Goal: Feedback & Contribution: Submit feedback/report problem

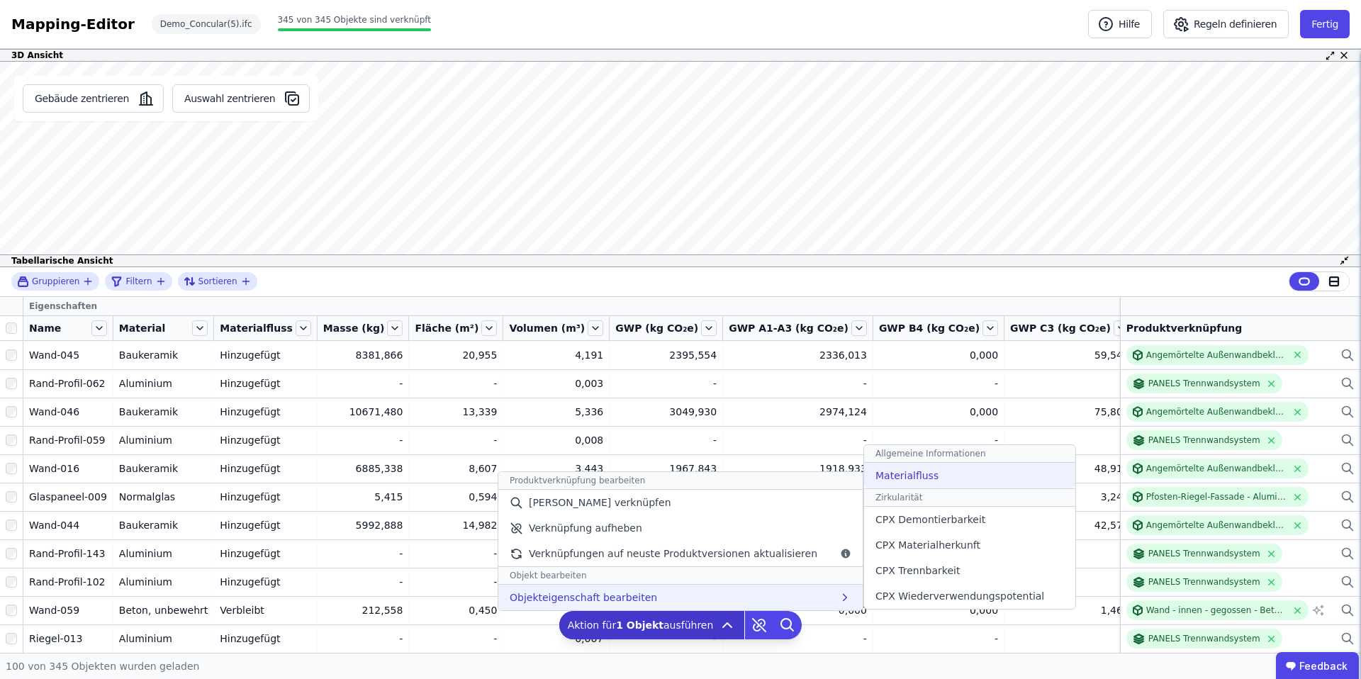
click at [913, 474] on span "Materialfluss" at bounding box center [907, 476] width 63 height 14
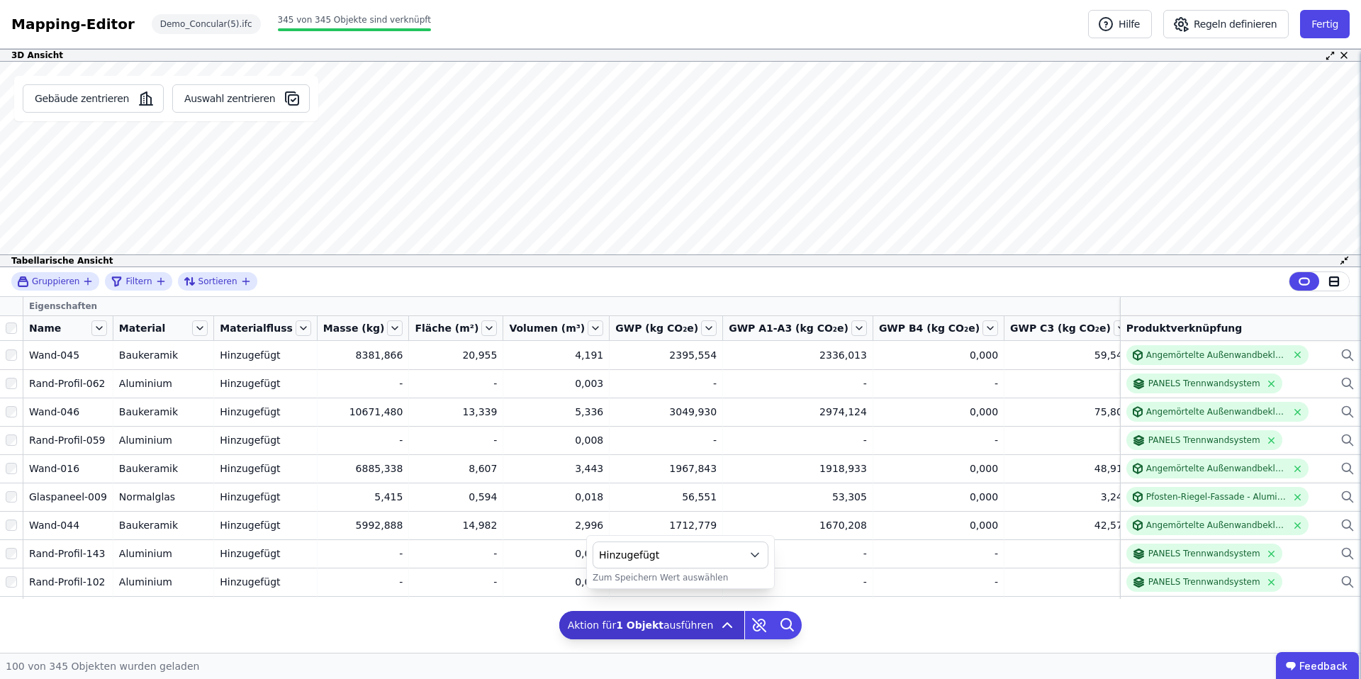
click at [681, 554] on span "Hinzugefügt" at bounding box center [669, 555] width 140 height 14
click at [684, 469] on div "Verbleibt" at bounding box center [681, 471] width 152 height 14
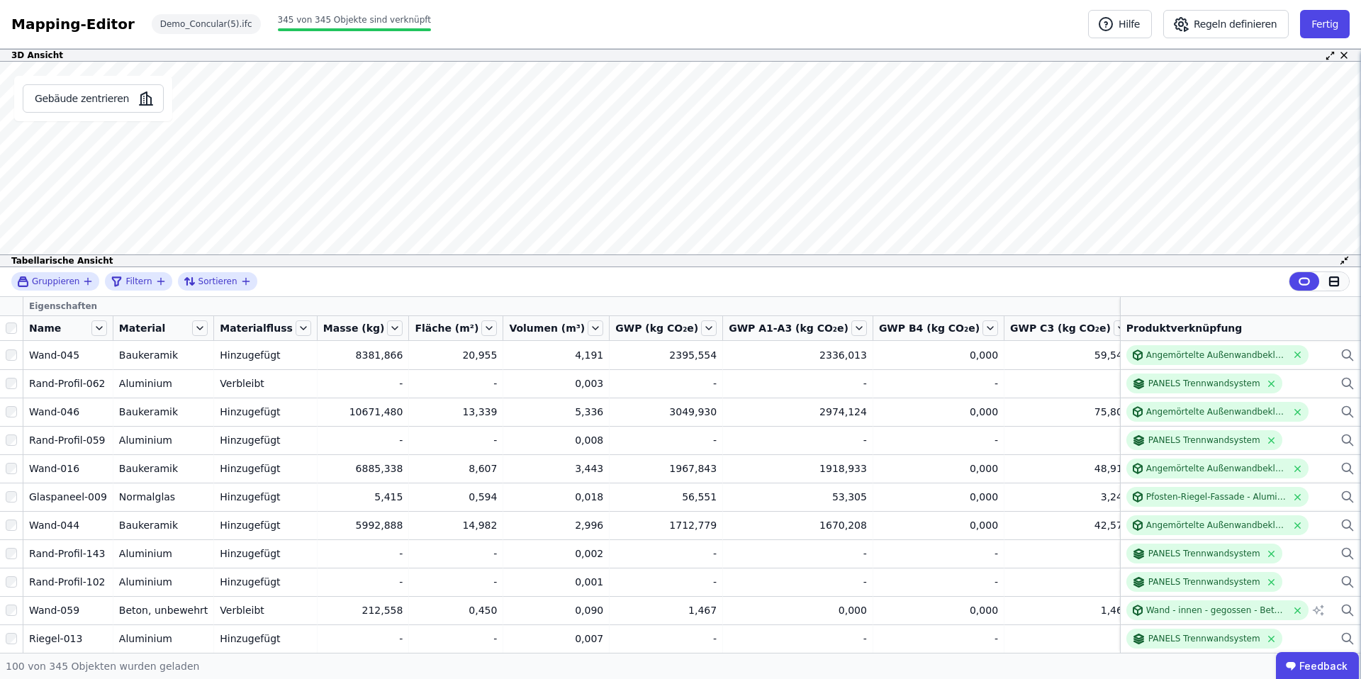
click at [1334, 281] on icon at bounding box center [1334, 281] width 9 height 0
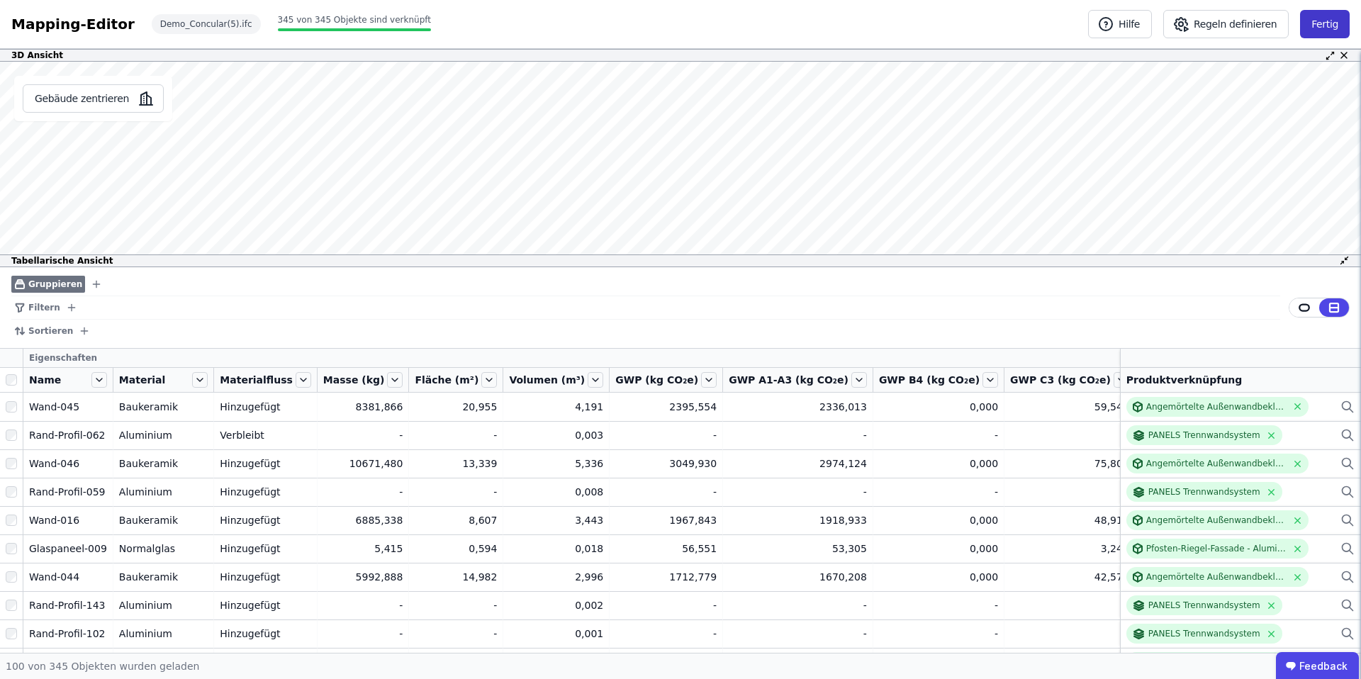
click at [1326, 26] on button "Fertig" at bounding box center [1325, 24] width 50 height 28
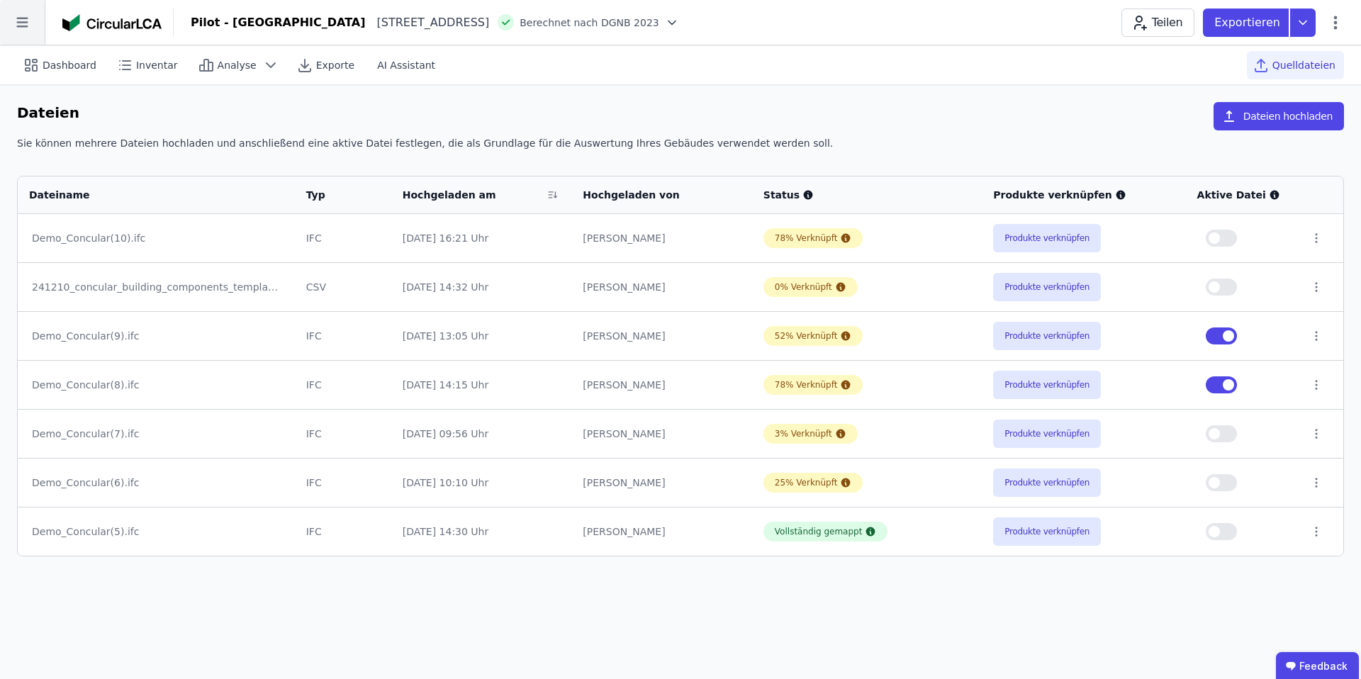
click at [18, 20] on icon at bounding box center [22, 22] width 45 height 45
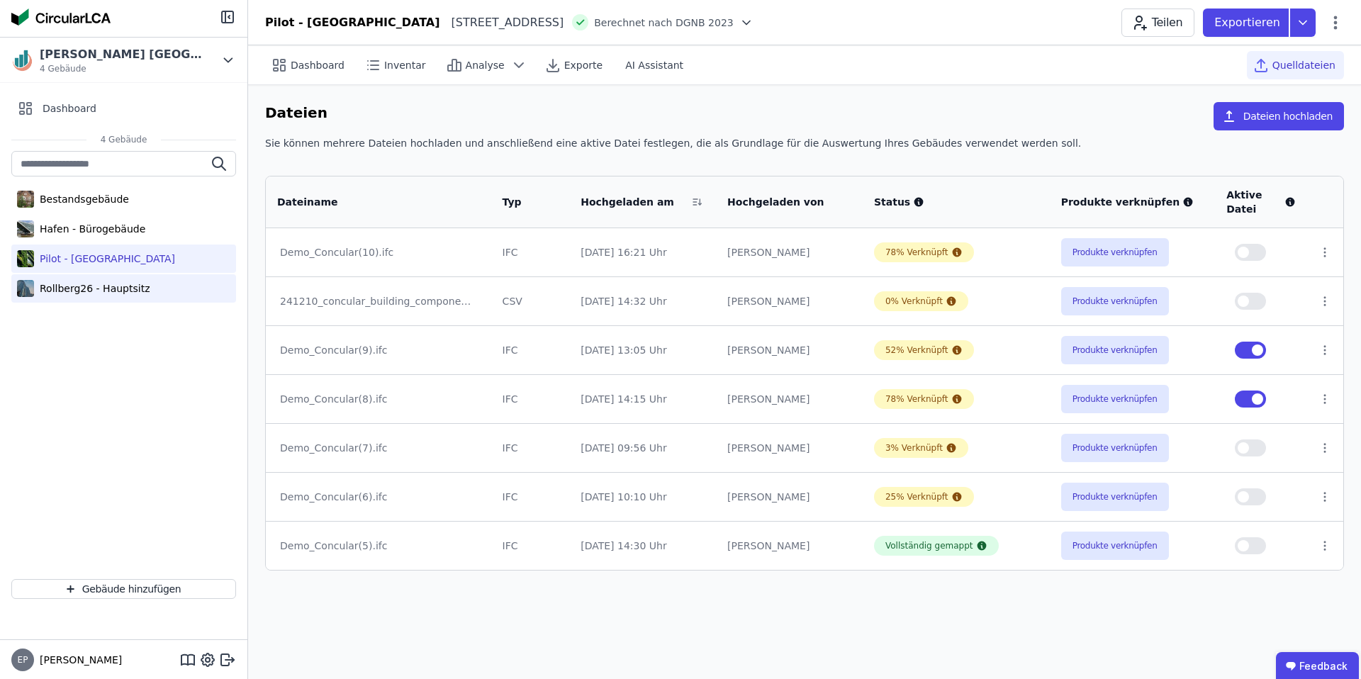
click at [116, 289] on div "Rollberg26 - Hauptsitz" at bounding box center [92, 288] width 116 height 14
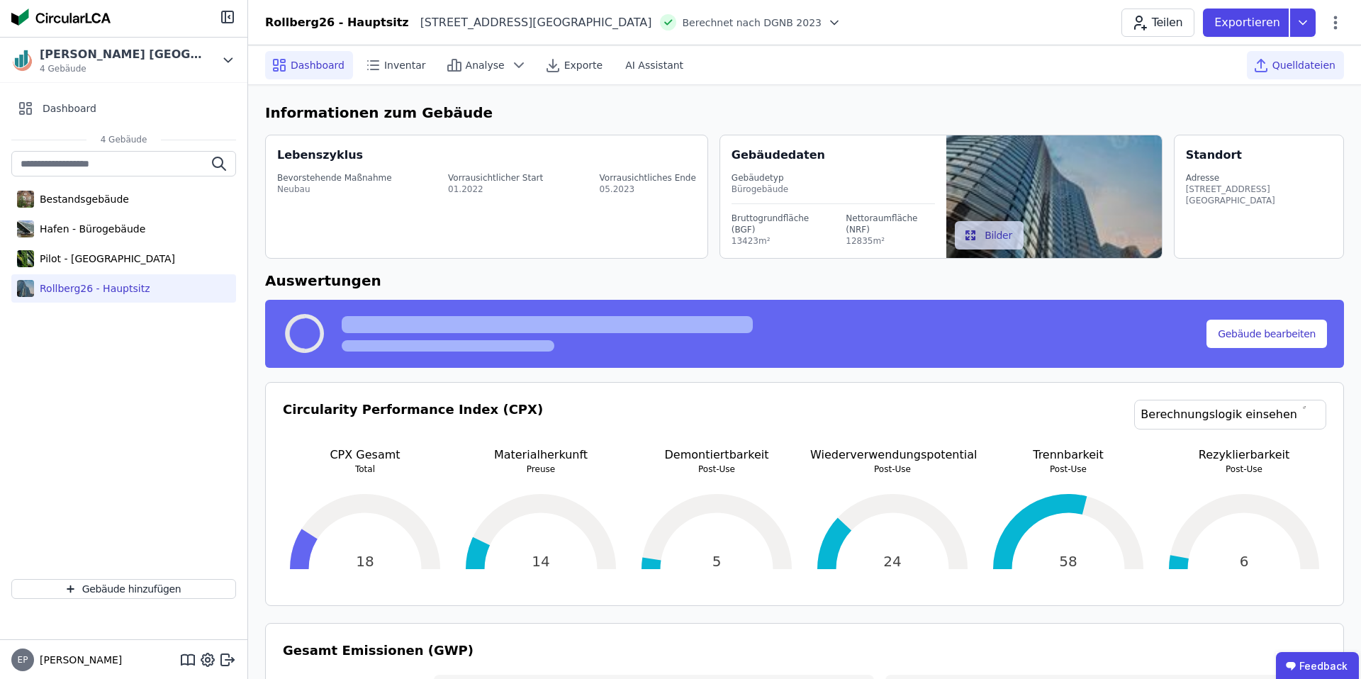
click at [1310, 62] on span "Quelldateien" at bounding box center [1304, 65] width 63 height 14
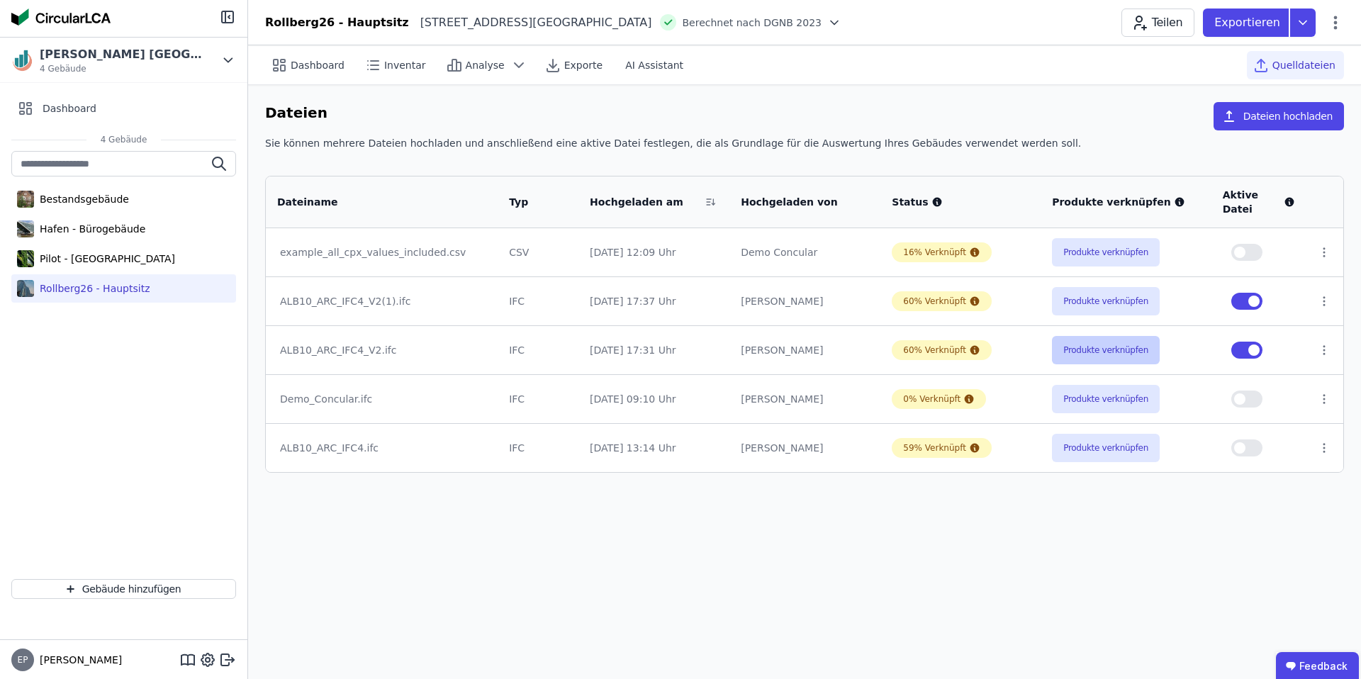
click at [1097, 347] on button "Produkte verknüpfen" at bounding box center [1106, 350] width 108 height 28
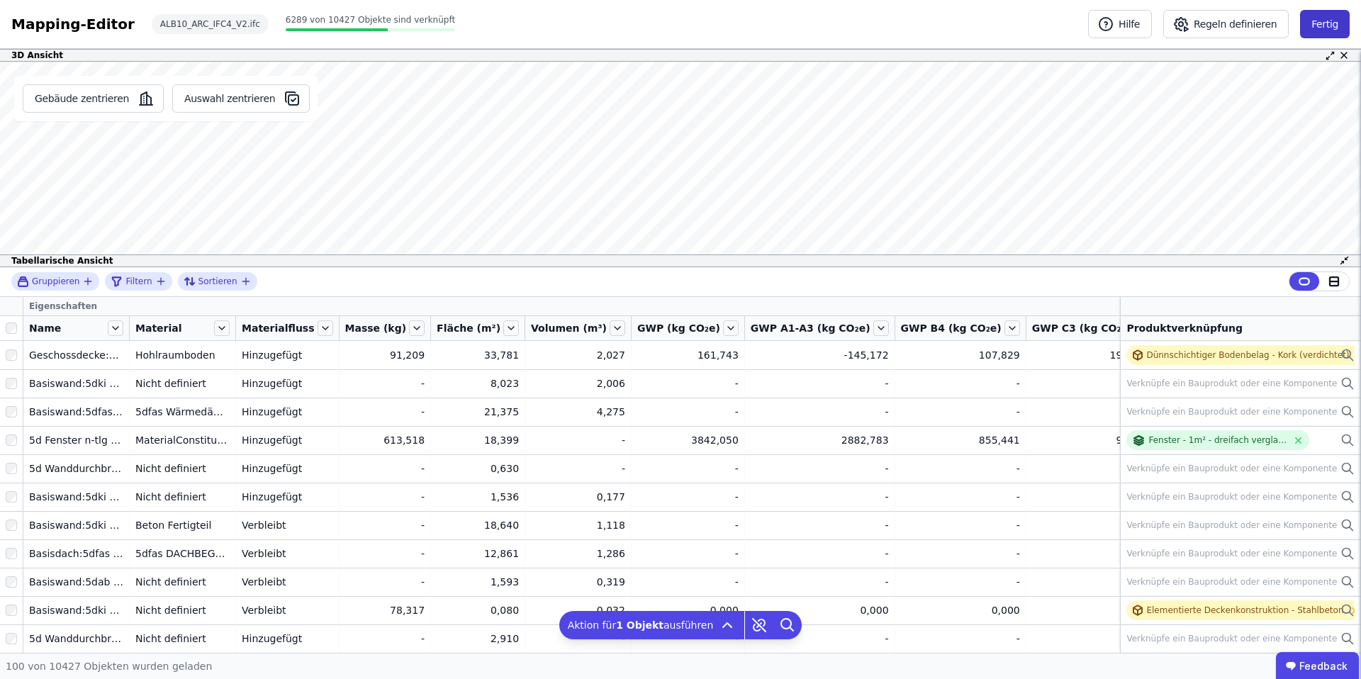
click at [1327, 26] on button "Fertig" at bounding box center [1325, 24] width 50 height 28
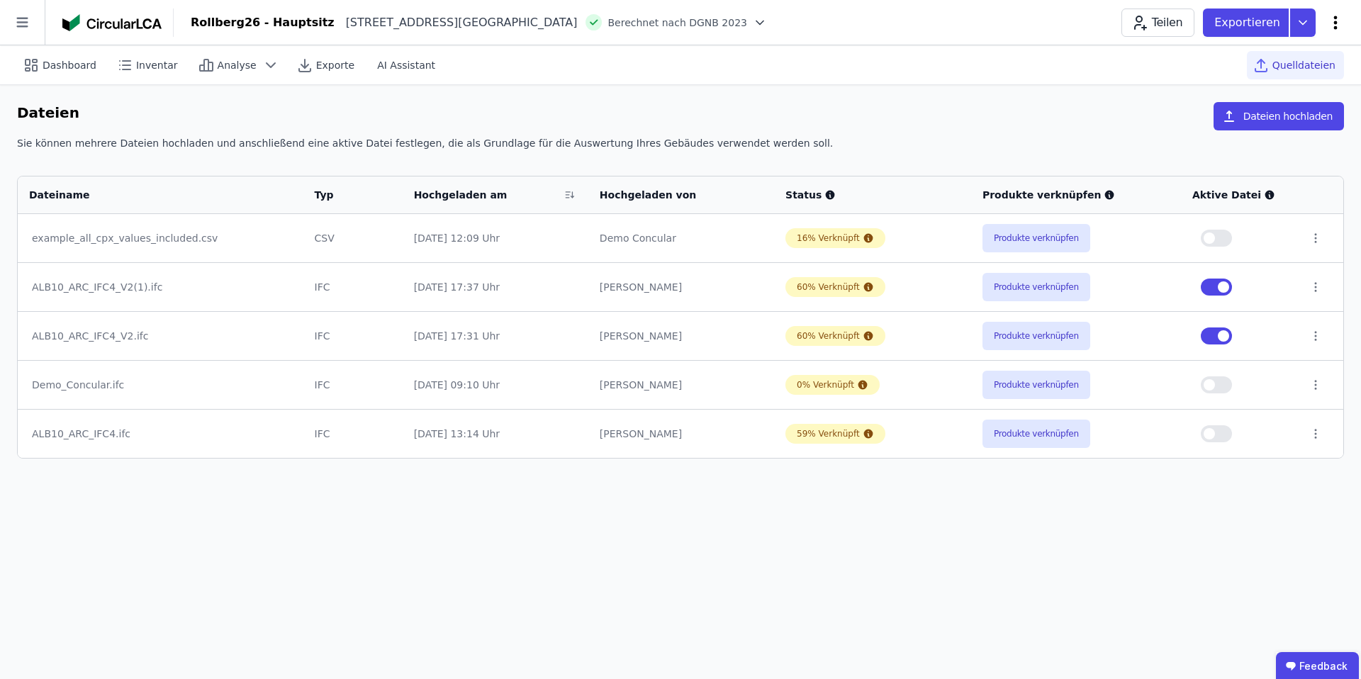
click at [1334, 20] on icon at bounding box center [1335, 22] width 17 height 17
click at [1268, 54] on span "Gebäude bearbeiten" at bounding box center [1269, 56] width 102 height 14
select select "**********"
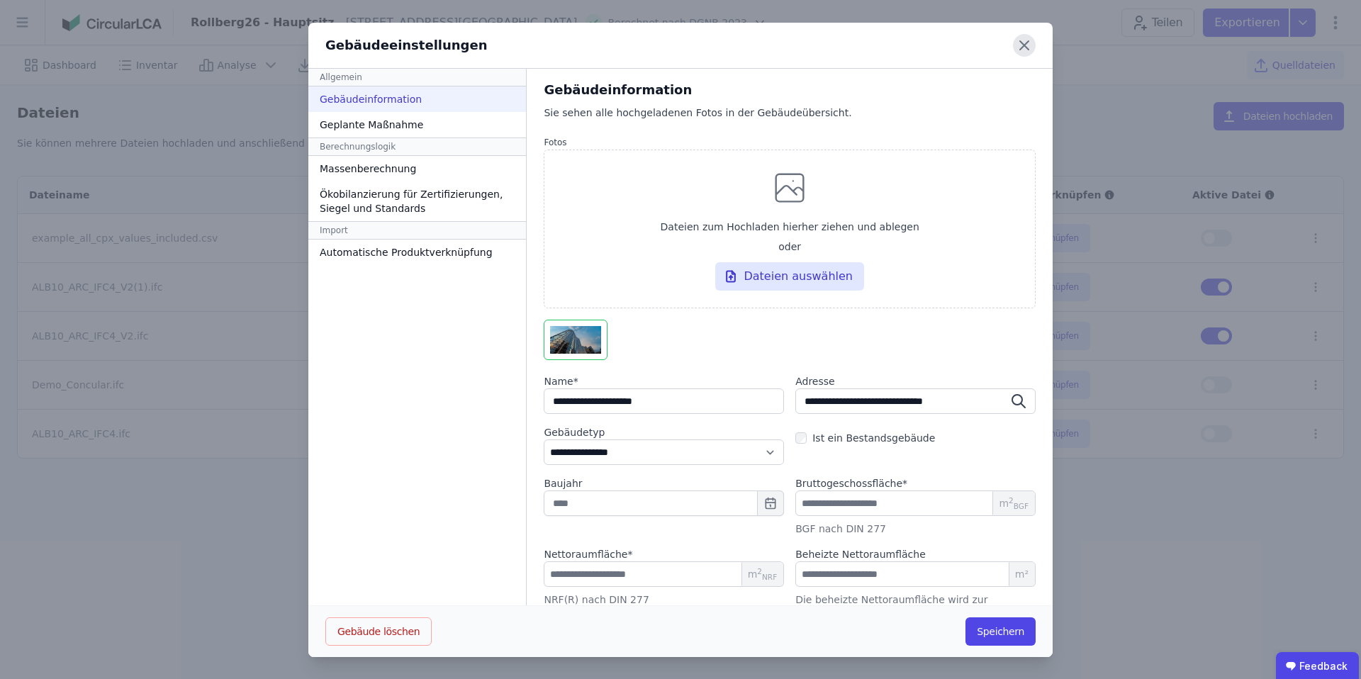
click at [1025, 43] on icon at bounding box center [1024, 45] width 23 height 23
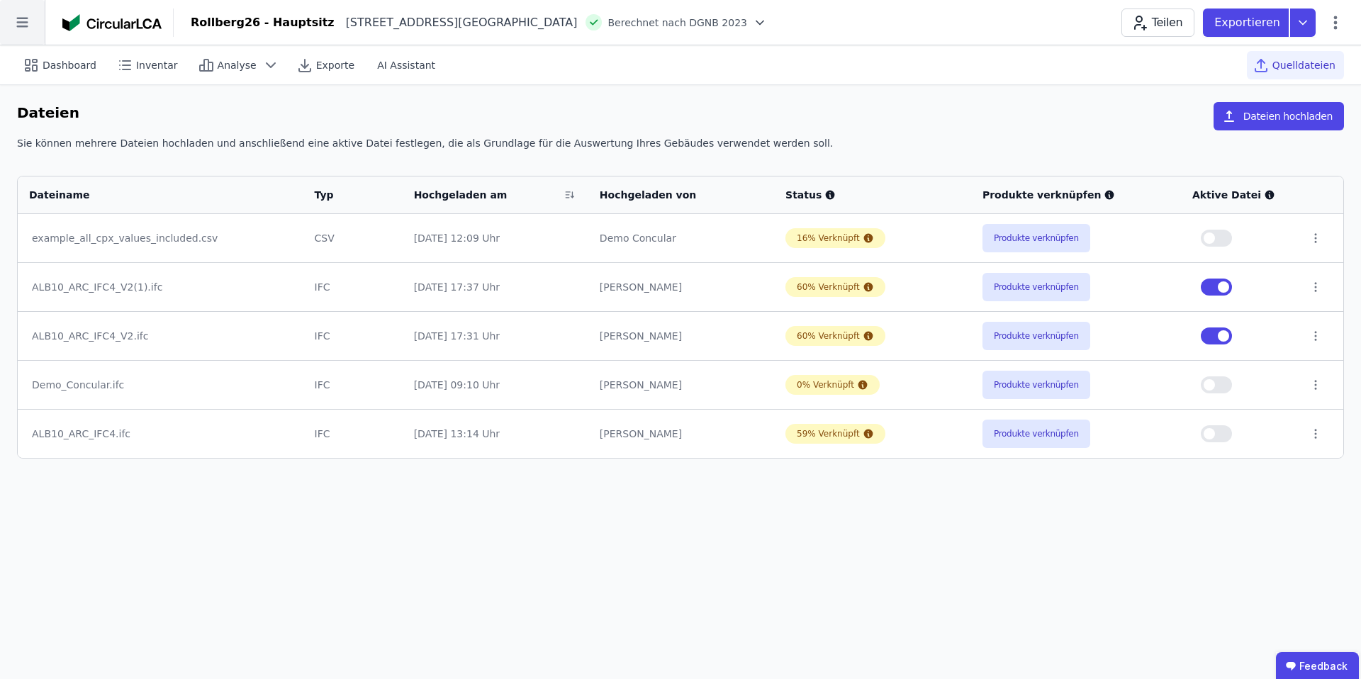
click at [32, 19] on icon at bounding box center [22, 22] width 45 height 45
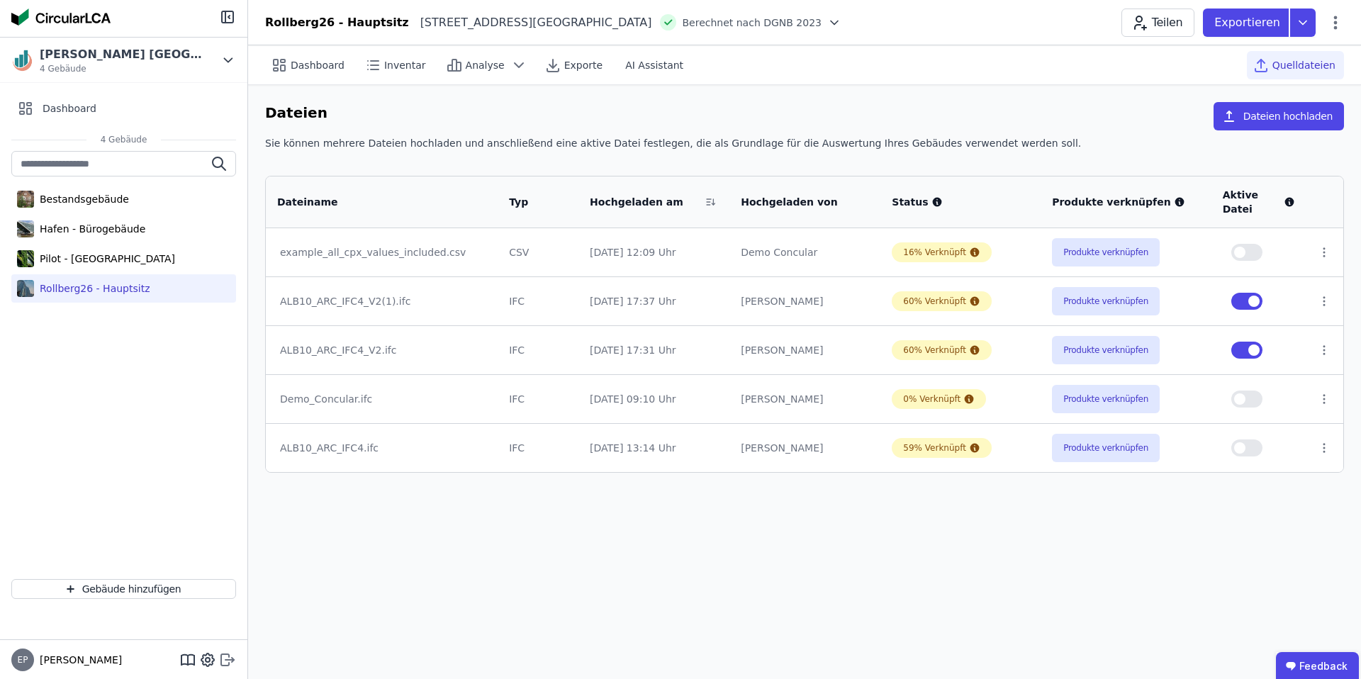
click at [228, 655] on icon at bounding box center [227, 660] width 17 height 17
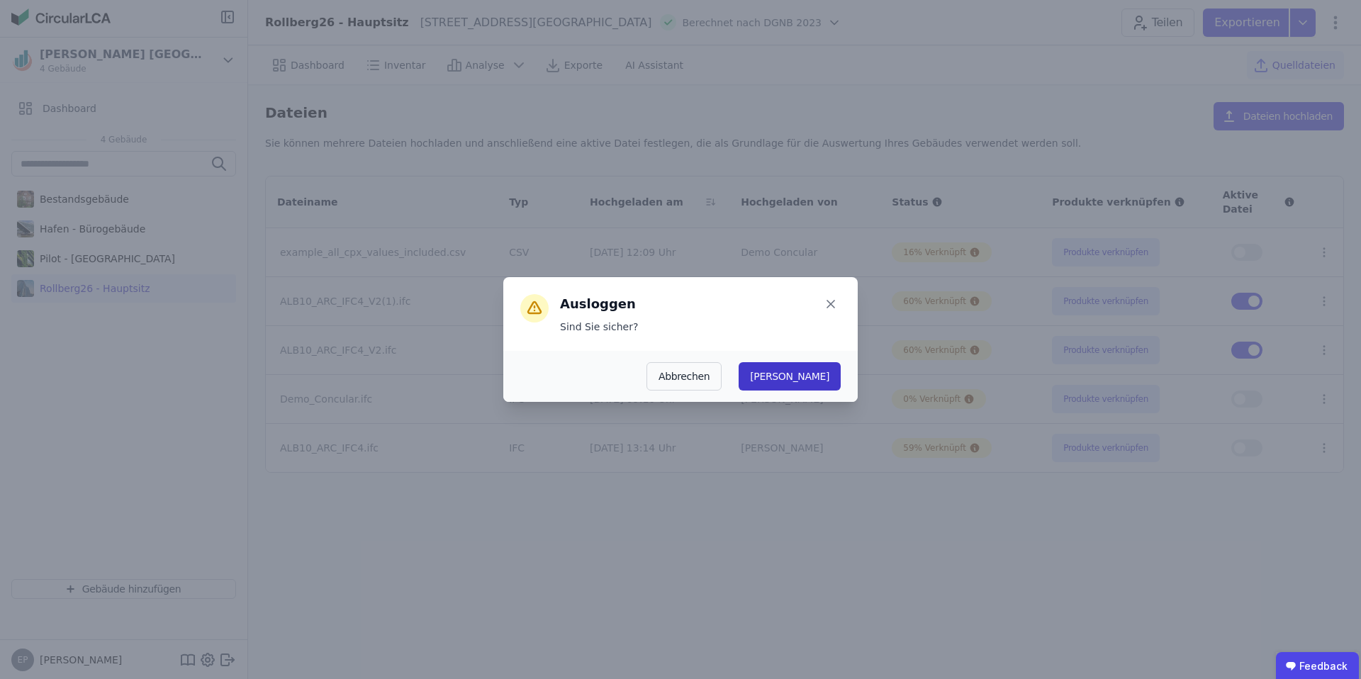
click at [832, 372] on button "[PERSON_NAME]" at bounding box center [790, 376] width 102 height 28
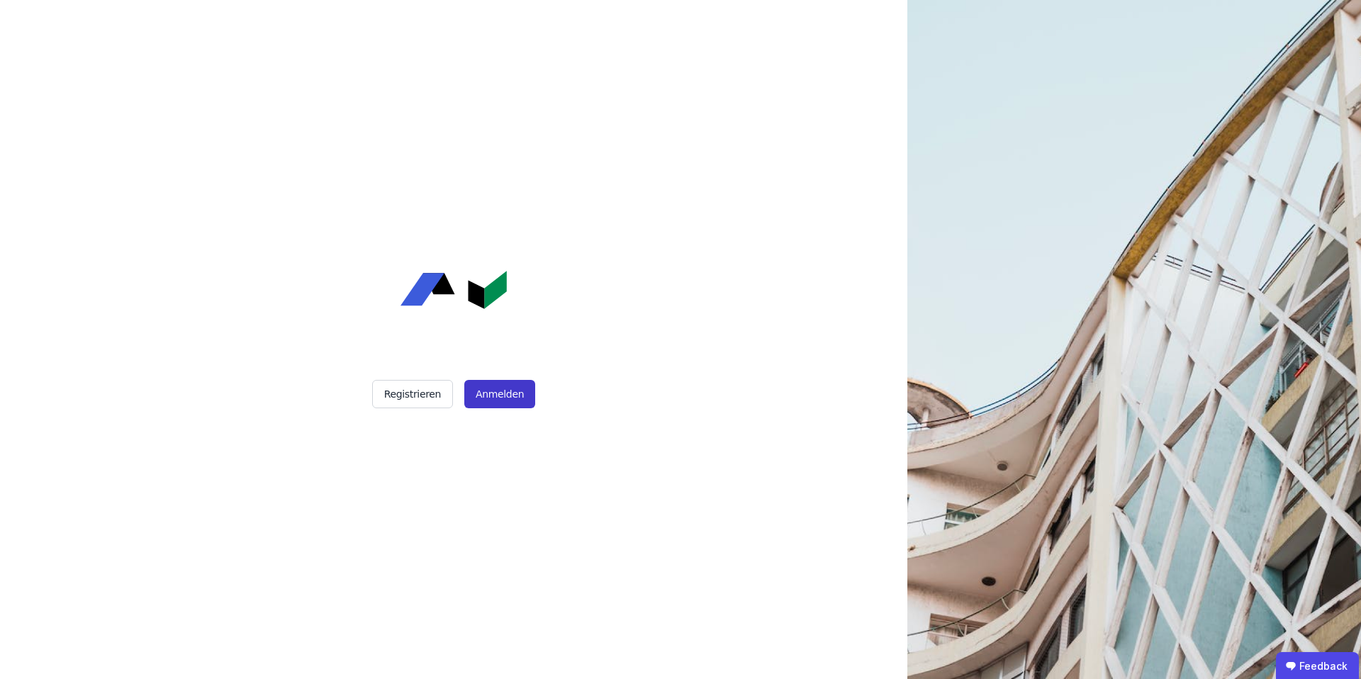
click at [506, 394] on button "Anmelden" at bounding box center [499, 394] width 71 height 28
click at [482, 398] on button "Anmelden" at bounding box center [499, 394] width 71 height 28
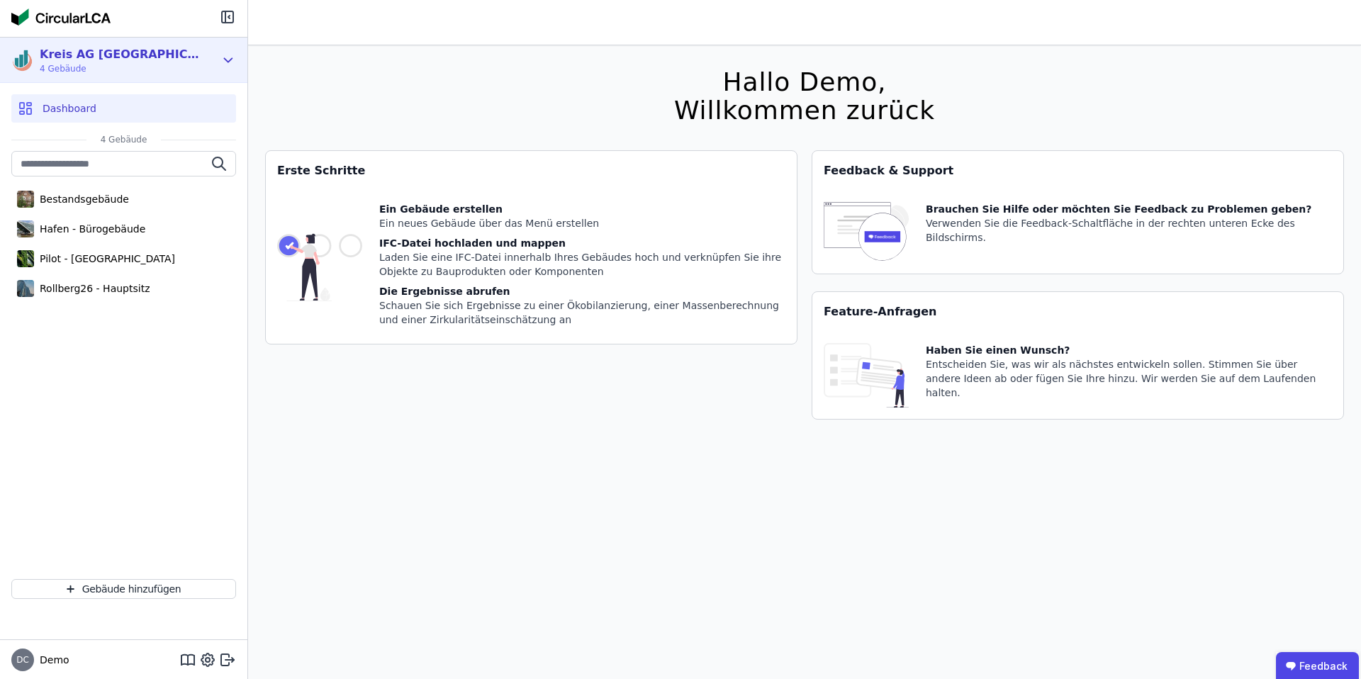
click at [205, 60] on div "Kreis AG Germany 4 Gebäude" at bounding box center [112, 60] width 203 height 28
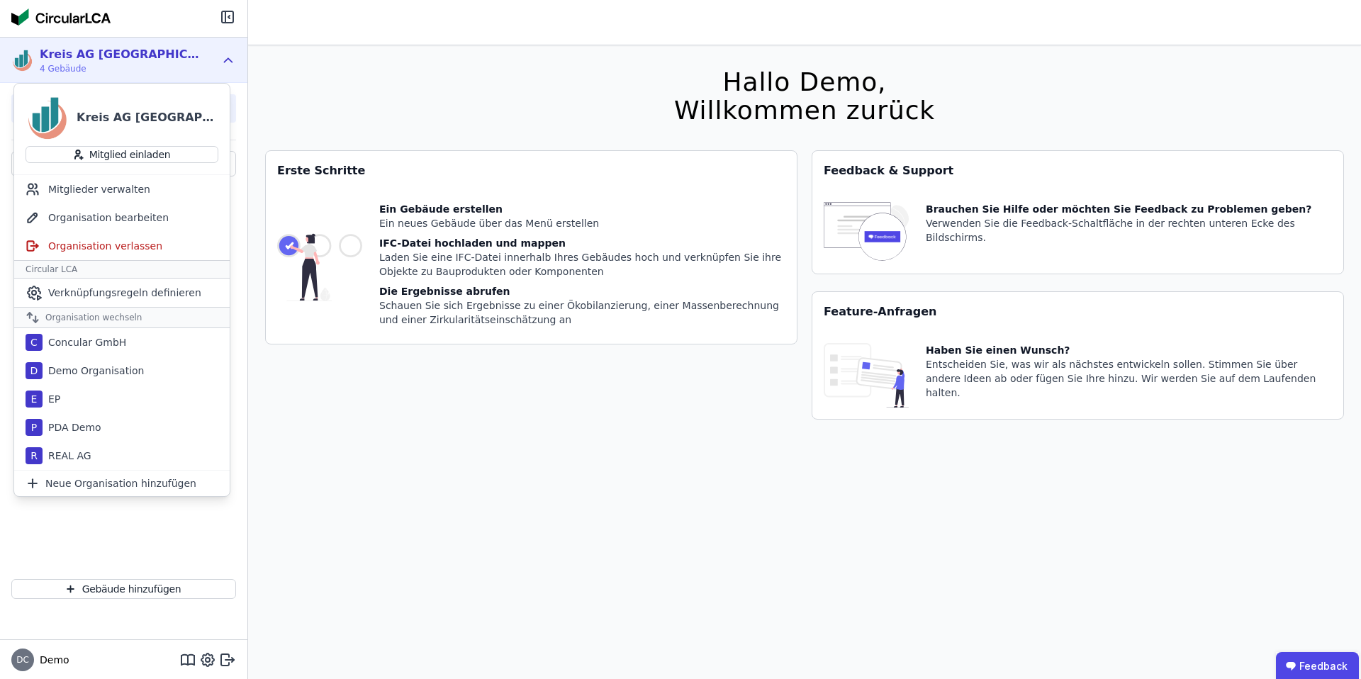
click at [148, 67] on div "Kreis AG Germany 4 Gebäude" at bounding box center [112, 60] width 203 height 28
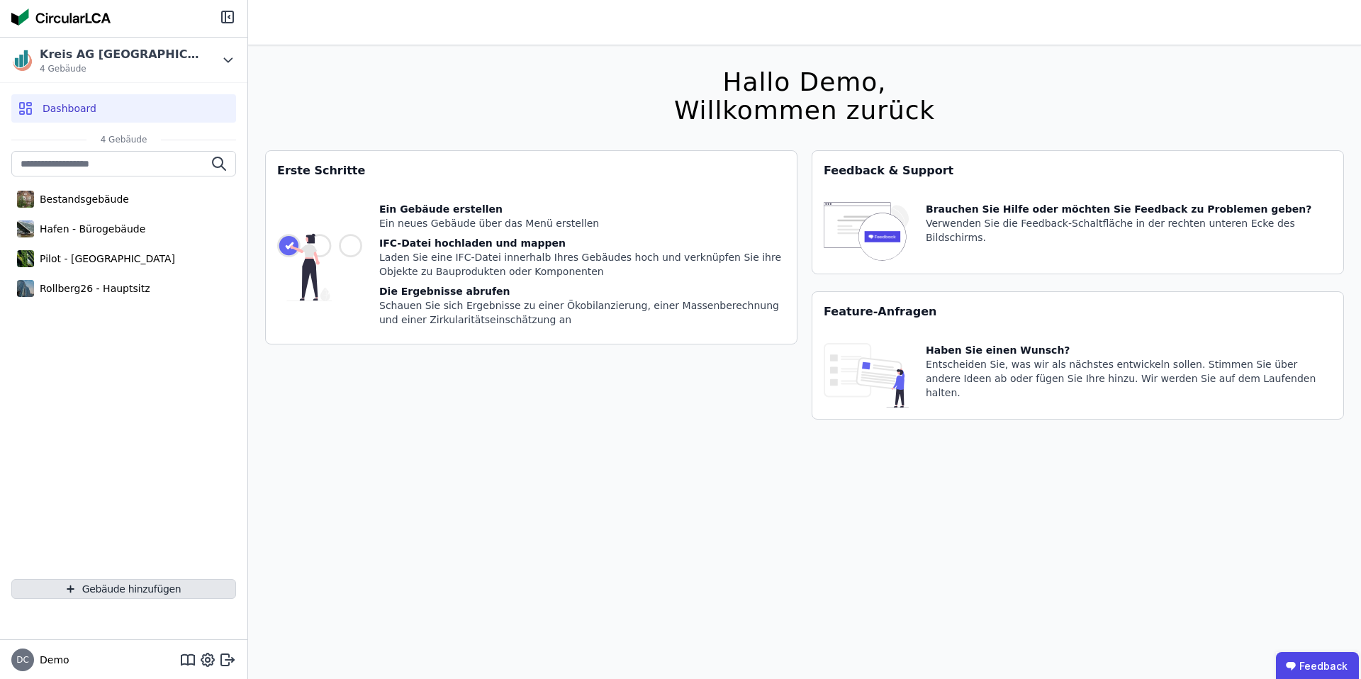
click at [111, 588] on button "Gebäude hinzufügen" at bounding box center [123, 589] width 225 height 20
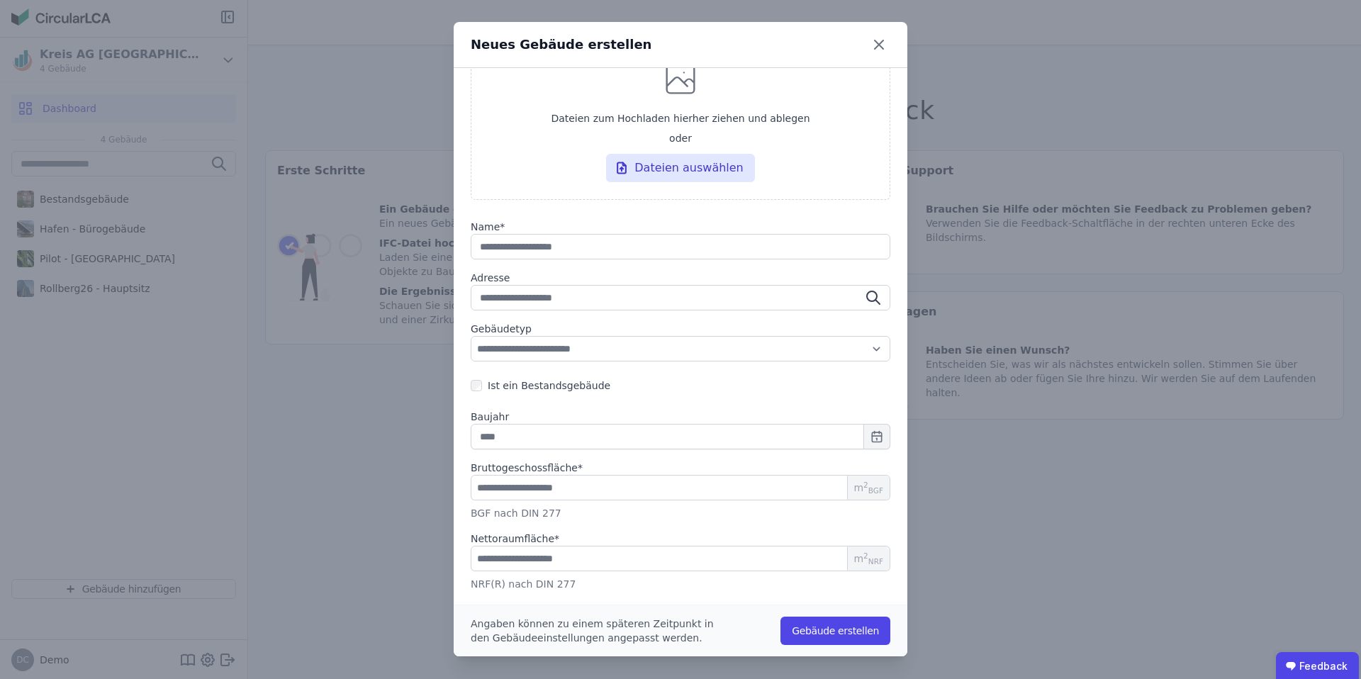
scroll to position [122, 0]
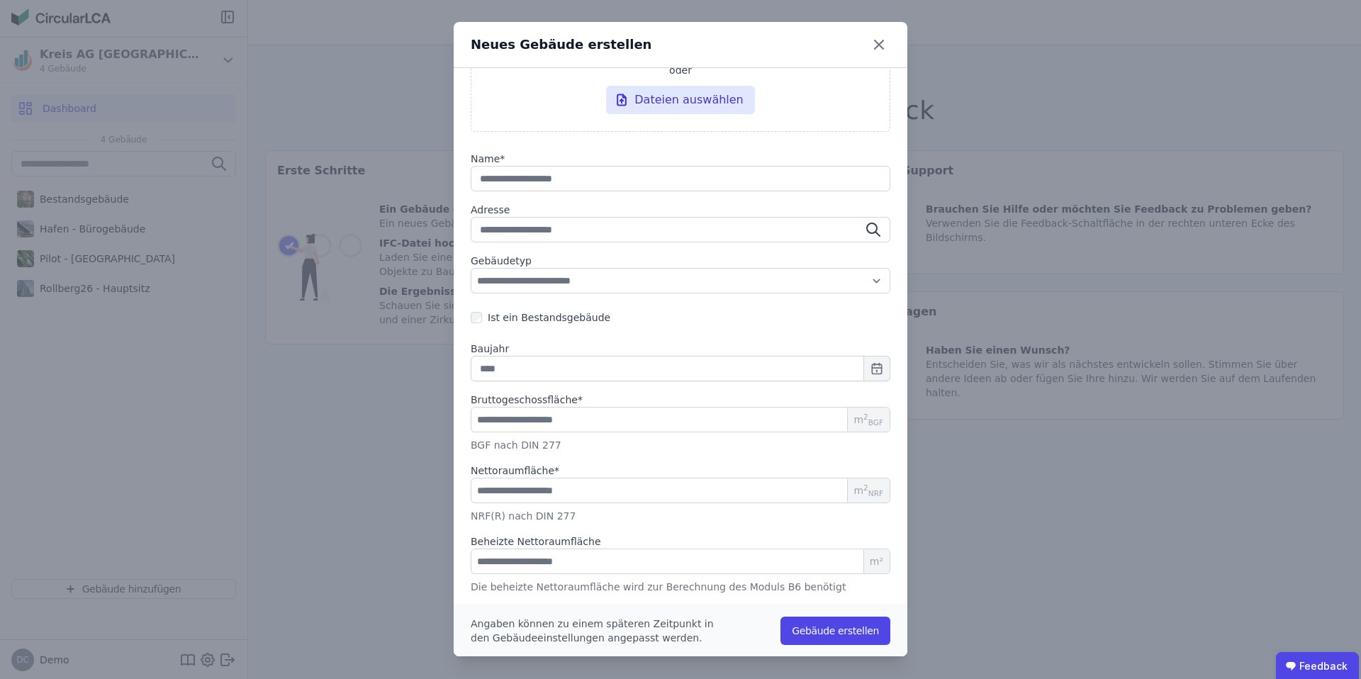
click at [523, 180] on input "string" at bounding box center [681, 179] width 420 height 26
type input "*"
type input "**"
type input "***"
type input "****"
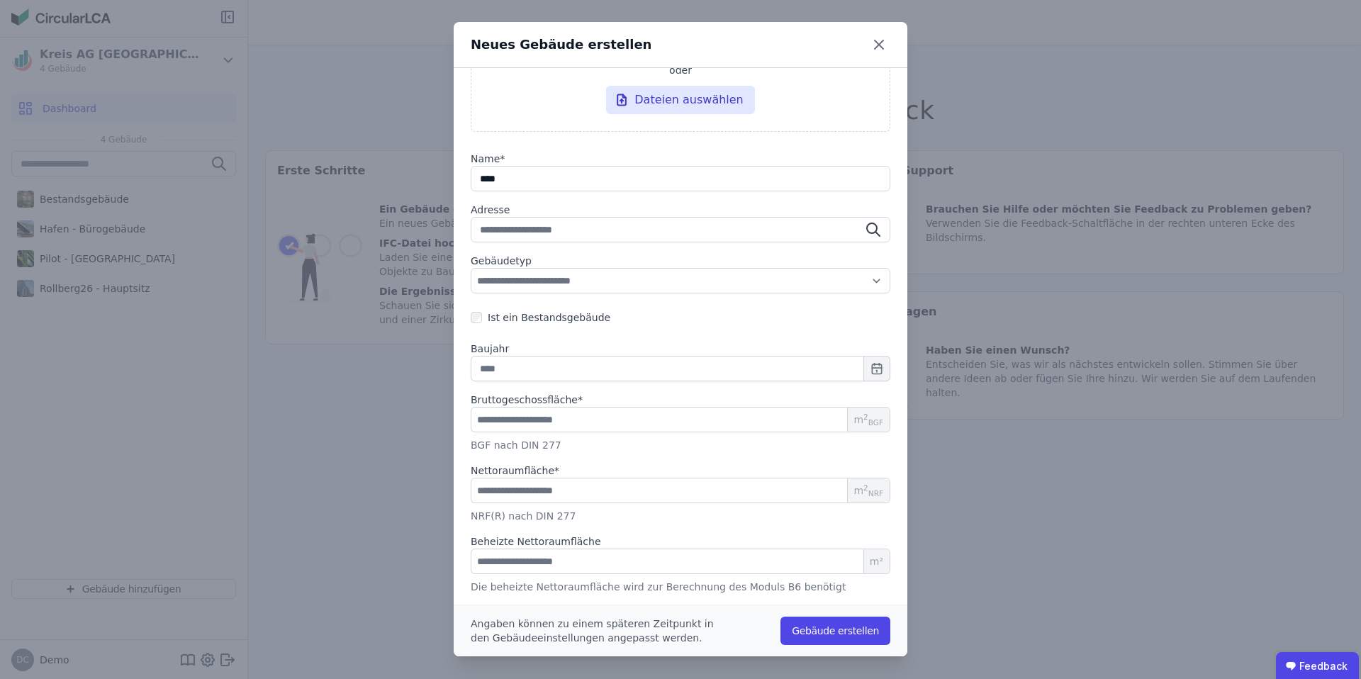
type input "****"
click at [518, 425] on input "number" at bounding box center [681, 420] width 420 height 26
click at [503, 494] on input "number" at bounding box center [681, 491] width 420 height 26
click at [523, 420] on input "number" at bounding box center [681, 420] width 420 height 26
type input "*"
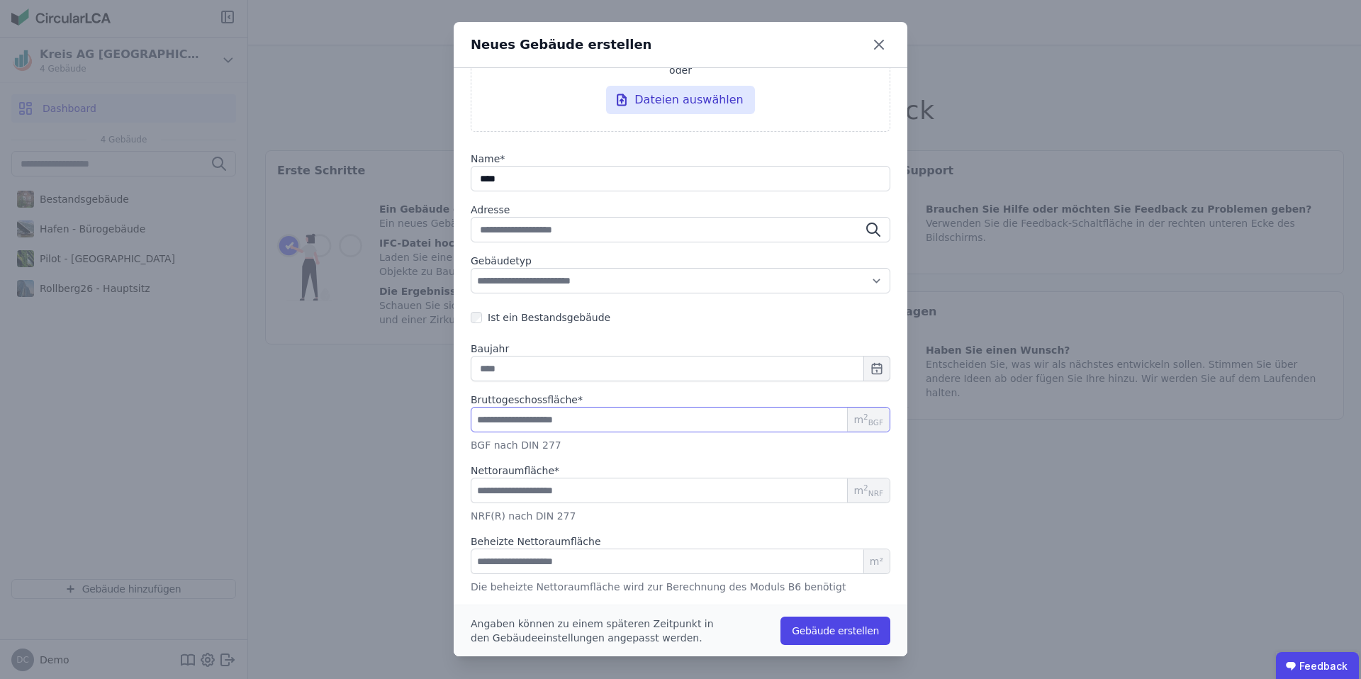
type input "*"
click at [495, 491] on input "number" at bounding box center [681, 491] width 420 height 26
type input "*"
click at [822, 630] on button "Gebäude erstellen" at bounding box center [836, 631] width 110 height 28
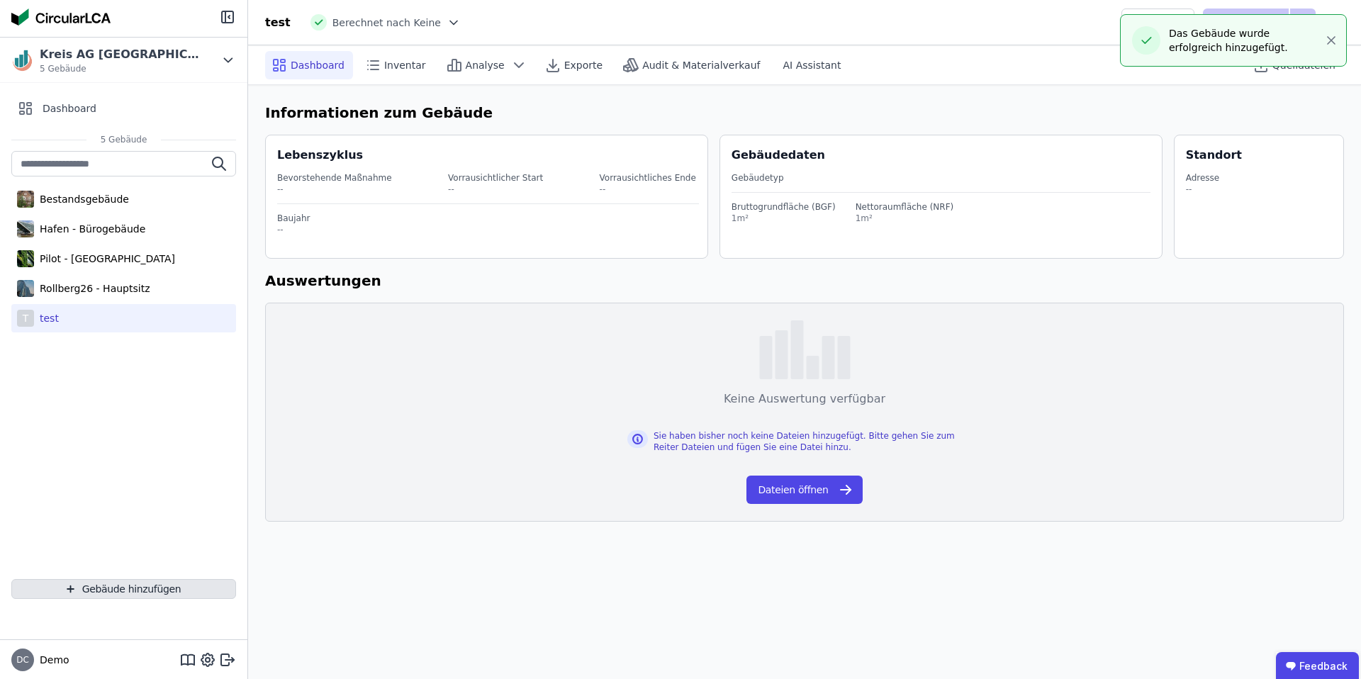
click at [90, 591] on button "Gebäude hinzufügen" at bounding box center [123, 589] width 225 height 20
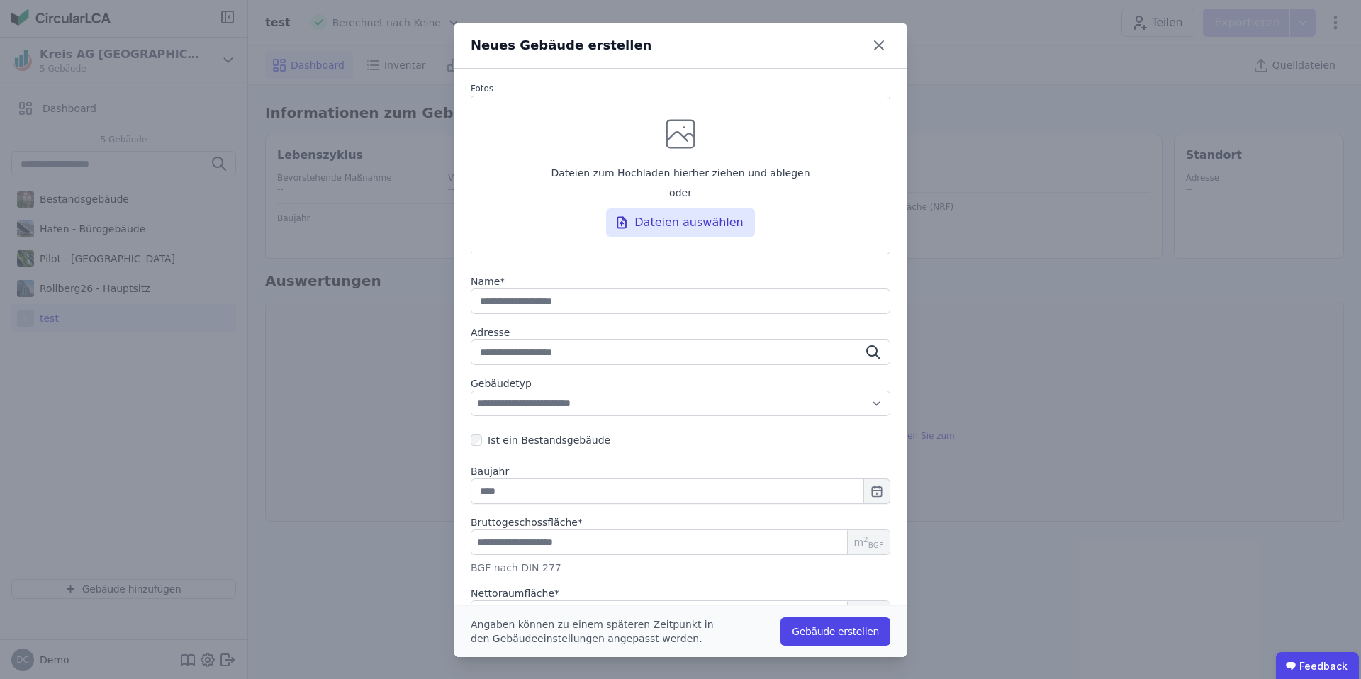
click at [536, 306] on input "string" at bounding box center [681, 302] width 420 height 26
type input "*"
type input "**"
type input "***"
type input "****"
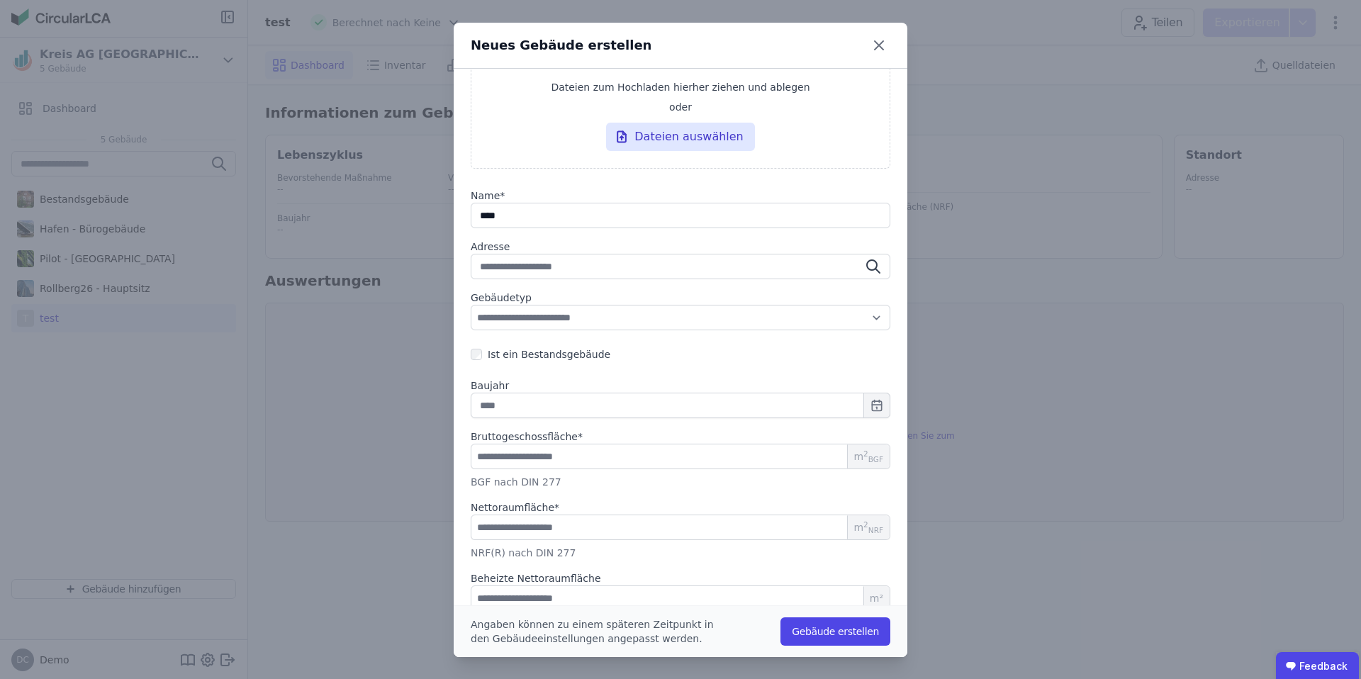
scroll to position [91, 0]
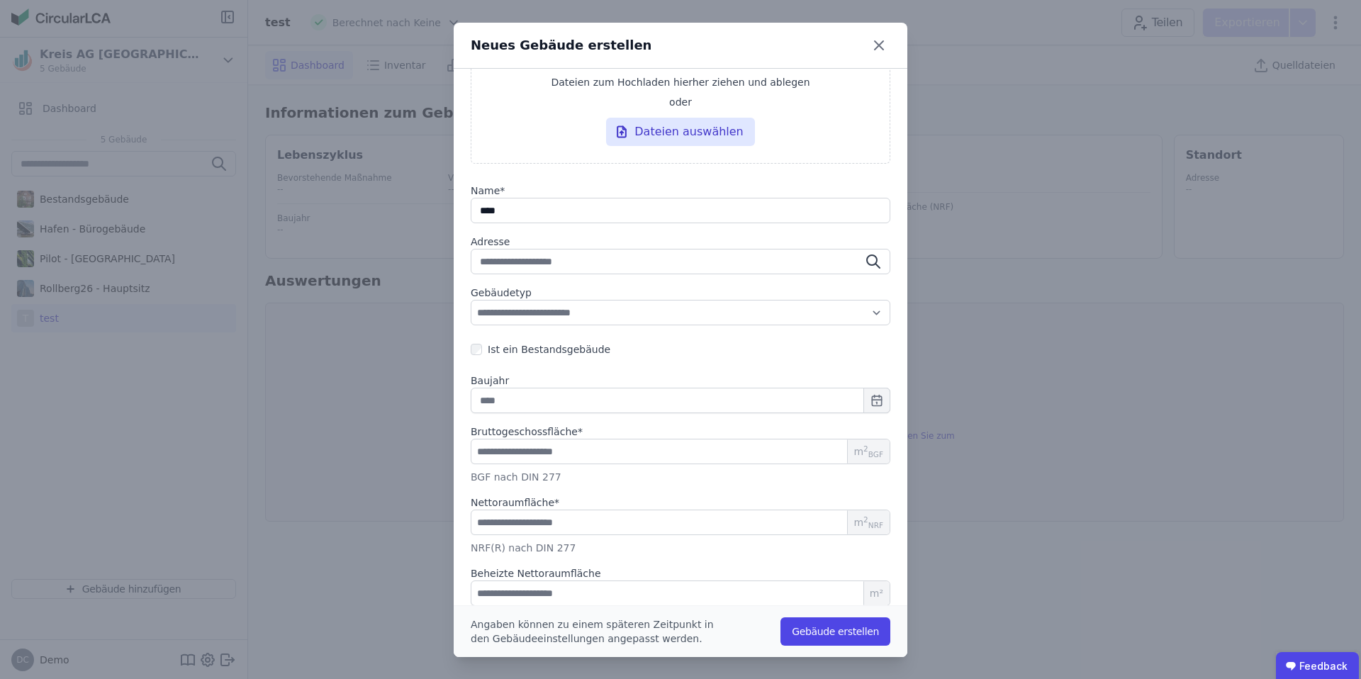
type input "****"
click at [529, 451] on input "number" at bounding box center [681, 452] width 420 height 26
type input "*"
click at [528, 521] on input "number" at bounding box center [681, 523] width 420 height 26
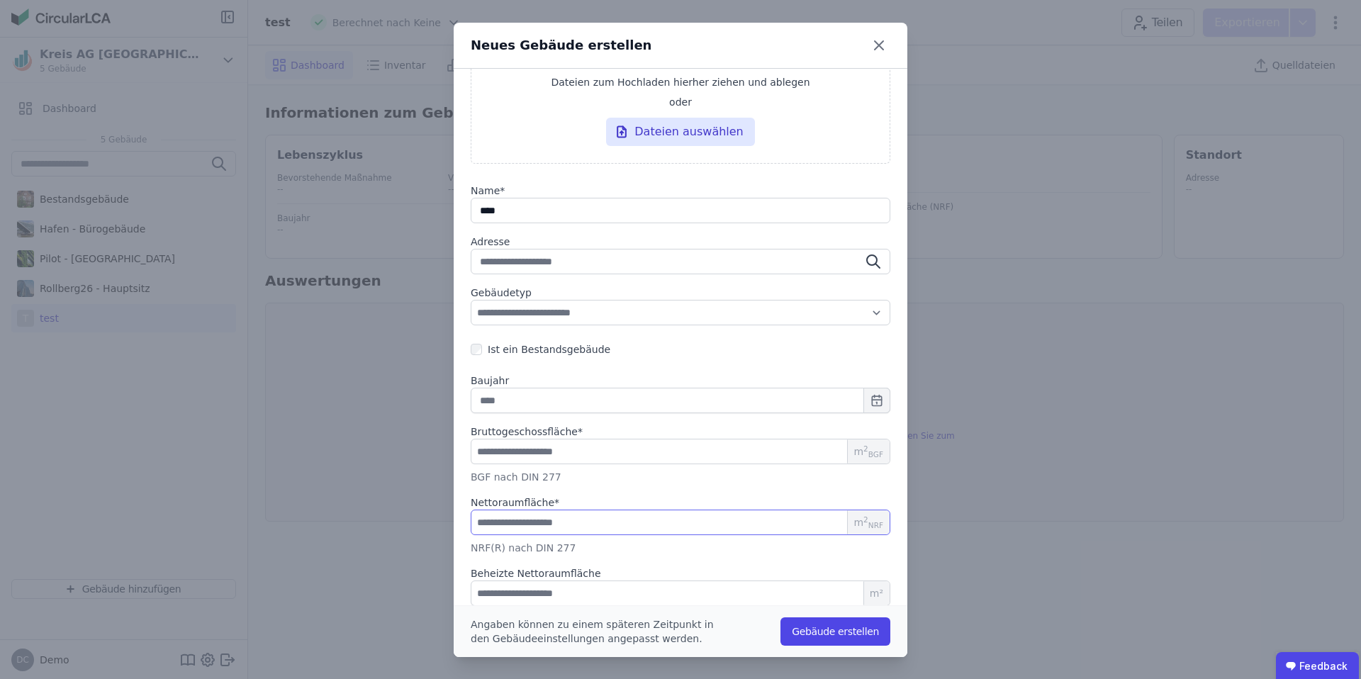
type input "*"
click at [815, 626] on button "Gebäude erstellen" at bounding box center [836, 632] width 110 height 28
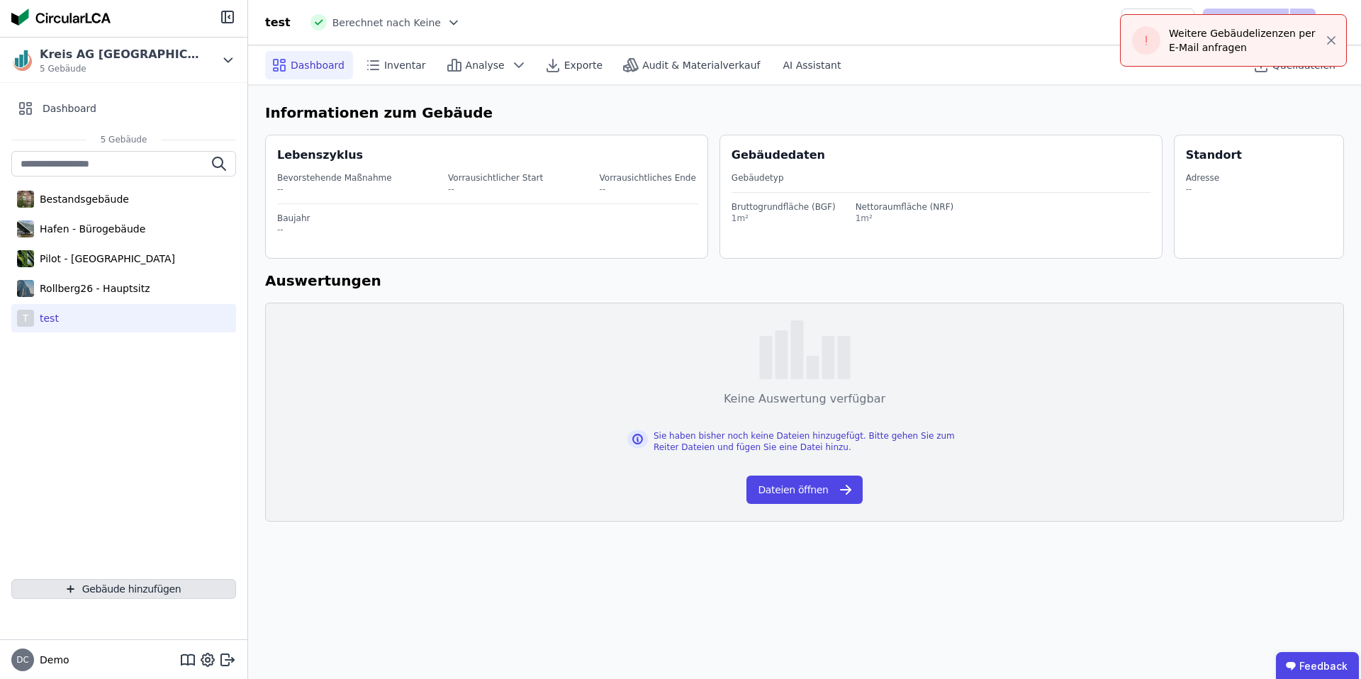
click at [133, 588] on button "Gebäude hinzufügen" at bounding box center [123, 589] width 225 height 20
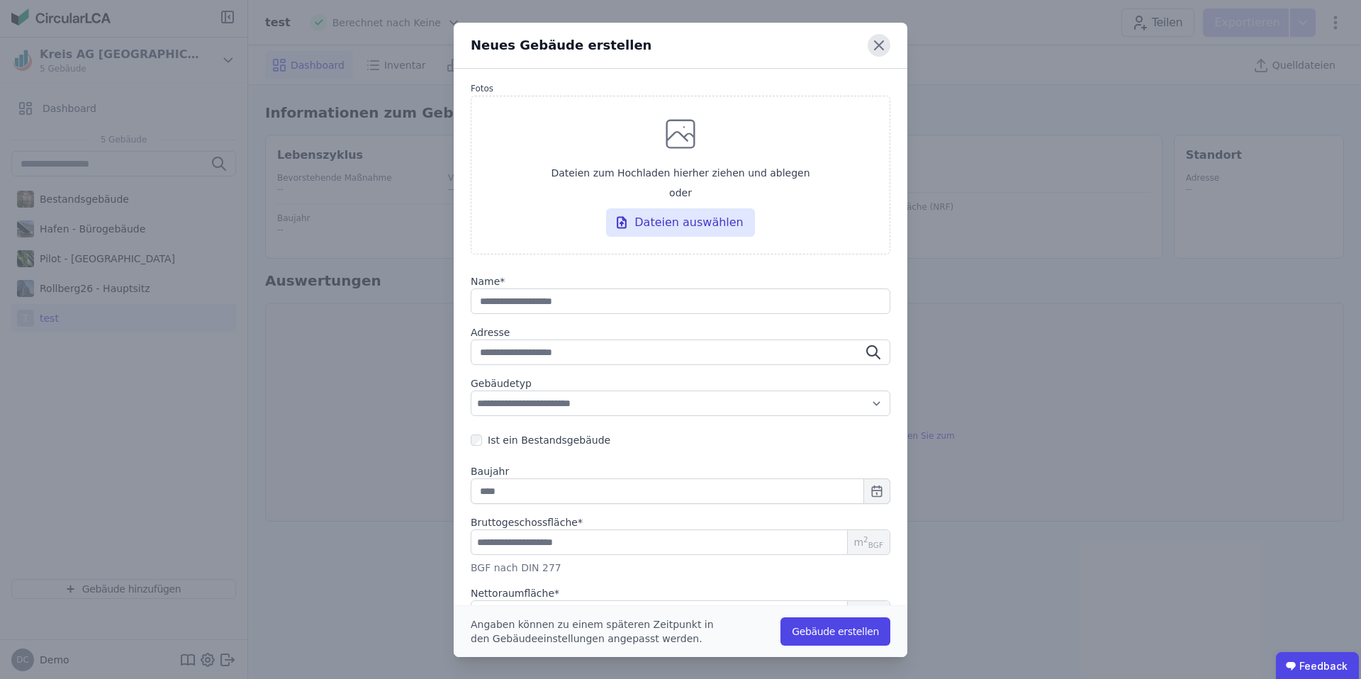
click at [883, 41] on icon at bounding box center [879, 45] width 9 height 9
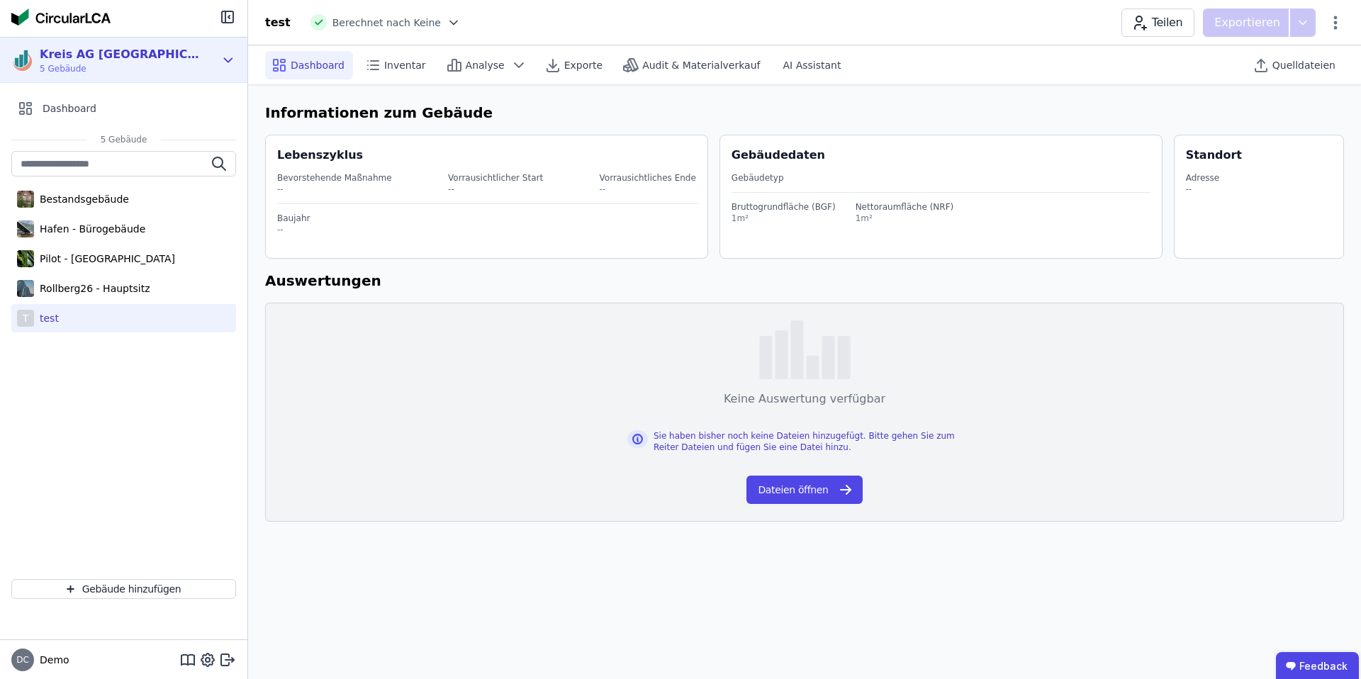
click at [79, 49] on div "Kreis AG [GEOGRAPHIC_DATA]" at bounding box center [121, 54] width 163 height 17
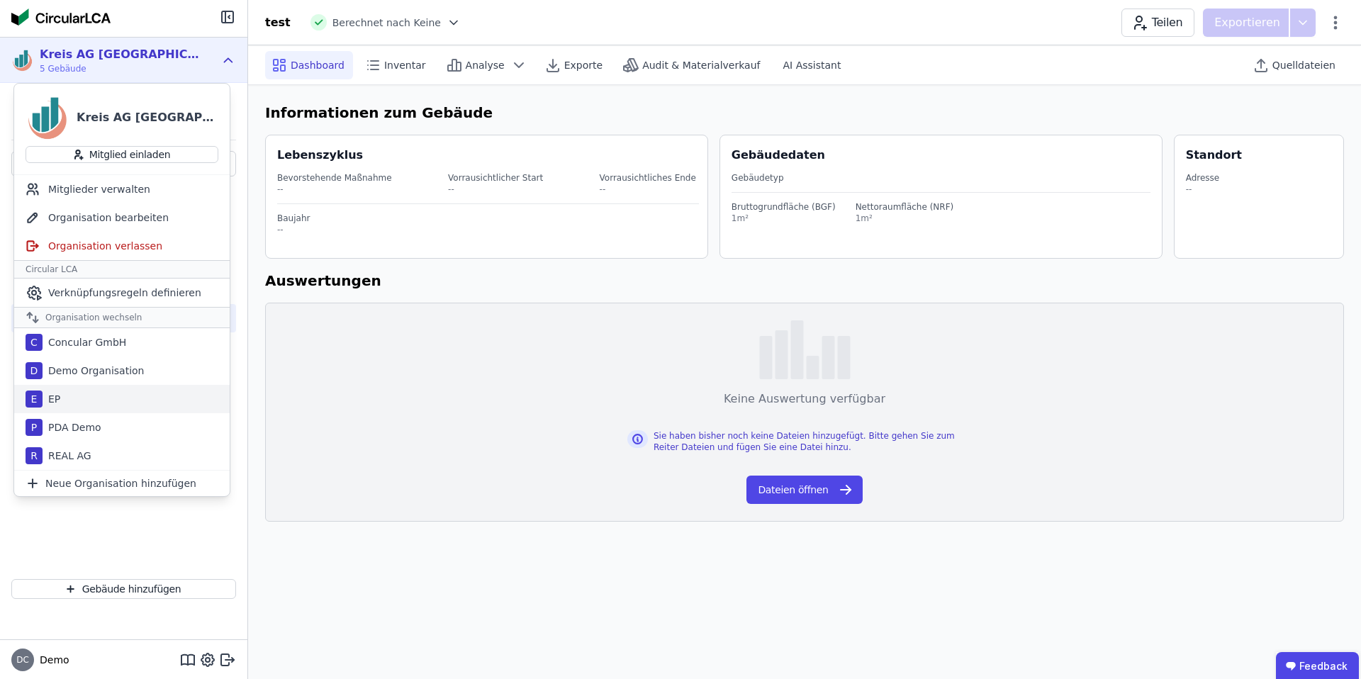
click at [100, 396] on div "E EP" at bounding box center [122, 399] width 216 height 28
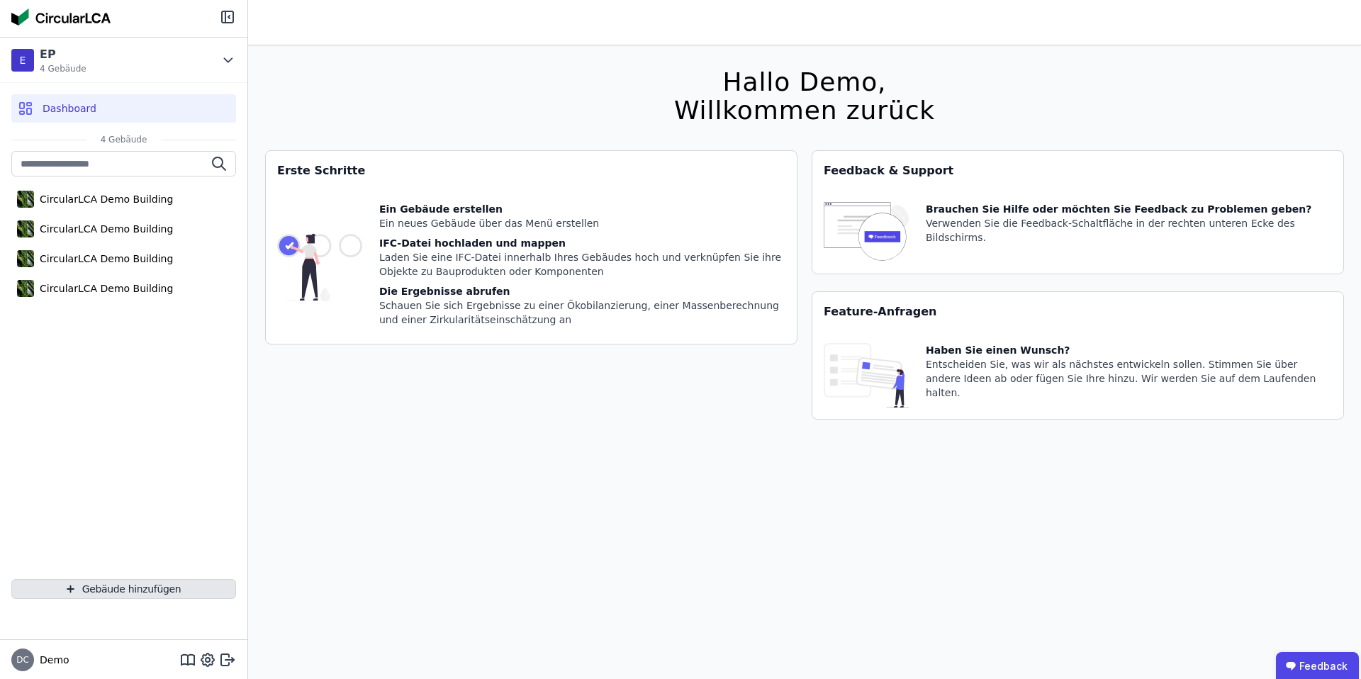
click at [112, 588] on button "Gebäude hinzufügen" at bounding box center [123, 589] width 225 height 20
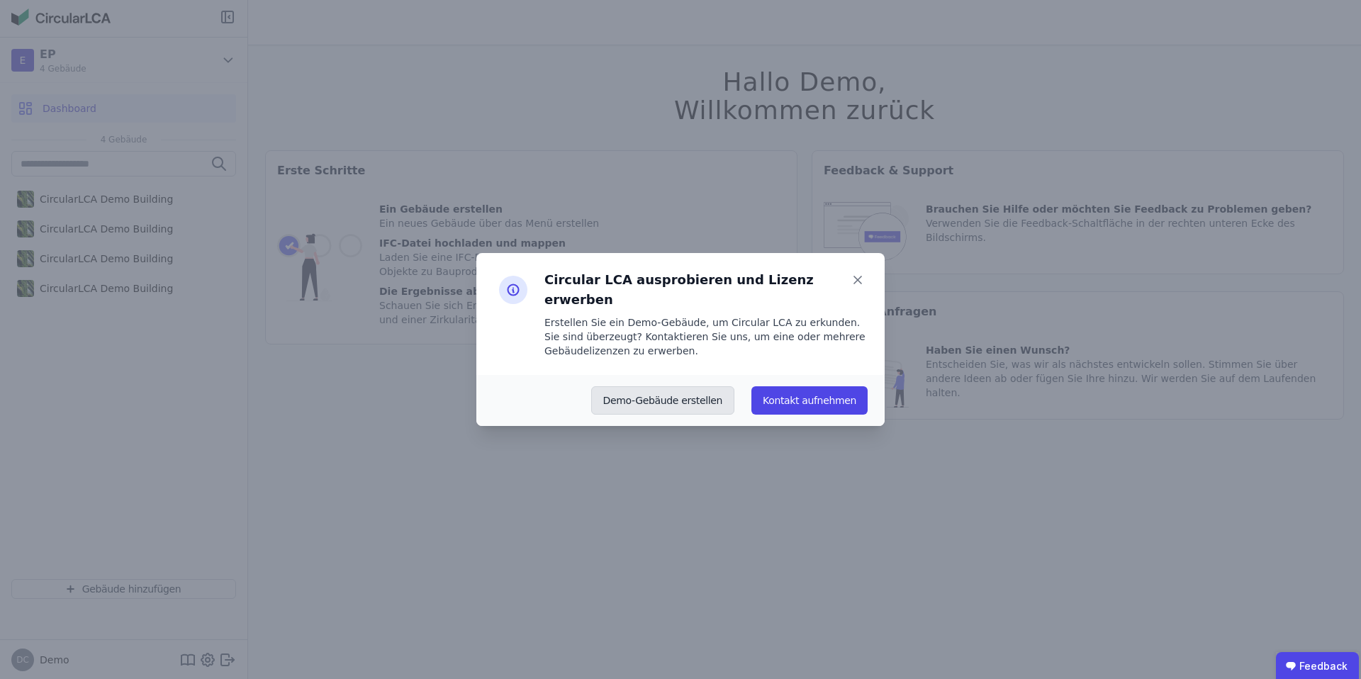
click at [655, 391] on button "Demo-Gebäude erstellen" at bounding box center [663, 400] width 144 height 28
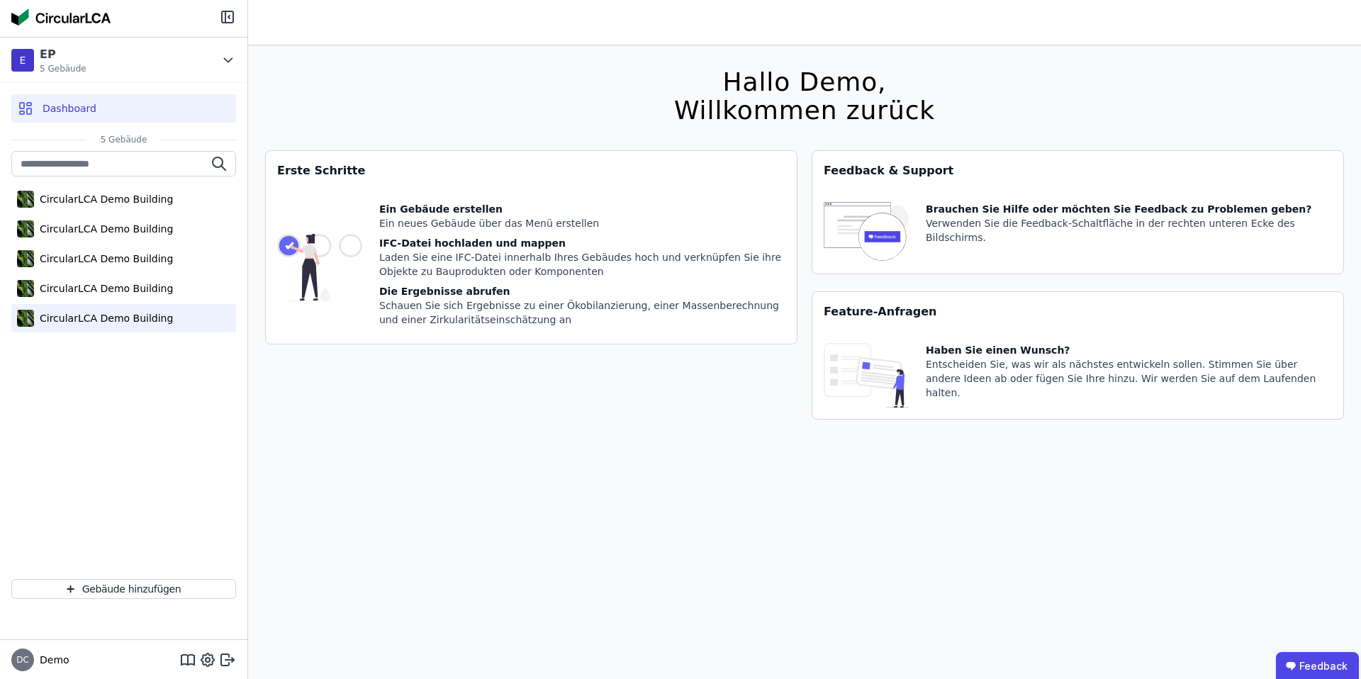
click at [134, 318] on div "CircularLCA Demo Building" at bounding box center [103, 318] width 139 height 14
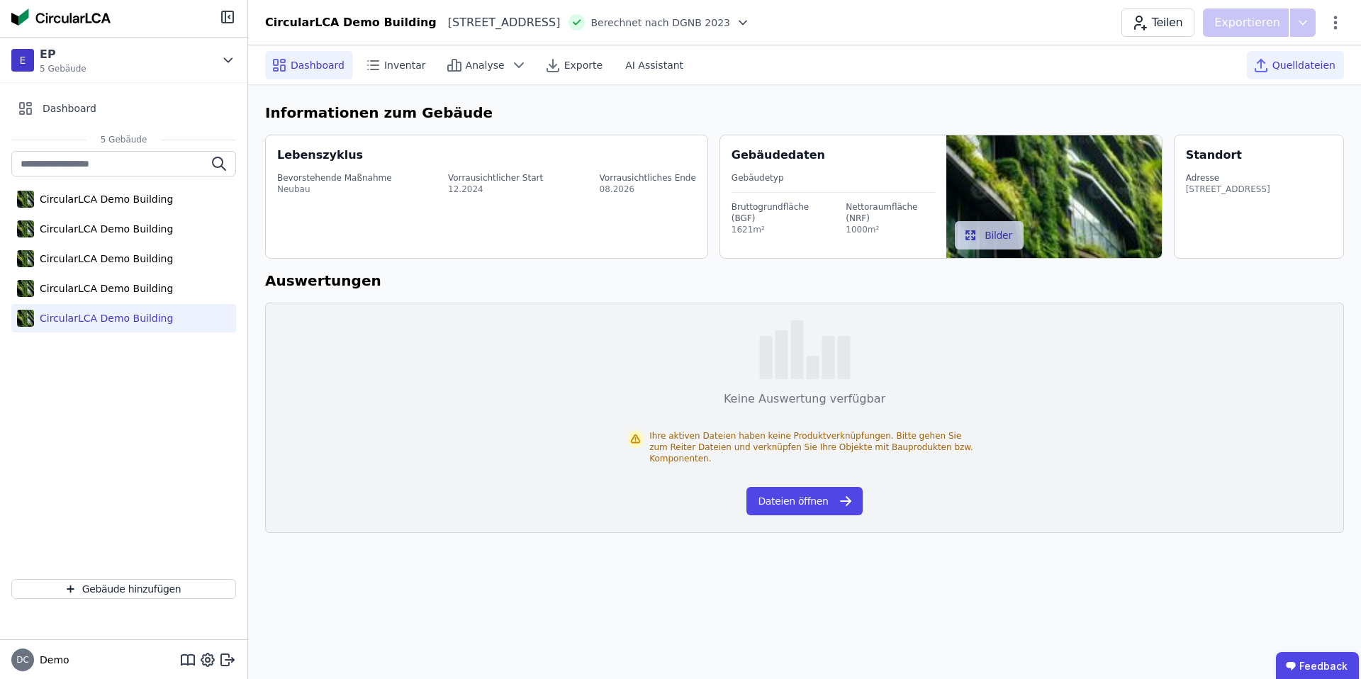
click at [1294, 63] on span "Quelldateien" at bounding box center [1304, 65] width 63 height 14
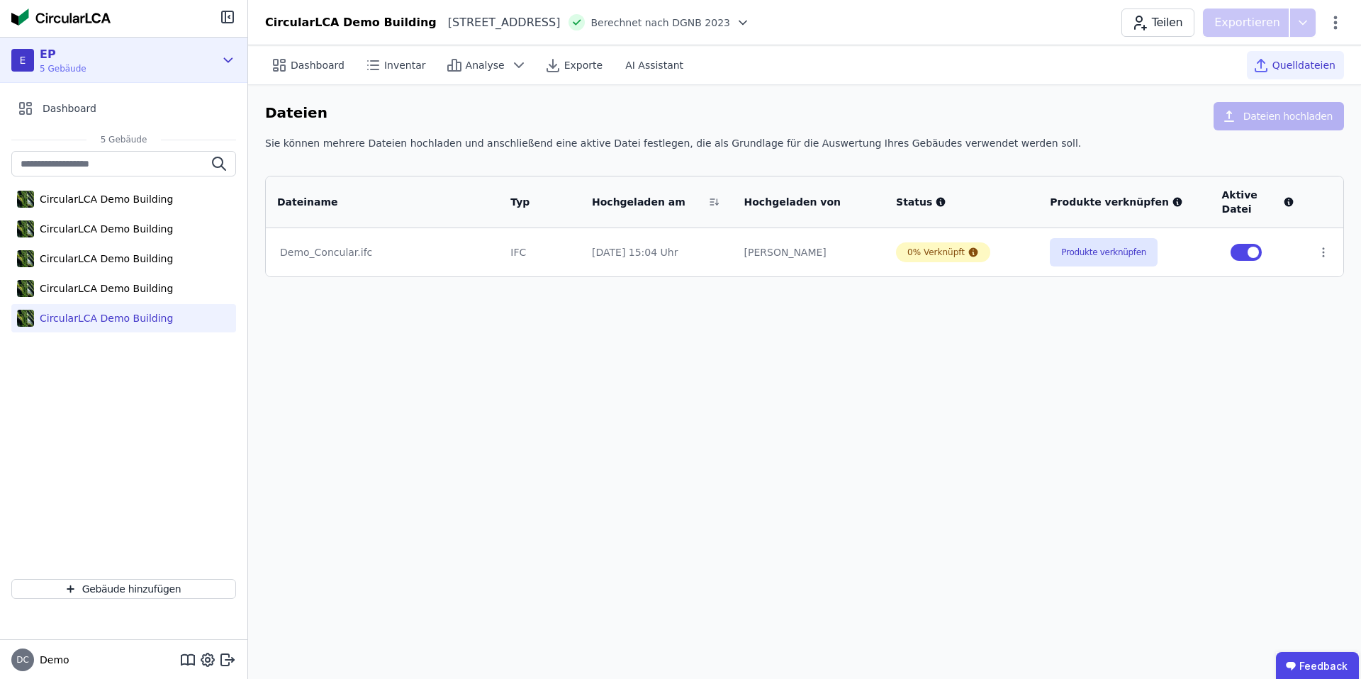
click at [138, 67] on div "E EP 5 Gebäude" at bounding box center [112, 60] width 203 height 28
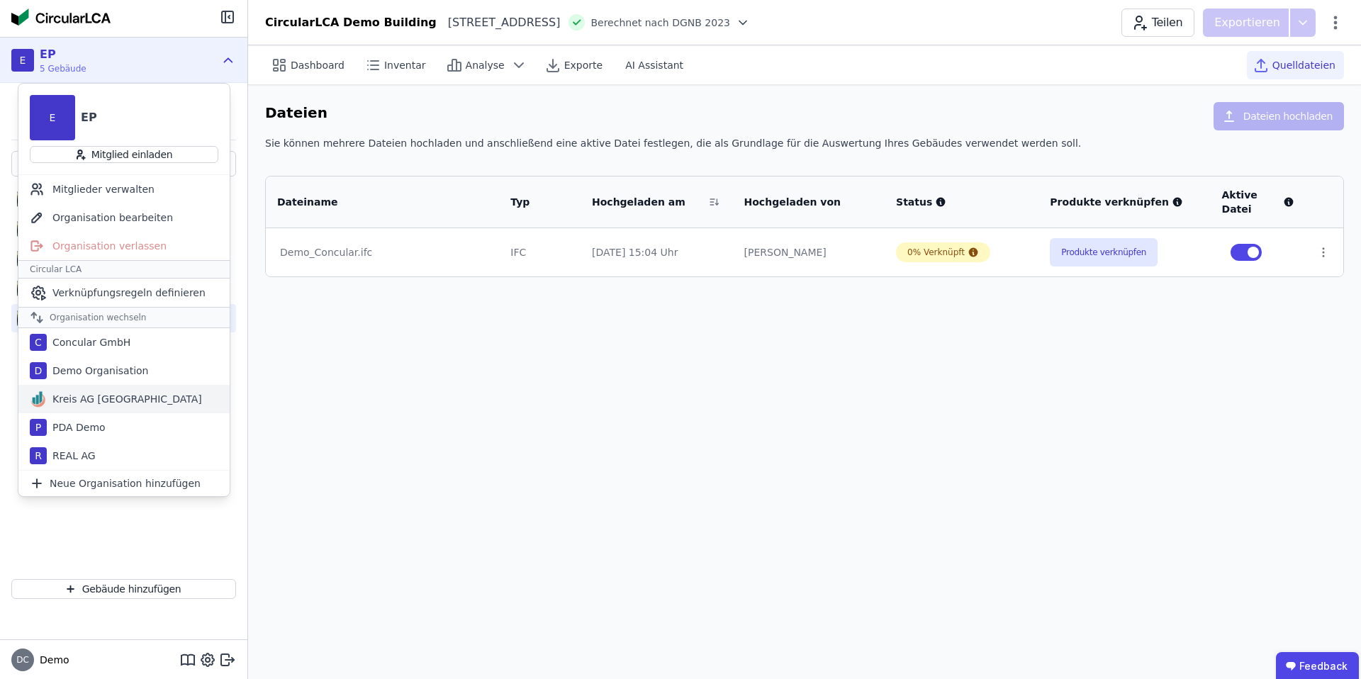
click at [88, 403] on div "Kreis AG [GEOGRAPHIC_DATA]" at bounding box center [124, 399] width 155 height 14
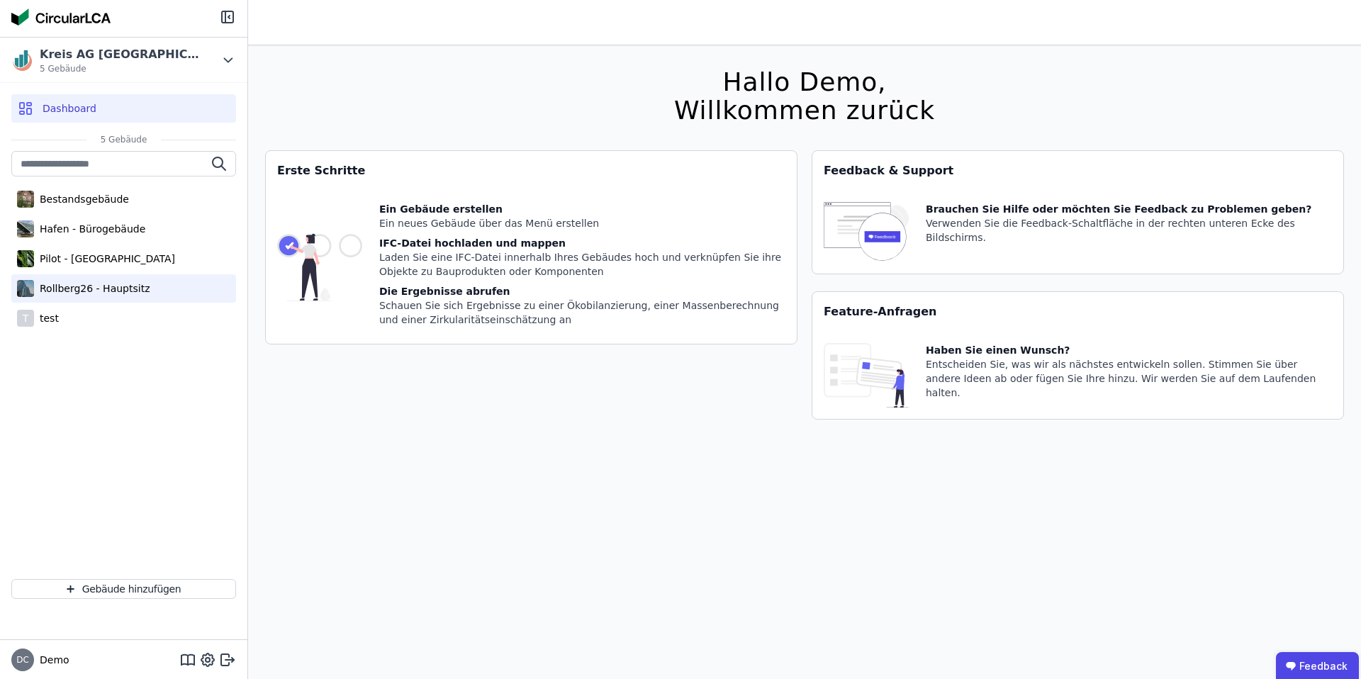
click at [109, 286] on div "Rollberg26 - Hauptsitz" at bounding box center [92, 288] width 116 height 14
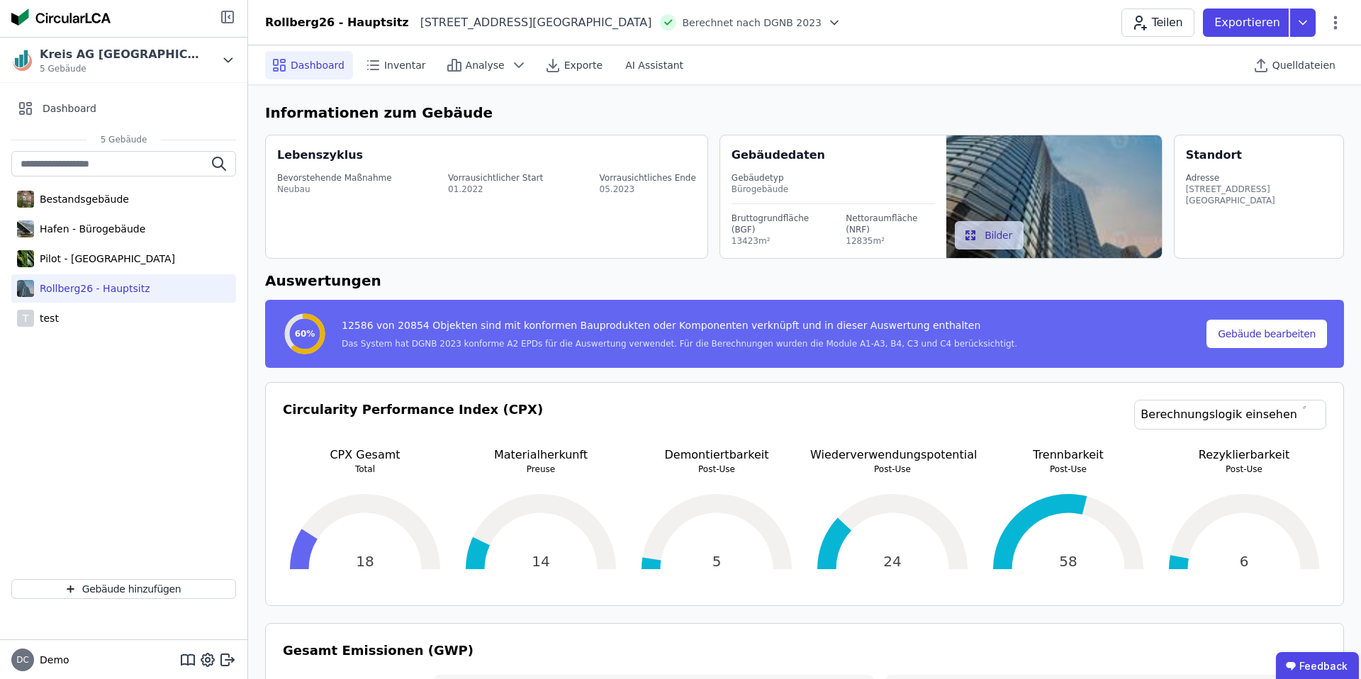
click at [228, 12] on icon at bounding box center [227, 17] width 17 height 17
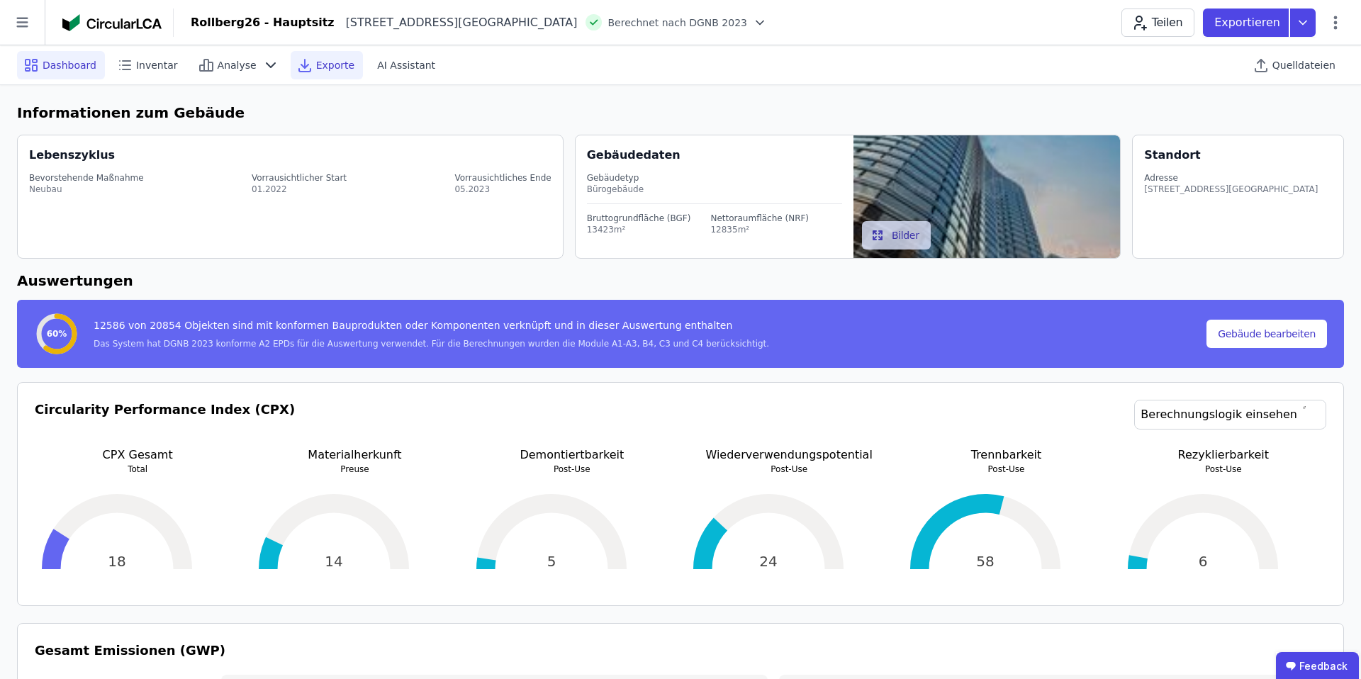
click at [303, 74] on div "Exporte" at bounding box center [327, 65] width 72 height 28
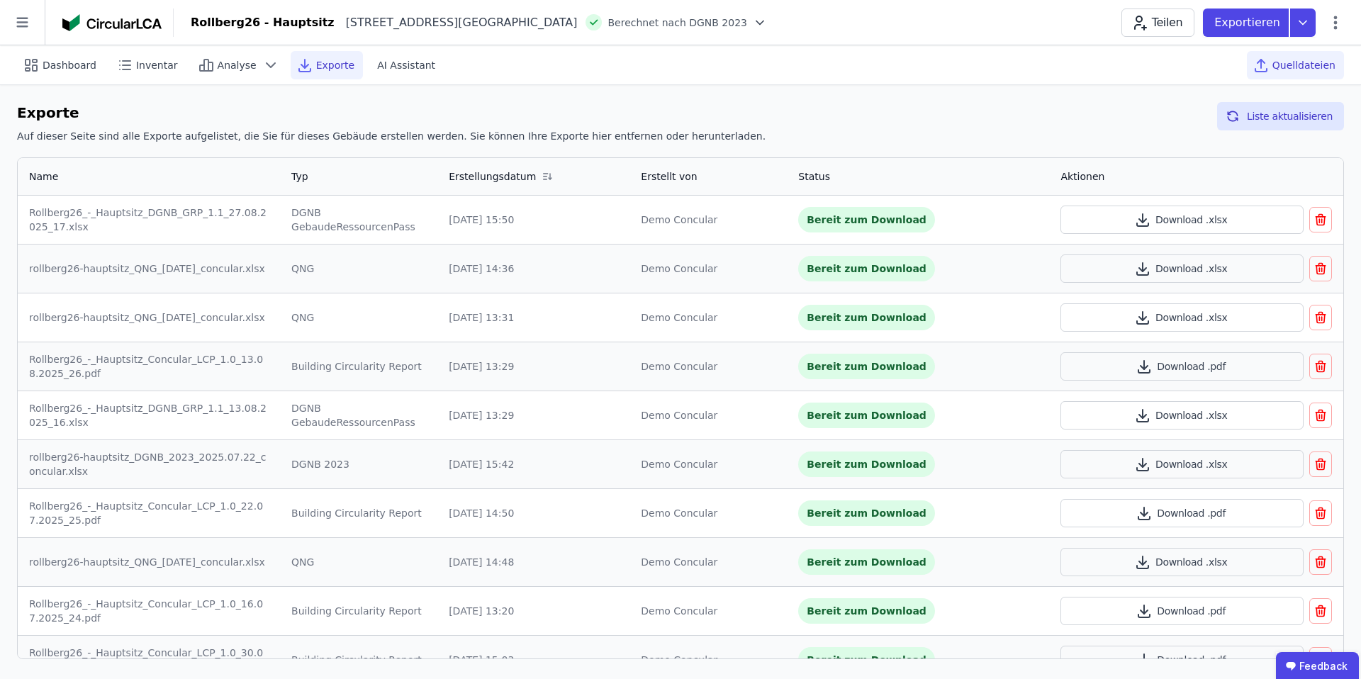
click at [1297, 67] on span "Quelldateien" at bounding box center [1304, 65] width 63 height 14
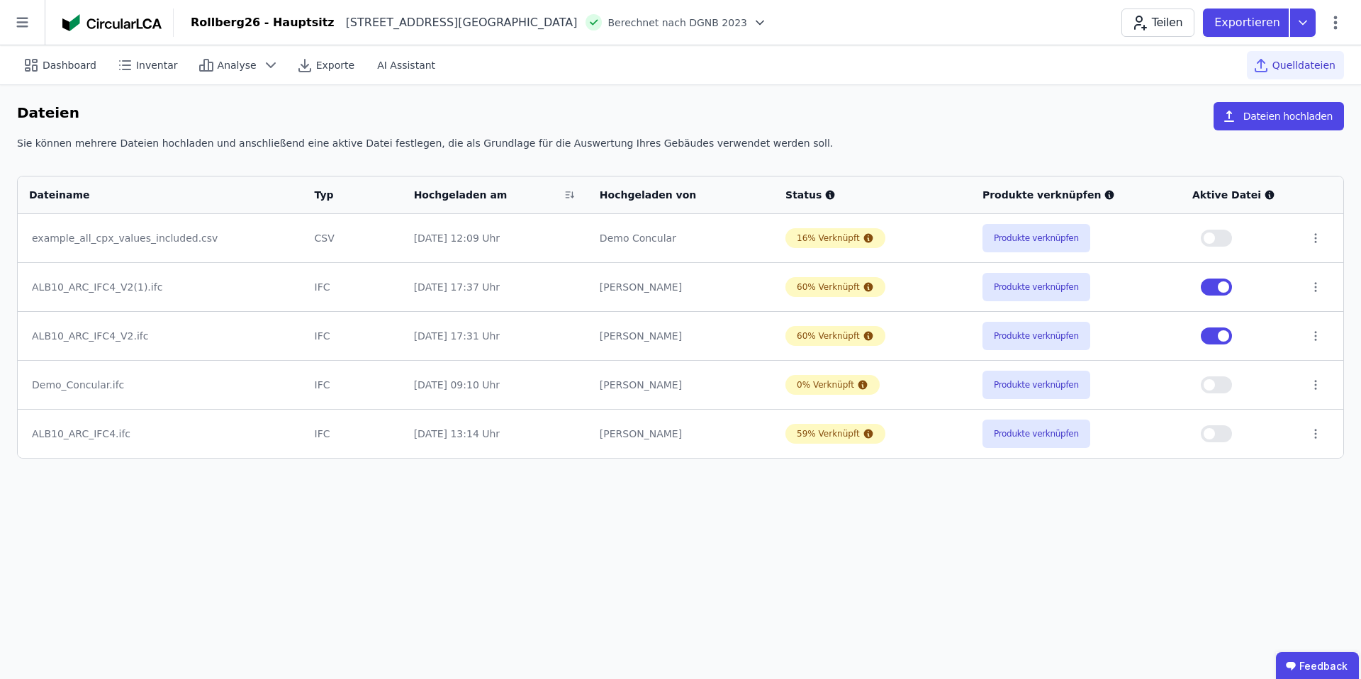
drag, startPoint x: 320, startPoint y: 235, endPoint x: 355, endPoint y: 235, distance: 34.7
click at [355, 235] on td "CSV" at bounding box center [352, 238] width 99 height 48
click at [1040, 241] on button "Produkte verknüpfen" at bounding box center [1037, 238] width 108 height 28
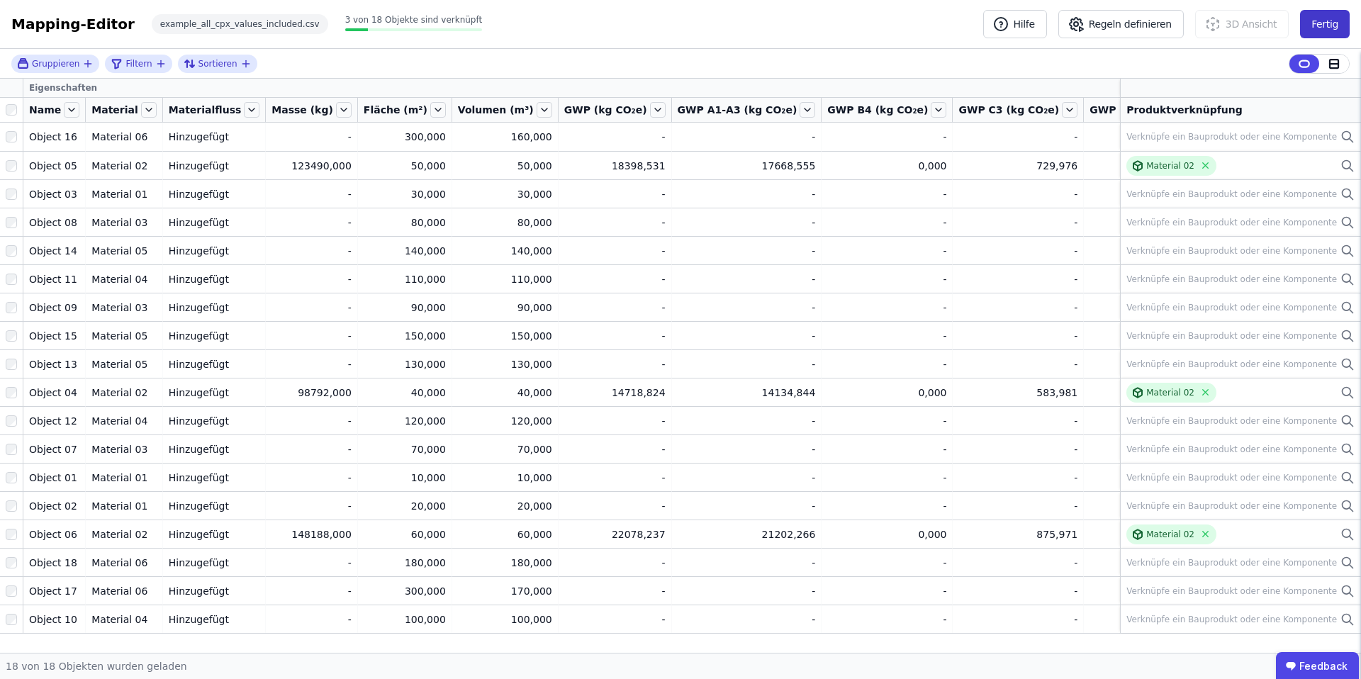
click at [1326, 24] on button "Fertig" at bounding box center [1325, 24] width 50 height 28
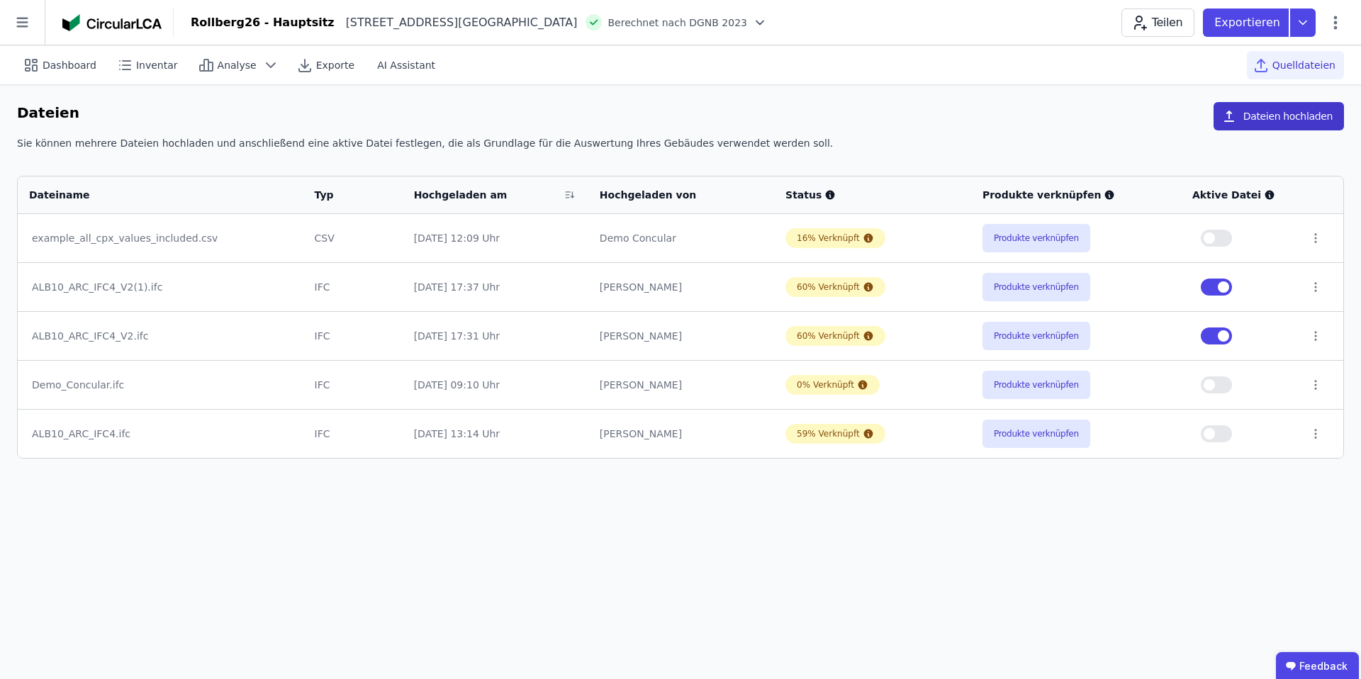
click at [1288, 111] on button "Dateien hochladen" at bounding box center [1279, 116] width 130 height 28
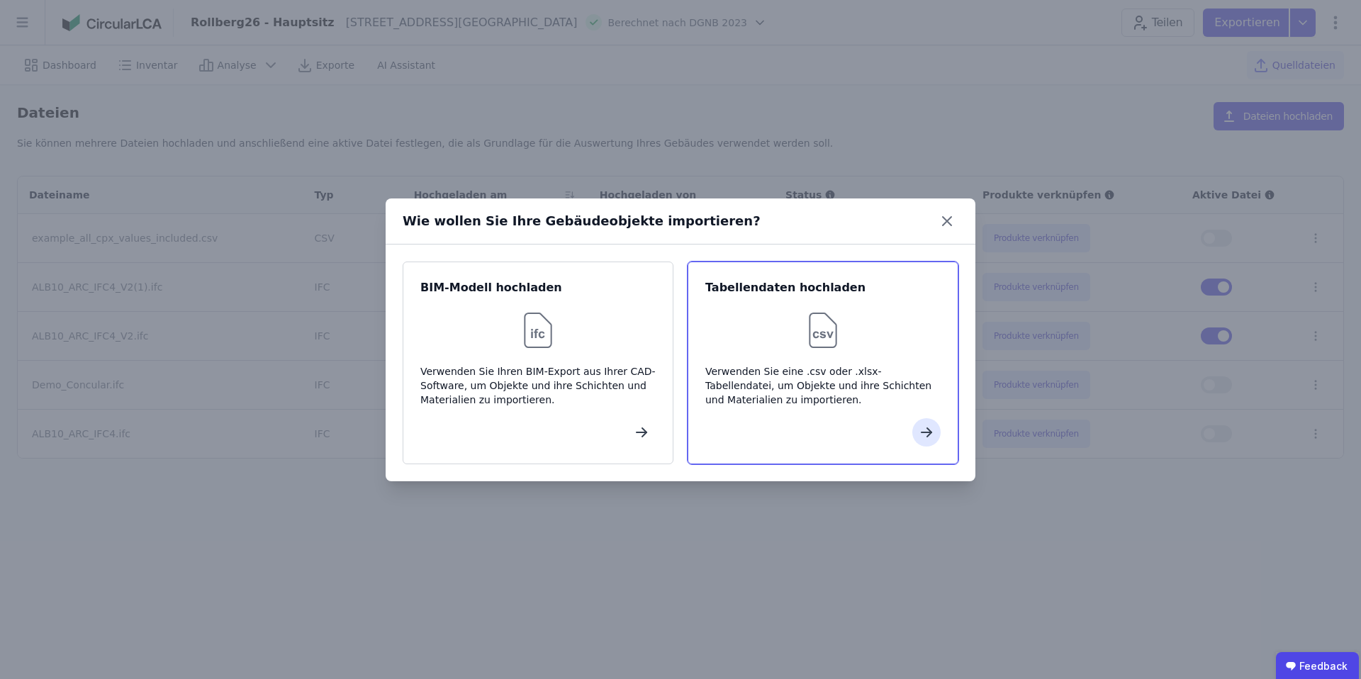
click at [787, 314] on div at bounding box center [822, 330] width 235 height 45
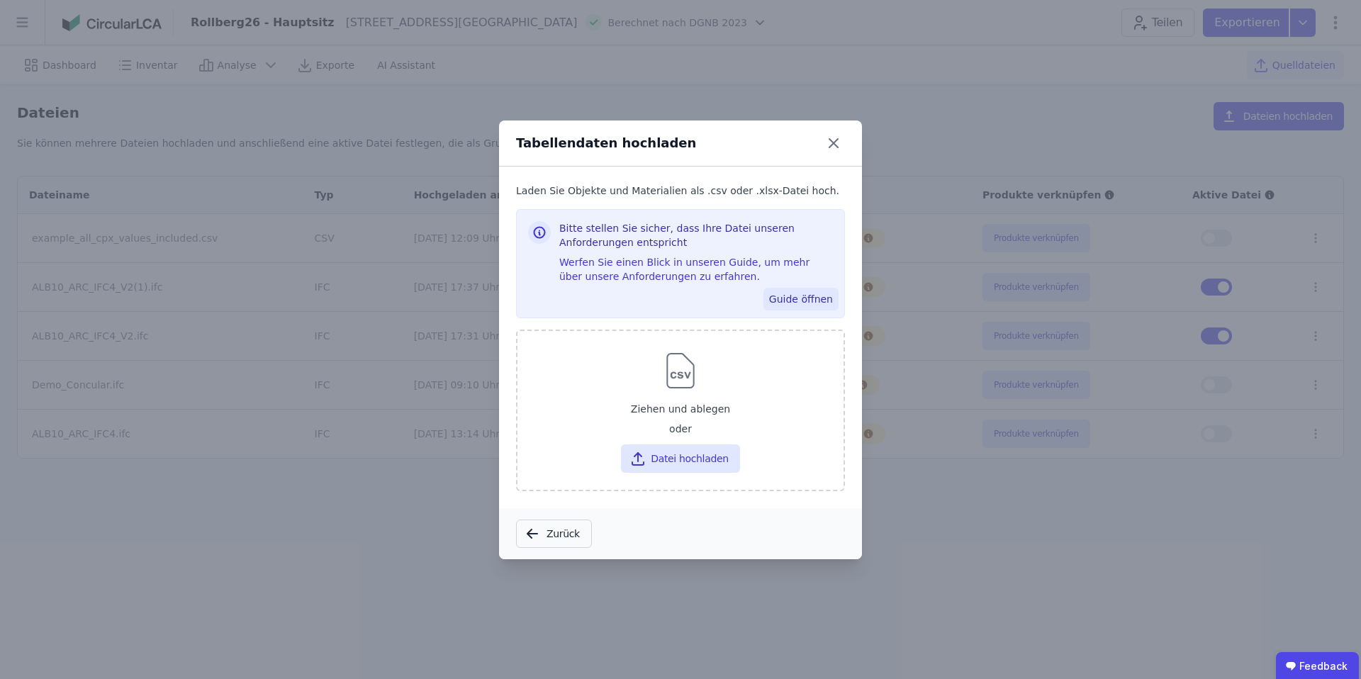
click at [788, 301] on button "Guide öffnen" at bounding box center [801, 299] width 75 height 23
click at [835, 142] on icon at bounding box center [833, 143] width 23 height 23
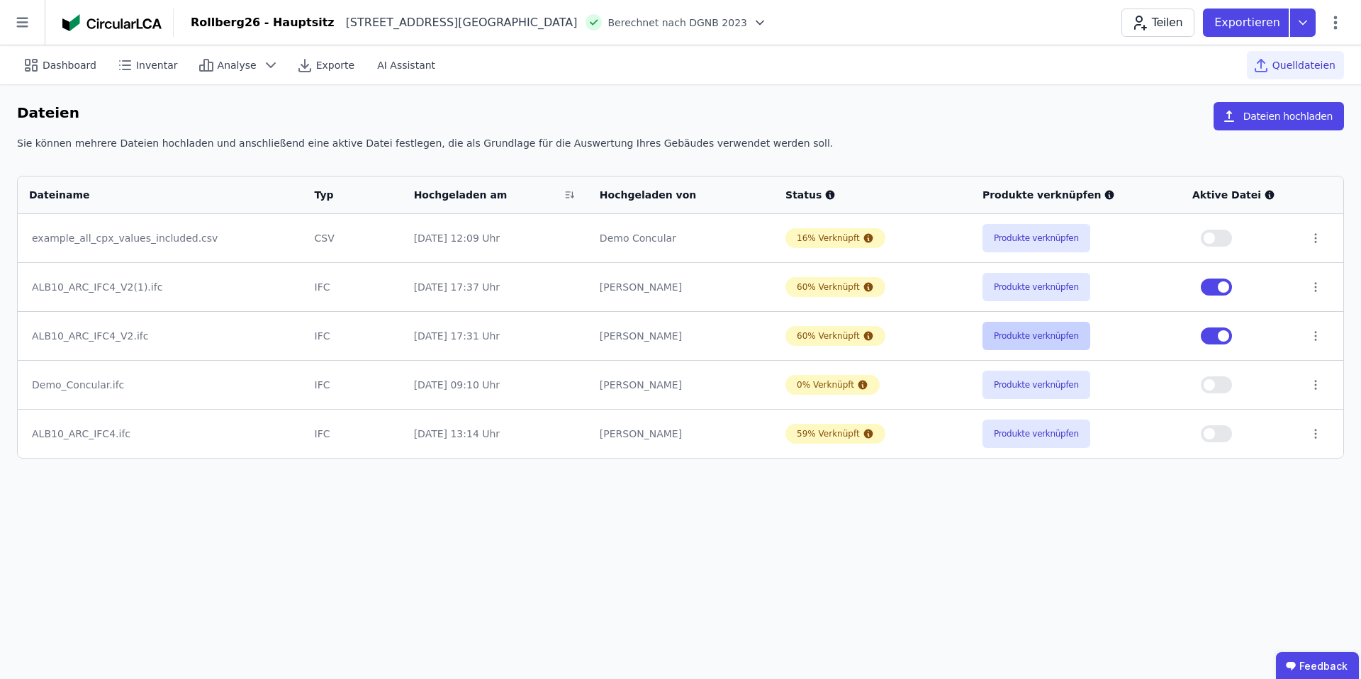
click at [1031, 336] on button "Produkte verknüpfen" at bounding box center [1037, 336] width 108 height 28
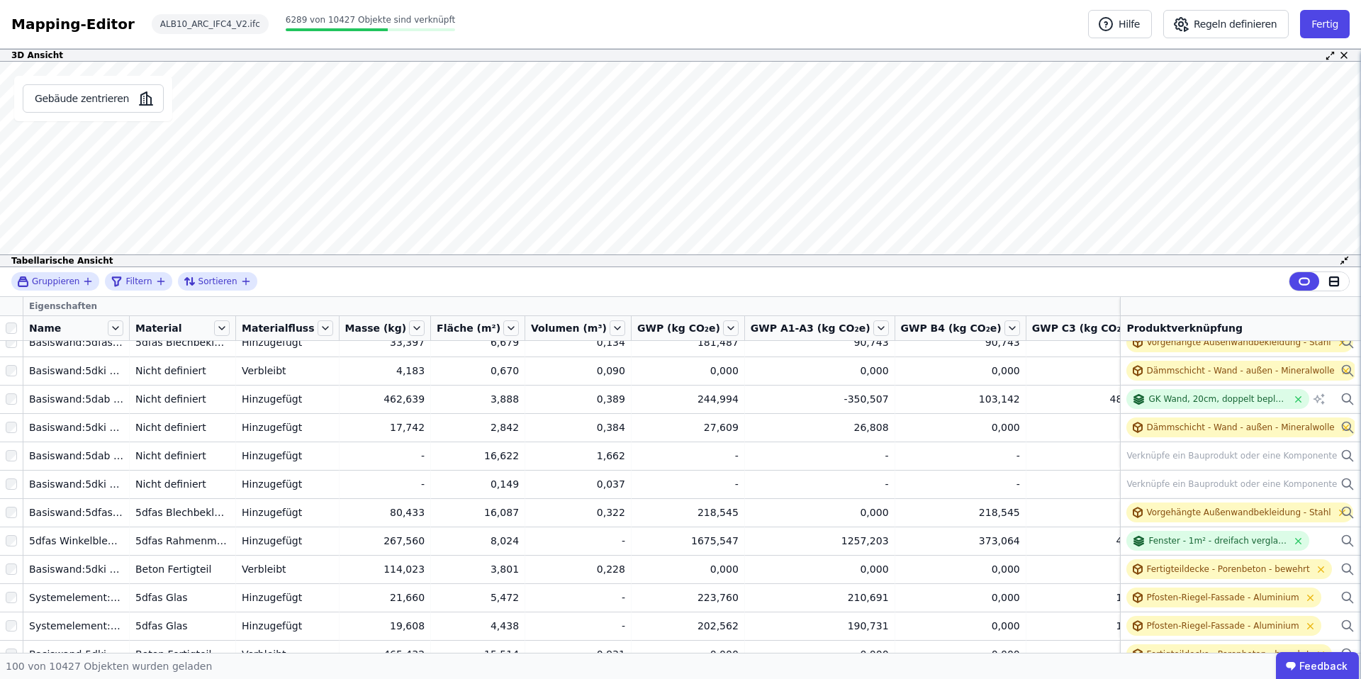
scroll to position [497, 0]
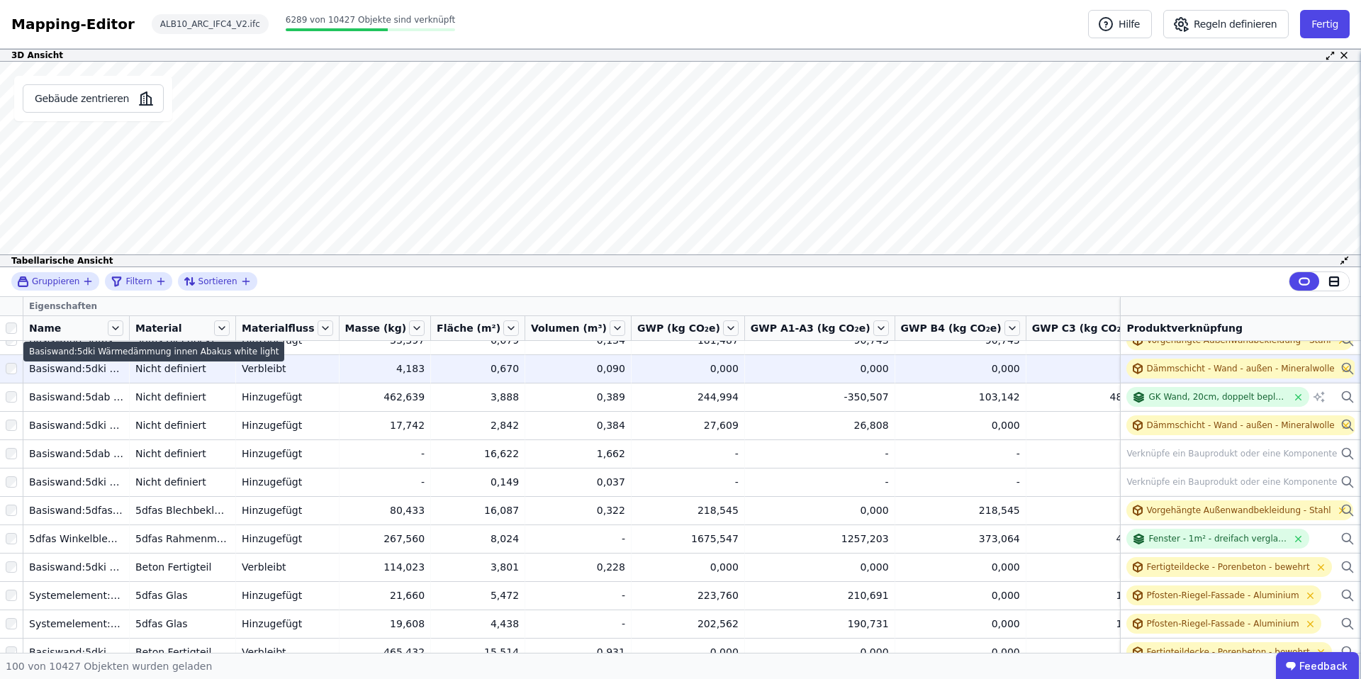
click at [71, 369] on div "Basiswand:5dki Wärmedämmung innen Abakus white light" at bounding box center [76, 369] width 94 height 14
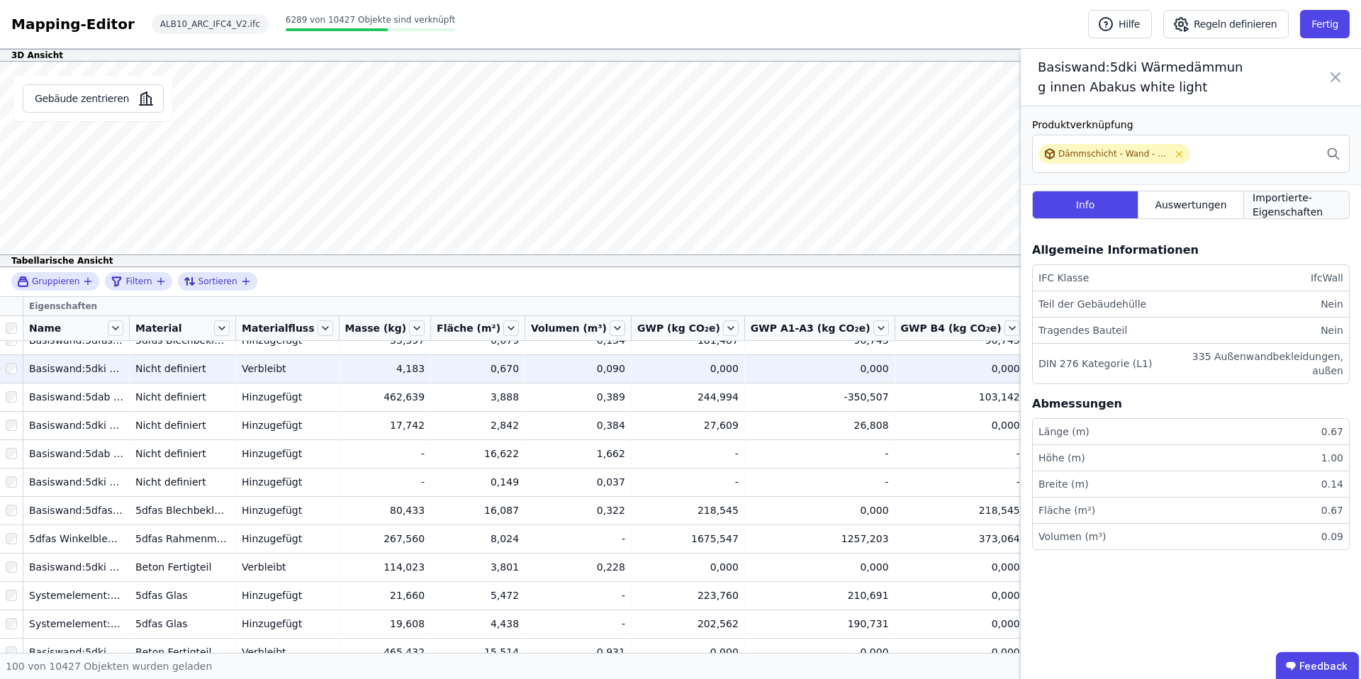
click at [1291, 207] on span "Importierte-Eigenschaften" at bounding box center [1297, 205] width 88 height 28
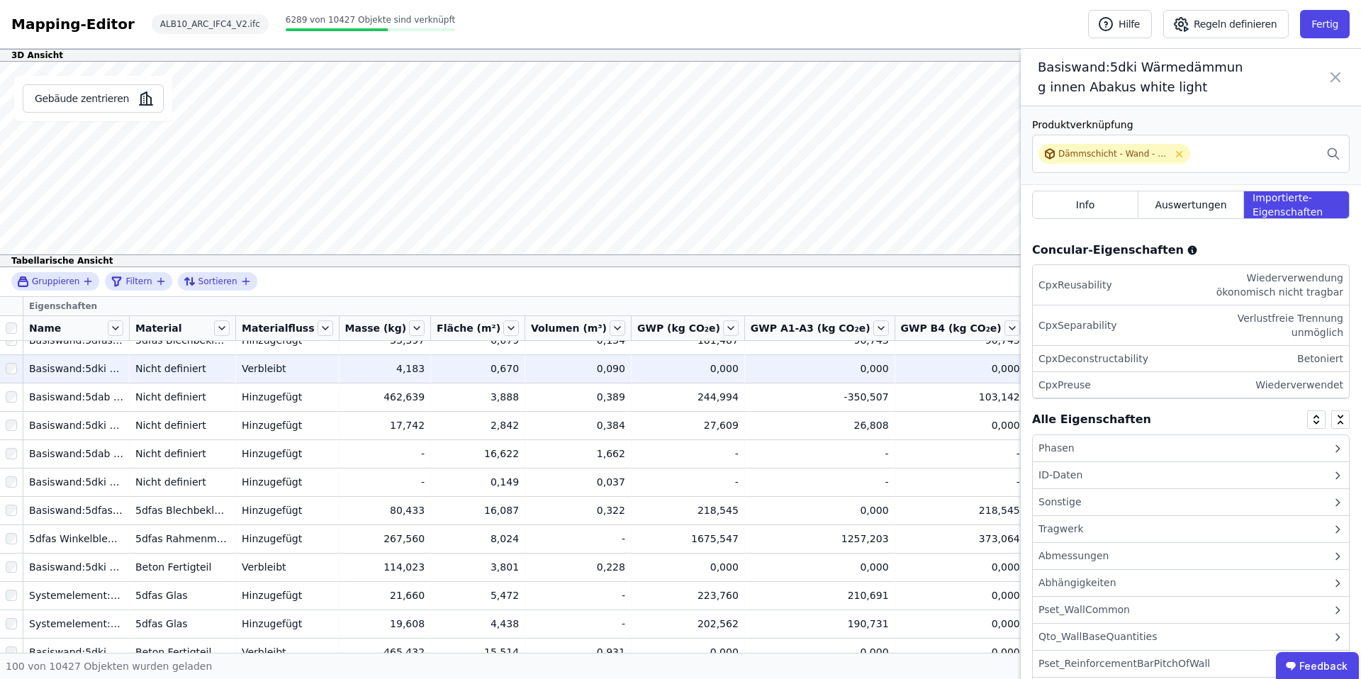
scroll to position [45, 0]
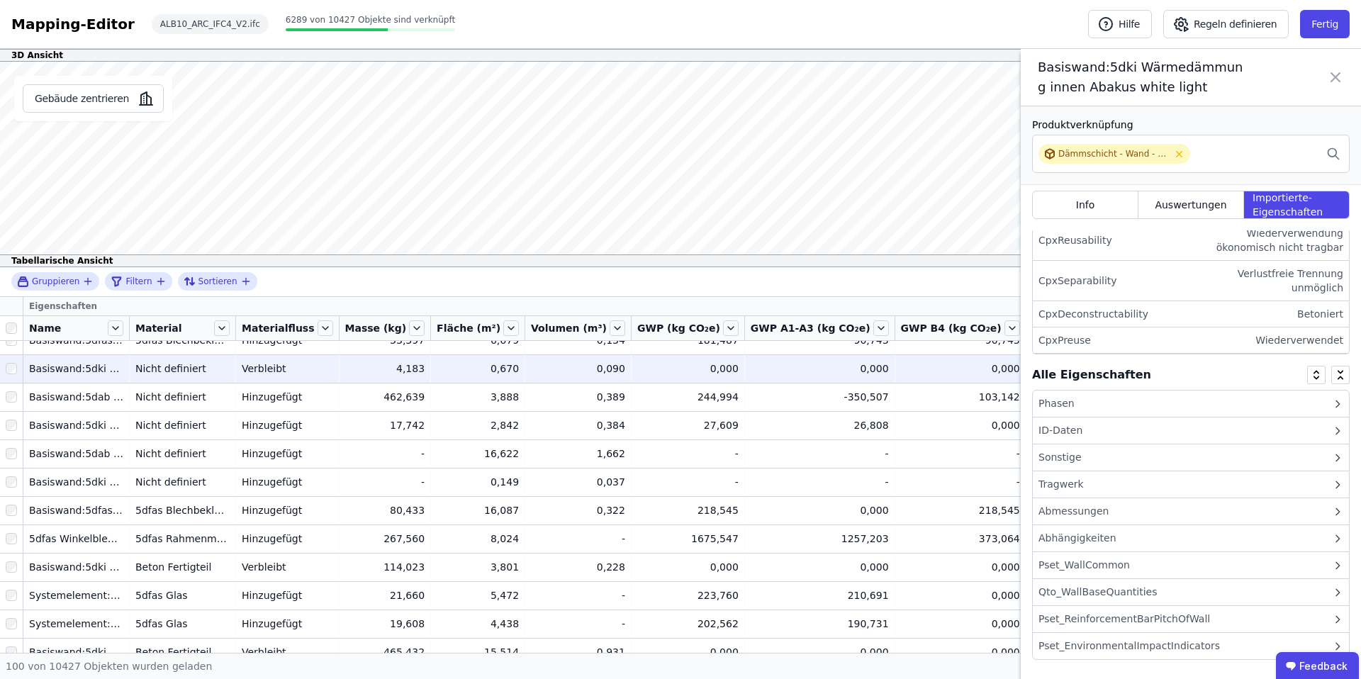
click at [1082, 485] on div "Tragwerk" at bounding box center [1061, 484] width 45 height 15
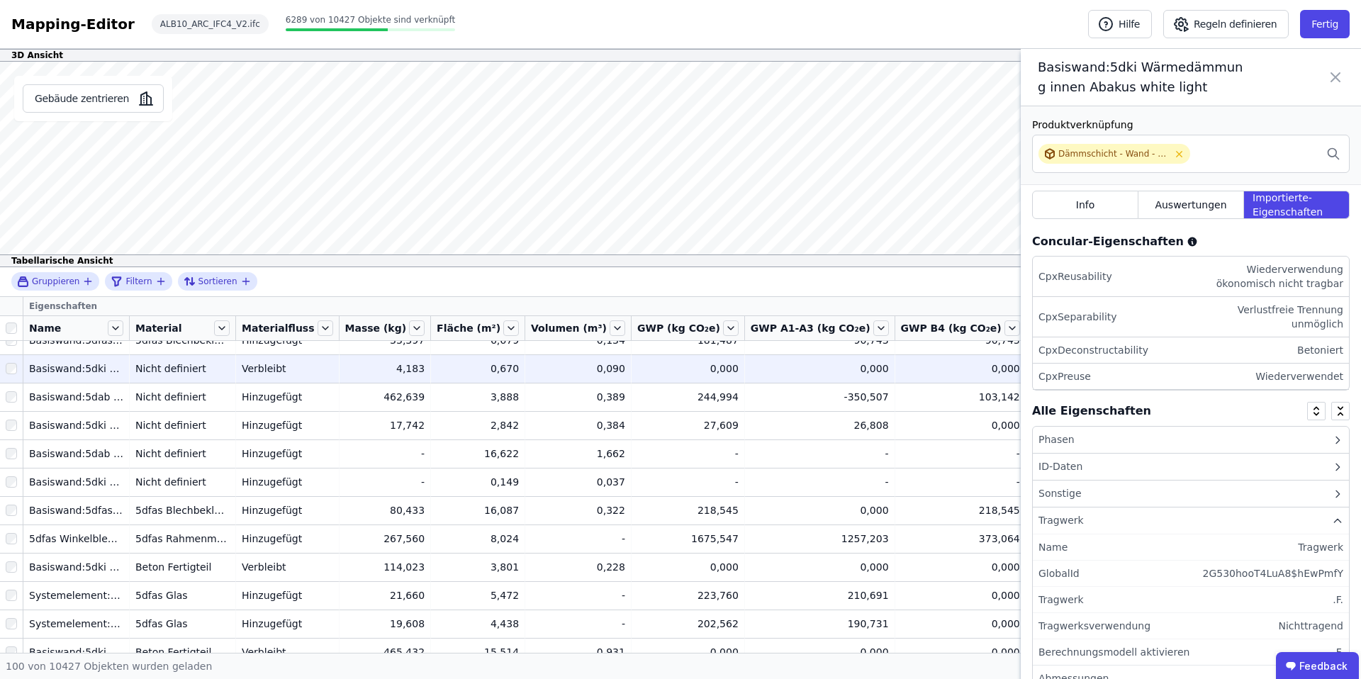
scroll to position [0, 0]
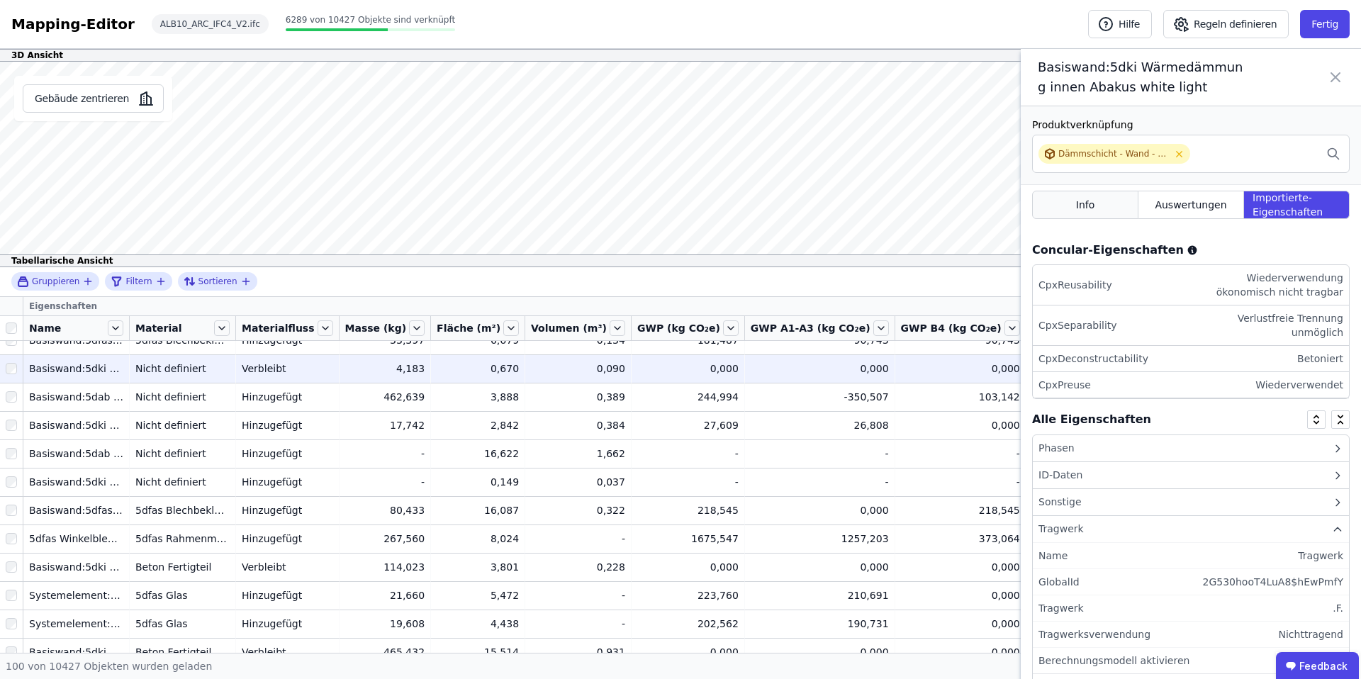
click at [1084, 203] on span "Info" at bounding box center [1085, 205] width 19 height 14
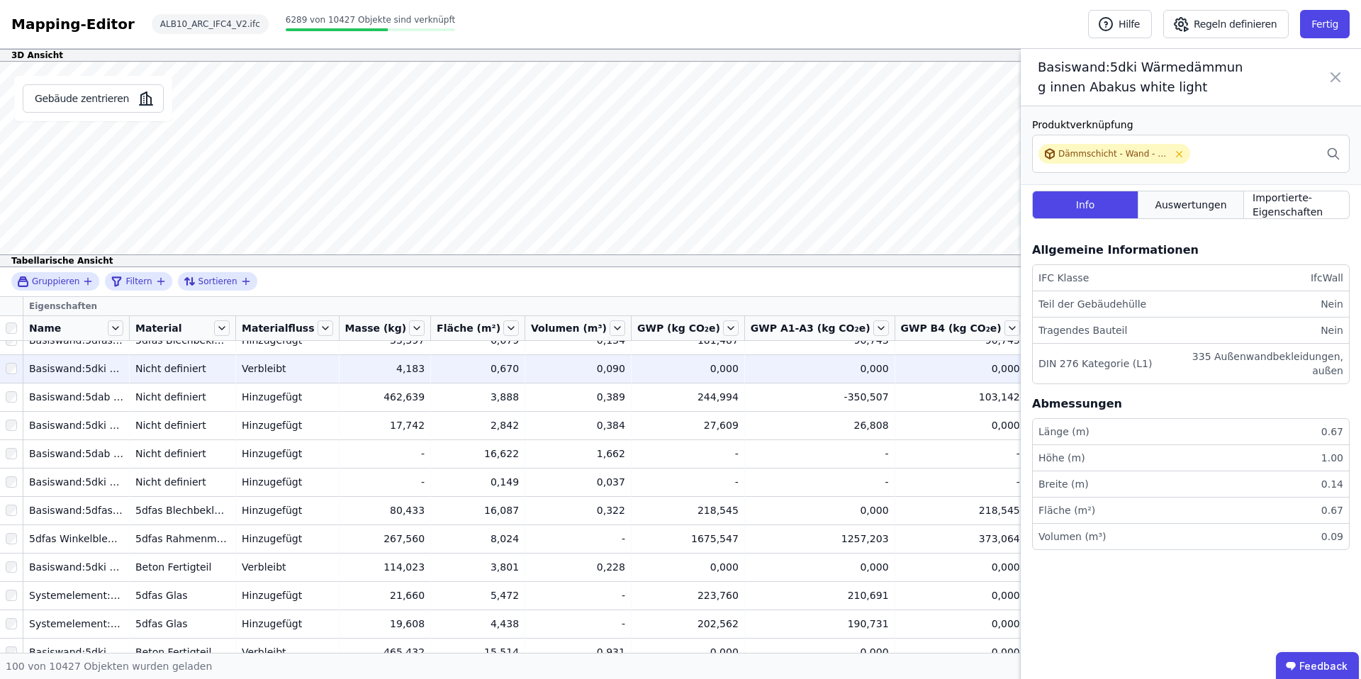
click at [1186, 204] on span "Auswertungen" at bounding box center [1191, 205] width 72 height 14
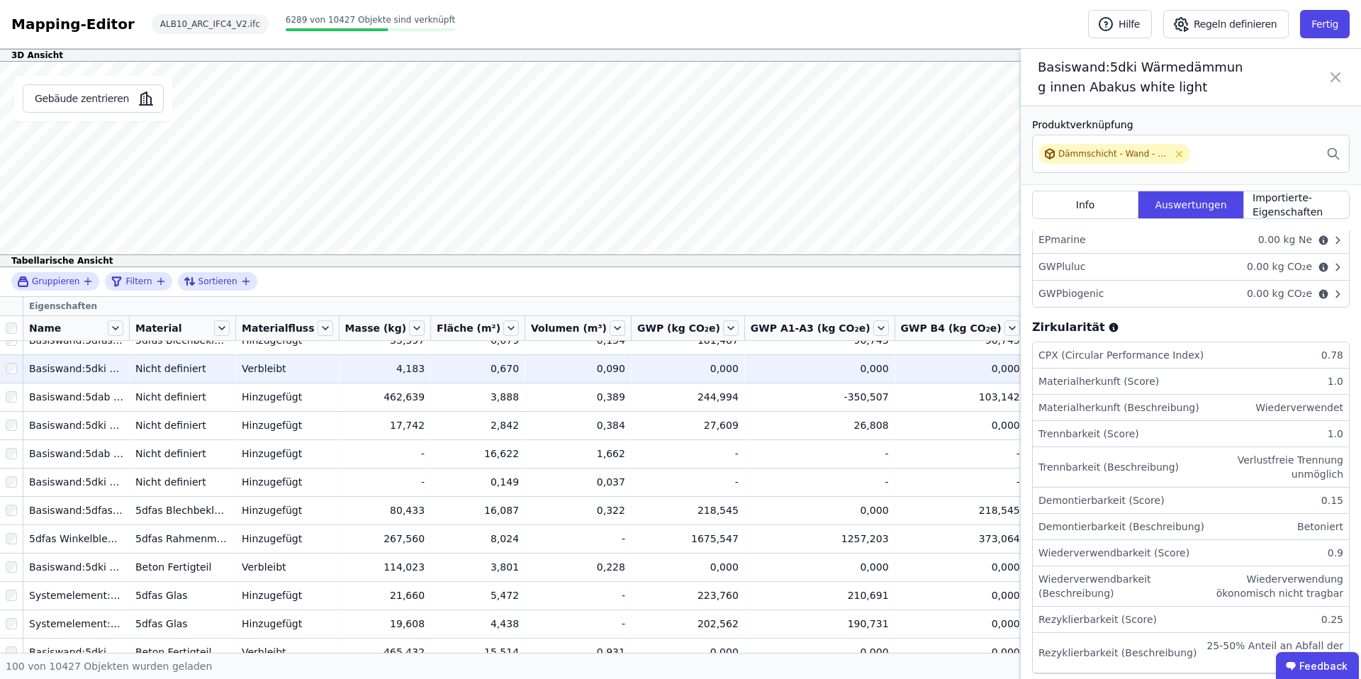
scroll to position [465, 0]
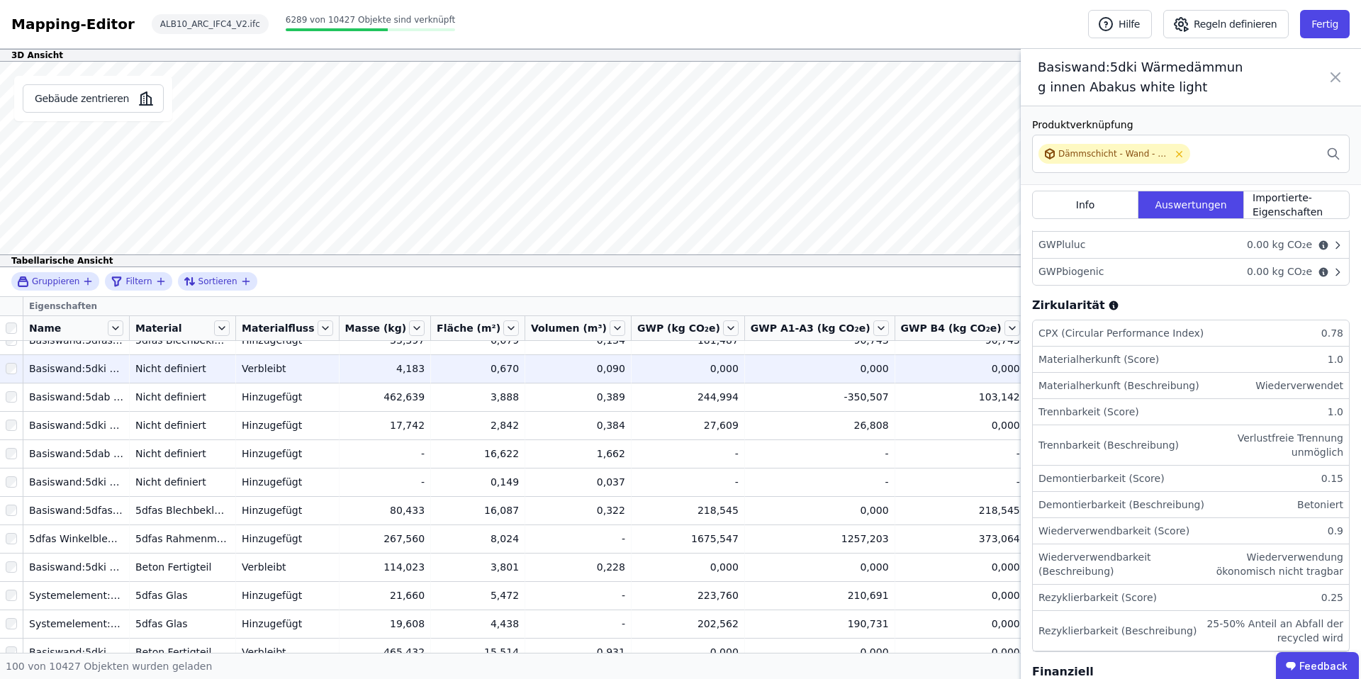
click at [1332, 81] on icon at bounding box center [1336, 77] width 9 height 9
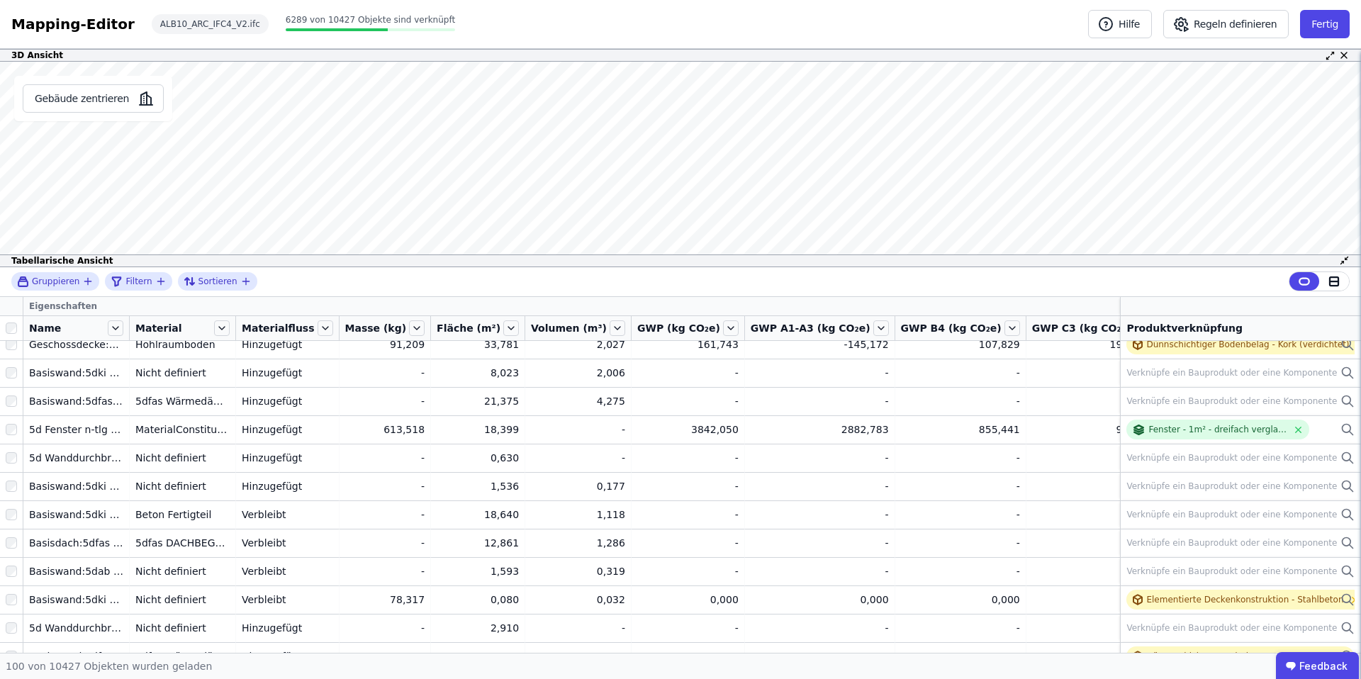
scroll to position [0, 0]
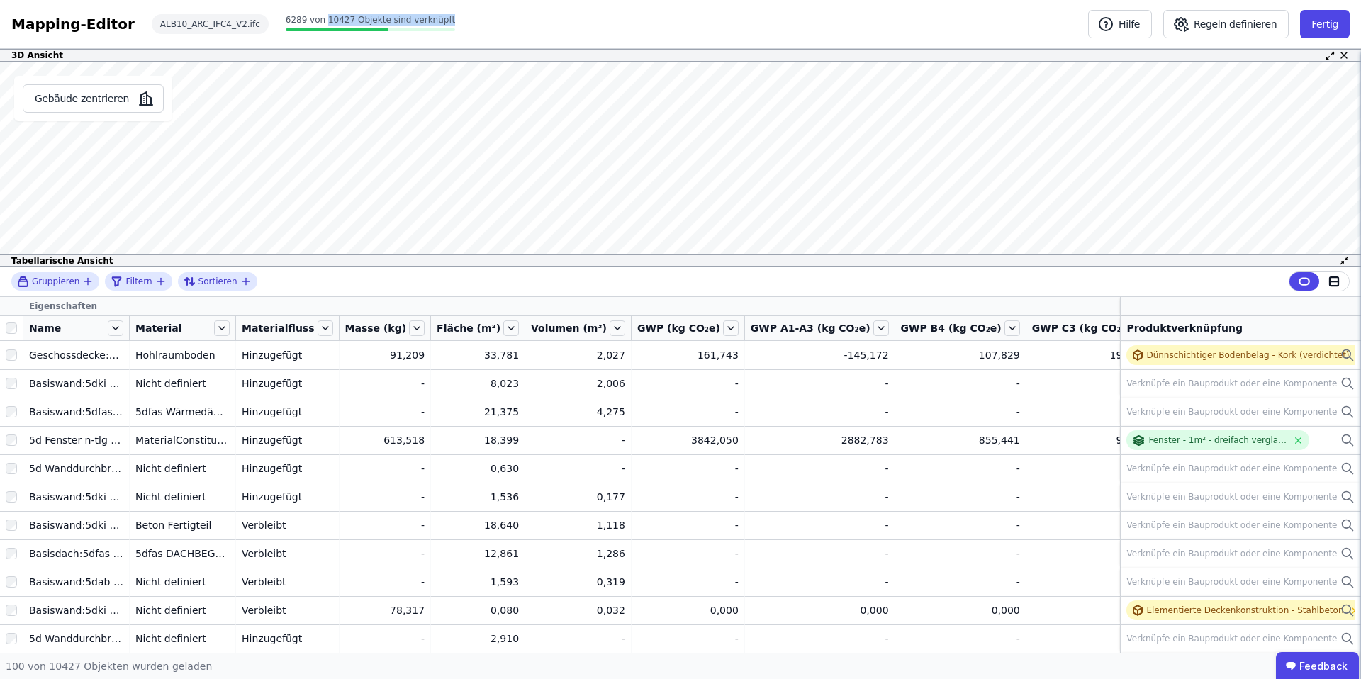
drag, startPoint x: 306, startPoint y: 18, endPoint x: 438, endPoint y: 17, distance: 132.6
click at [438, 17] on div "Mapping-Editor Hilfe Regeln definieren Fertig ALB10_ARC_IFC4_V2.ifc 6289 von 10…" at bounding box center [680, 24] width 1361 height 49
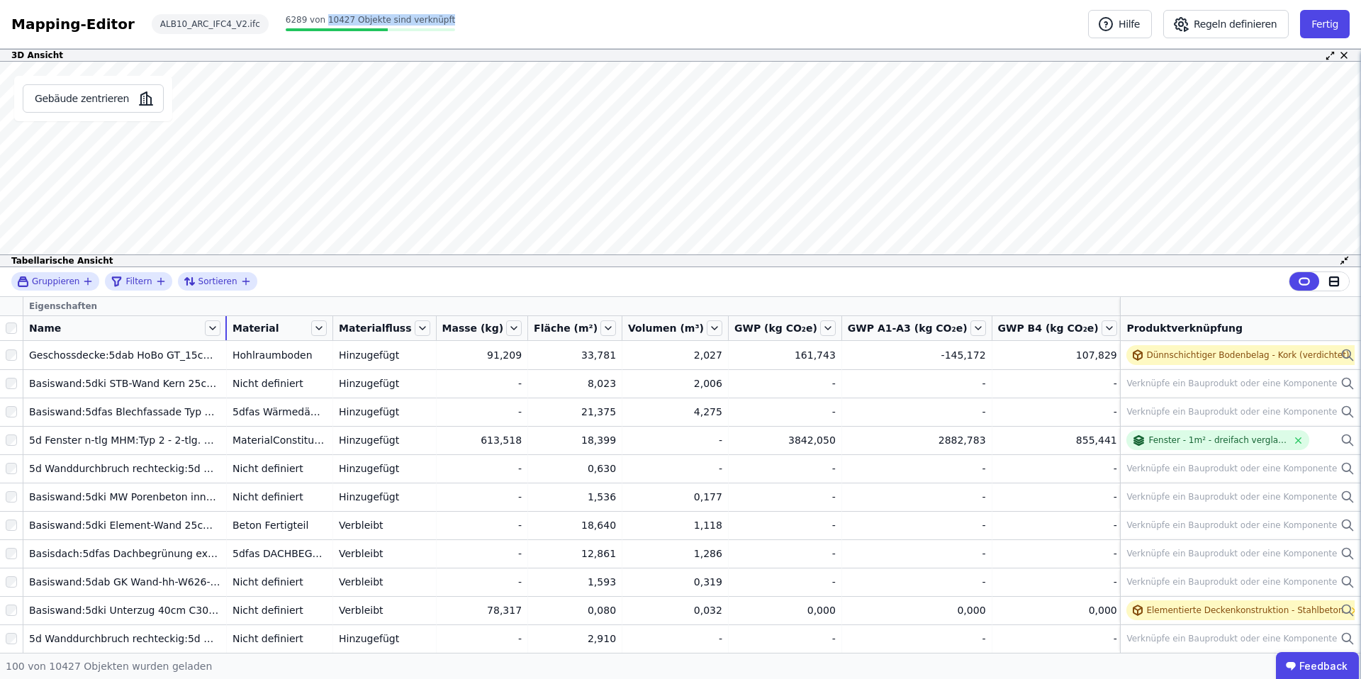
drag, startPoint x: 128, startPoint y: 325, endPoint x: 230, endPoint y: 330, distance: 102.3
click at [227, 331] on div at bounding box center [225, 328] width 1 height 24
click at [1339, 279] on icon at bounding box center [1334, 281] width 9 height 9
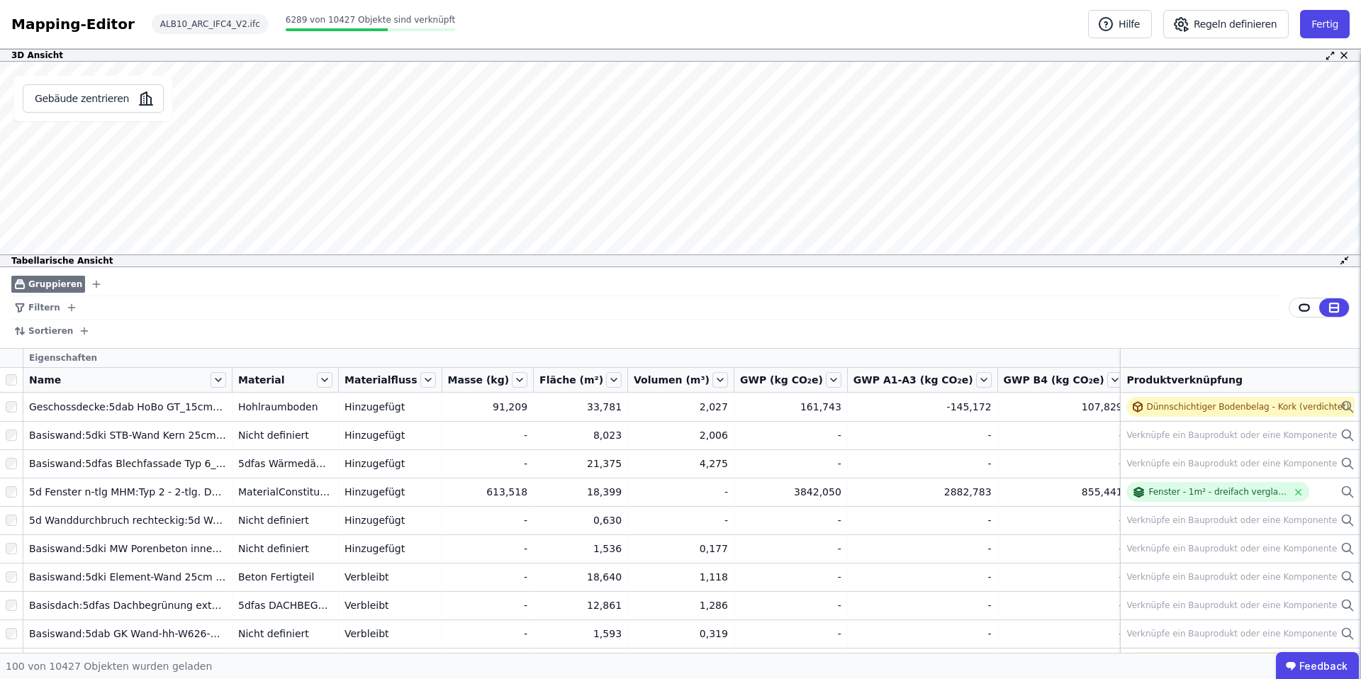
click at [91, 282] on icon "button" at bounding box center [96, 284] width 11 height 11
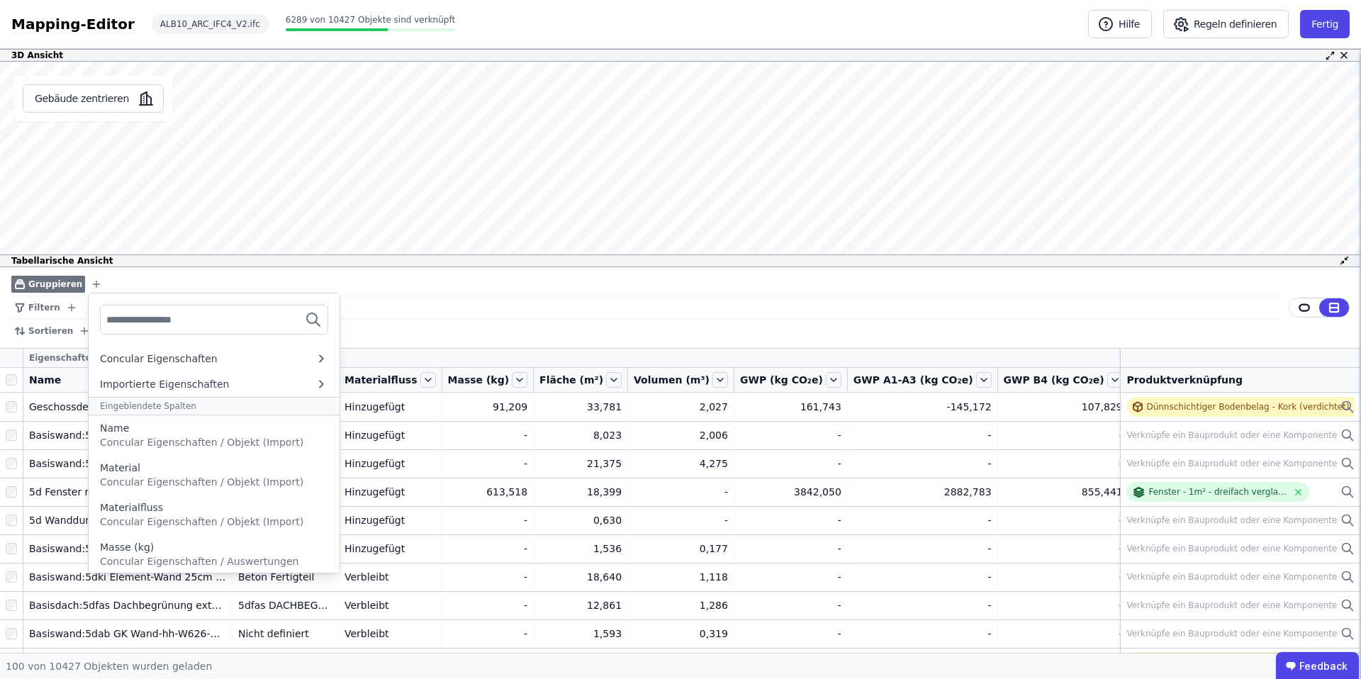
click at [136, 319] on input "text" at bounding box center [158, 320] width 105 height 26
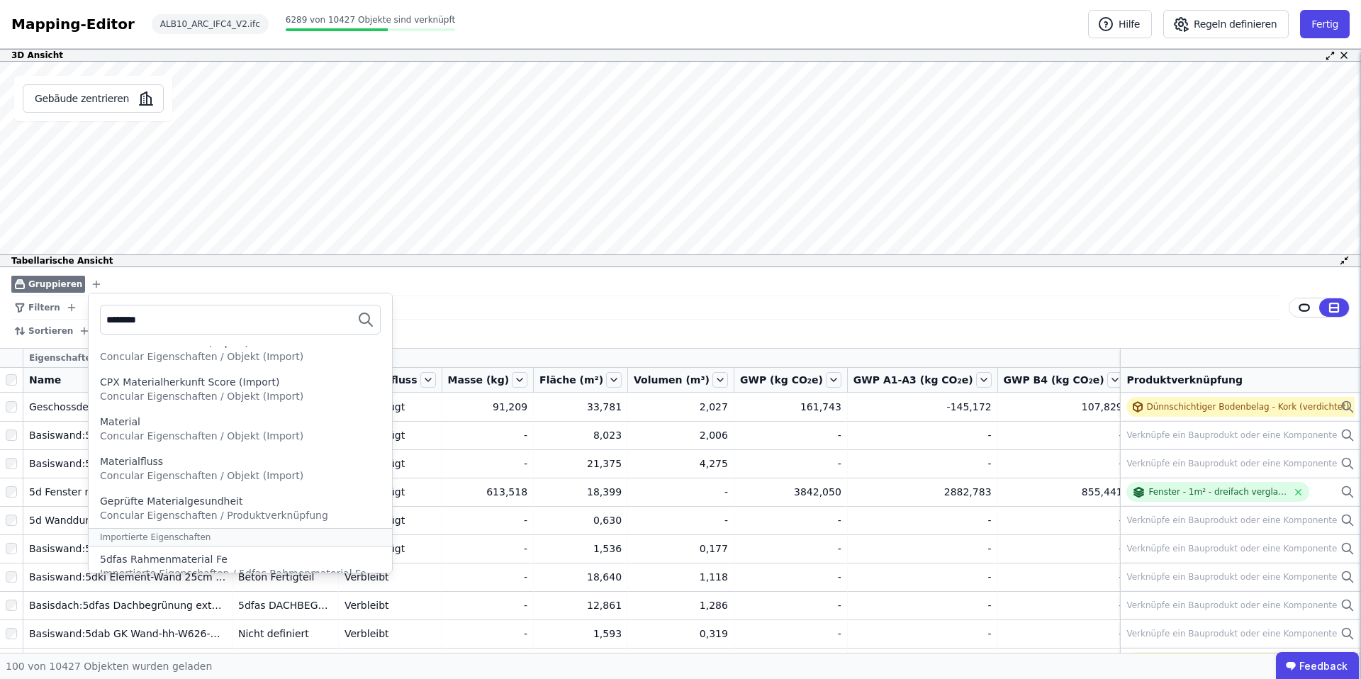
scroll to position [155, 0]
type input "********"
click at [268, 425] on div "Material" at bounding box center [240, 420] width 281 height 14
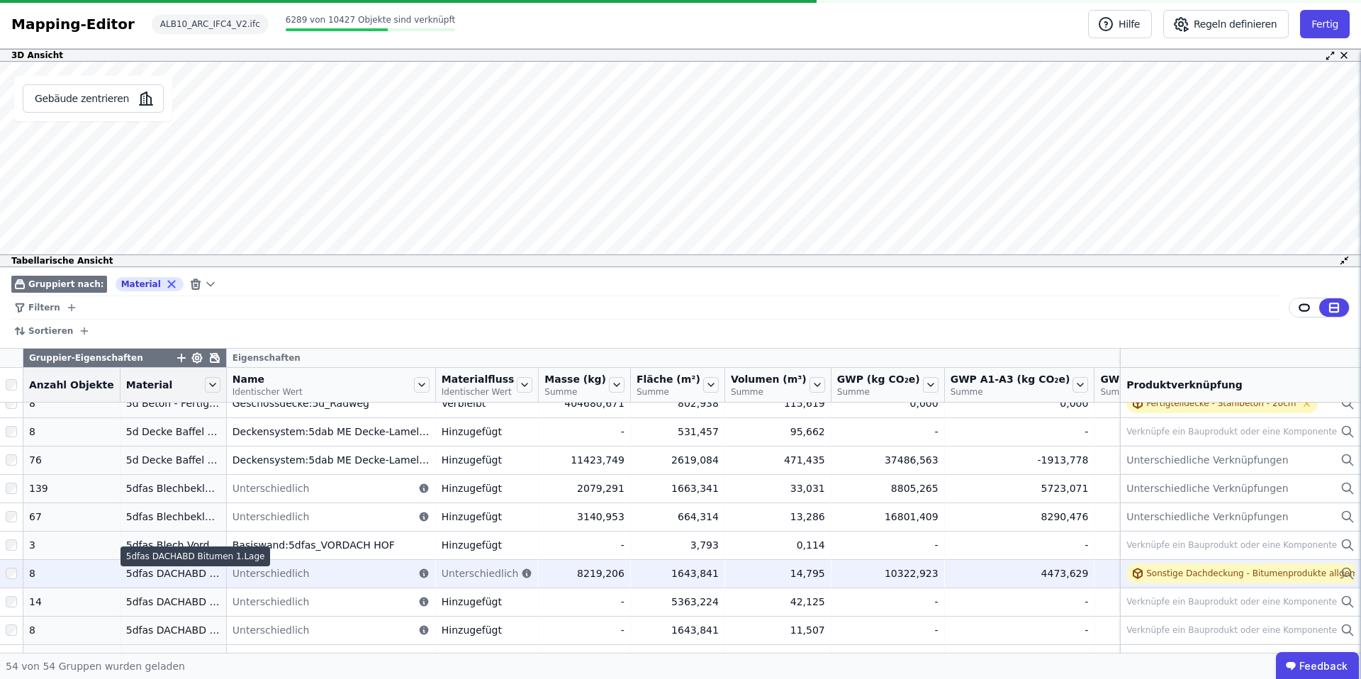
scroll to position [0, 0]
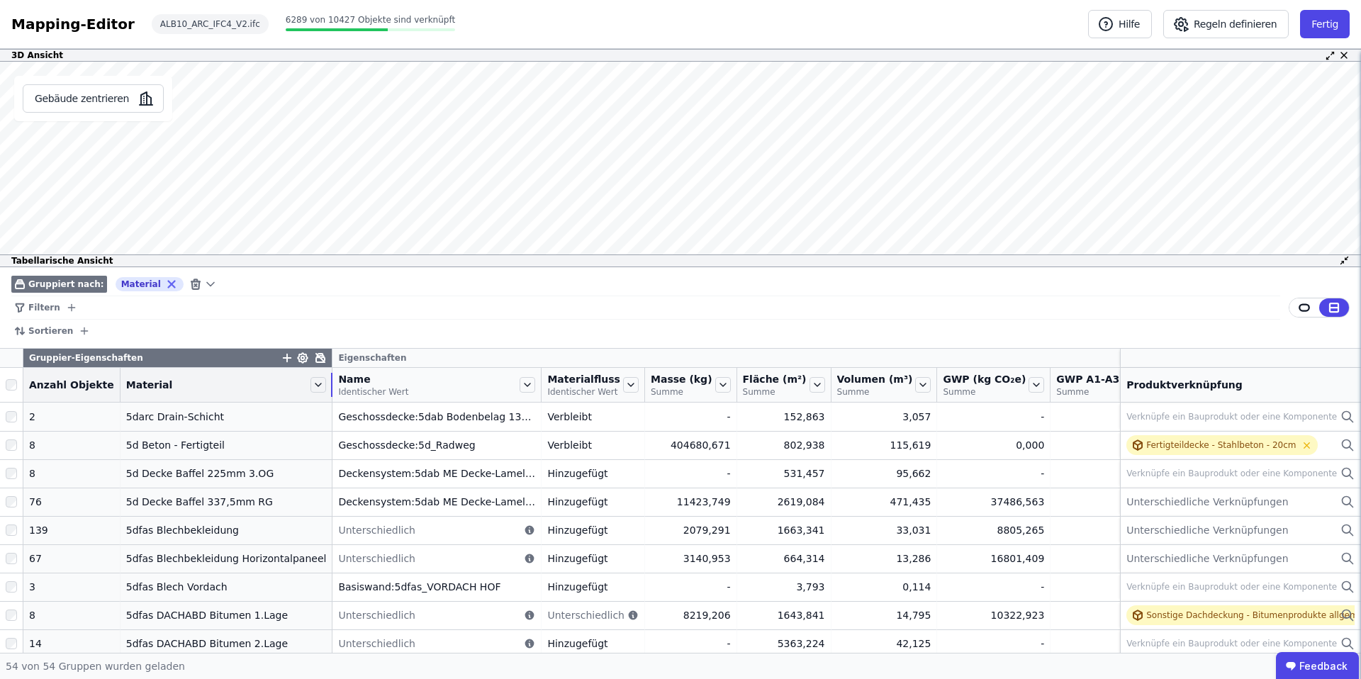
drag, startPoint x: 212, startPoint y: 389, endPoint x: 391, endPoint y: 392, distance: 179.4
click at [391, 392] on tr "Anzahl Objekte Material Name Identischer Wert Materialfluss Identischer Wert Ma…" at bounding box center [1226, 385] width 2453 height 35
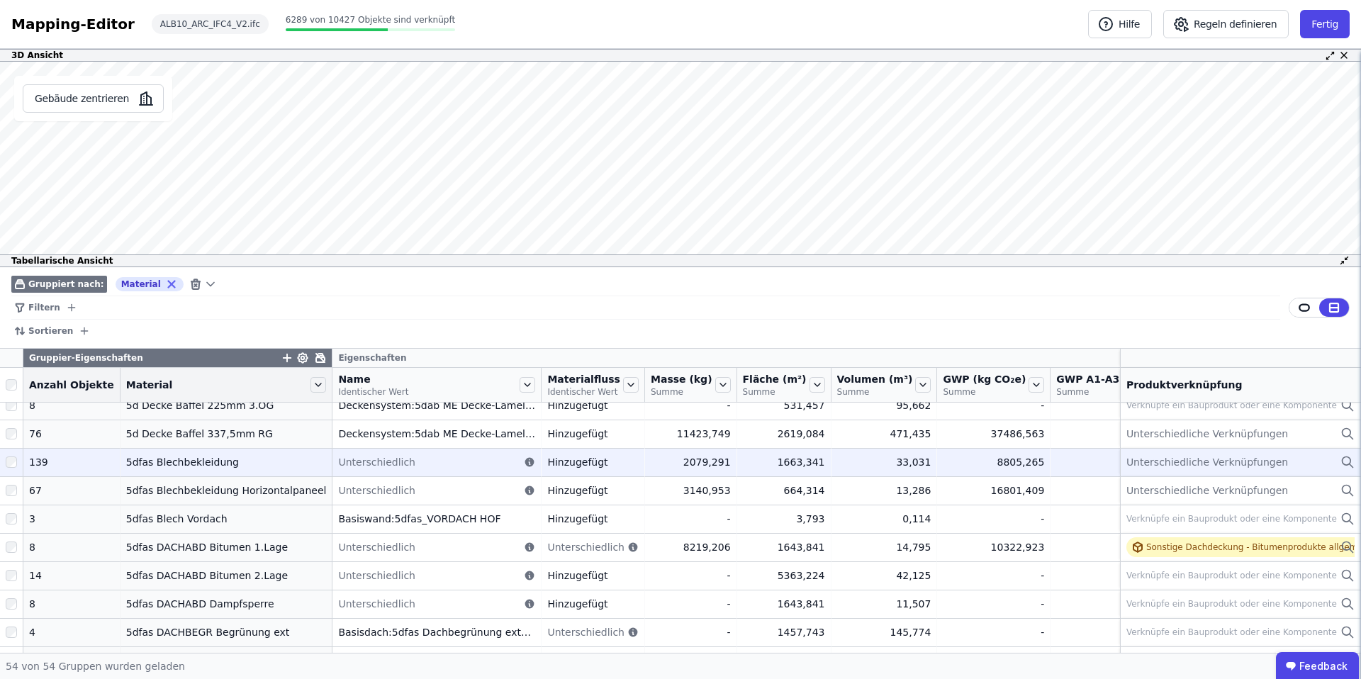
scroll to position [67, 0]
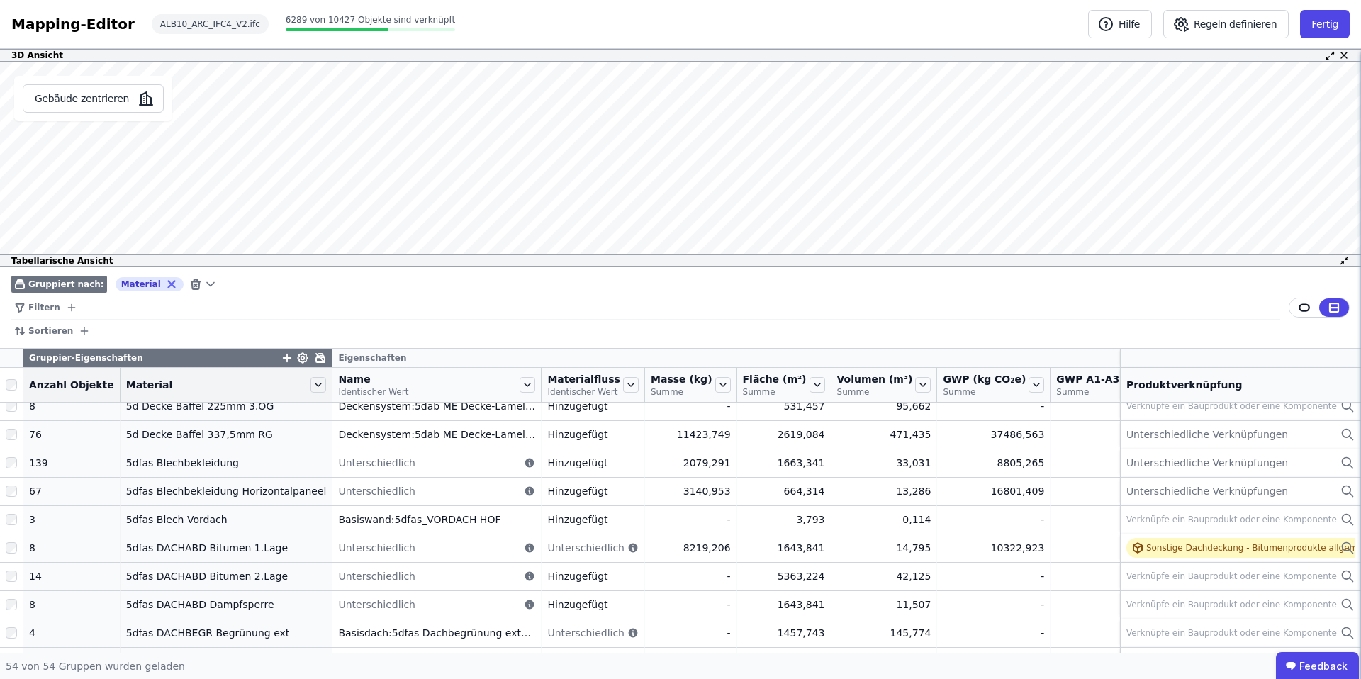
click at [284, 358] on icon "button" at bounding box center [288, 358] width 8 height 0
click at [316, 399] on input "text" at bounding box center [351, 394] width 105 height 26
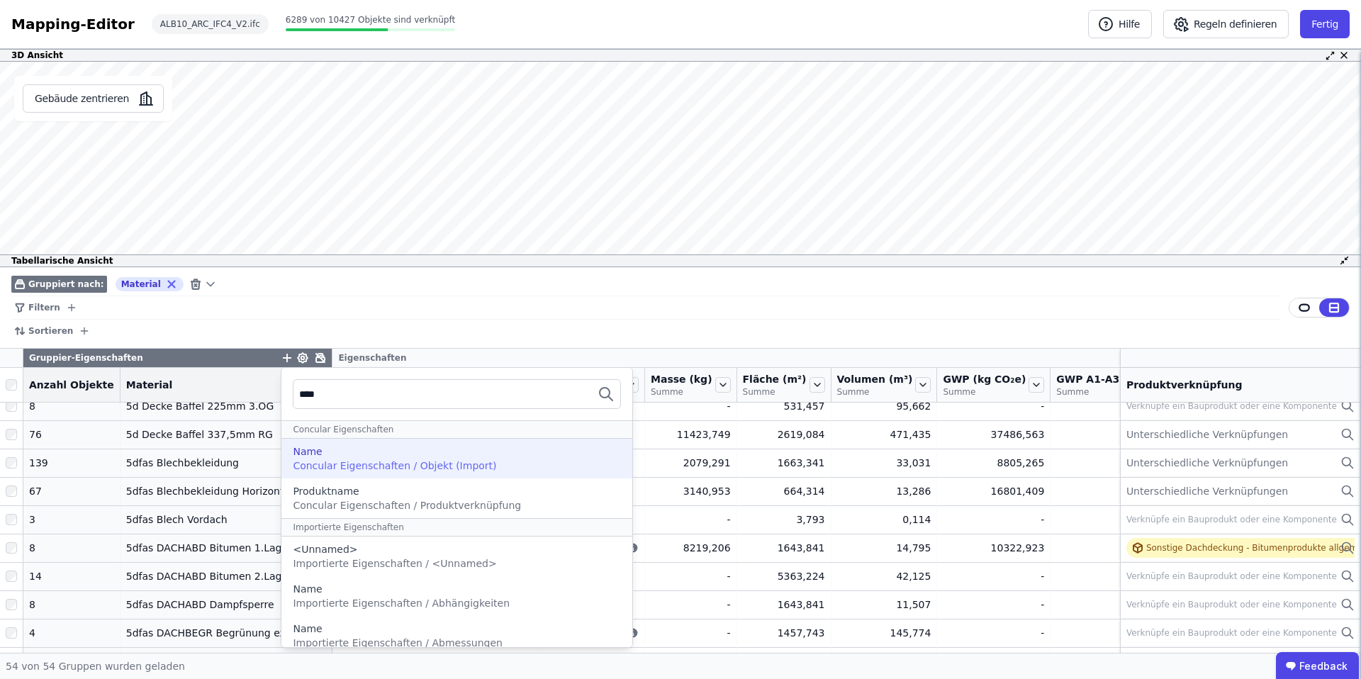
type input "****"
click at [359, 462] on span "Concular Eigenschaften / Objekt (Import)" at bounding box center [394, 465] width 203 height 11
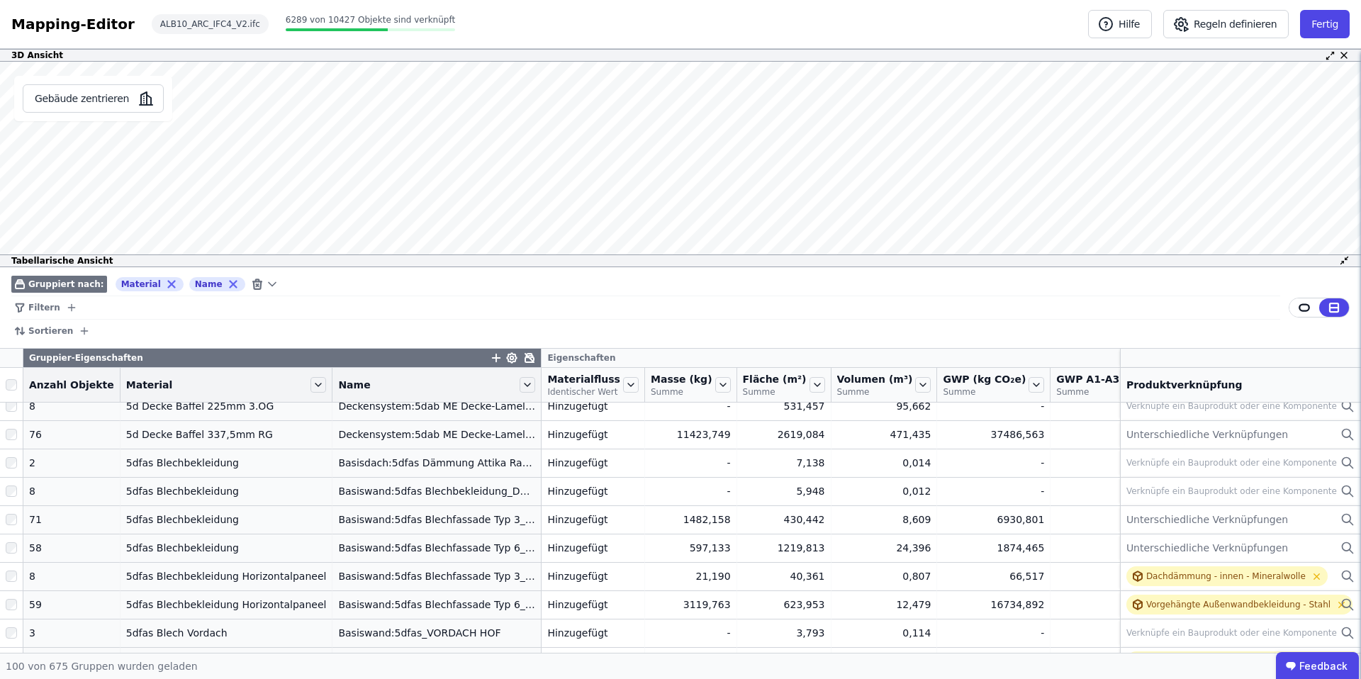
click at [66, 310] on icon "filter_by" at bounding box center [71, 307] width 11 height 11
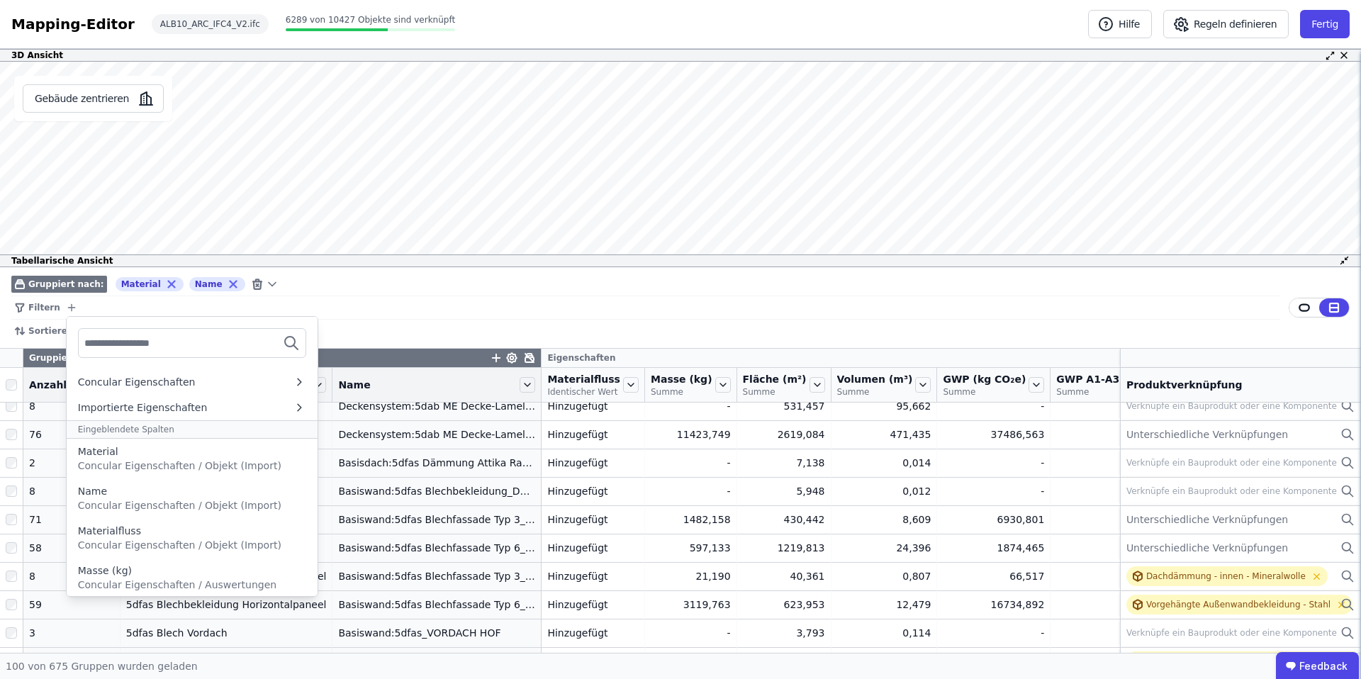
click at [40, 330] on span "Sortieren" at bounding box center [50, 330] width 45 height 11
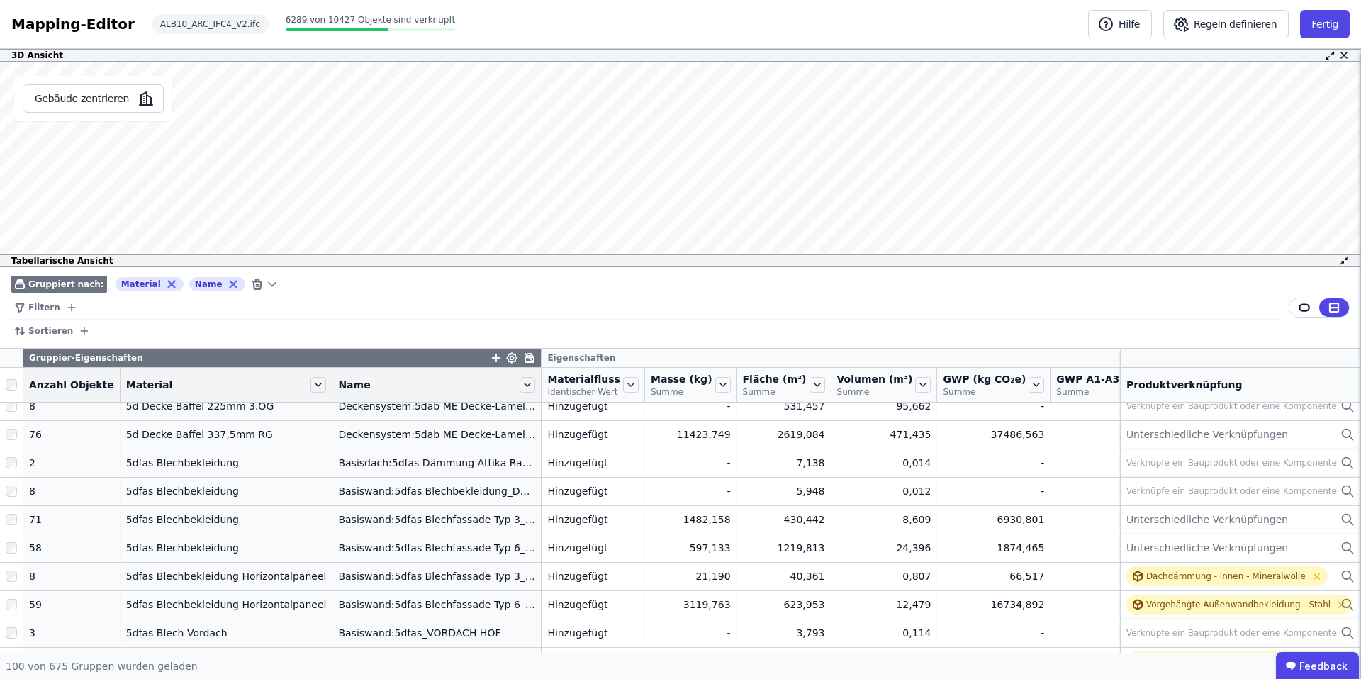
click at [52, 330] on span "Sortieren" at bounding box center [50, 330] width 45 height 11
click at [84, 330] on icon "button" at bounding box center [84, 331] width 0 height 6
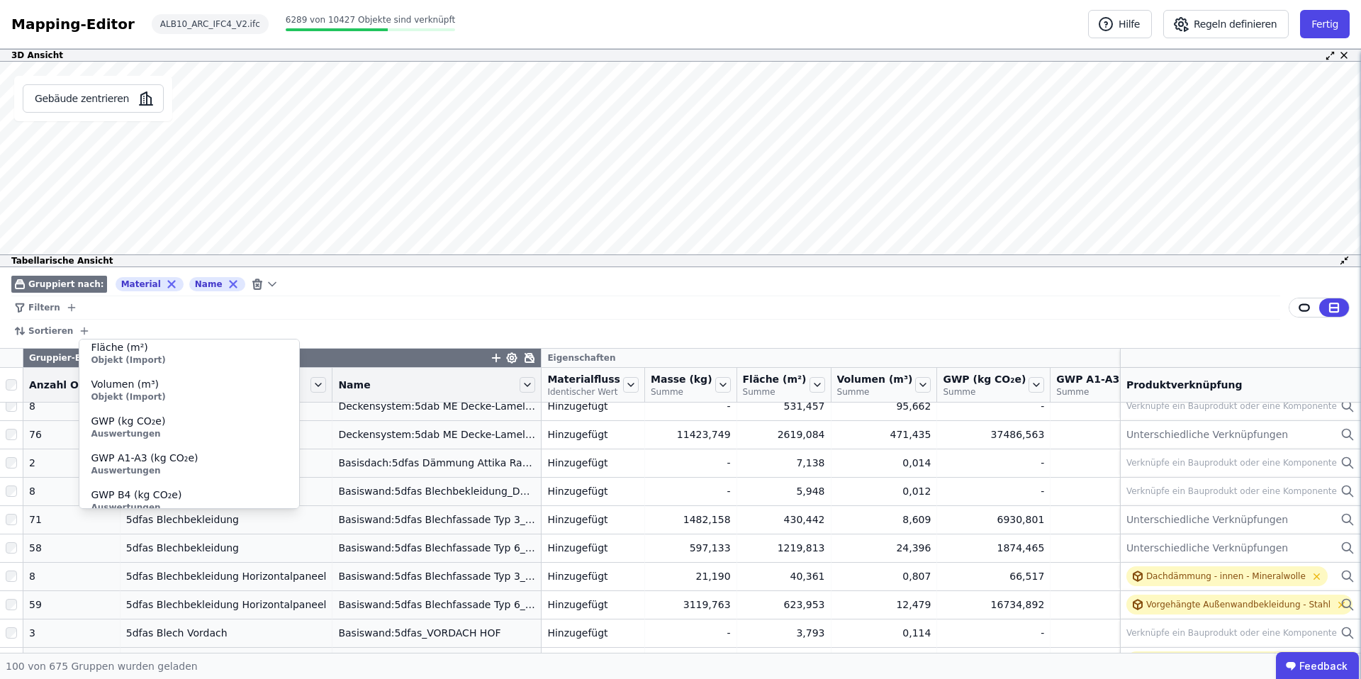
scroll to position [160, 0]
click at [150, 380] on span "Volumen (m³)" at bounding box center [189, 380] width 196 height 14
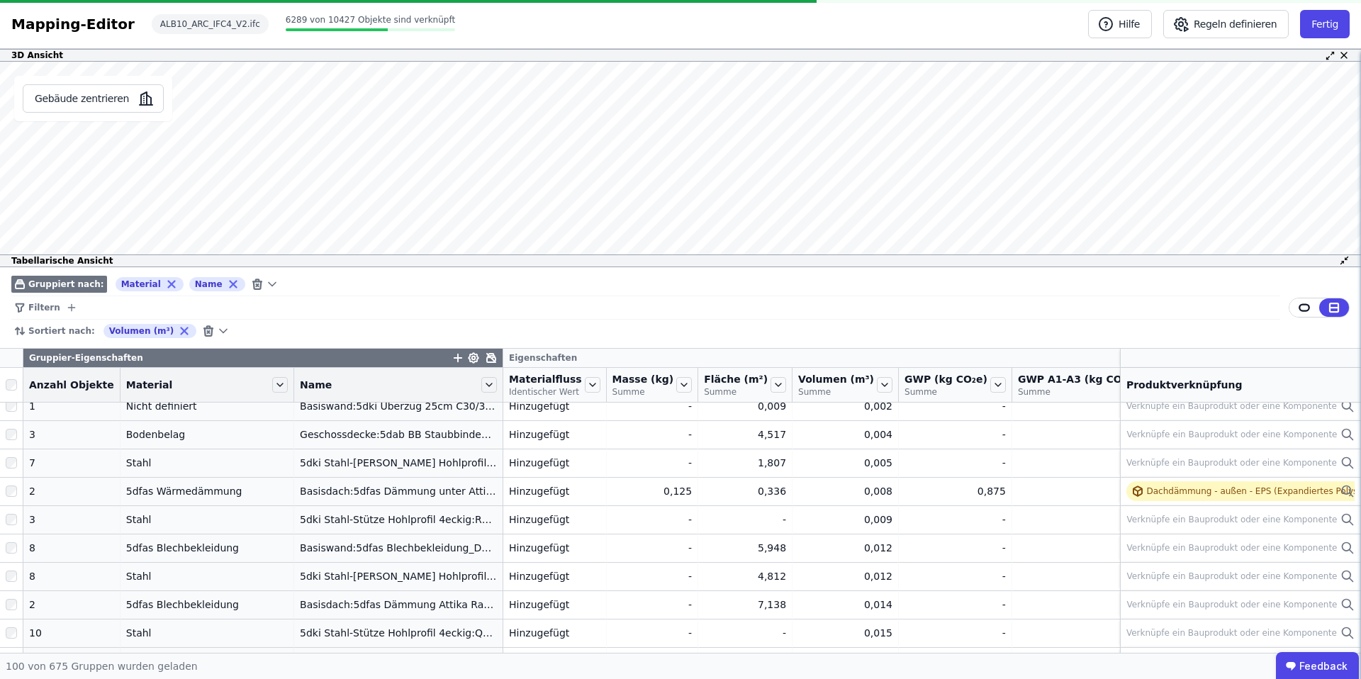
scroll to position [79, 0]
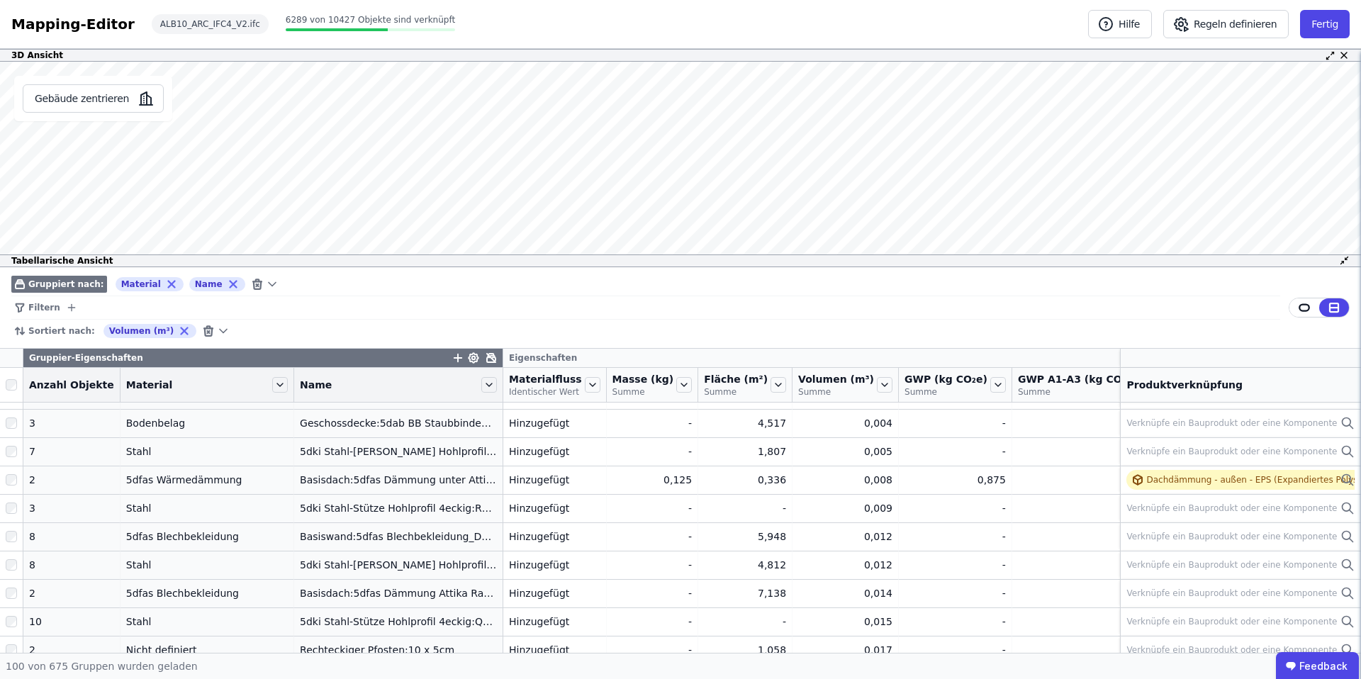
click at [216, 330] on icon at bounding box center [223, 331] width 14 height 14
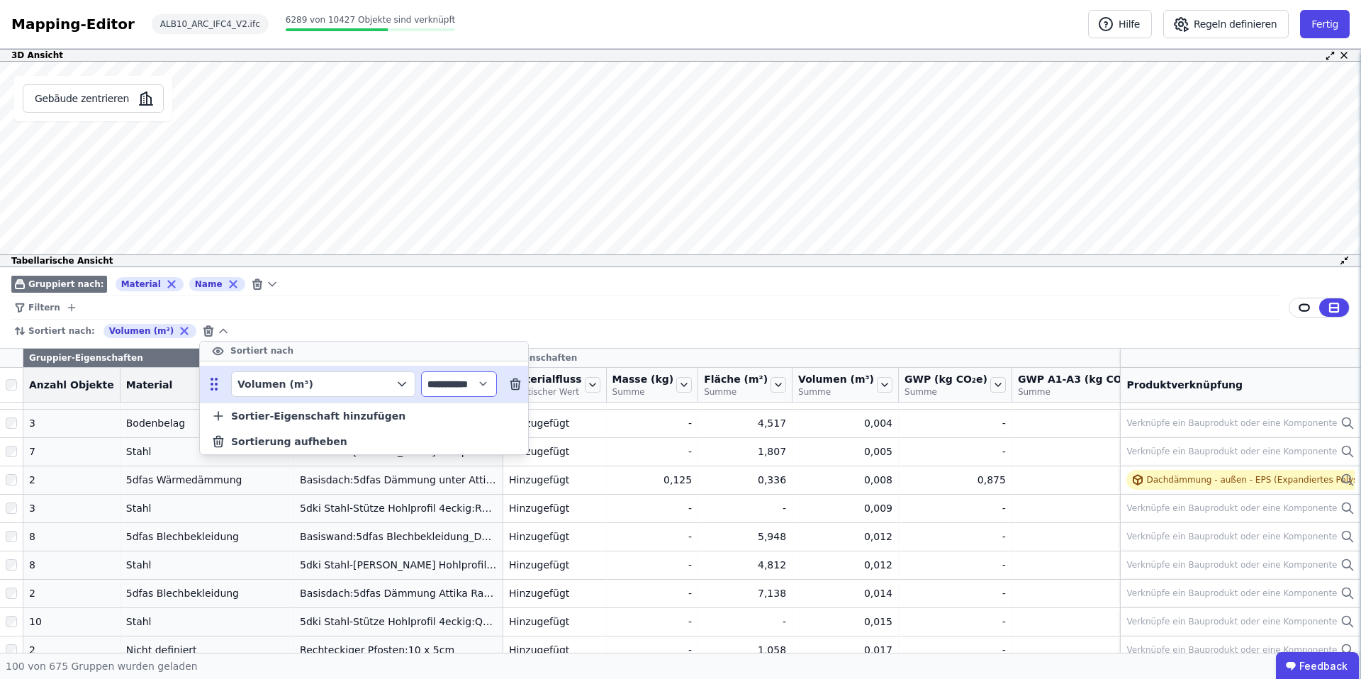
click at [496, 385] on select "**********" at bounding box center [459, 385] width 76 height 26
select select "****"
click at [421, 372] on select "**********" at bounding box center [459, 385] width 76 height 26
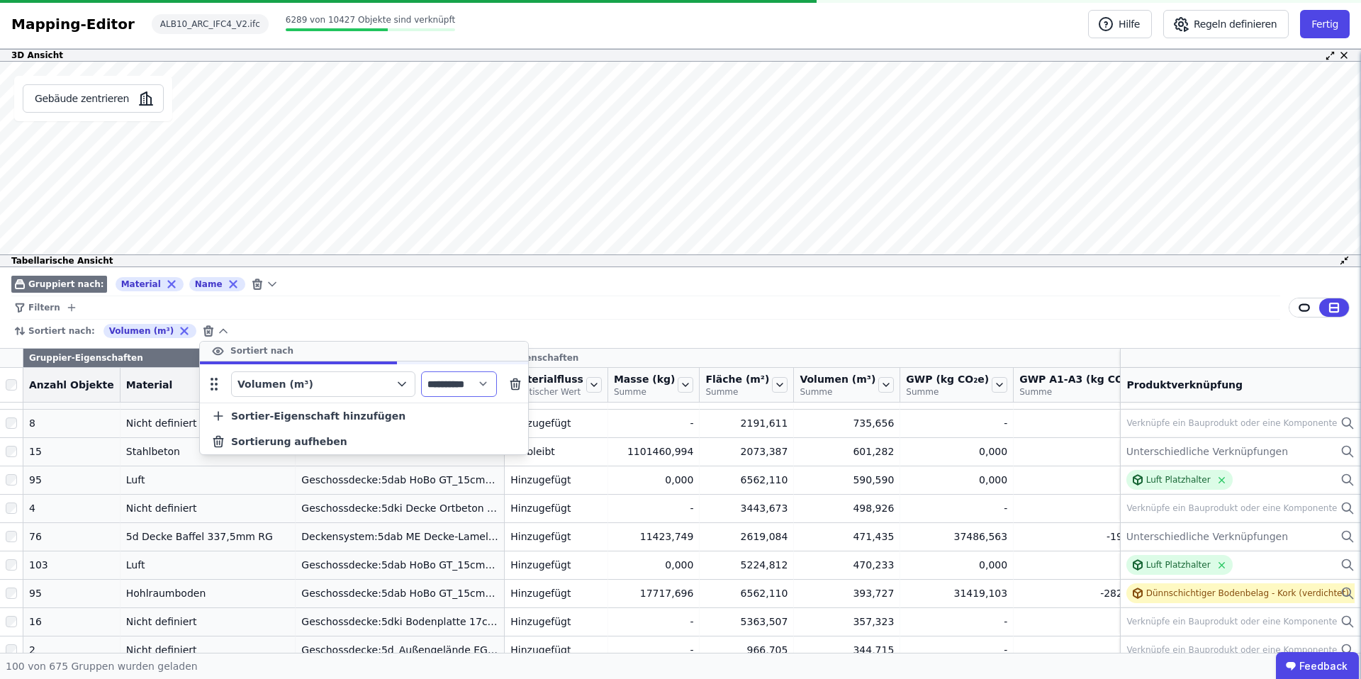
scroll to position [67, 0]
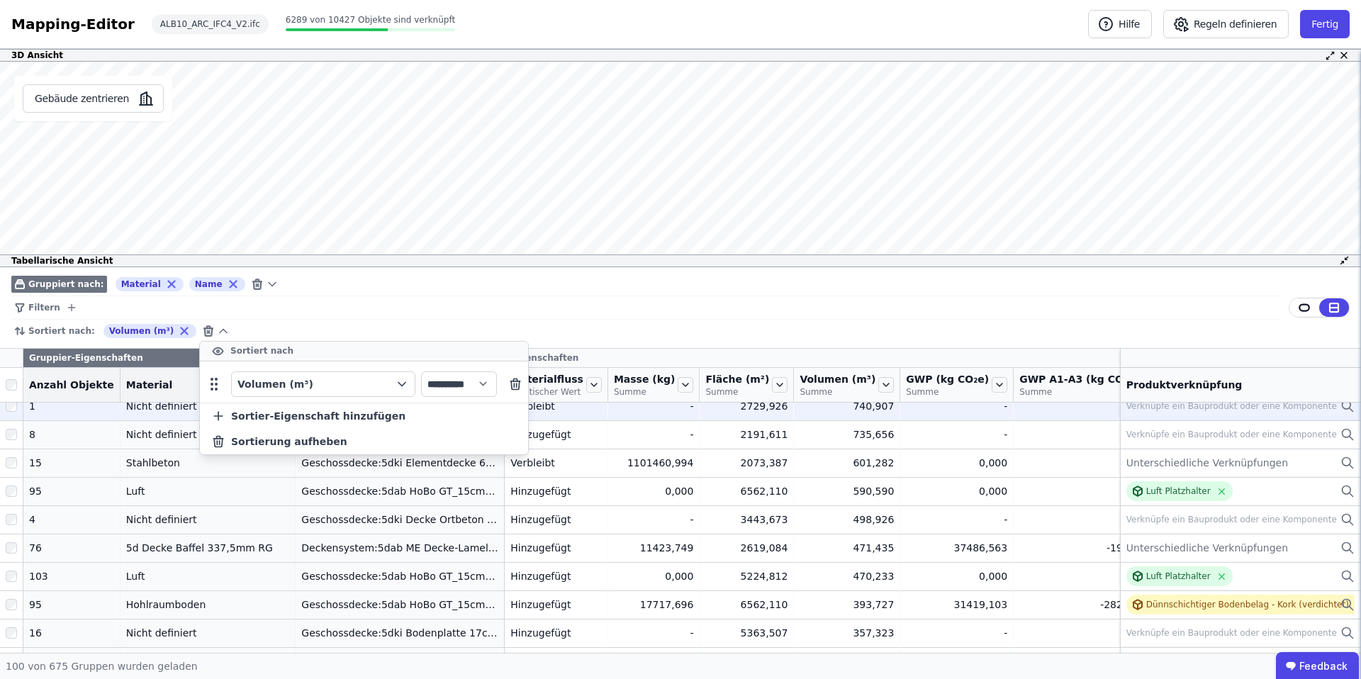
click at [806, 333] on div "**********" at bounding box center [645, 331] width 1269 height 23
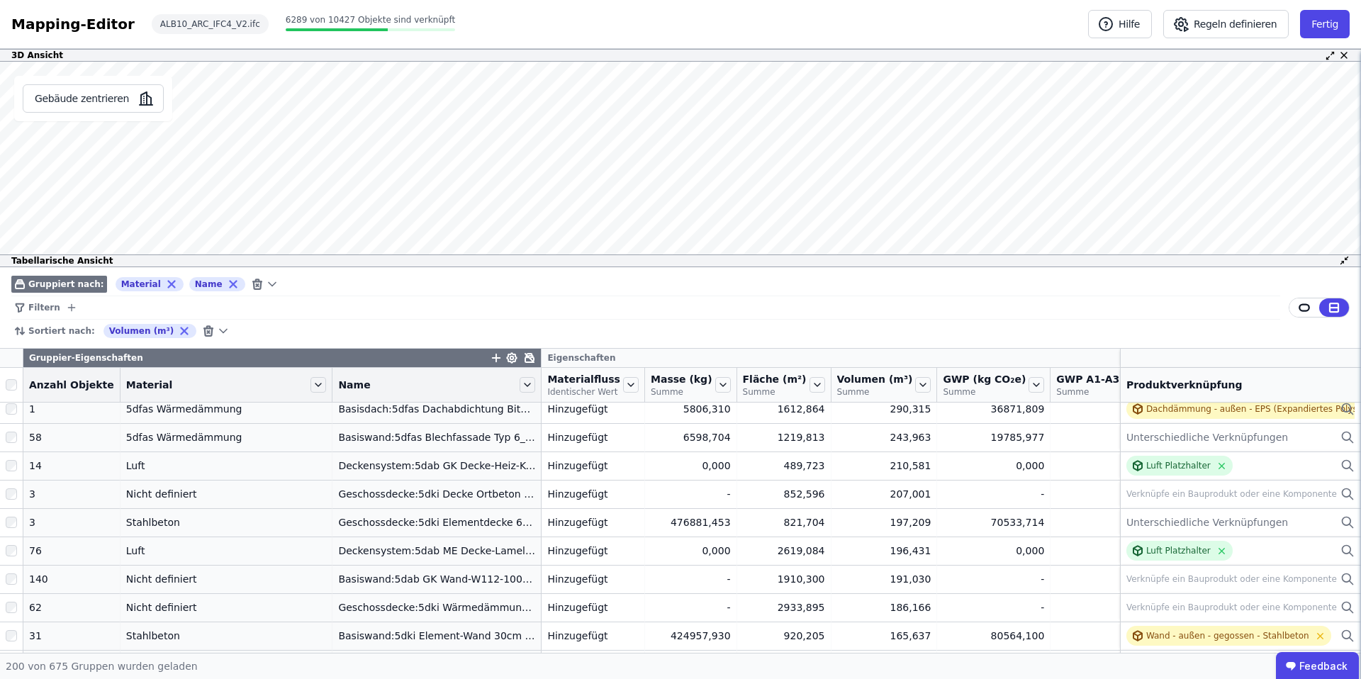
scroll to position [0, 0]
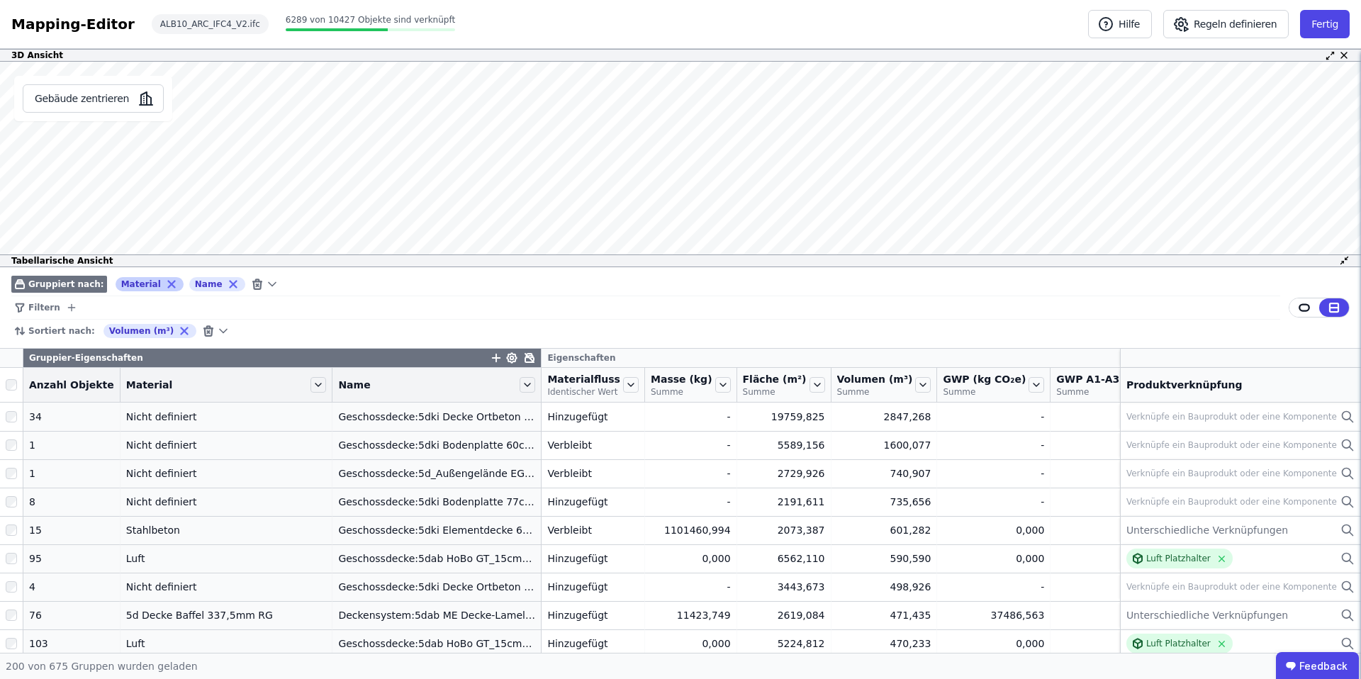
click at [230, 284] on icon at bounding box center [233, 284] width 6 height 6
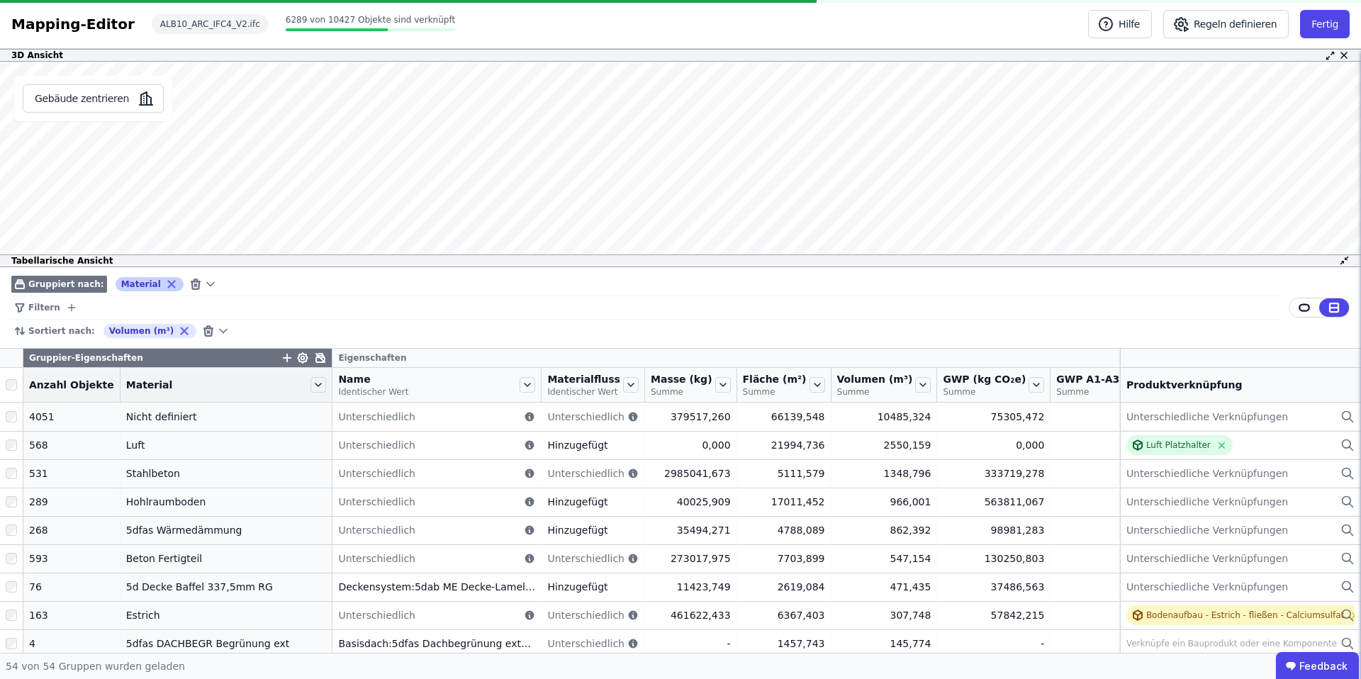
click at [168, 286] on icon at bounding box center [171, 284] width 6 height 6
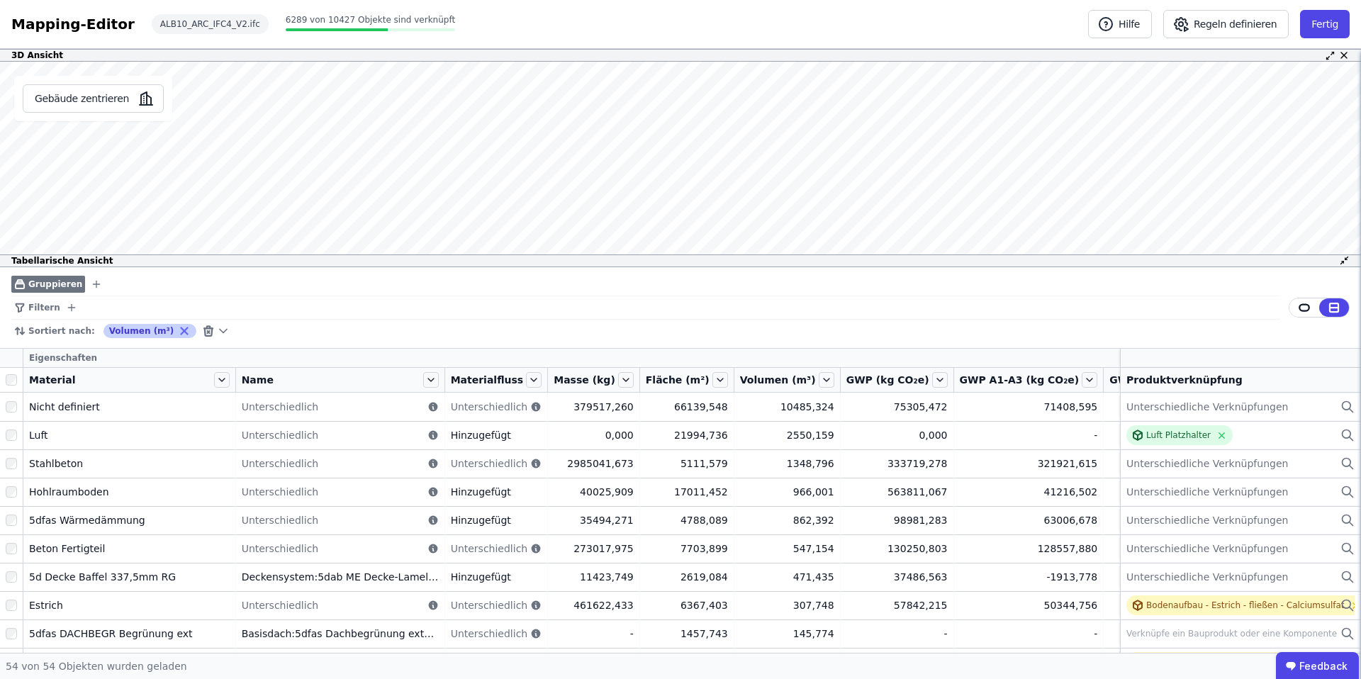
click at [182, 333] on icon at bounding box center [185, 331] width 6 height 6
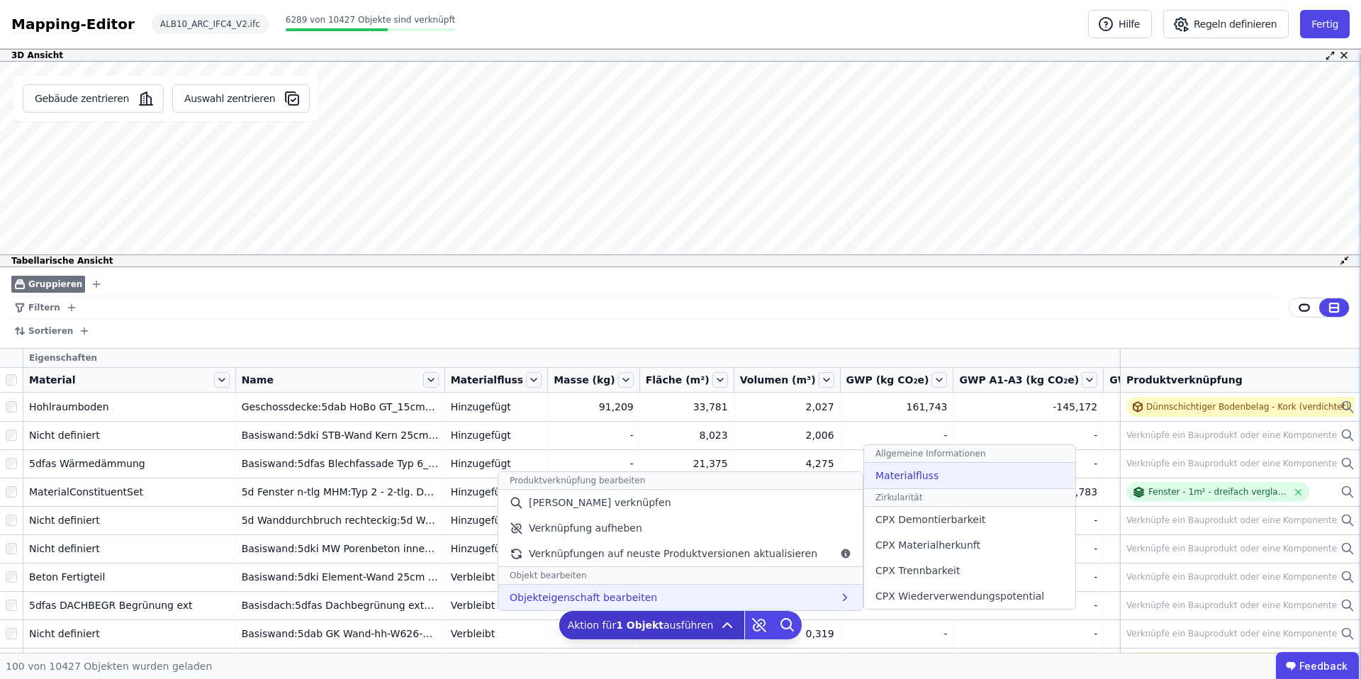
click at [921, 476] on span "Materialfluss" at bounding box center [907, 476] width 63 height 14
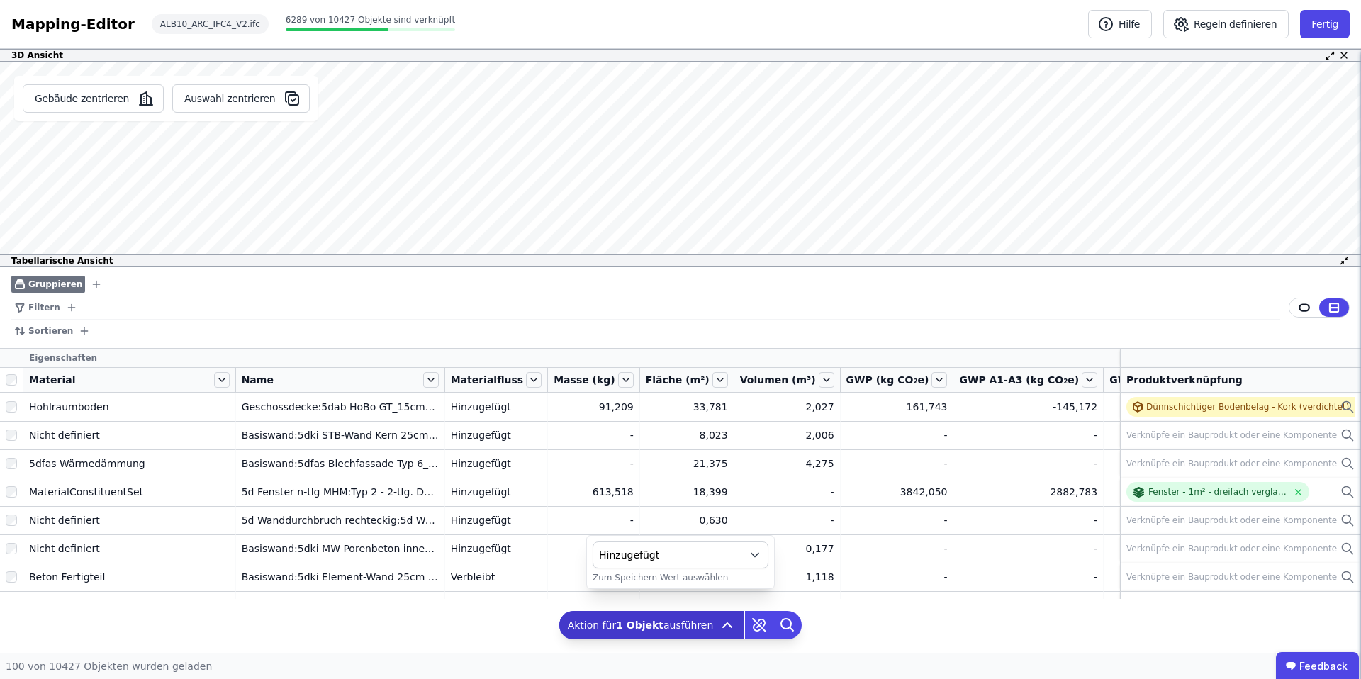
click at [747, 554] on button "Hinzugefügt" at bounding box center [681, 555] width 176 height 27
click at [630, 469] on span "Verbleibt" at bounding box center [627, 471] width 45 height 14
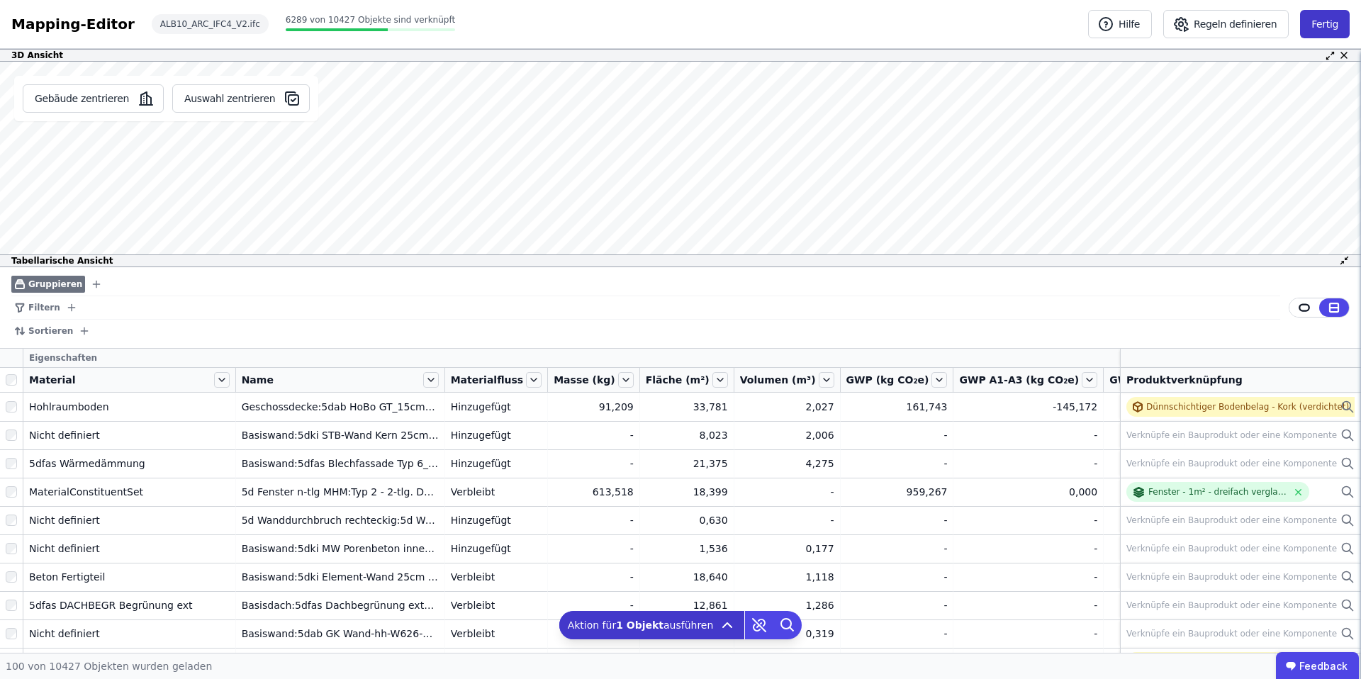
click at [1320, 19] on button "Fertig" at bounding box center [1325, 24] width 50 height 28
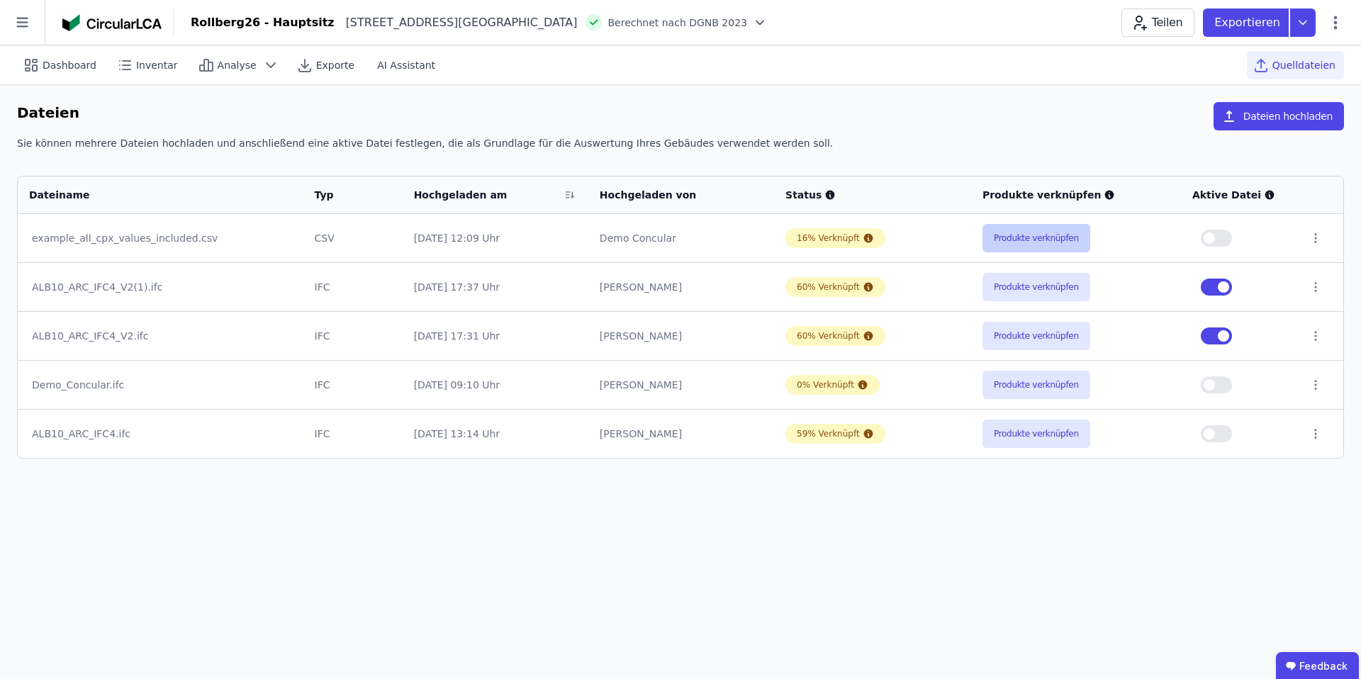
click at [1027, 240] on button "Produkte verknüpfen" at bounding box center [1037, 238] width 108 height 28
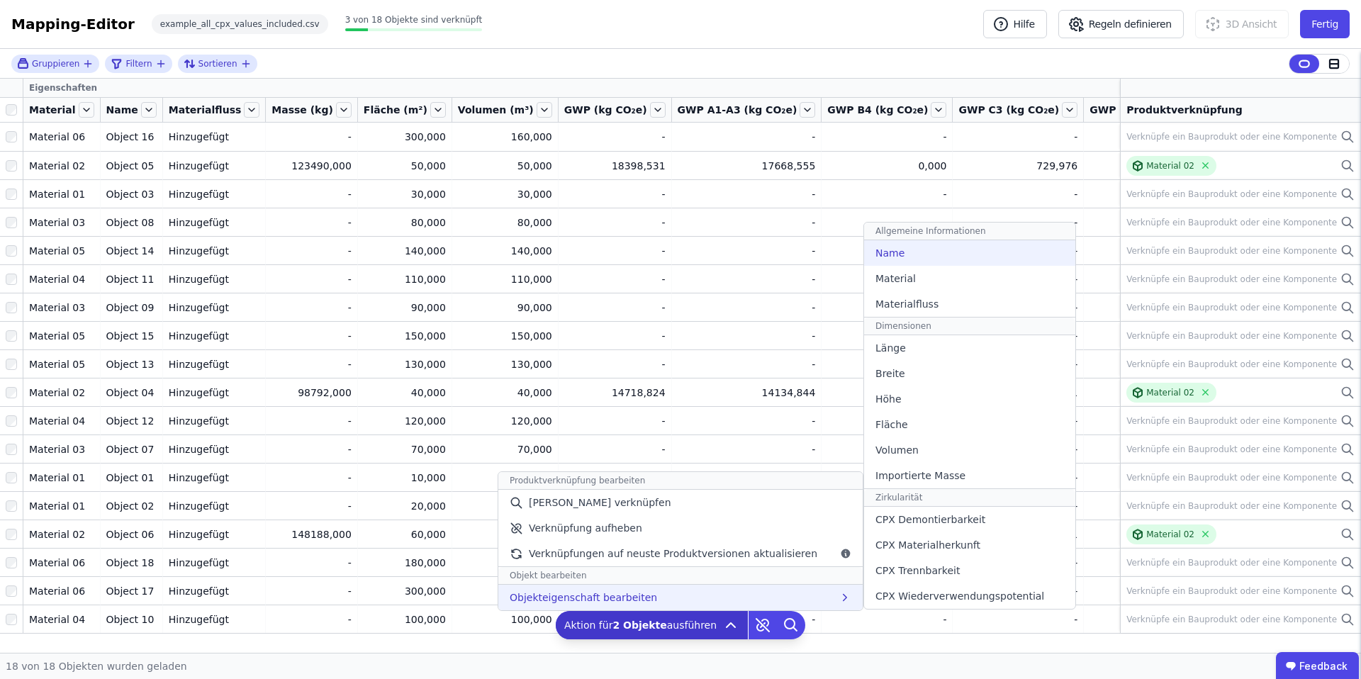
click at [916, 260] on div "Name" at bounding box center [969, 253] width 211 height 26
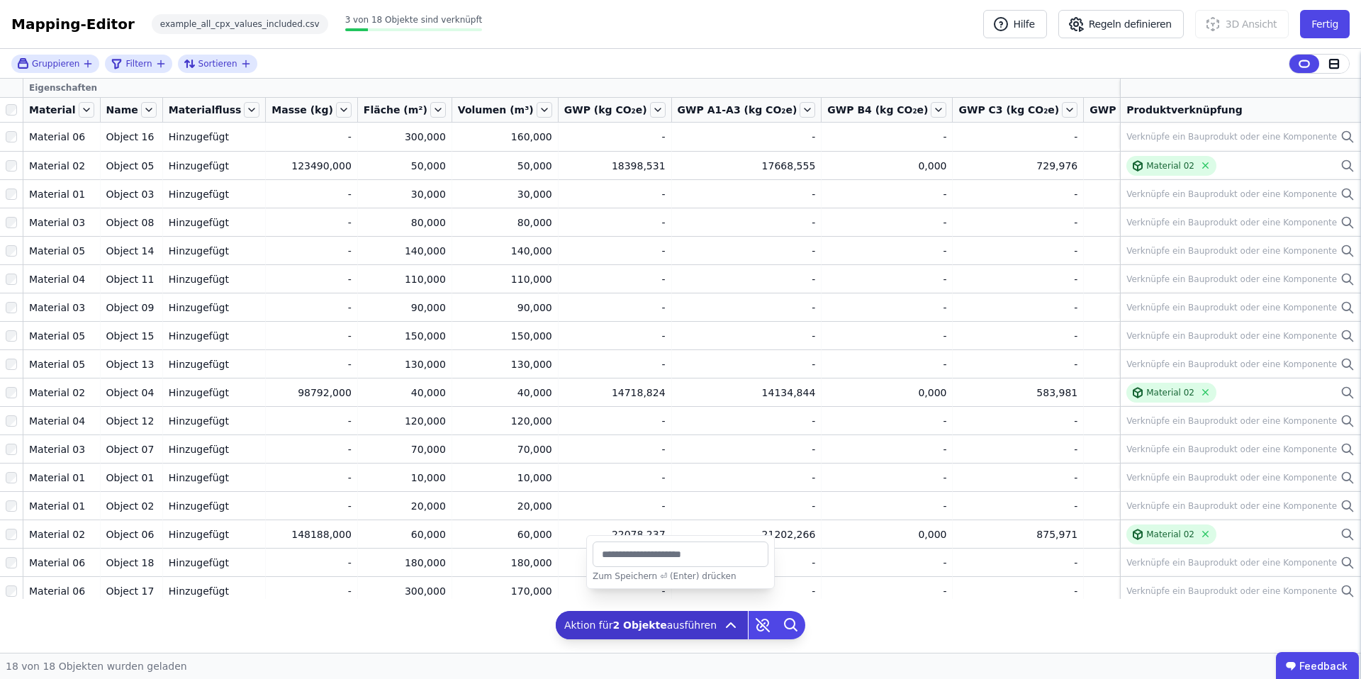
click at [620, 557] on input "string" at bounding box center [681, 555] width 176 height 26
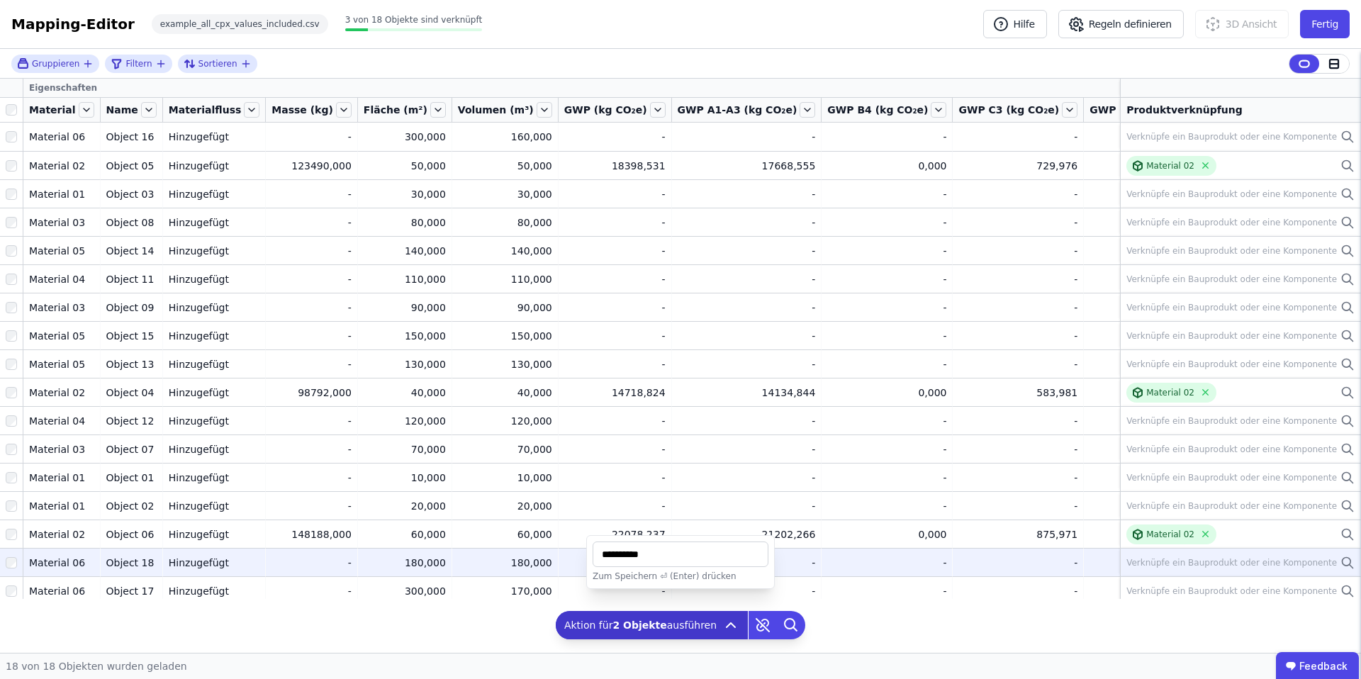
type input "**********"
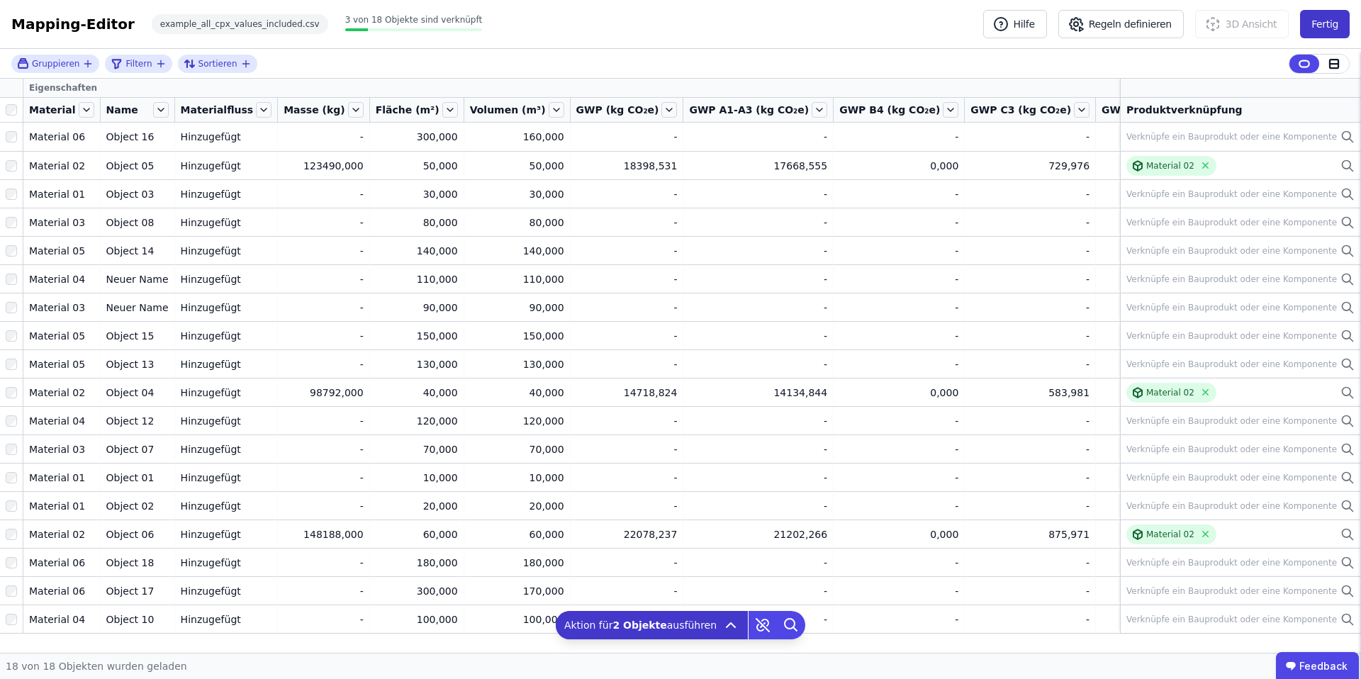
click at [1326, 21] on button "Fertig" at bounding box center [1325, 24] width 50 height 28
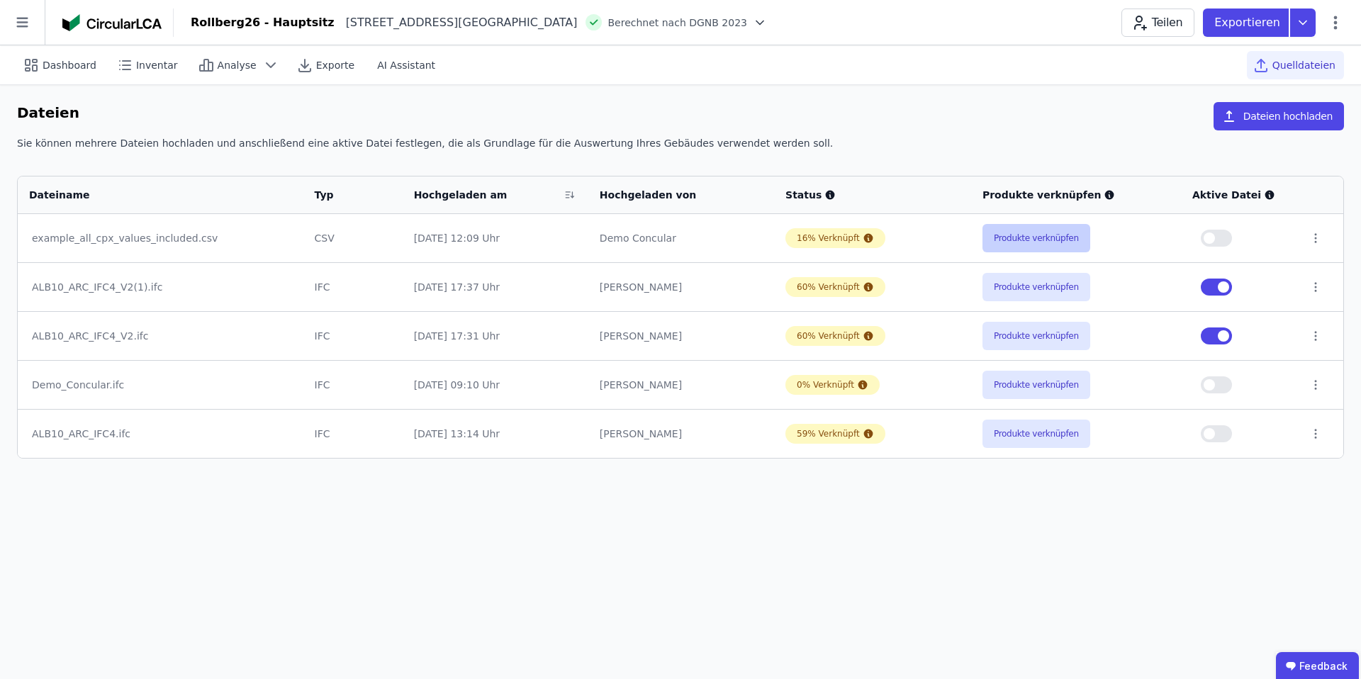
click at [1002, 238] on button "Produkte verknüpfen" at bounding box center [1037, 238] width 108 height 28
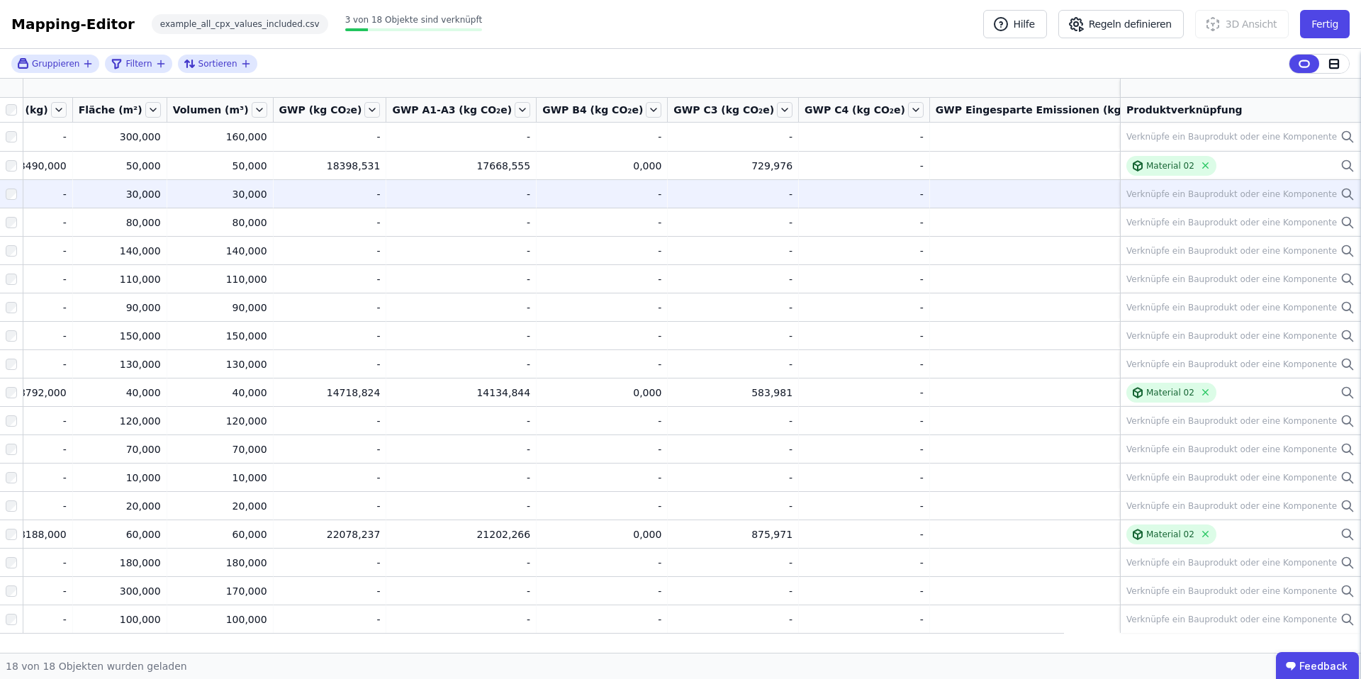
scroll to position [0, 535]
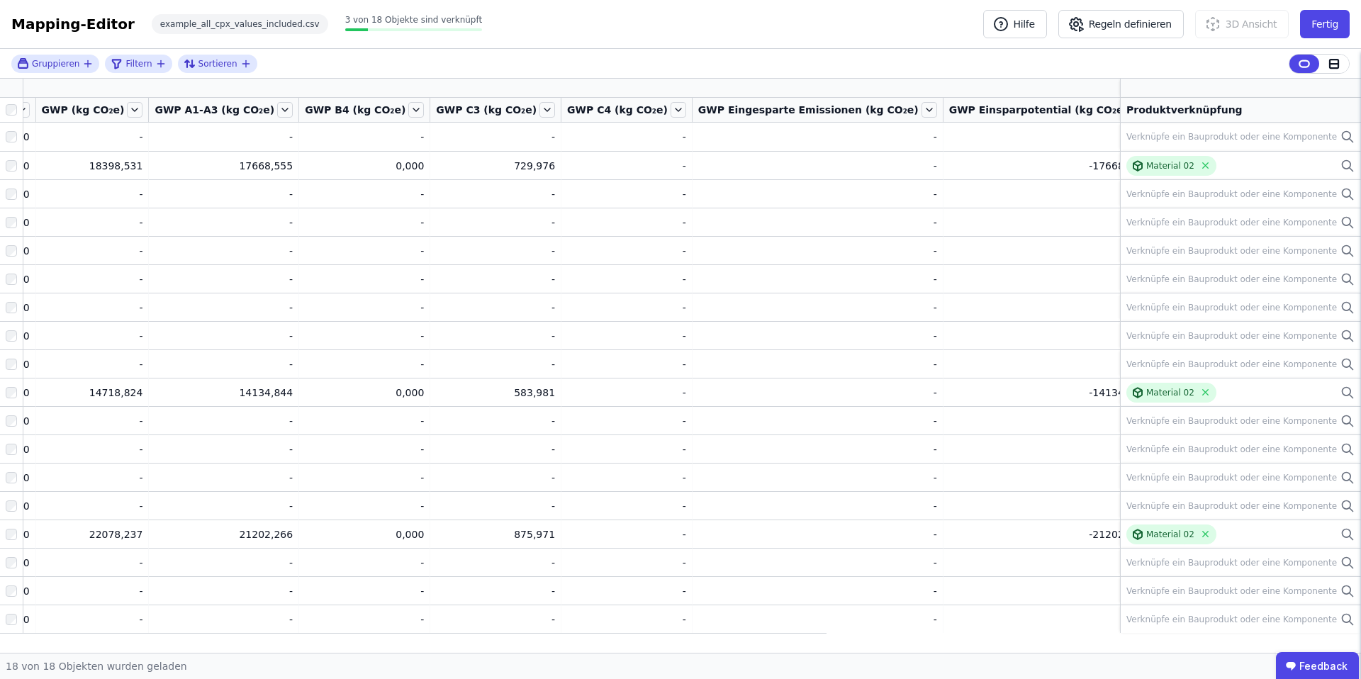
click at [1292, 85] on icon at bounding box center [1298, 88] width 13 height 13
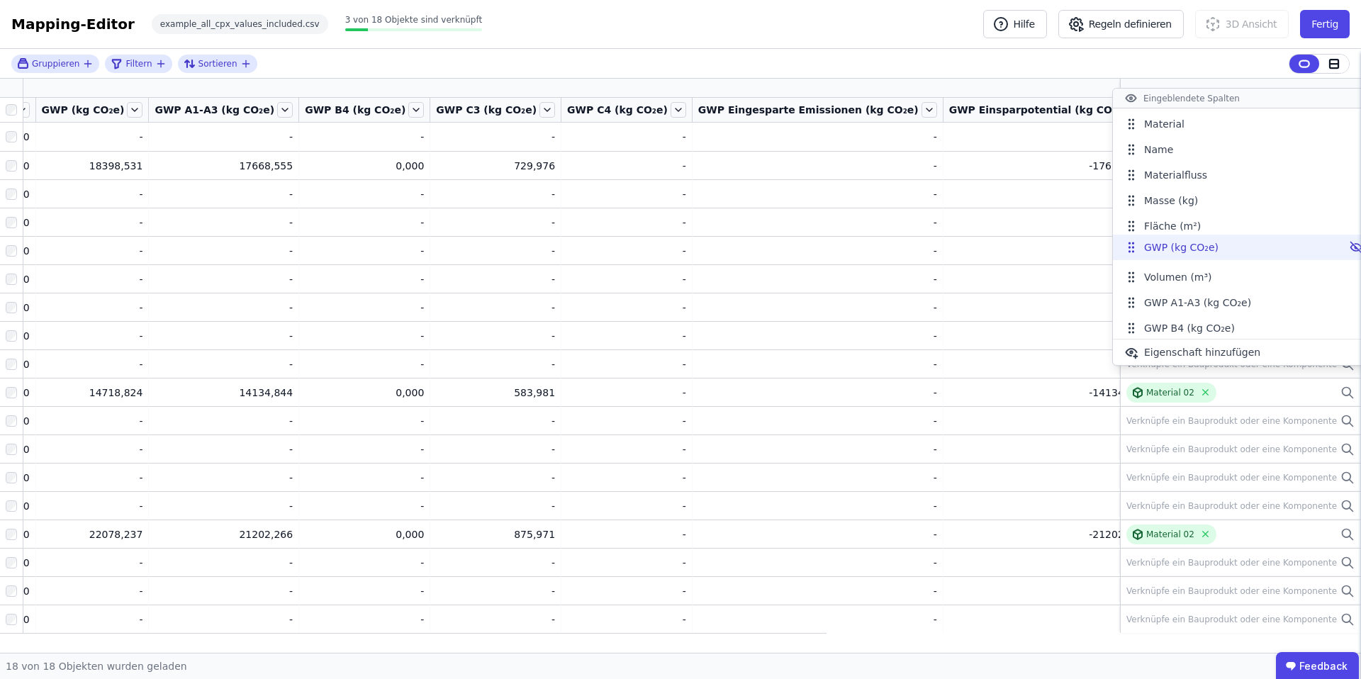
drag, startPoint x: 1129, startPoint y: 277, endPoint x: 1129, endPoint y: 247, distance: 29.8
click at [1129, 247] on icon at bounding box center [1129, 247] width 1 height 1
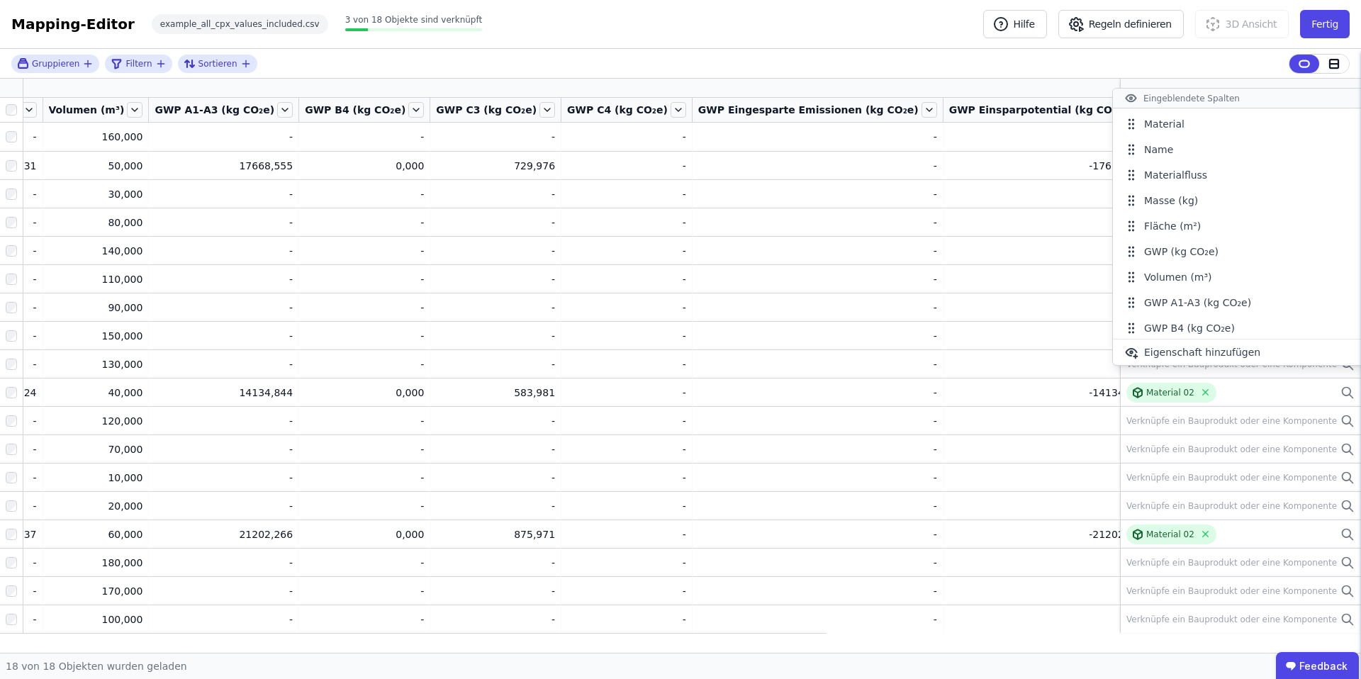
click at [1276, 87] on icon "button" at bounding box center [1282, 88] width 13 height 13
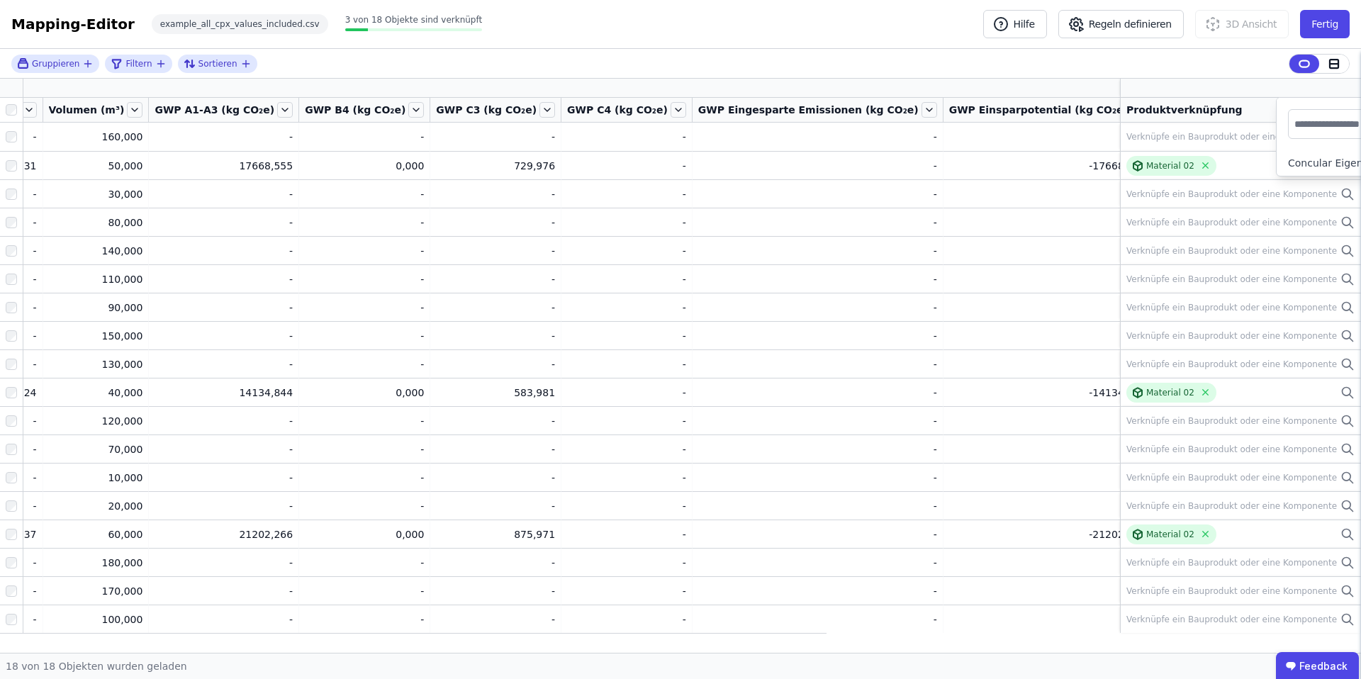
click at [1295, 121] on input "text" at bounding box center [1347, 124] width 105 height 26
click at [970, 76] on div "Gruppieren Filtern Sortieren" at bounding box center [680, 64] width 1361 height 30
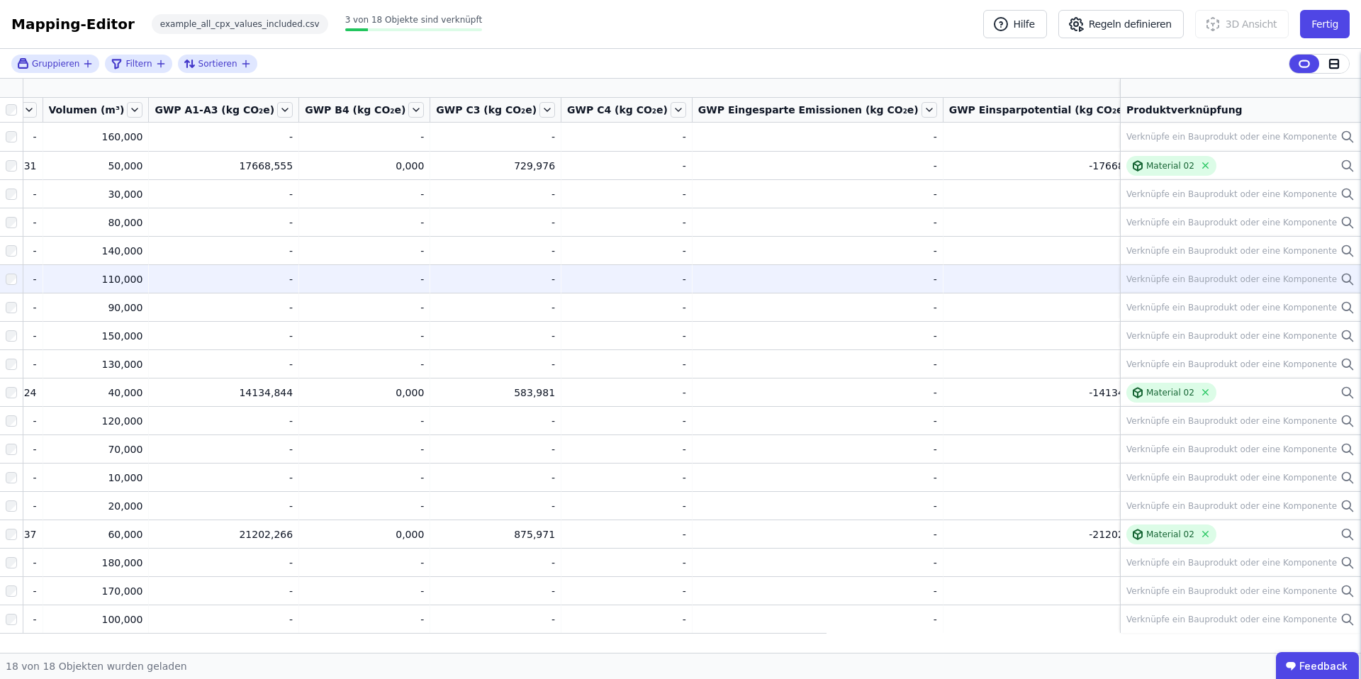
scroll to position [0, 0]
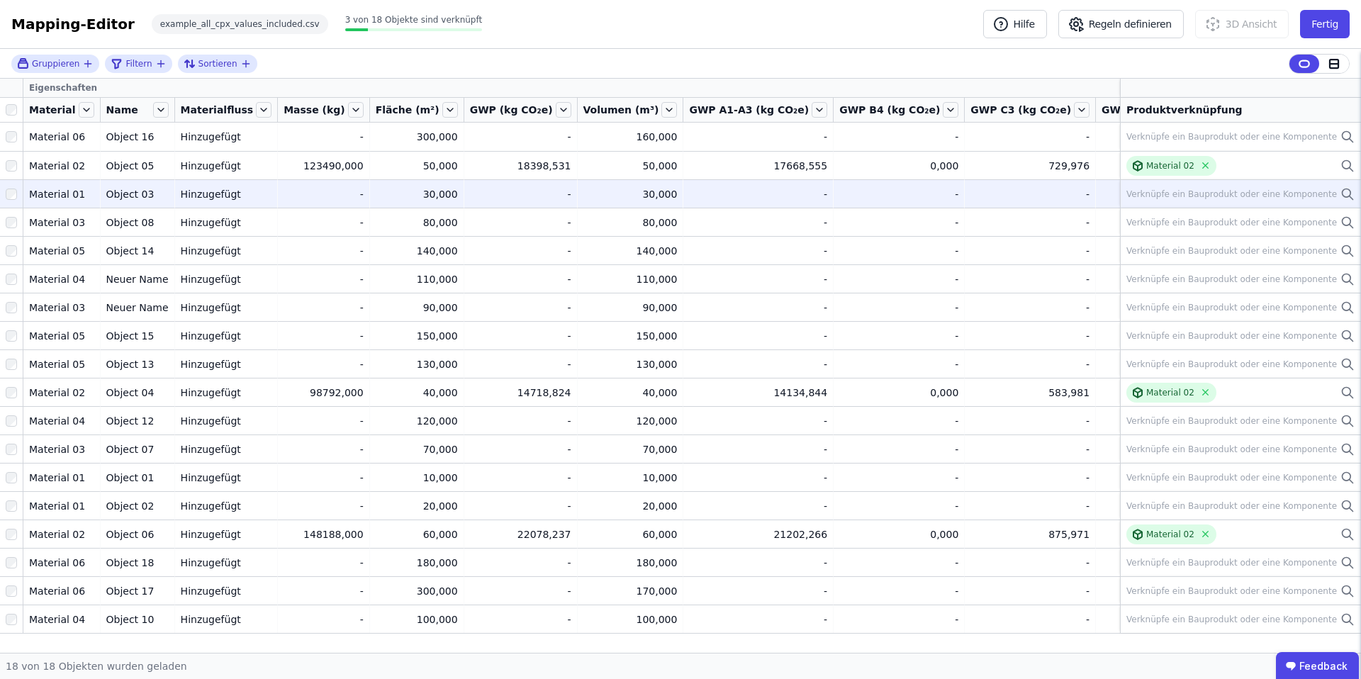
click at [1308, 195] on div "Verknüpfe ein Bauprodukt oder eine Komponente" at bounding box center [1232, 194] width 211 height 11
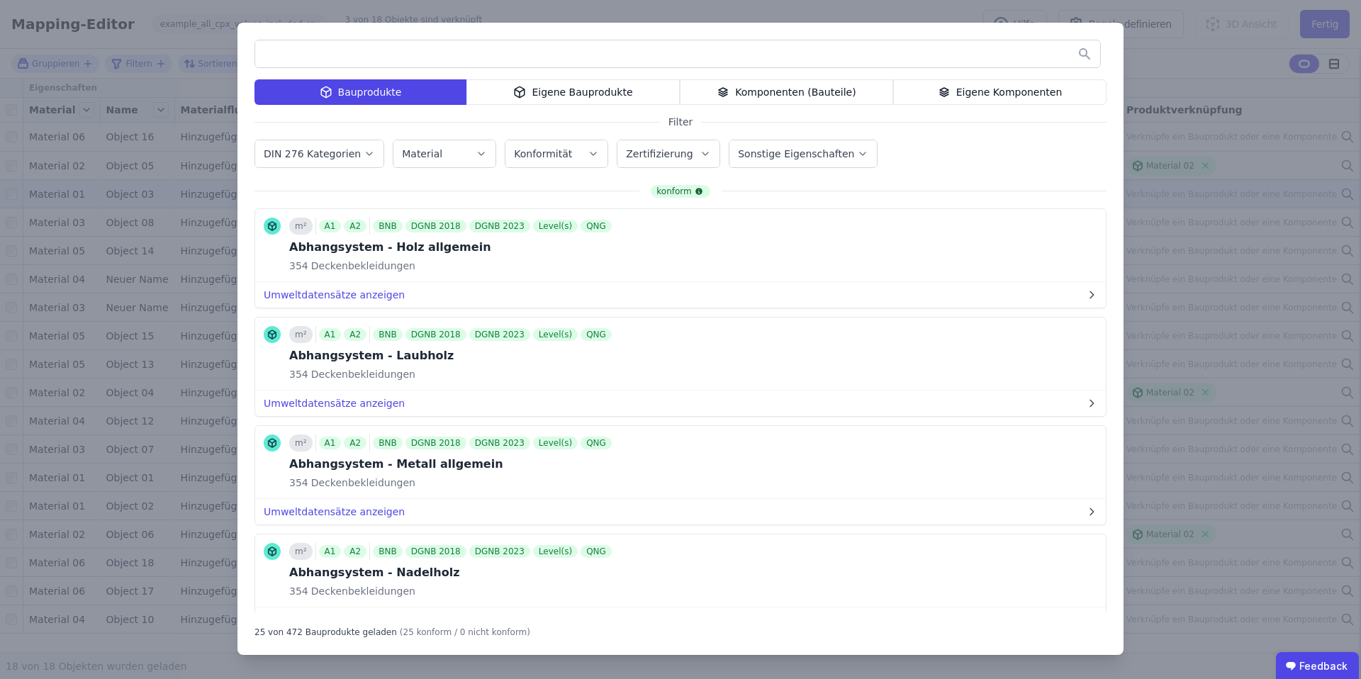
click at [391, 52] on input "text" at bounding box center [677, 54] width 845 height 26
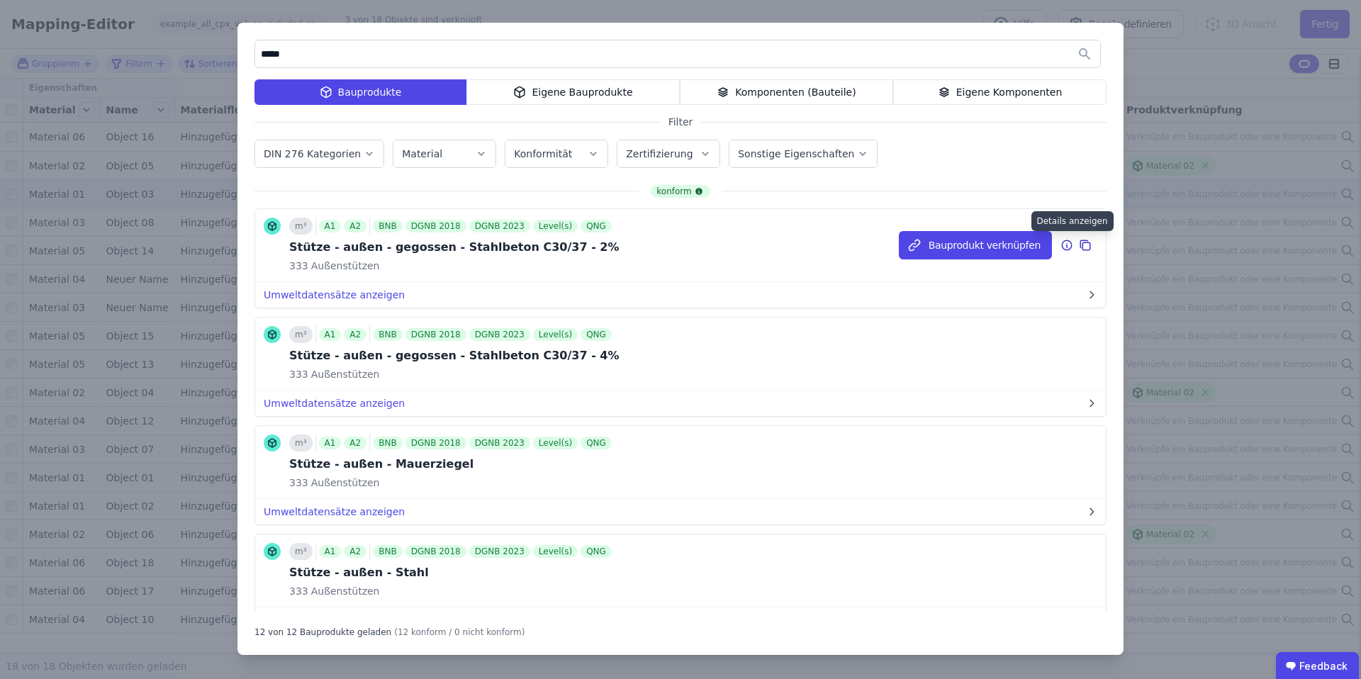
type input "*****"
click at [1066, 245] on icon at bounding box center [1066, 246] width 1 height 2
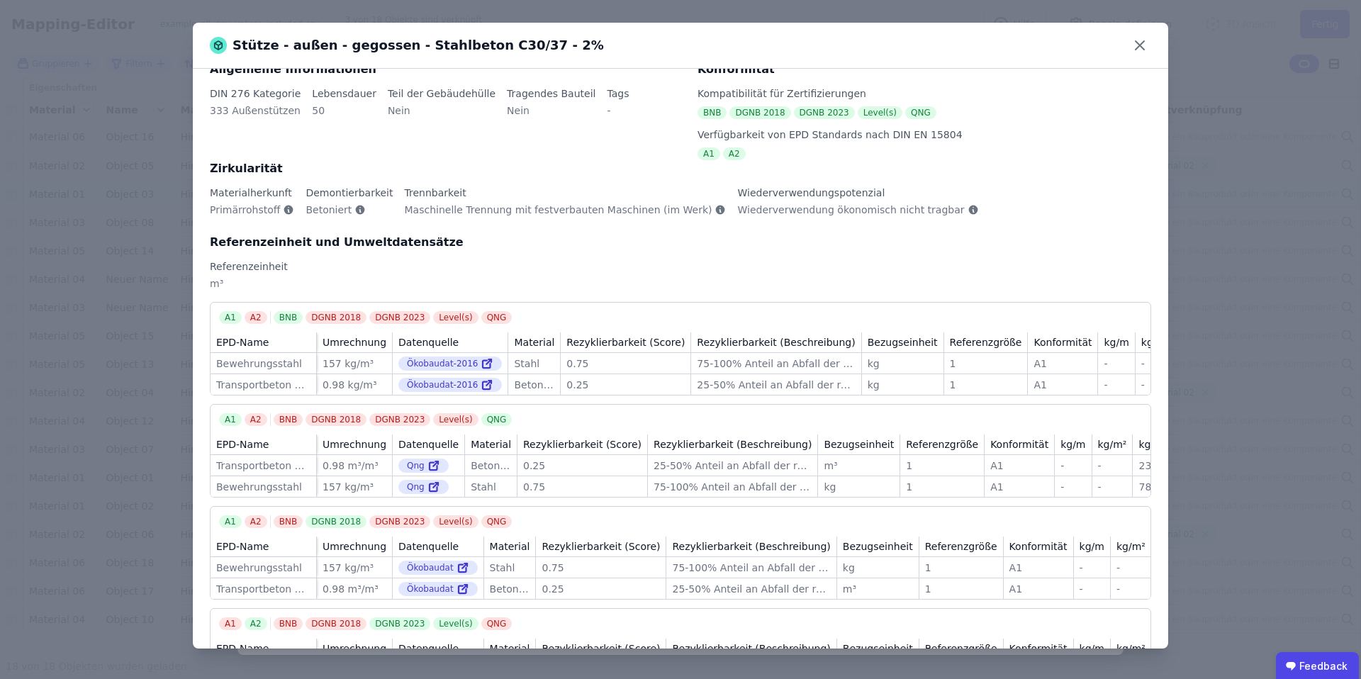
scroll to position [23, 0]
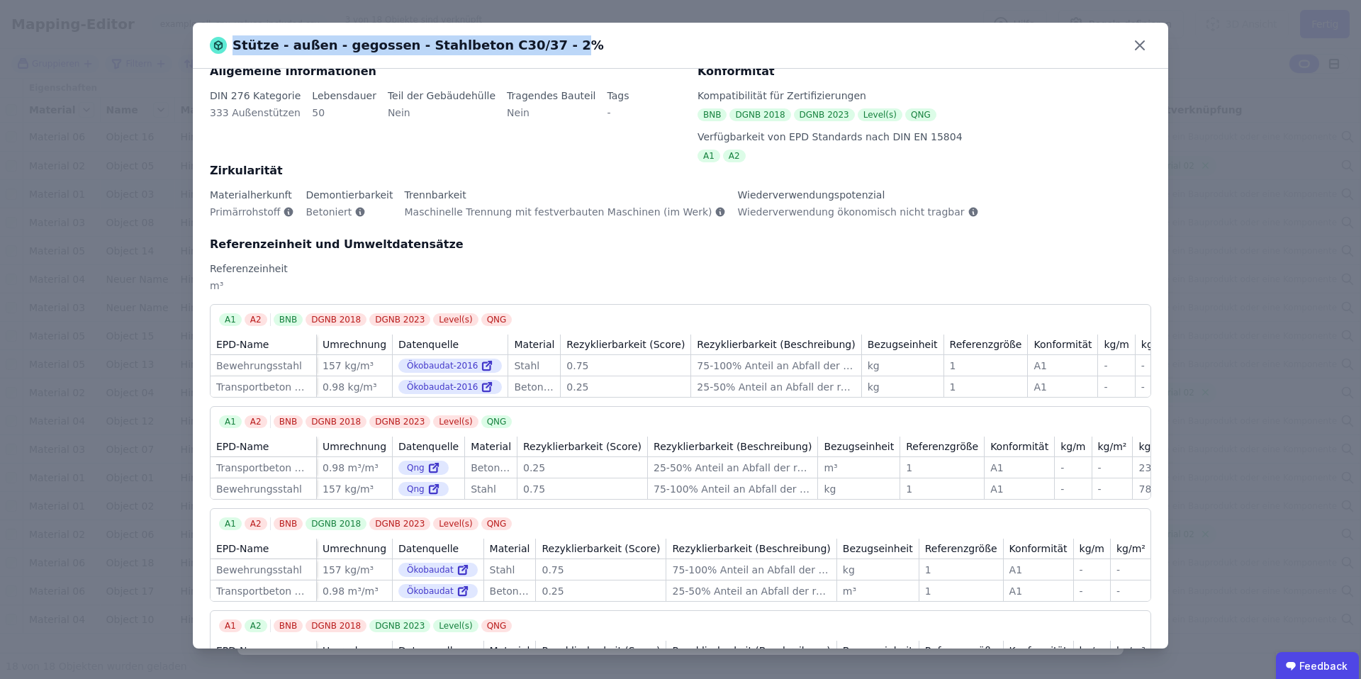
drag, startPoint x: 228, startPoint y: 40, endPoint x: 537, endPoint y: 47, distance: 309.2
click at [537, 47] on div "Stütze - außen - gegossen - Stahlbeton C30/37 - 2%" at bounding box center [407, 45] width 394 height 20
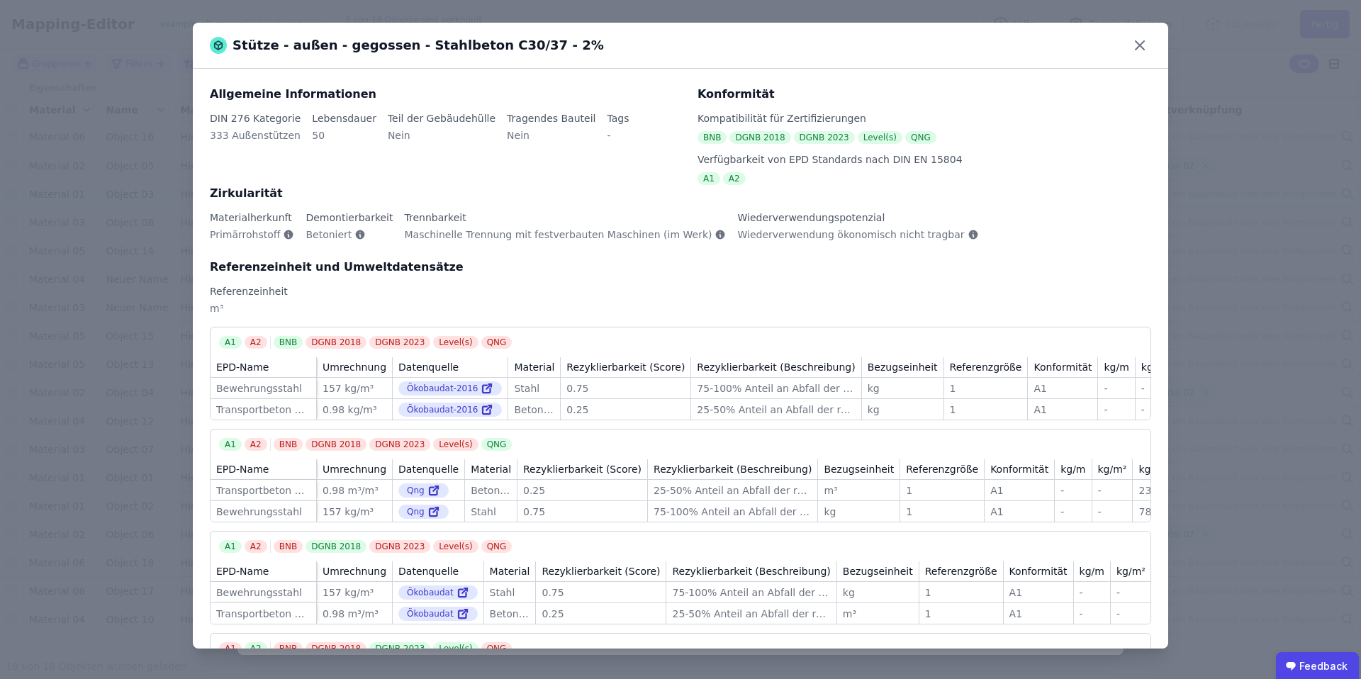
click at [458, 296] on div "Referenzeinheit" at bounding box center [681, 291] width 942 height 14
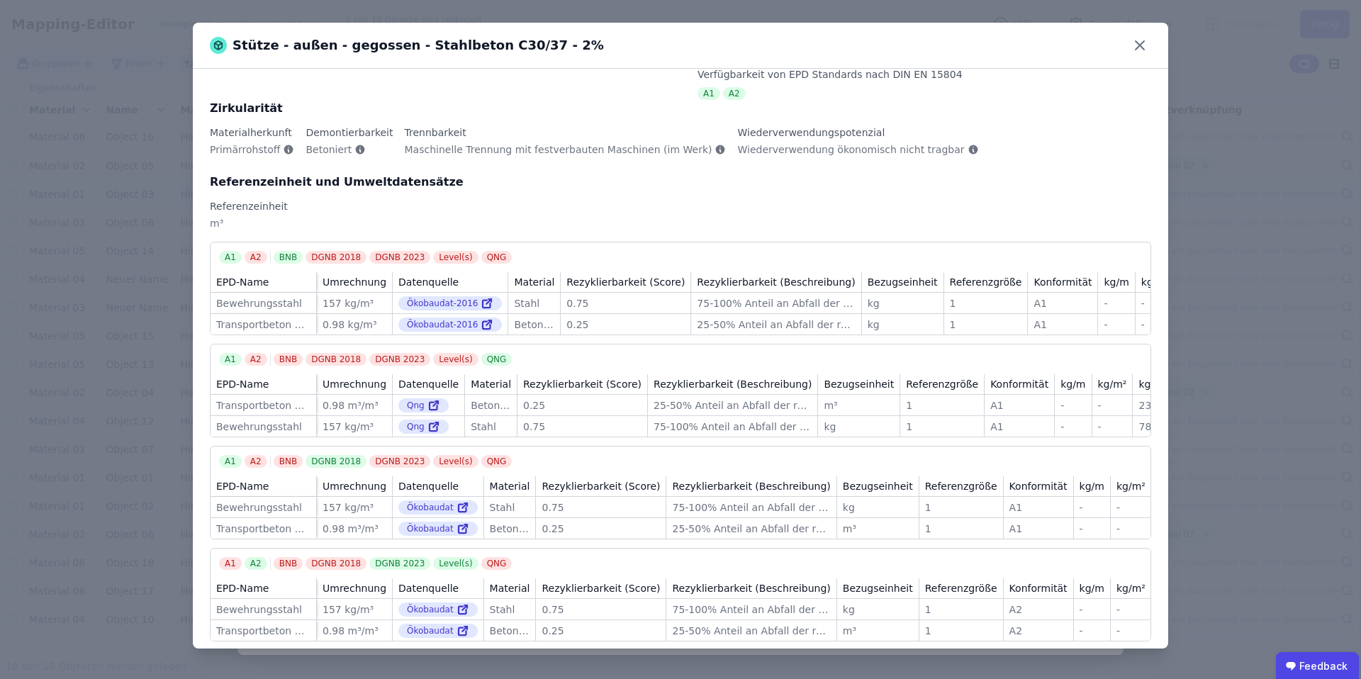
scroll to position [118, 0]
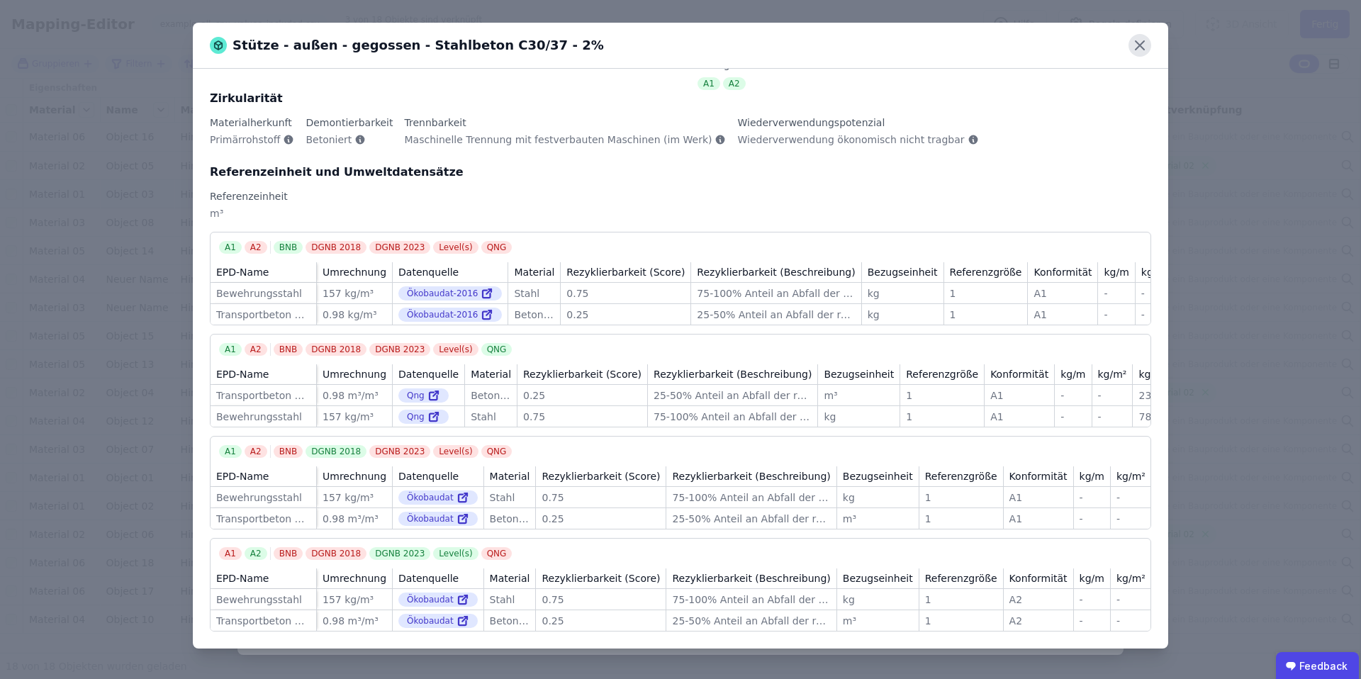
click at [1142, 47] on icon at bounding box center [1140, 45] width 9 height 9
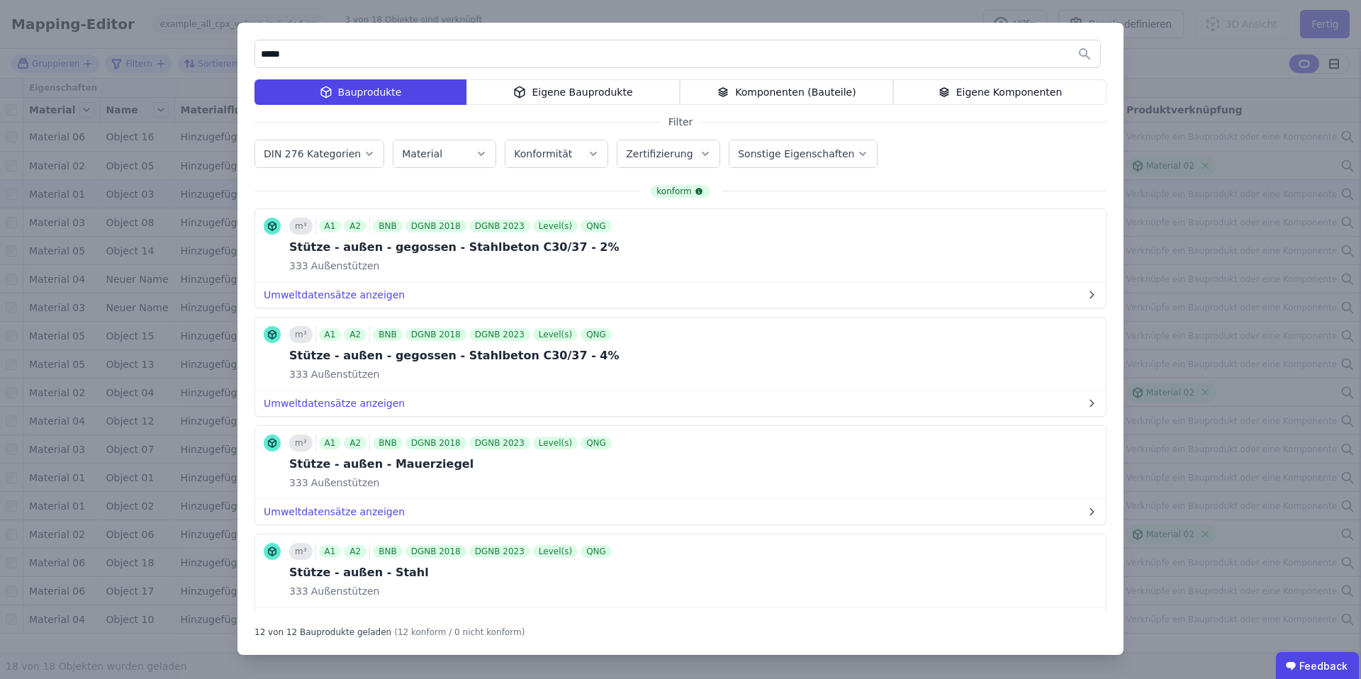
click at [1271, 57] on div "***** Bauprodukte Eigene Bauprodukte Komponenten (Bauteile) Eigene Komponenten …" at bounding box center [680, 339] width 1361 height 679
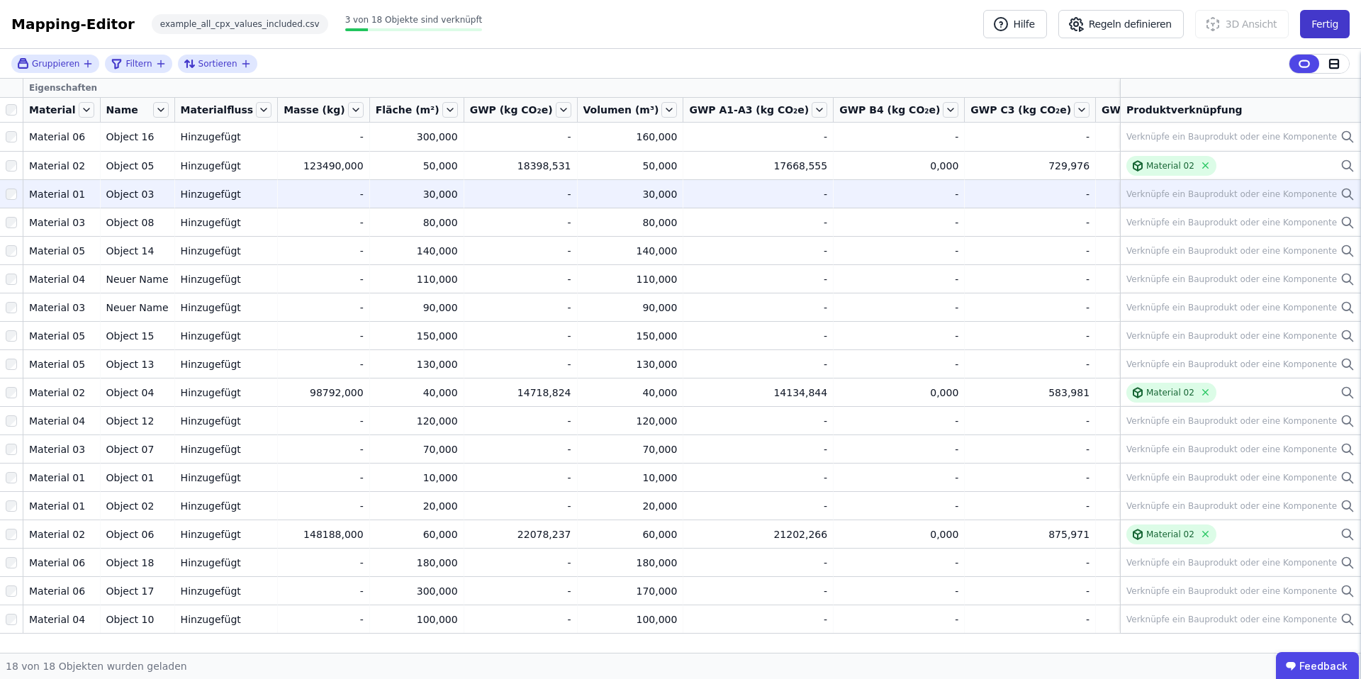
click at [1341, 12] on button "Fertig" at bounding box center [1325, 24] width 50 height 28
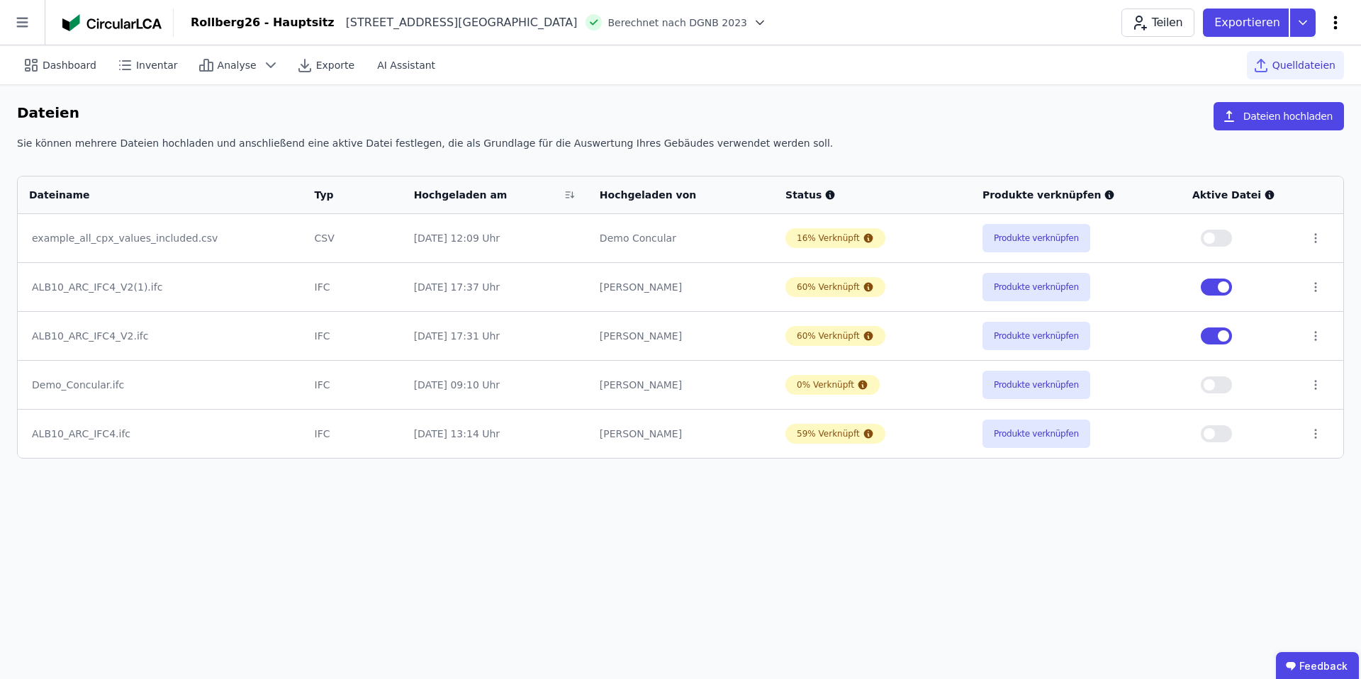
click at [1337, 19] on icon at bounding box center [1335, 22] width 17 height 17
click at [1272, 49] on span "Gebäude bearbeiten" at bounding box center [1269, 56] width 102 height 14
select select "**********"
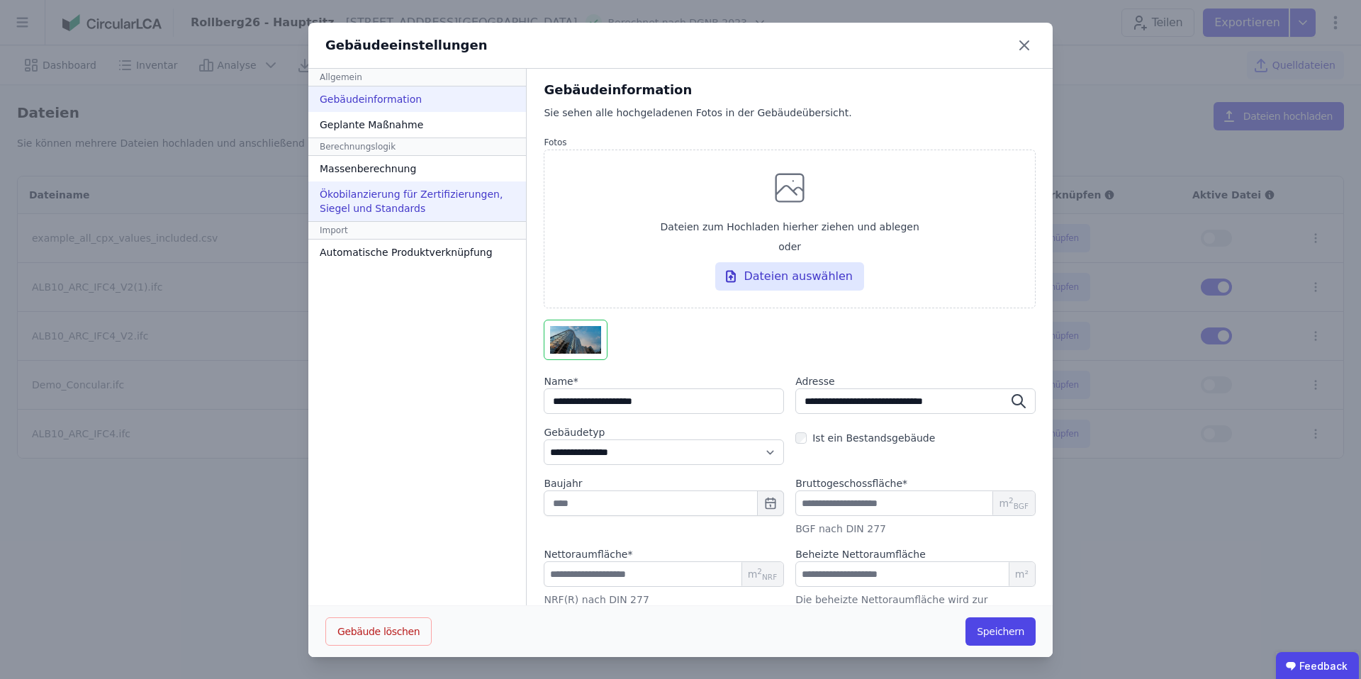
click at [367, 206] on div "Ökobilanzierung für Zertifizierungen, Siegel und Standards" at bounding box center [417, 202] width 218 height 40
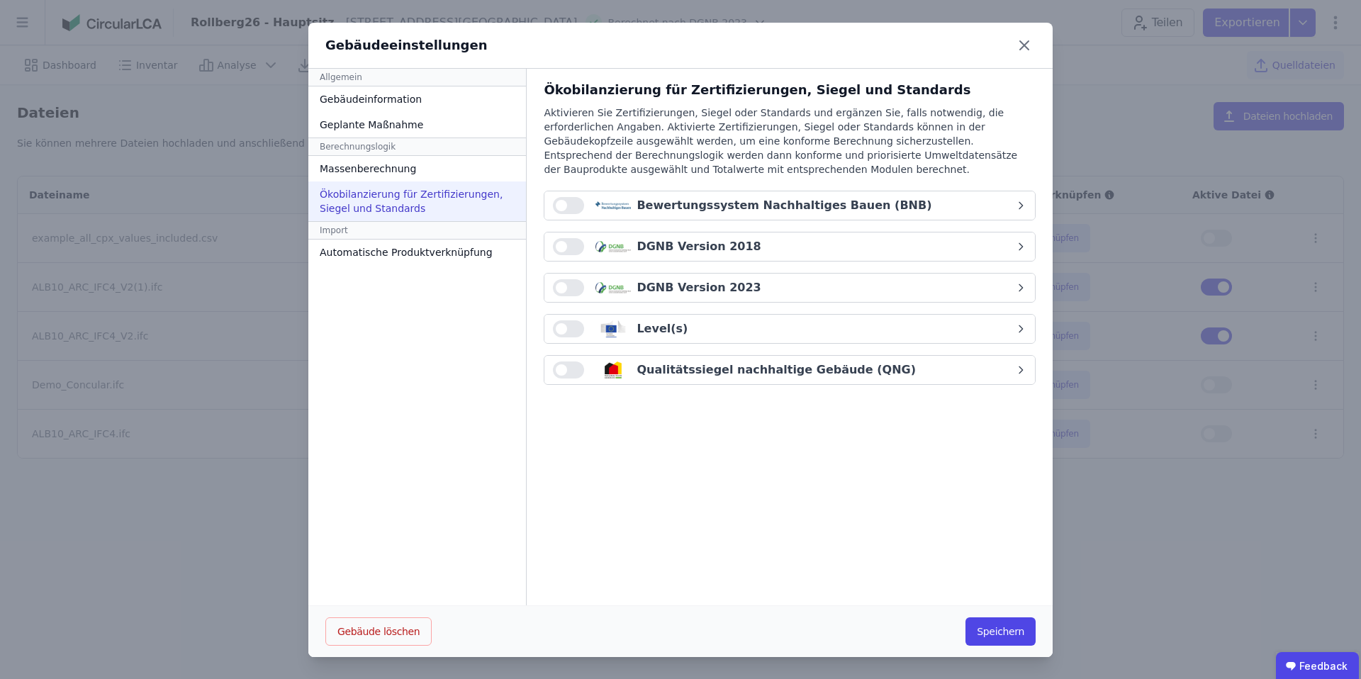
click at [563, 287] on button "button" at bounding box center [568, 287] width 31 height 17
click at [907, 290] on div "DGNB Version 2023" at bounding box center [784, 287] width 462 height 17
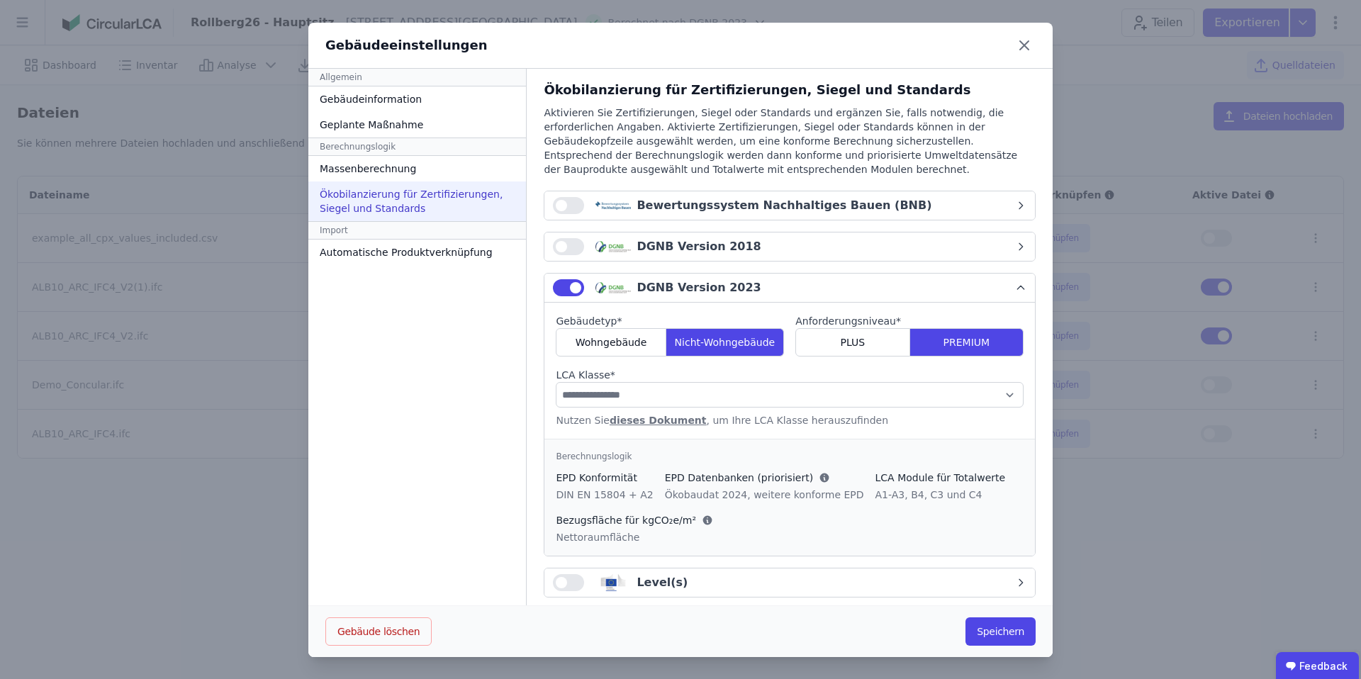
scroll to position [55, 0]
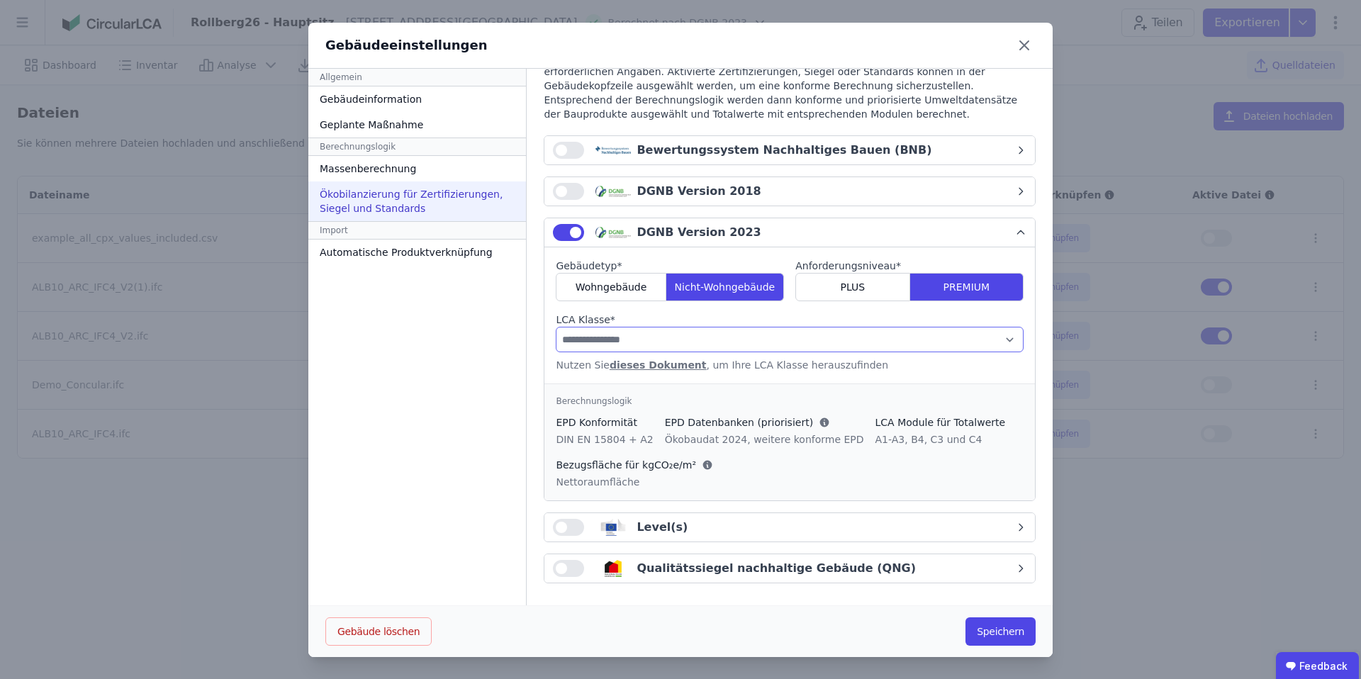
click at [665, 341] on select "**********" at bounding box center [790, 340] width 468 height 26
select select "*"
click at [556, 327] on select "**********" at bounding box center [790, 340] width 468 height 26
click at [1000, 632] on button "Speichern" at bounding box center [1001, 632] width 70 height 28
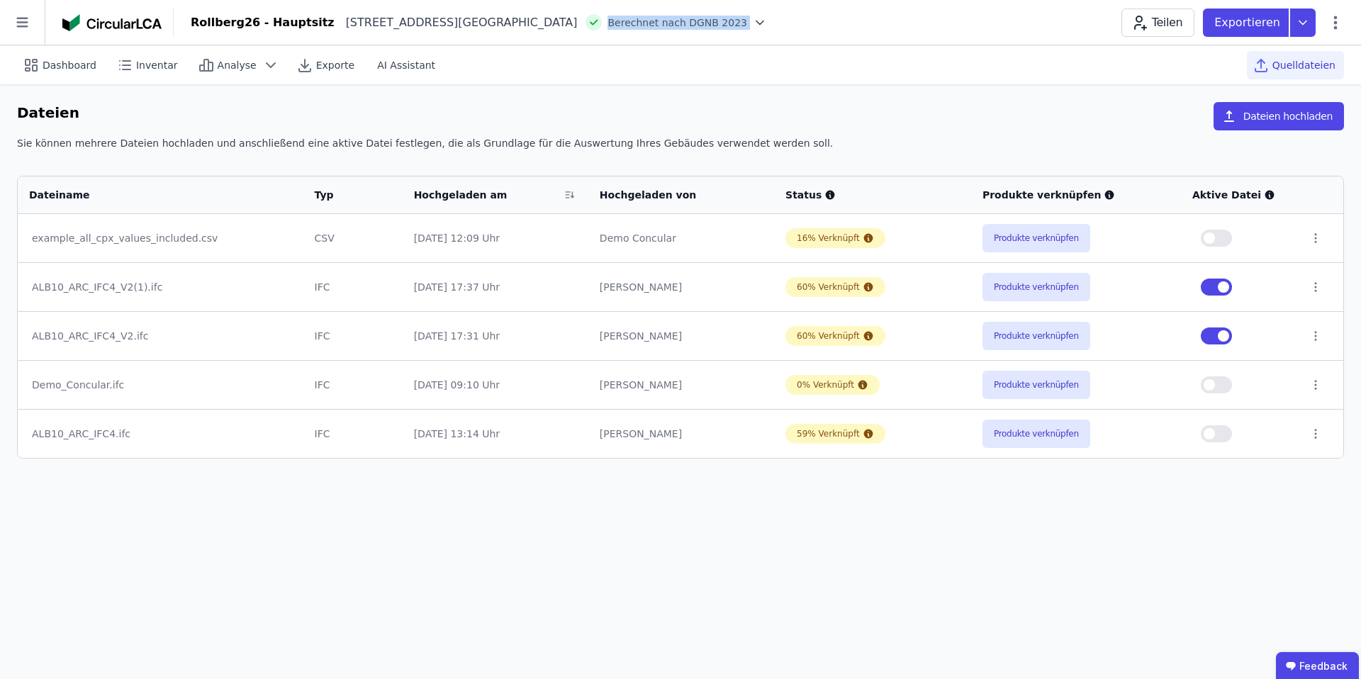
drag, startPoint x: 512, startPoint y: 23, endPoint x: 663, endPoint y: 27, distance: 151.1
click at [663, 27] on div "Berechnet nach DGNB 2023" at bounding box center [672, 22] width 190 height 16
click at [742, 26] on div "Rollberg26 - Hauptsitz Rollbergstraße 26 12053 Berlin DE Berechnet nach DGNB 20…" at bounding box center [768, 23] width 1188 height 28
click at [753, 23] on icon at bounding box center [760, 23] width 14 height 14
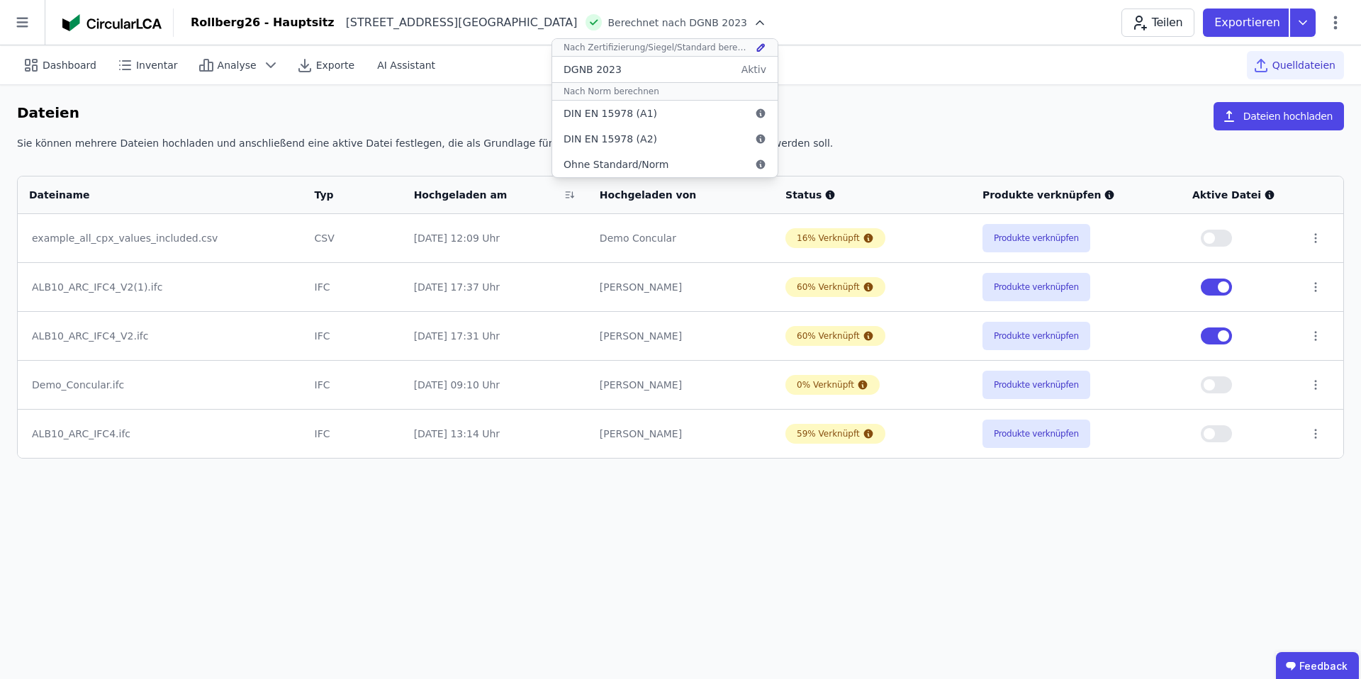
click at [723, 21] on div "Rollberg26 - Hauptsitz Rollbergstraße 26 12053 Berlin DE Berechnet nach DGNB 20…" at bounding box center [768, 23] width 1188 height 28
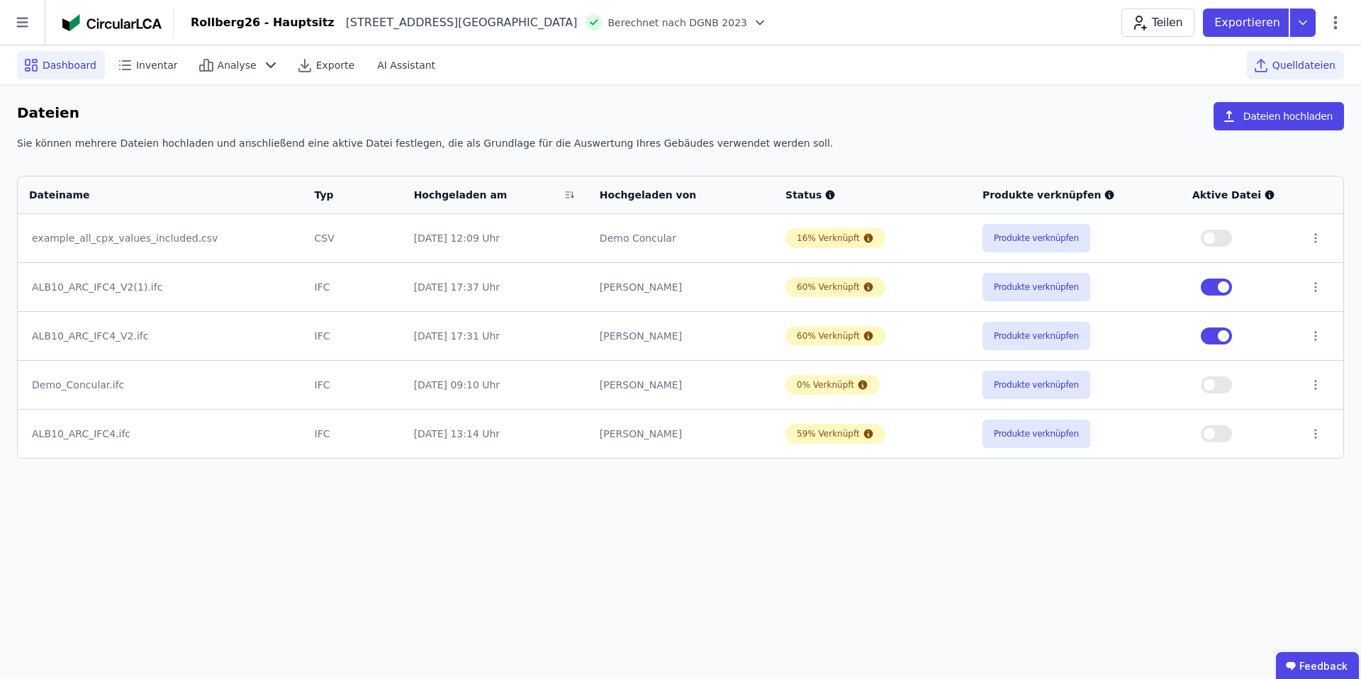
click at [62, 63] on span "Dashboard" at bounding box center [70, 65] width 54 height 14
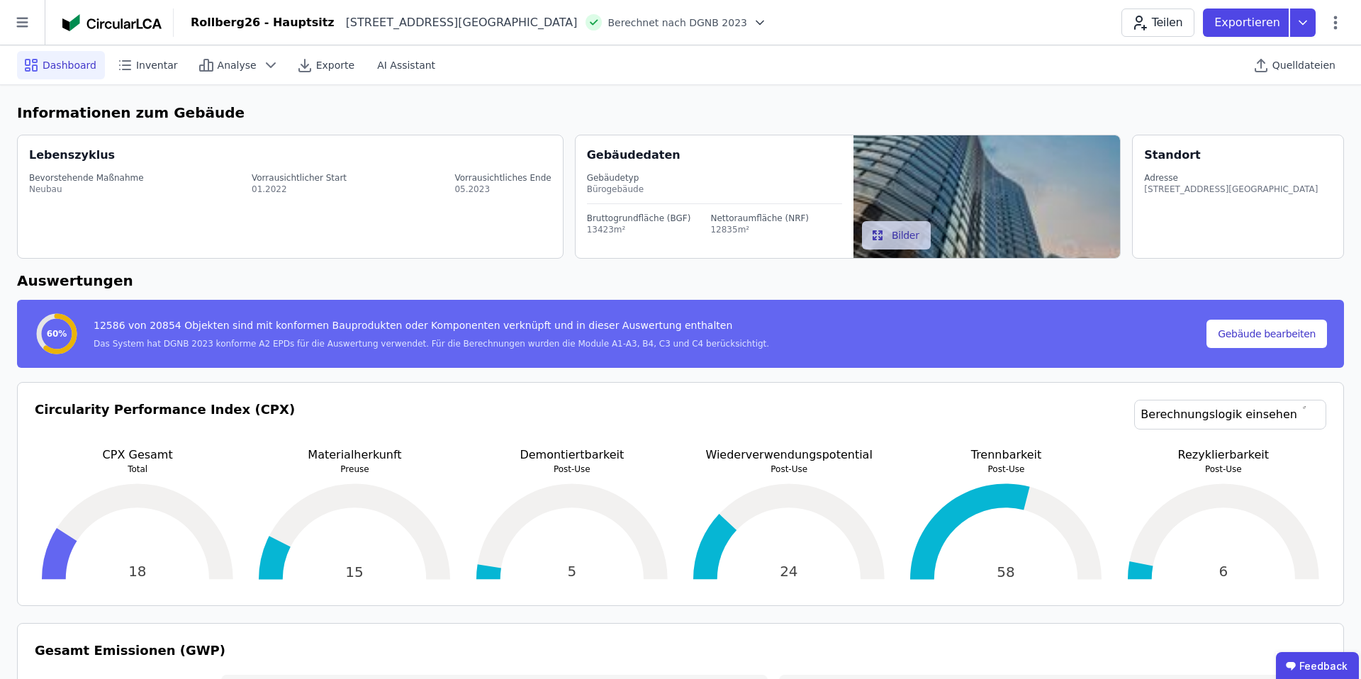
click at [757, 24] on icon at bounding box center [760, 23] width 7 height 4
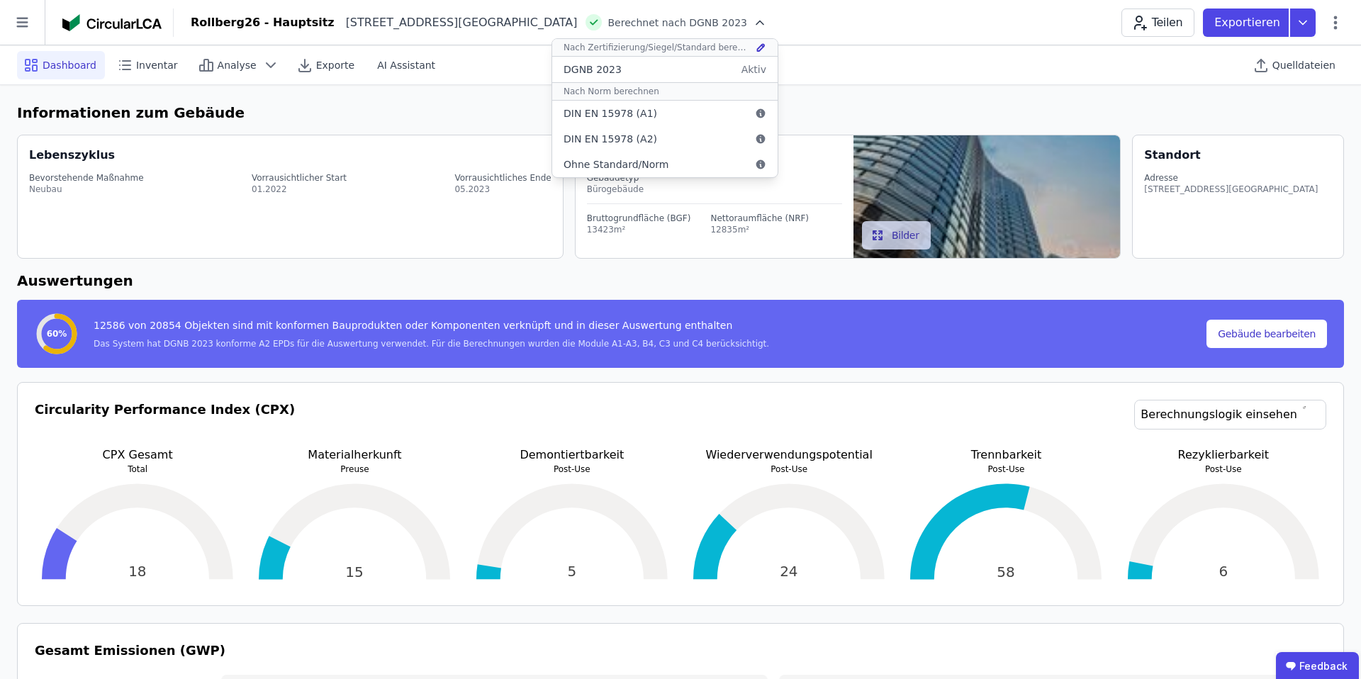
click at [736, 75] on div "Dashboard Inventar Analyse Exporte AI Assistant Quelldateien" at bounding box center [680, 64] width 1327 height 39
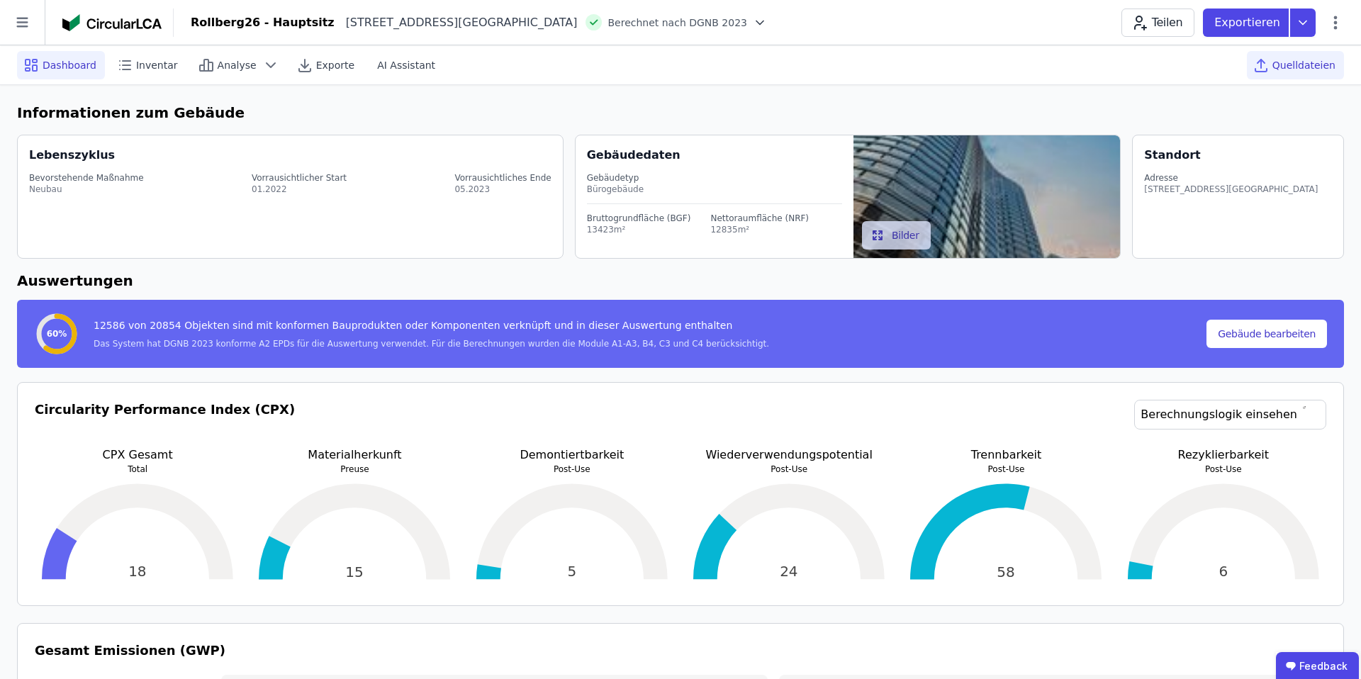
click at [1304, 68] on span "Quelldateien" at bounding box center [1304, 65] width 63 height 14
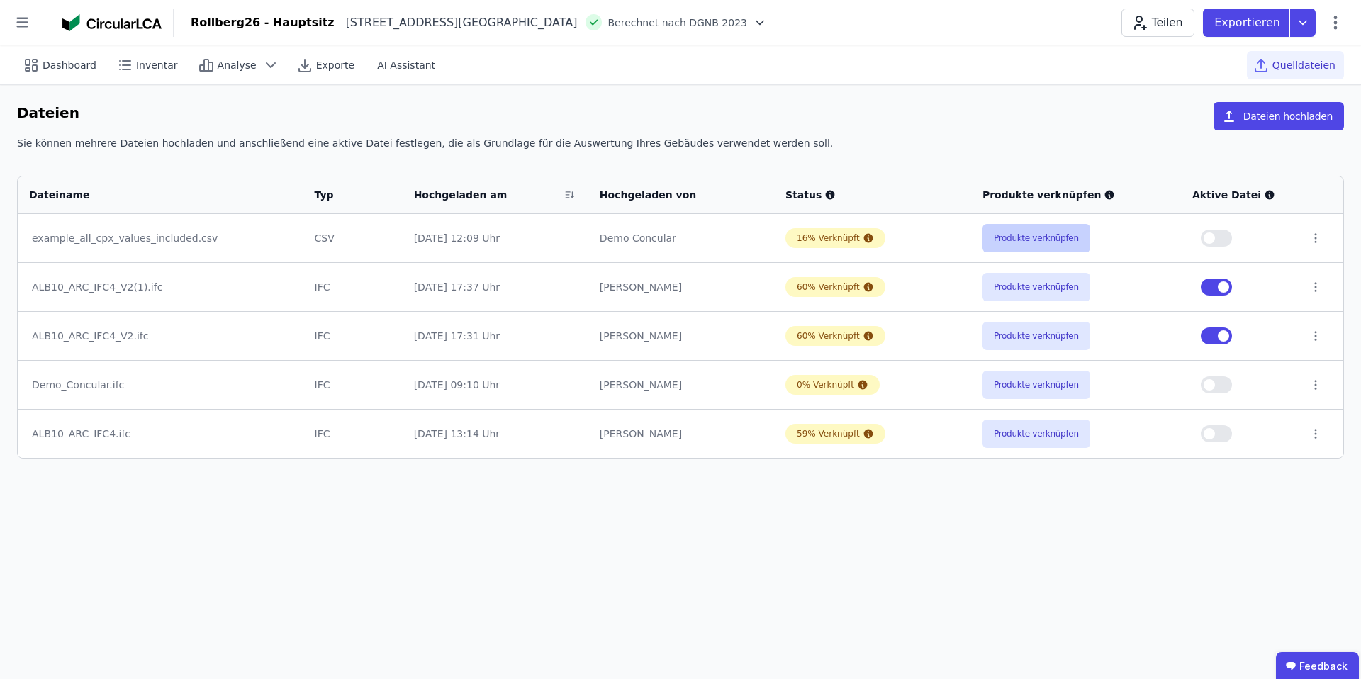
click at [1027, 235] on button "Produkte verknüpfen" at bounding box center [1037, 238] width 108 height 28
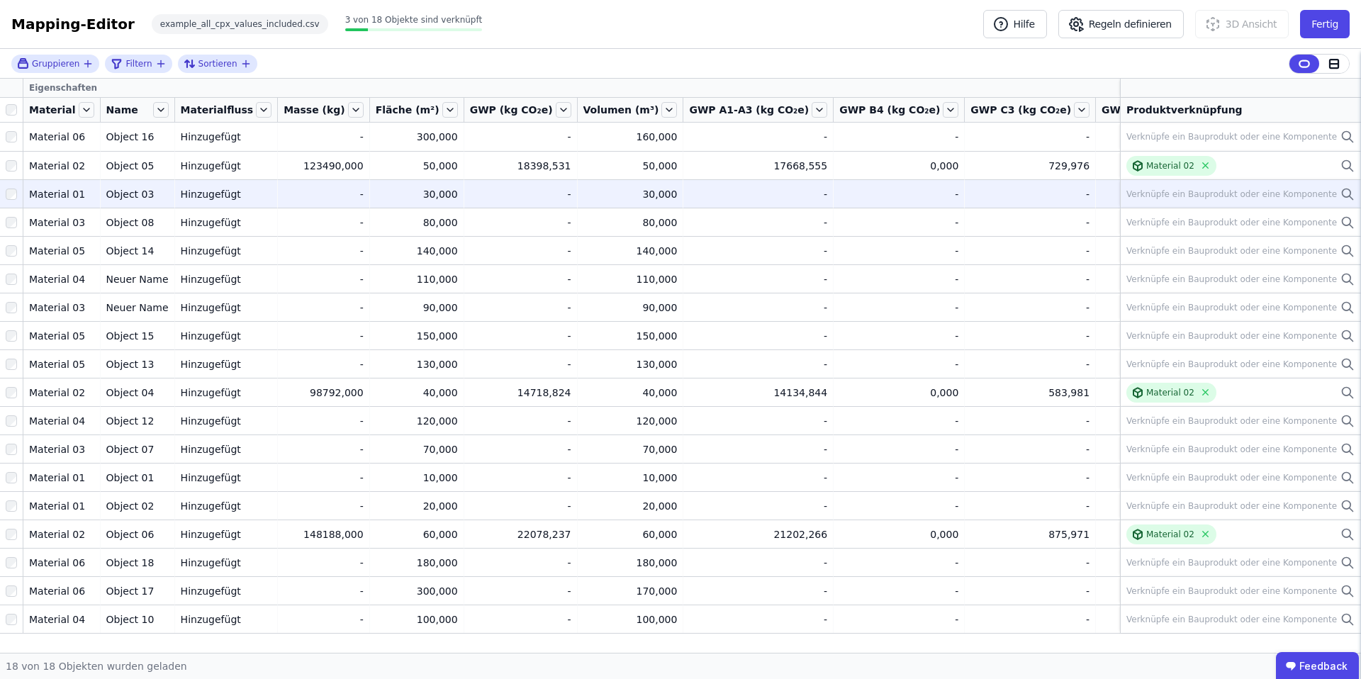
click at [1200, 194] on div "Verknüpfe ein Bauprodukt oder eine Komponente" at bounding box center [1232, 194] width 211 height 11
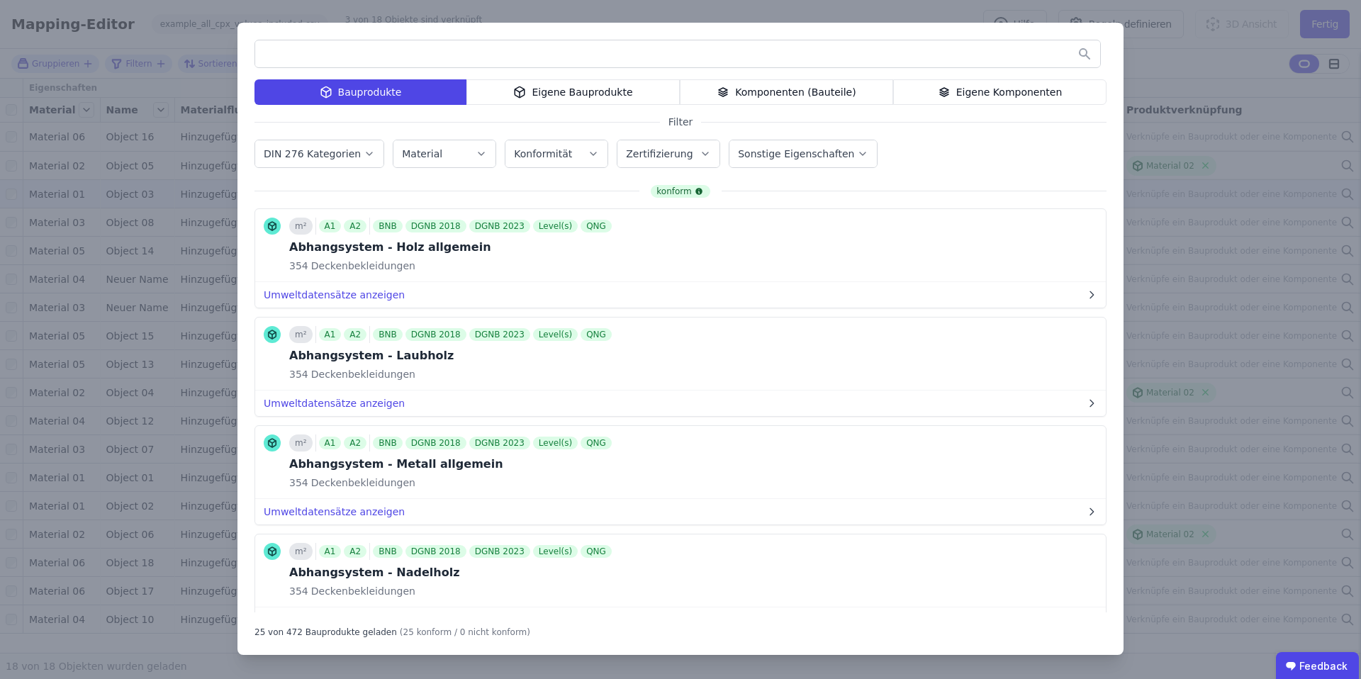
click at [488, 57] on input "text" at bounding box center [677, 54] width 845 height 26
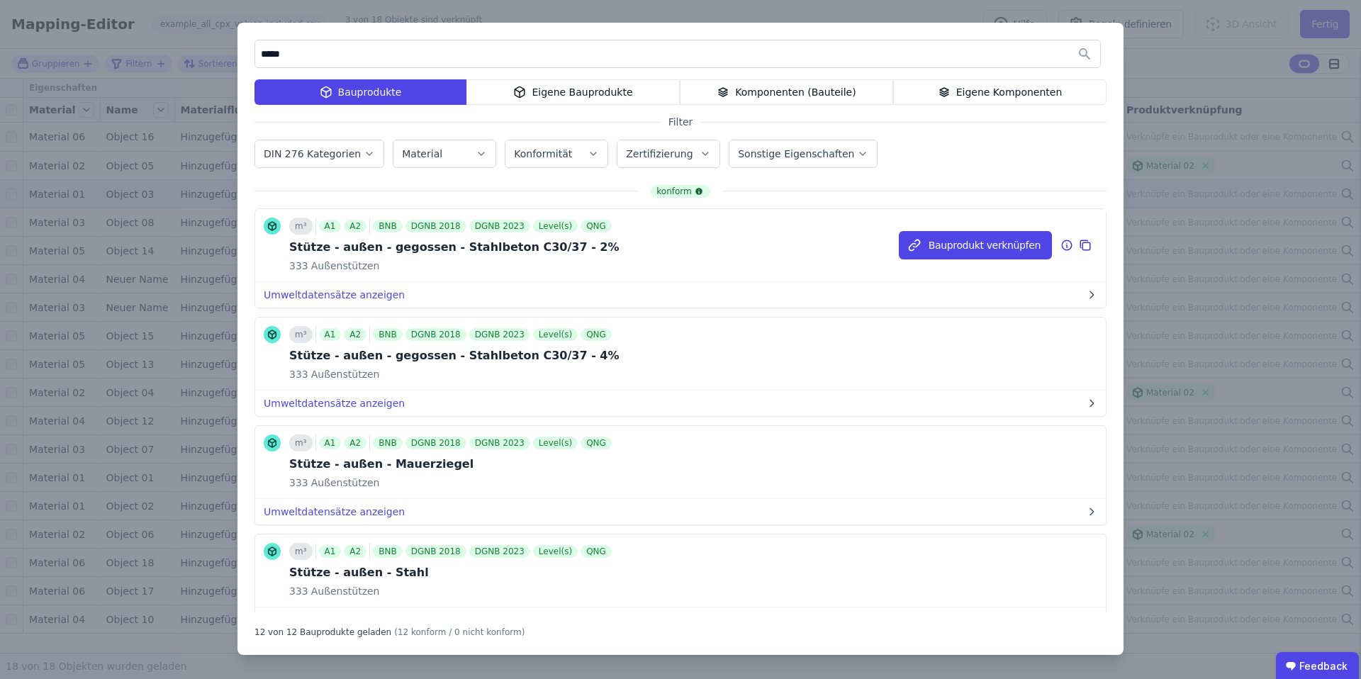
type input "*****"
click at [1068, 244] on icon at bounding box center [1067, 245] width 13 height 17
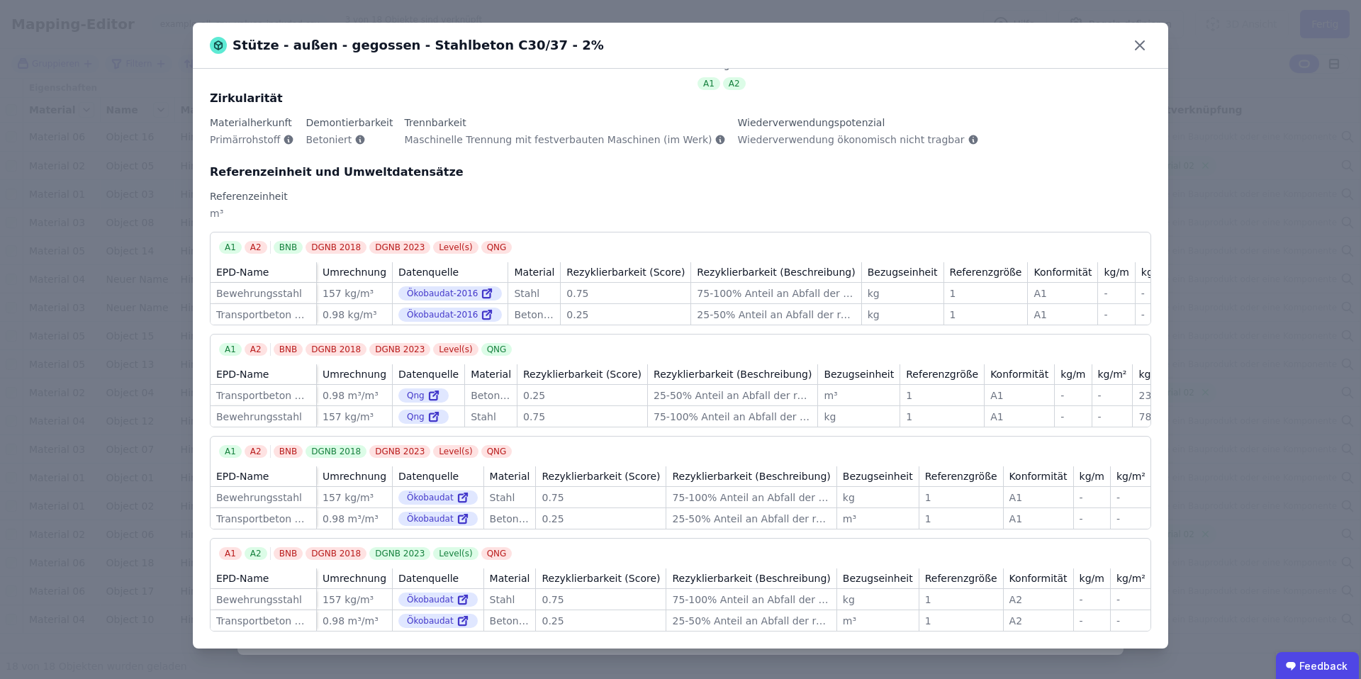
scroll to position [118, 0]
click at [1132, 49] on icon at bounding box center [1140, 45] width 23 height 23
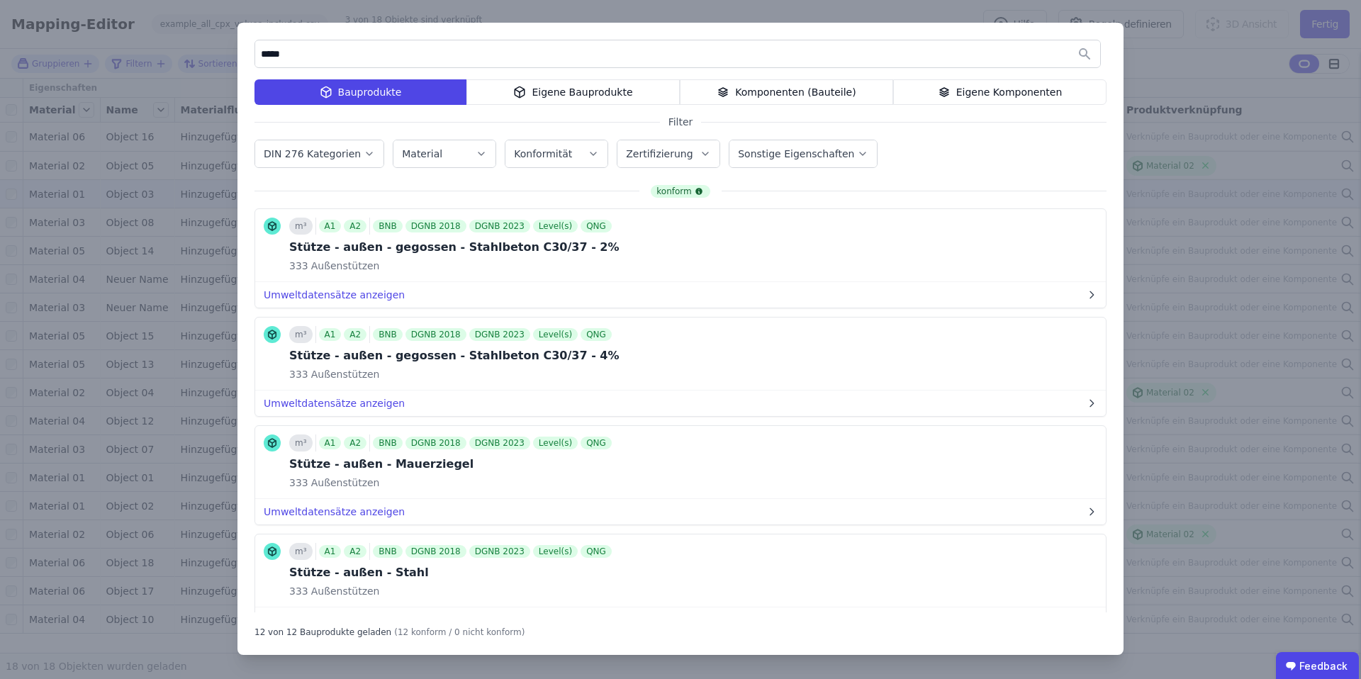
click at [1230, 143] on div "***** Bauprodukte Eigene Bauprodukte Komponenten (Bauteile) Eigene Komponenten …" at bounding box center [680, 339] width 1361 height 679
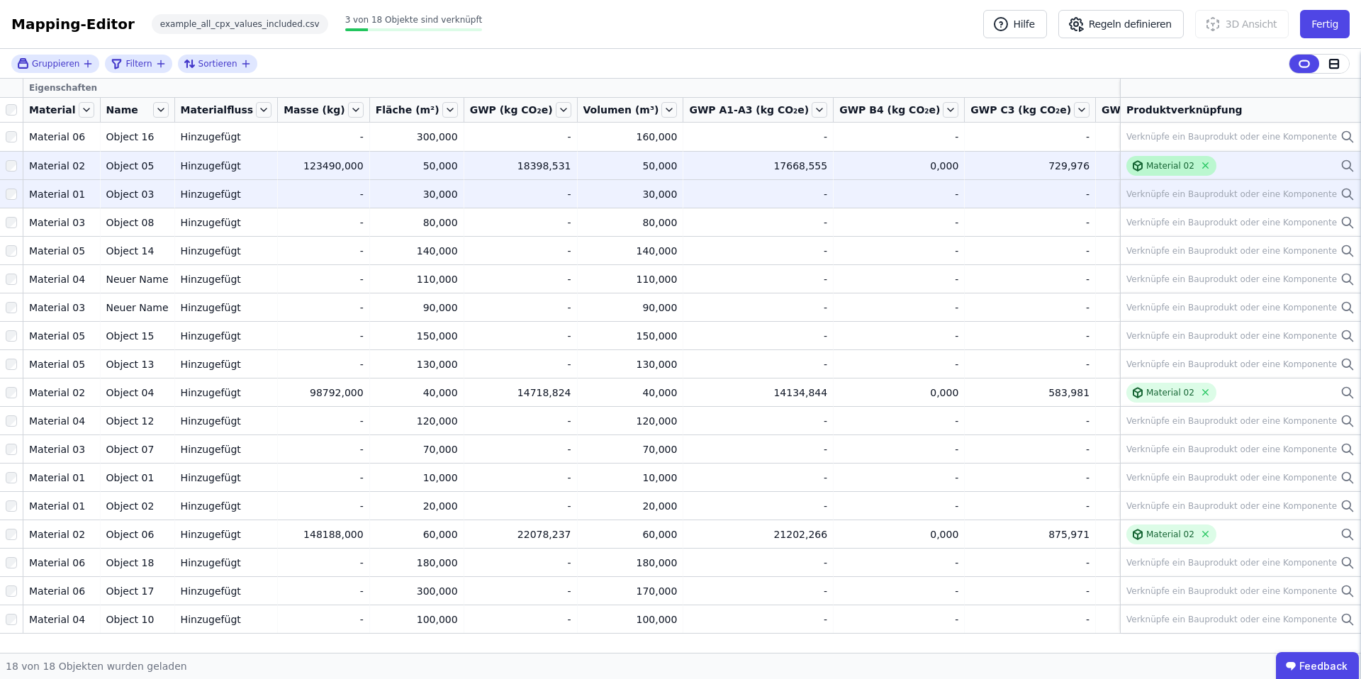
click at [1150, 164] on div "Material 02" at bounding box center [1171, 165] width 48 height 11
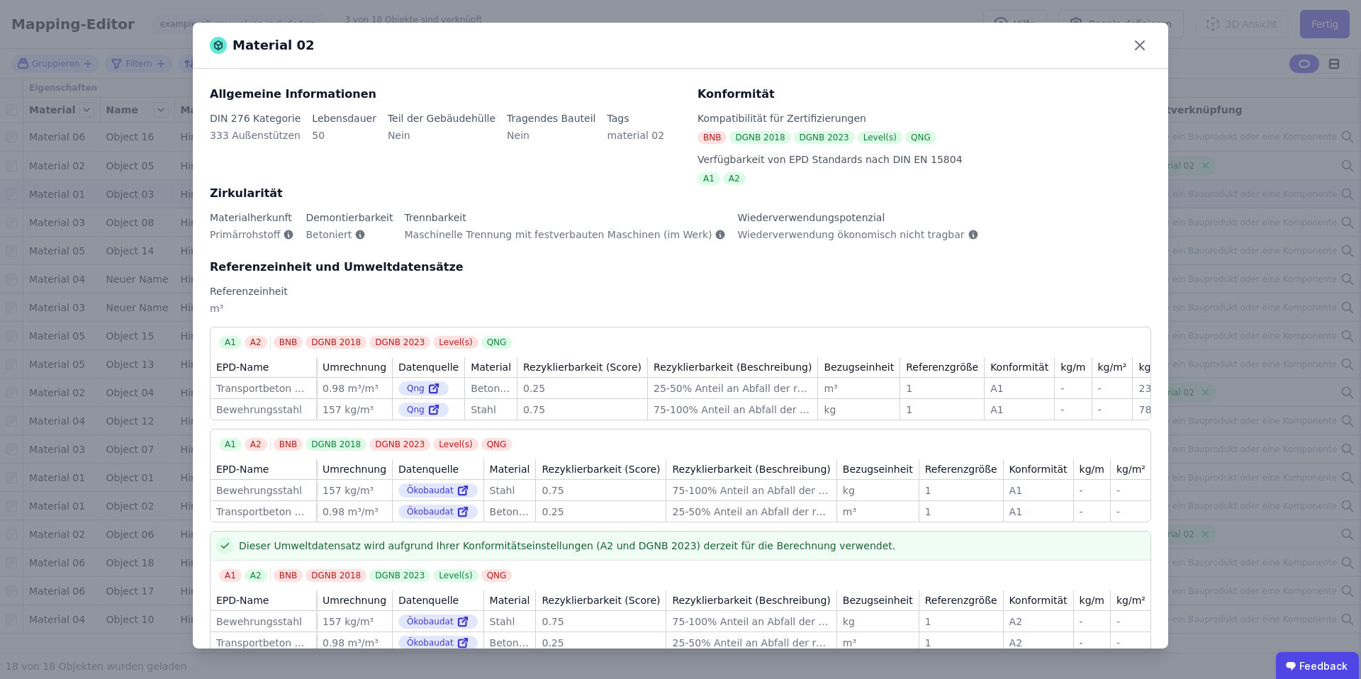
scroll to position [39, 0]
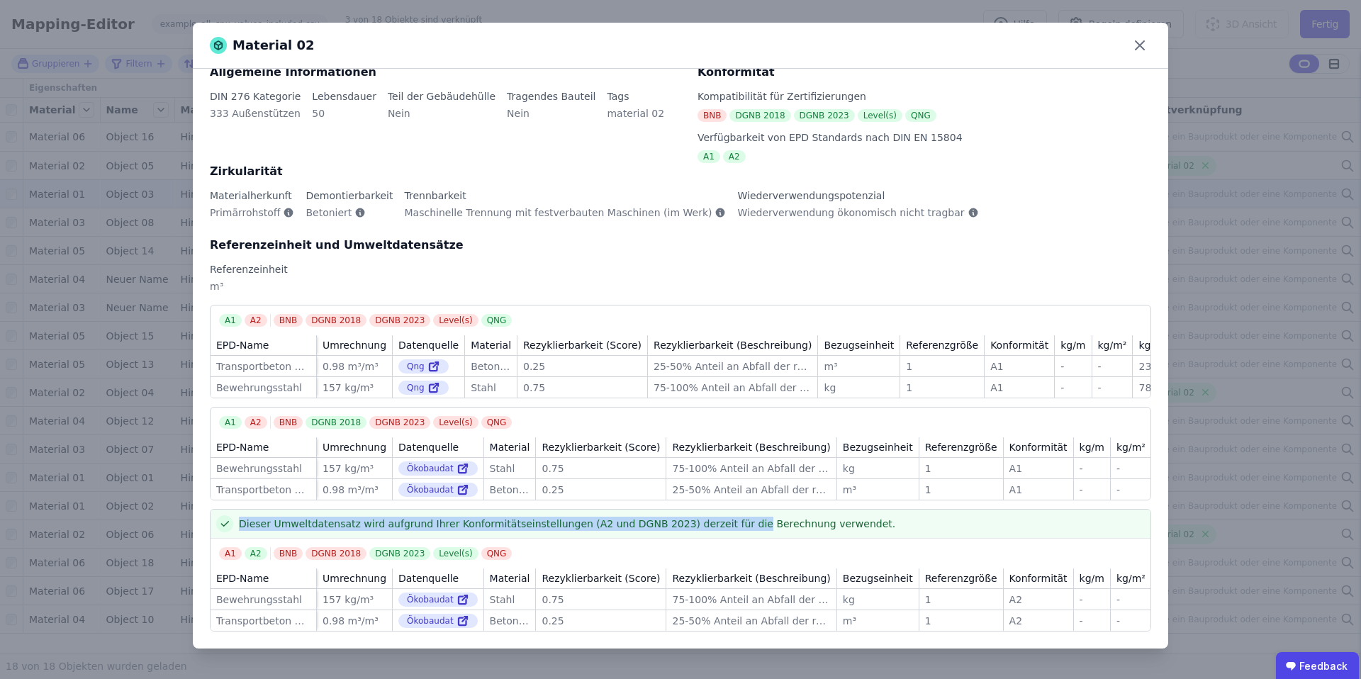
drag, startPoint x: 238, startPoint y: 518, endPoint x: 729, endPoint y: 520, distance: 490.7
click at [729, 520] on span "Dieser Umweltdatensatz wird aufgrund Ihrer Konformitätseinstellungen (A2 und DG…" at bounding box center [567, 524] width 657 height 14
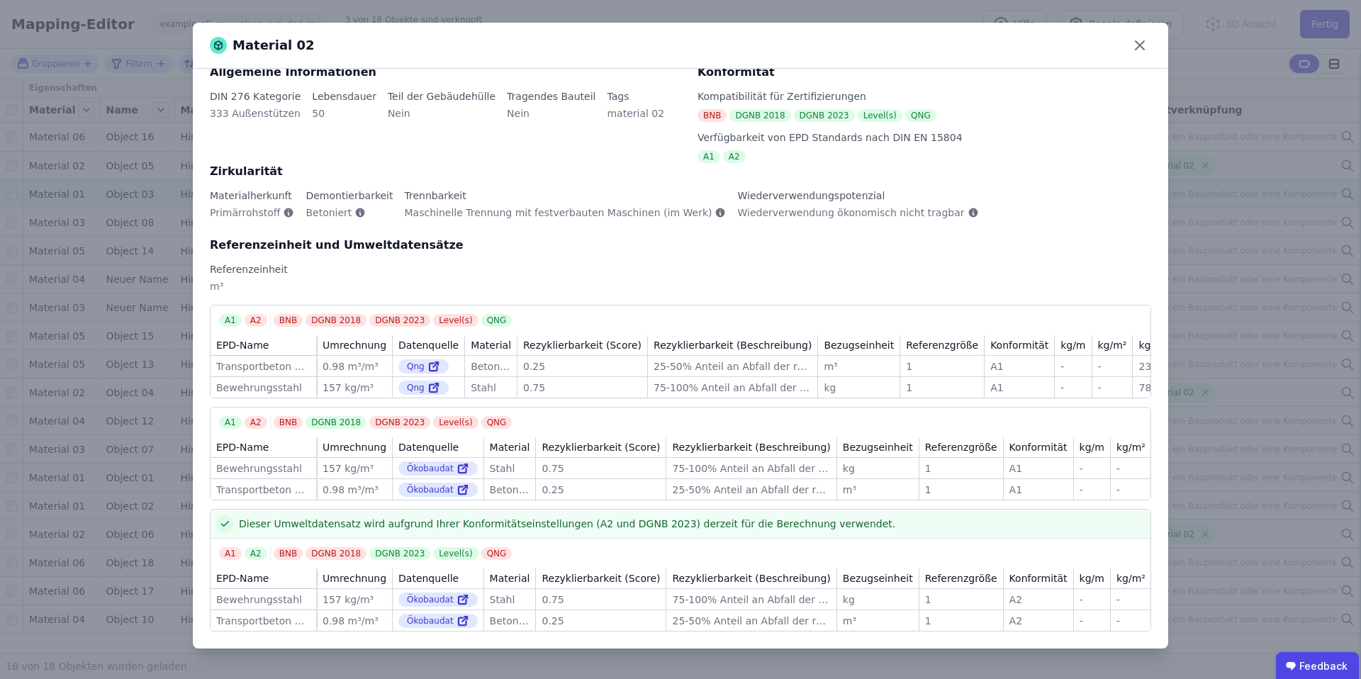
click at [728, 520] on span "Dieser Umweltdatensatz wird aufgrund Ihrer Konformitätseinstellungen (A2 und DG…" at bounding box center [567, 524] width 657 height 14
click at [1135, 45] on icon at bounding box center [1140, 45] width 23 height 23
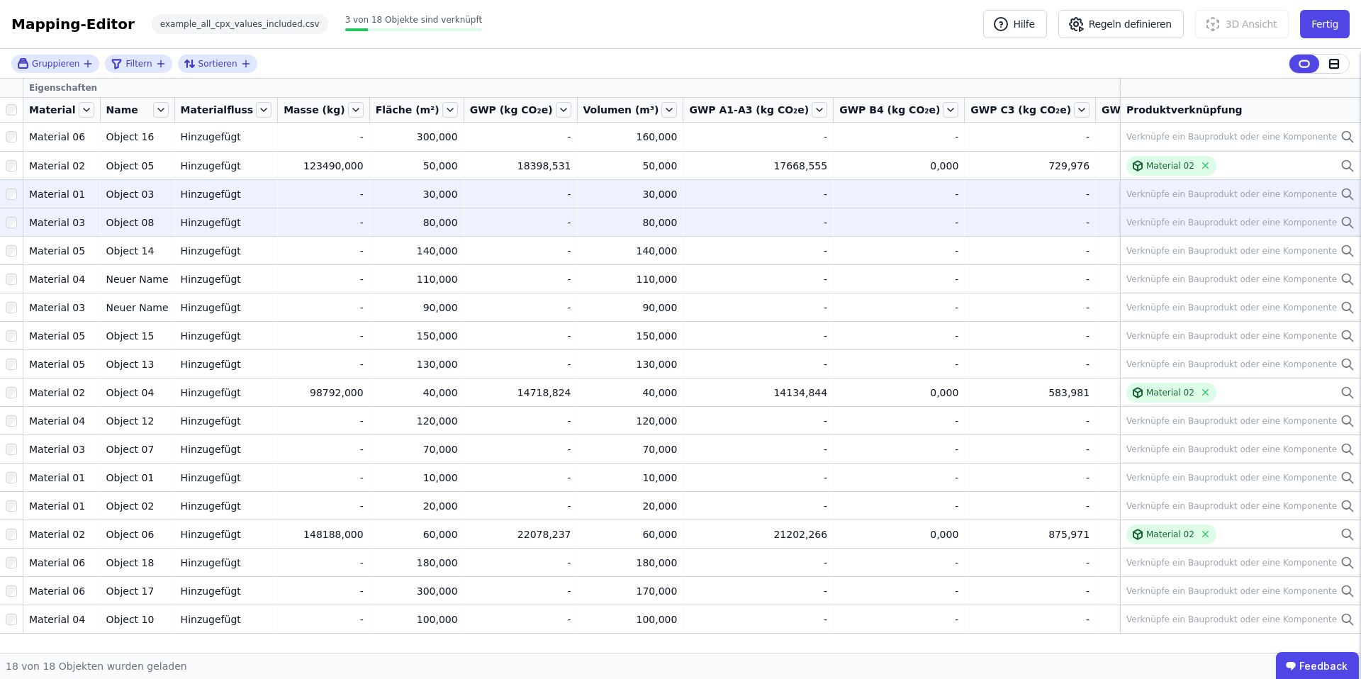
click at [1229, 223] on div "Verknüpfe ein Bauprodukt oder eine Komponente" at bounding box center [1232, 222] width 211 height 11
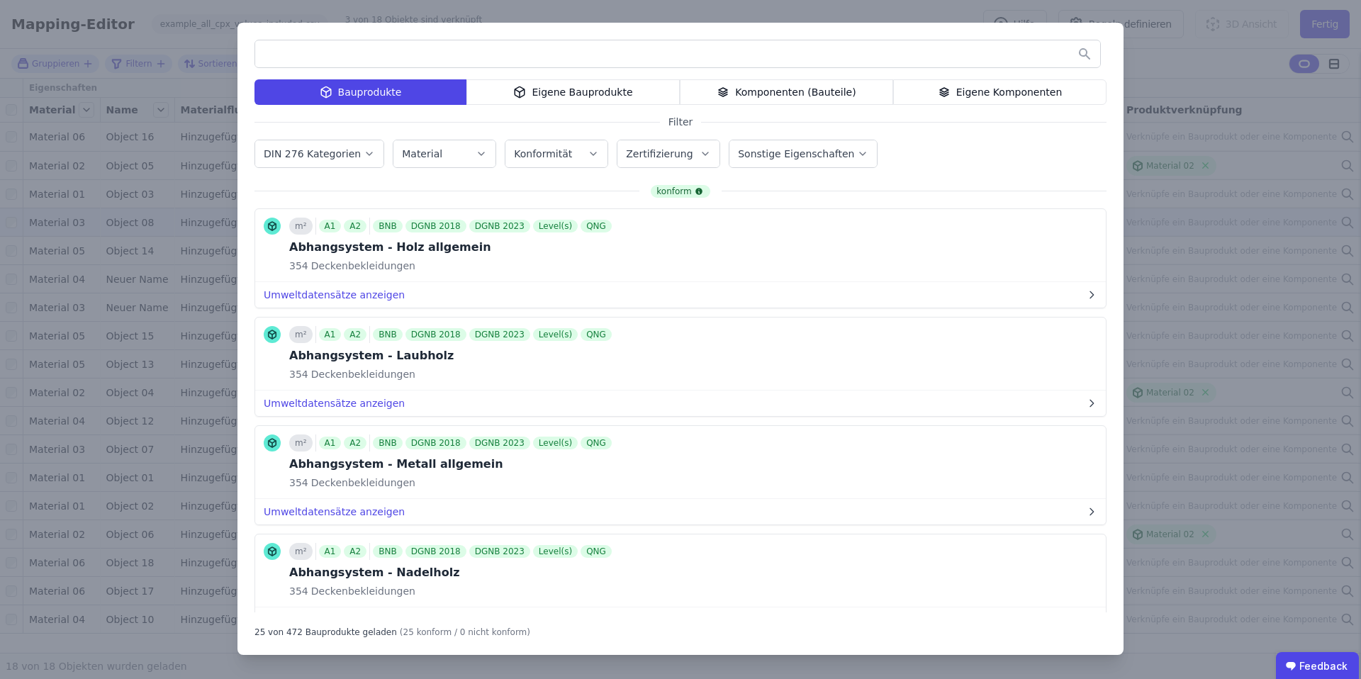
click at [797, 91] on div "Komponenten (Bauteile)" at bounding box center [786, 92] width 213 height 26
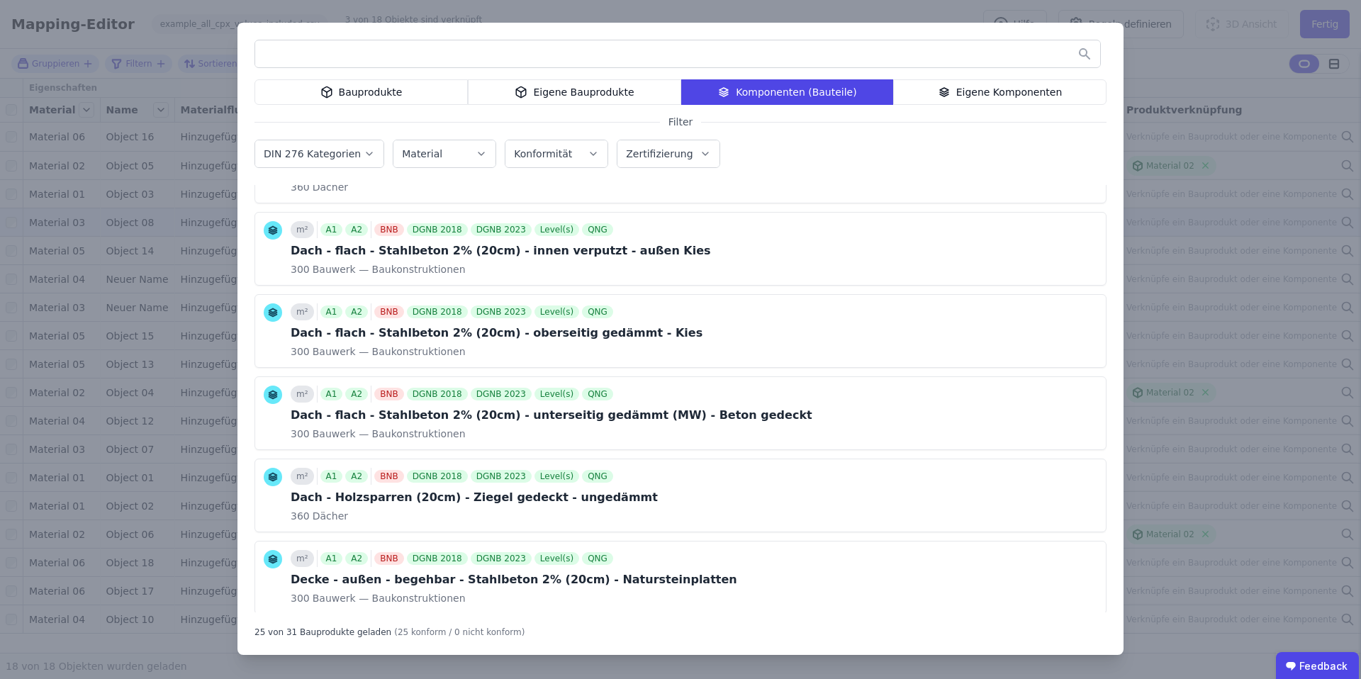
scroll to position [486, 0]
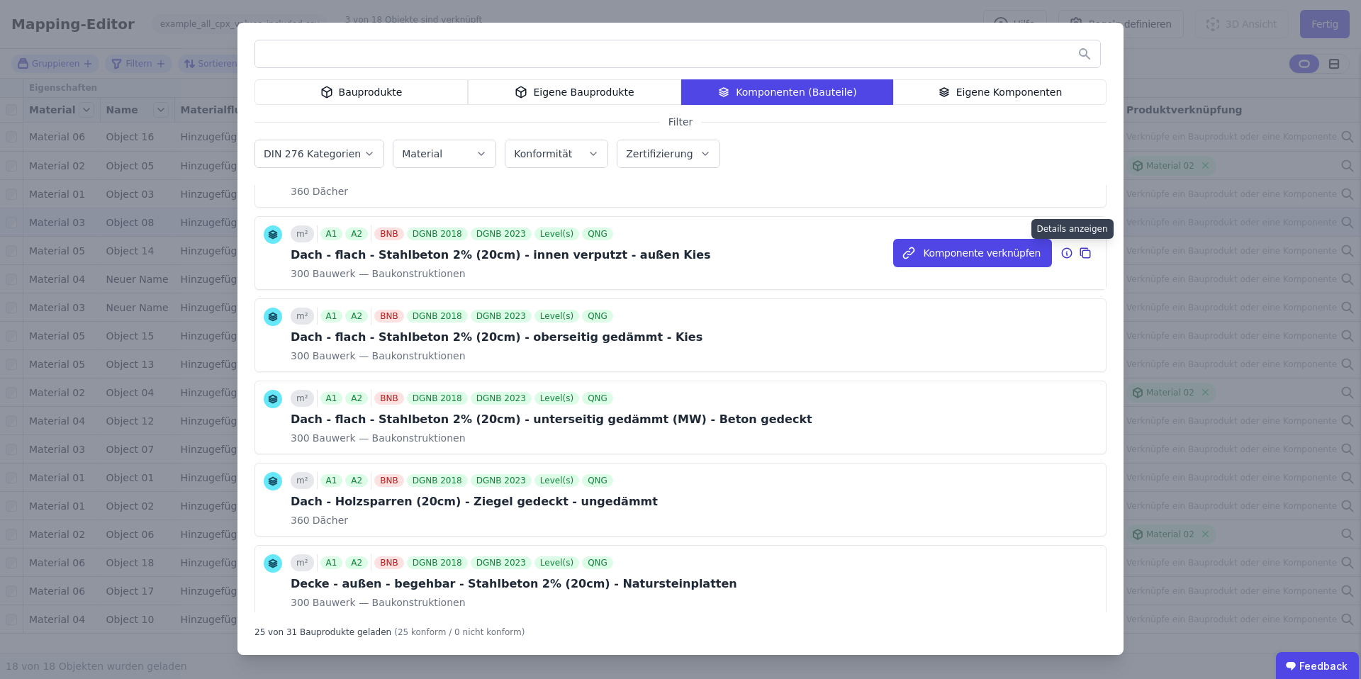
click at [1066, 252] on icon at bounding box center [1067, 253] width 13 height 17
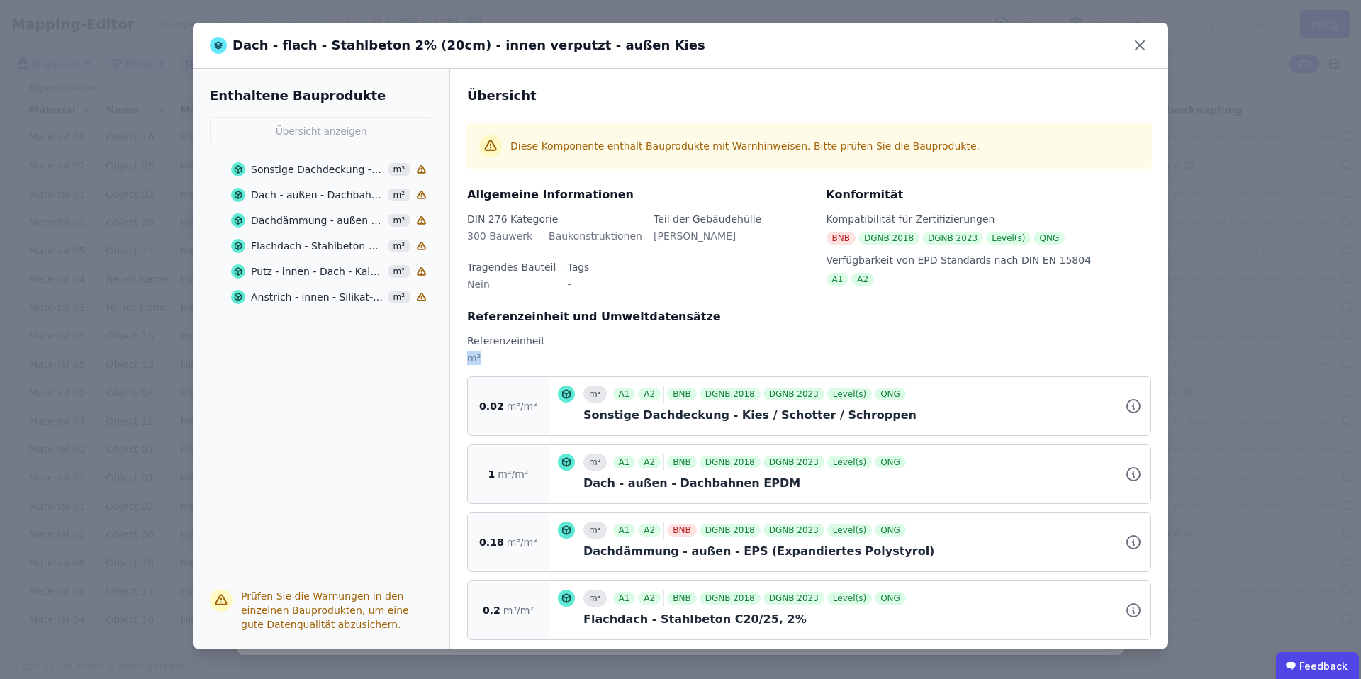
drag, startPoint x: 484, startPoint y: 357, endPoint x: 459, endPoint y: 357, distance: 24.8
click at [459, 357] on div "Übersicht Diese Komponente enthält Bauprodukte mit Warnhinweisen. Bitte prüfen …" at bounding box center [809, 359] width 718 height 580
click at [490, 361] on div "m²" at bounding box center [809, 364] width 684 height 26
drag, startPoint x: 479, startPoint y: 358, endPoint x: 468, endPoint y: 358, distance: 10.6
click at [468, 358] on div "m²" at bounding box center [809, 364] width 684 height 26
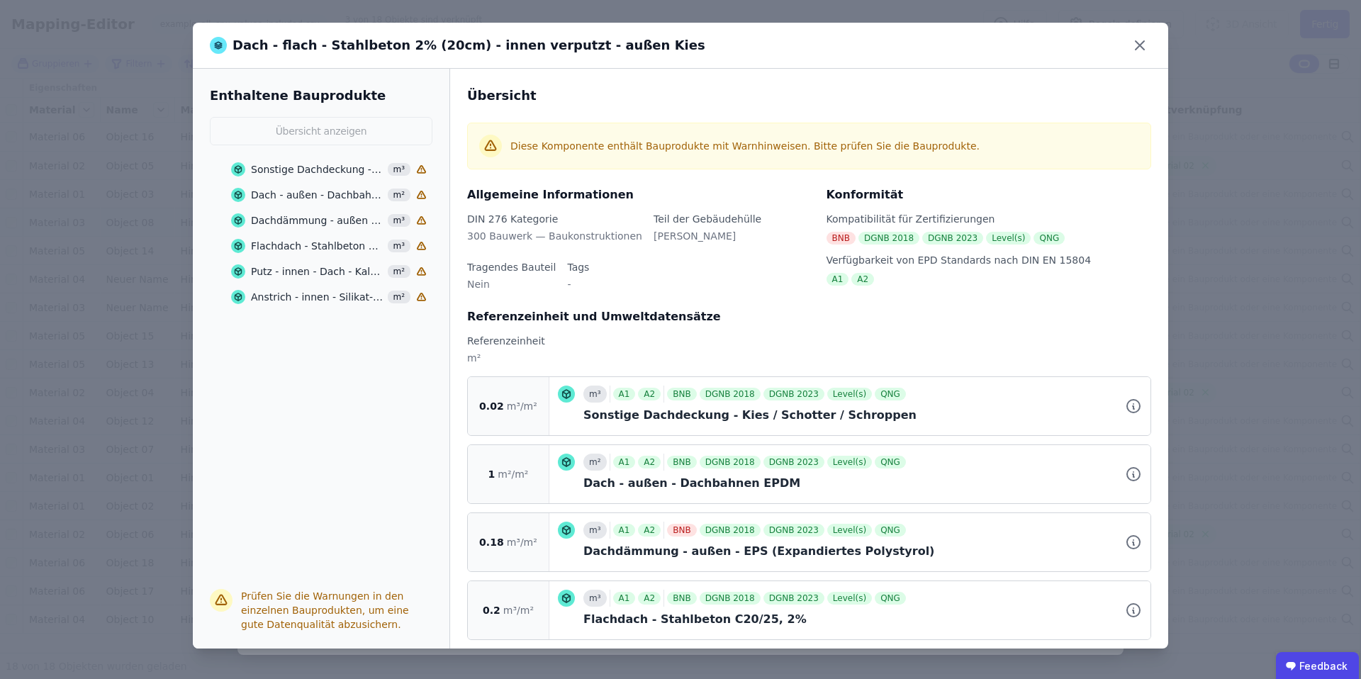
click at [501, 358] on div "m²" at bounding box center [809, 364] width 684 height 26
click at [313, 169] on div "Sonstige Dachdeckung - Kies / Schotter / Schroppen" at bounding box center [317, 169] width 133 height 14
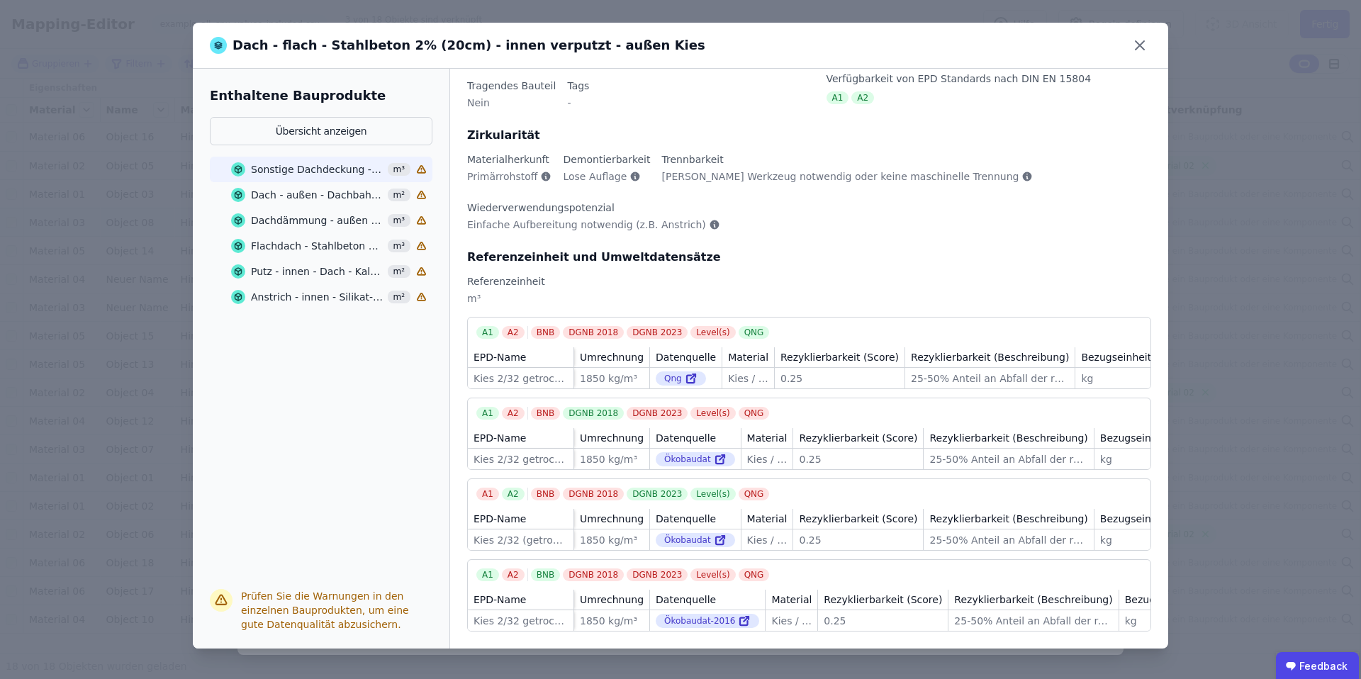
scroll to position [224, 0]
click at [350, 191] on div "Dach - außen - Dachbahnen EPDM" at bounding box center [317, 195] width 133 height 14
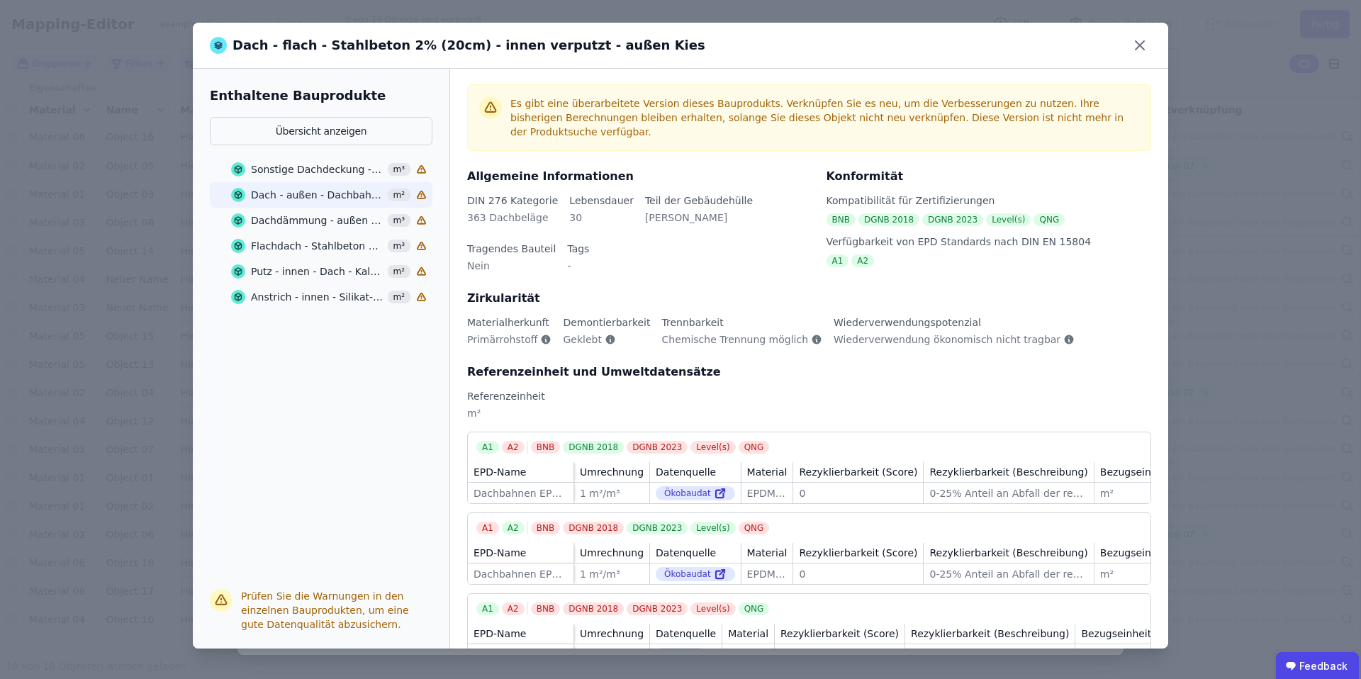
scroll to position [0, 0]
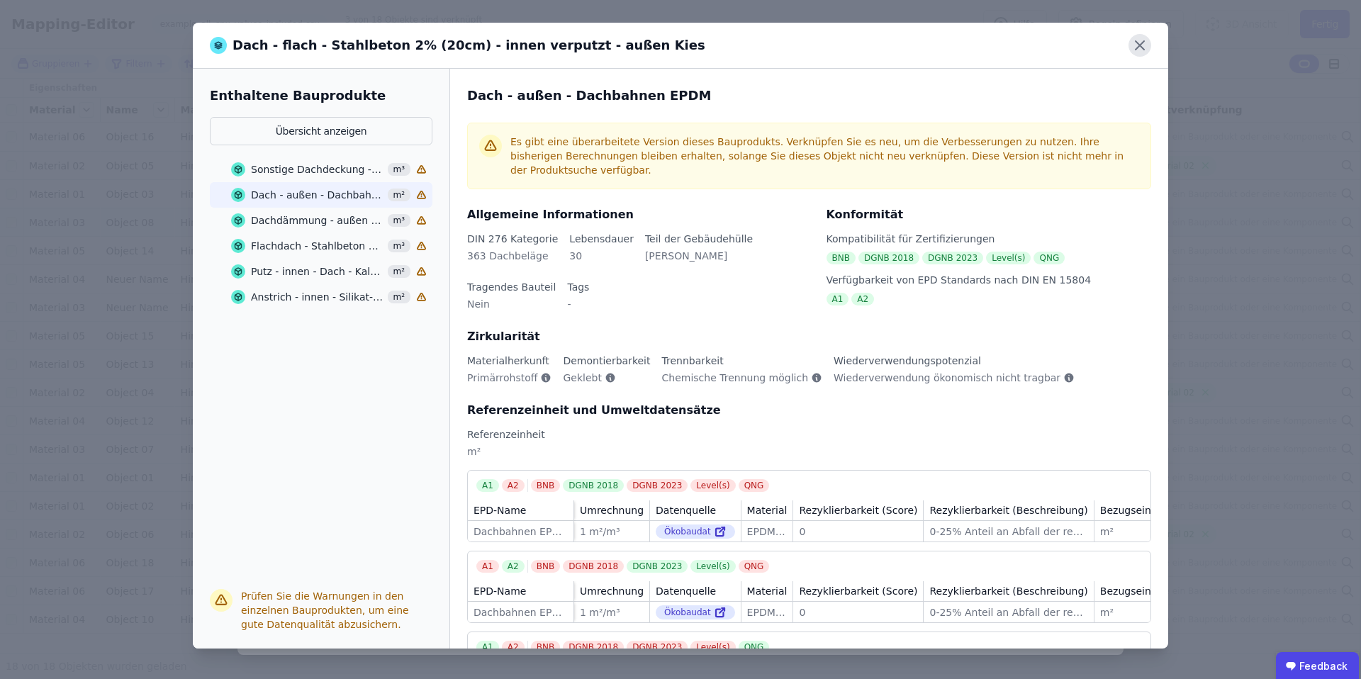
click at [1140, 45] on icon at bounding box center [1140, 45] width 9 height 9
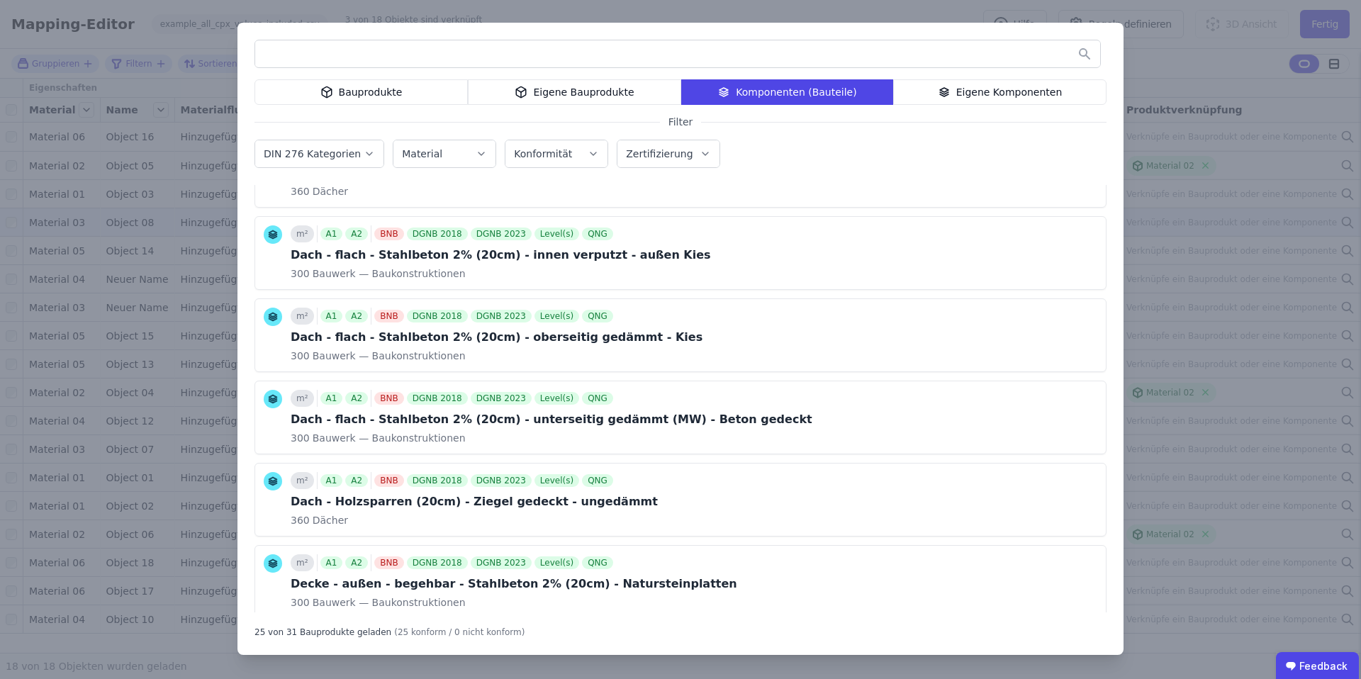
click at [622, 97] on div "Eigene Bauprodukte" at bounding box center [574, 92] width 213 height 26
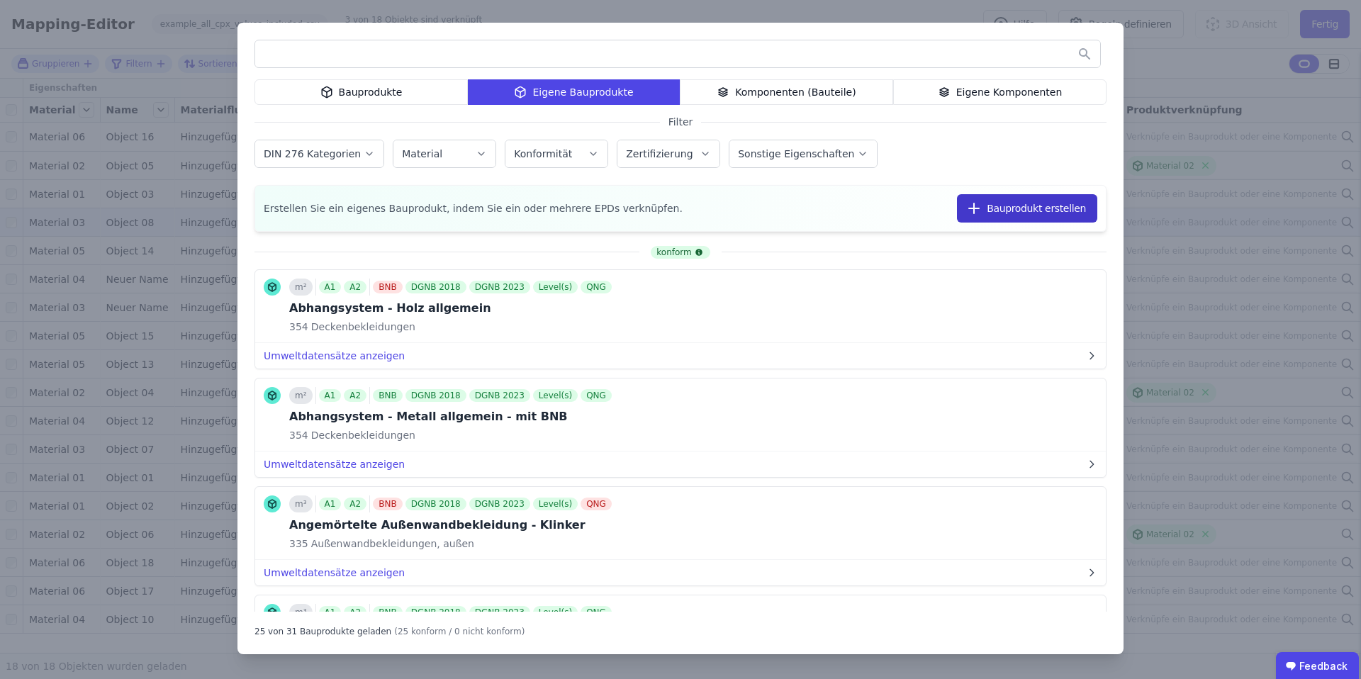
click at [1020, 207] on button "Bauprodukt erstellen" at bounding box center [1027, 208] width 140 height 28
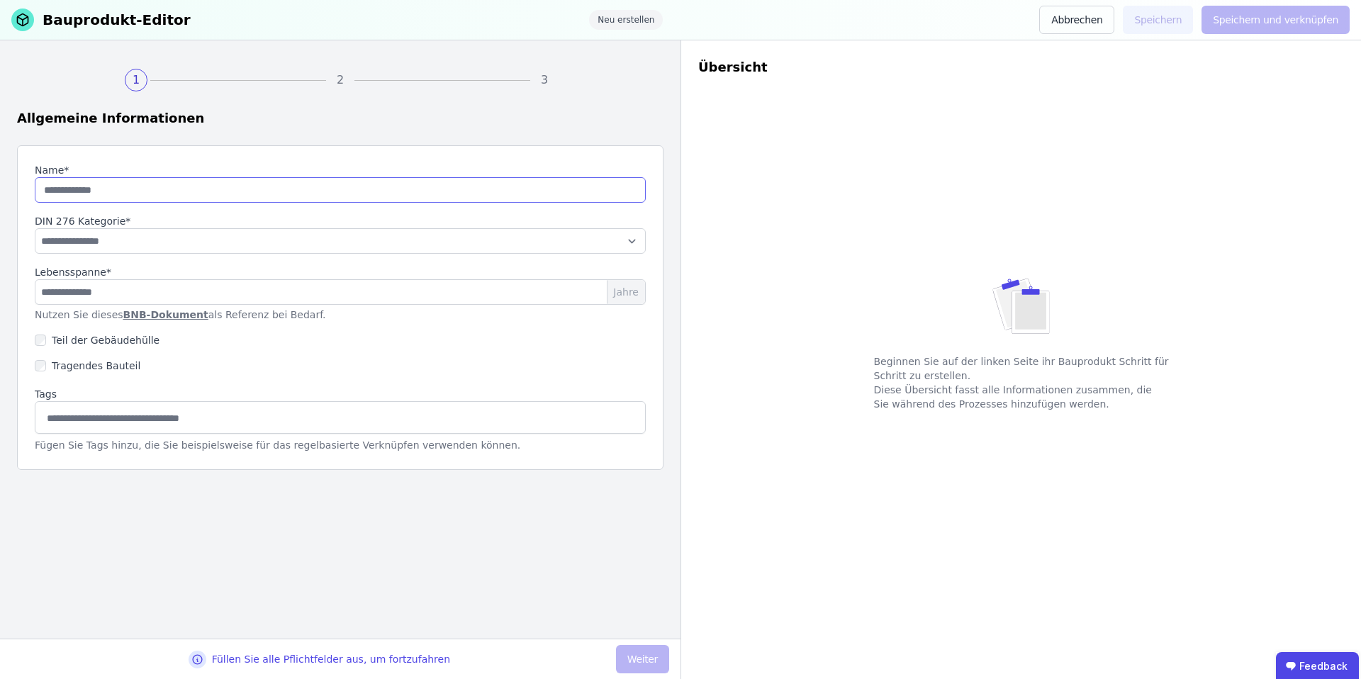
click at [219, 186] on input "string" at bounding box center [340, 190] width 611 height 26
click at [1094, 21] on button "Abbrechen" at bounding box center [1076, 20] width 75 height 28
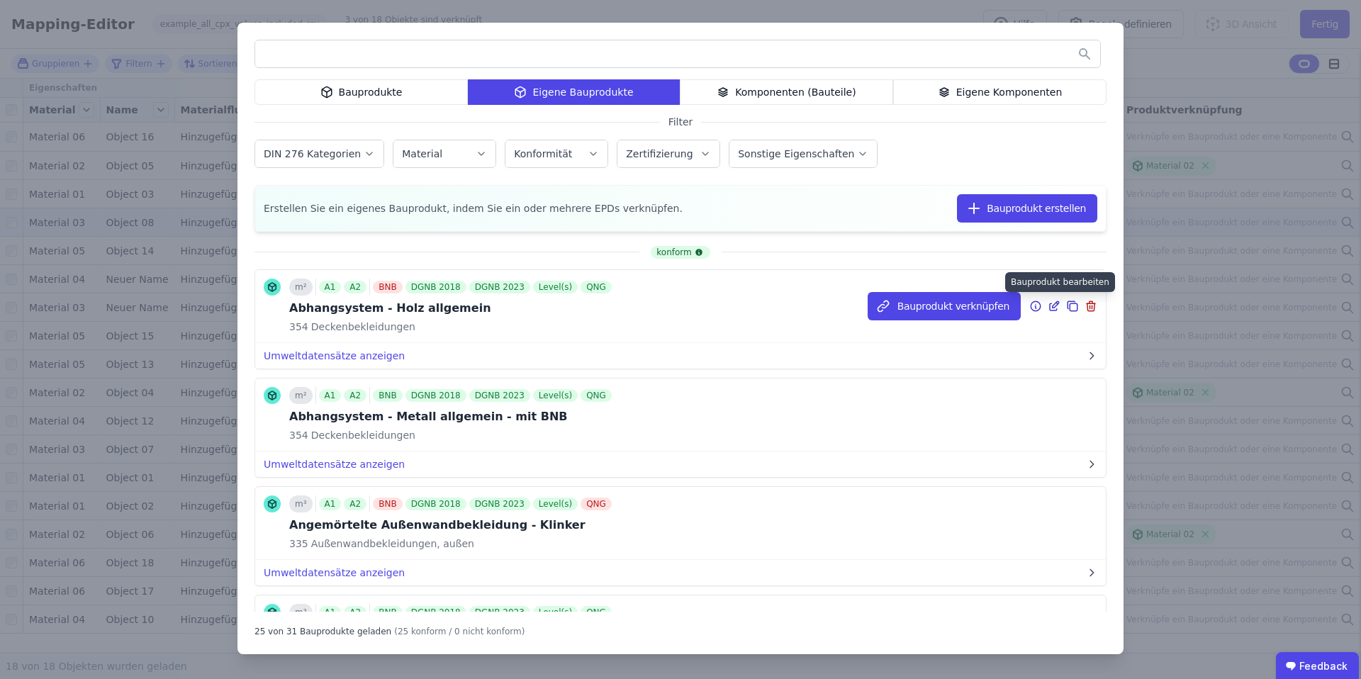
click at [1054, 306] on icon at bounding box center [1054, 306] width 13 height 17
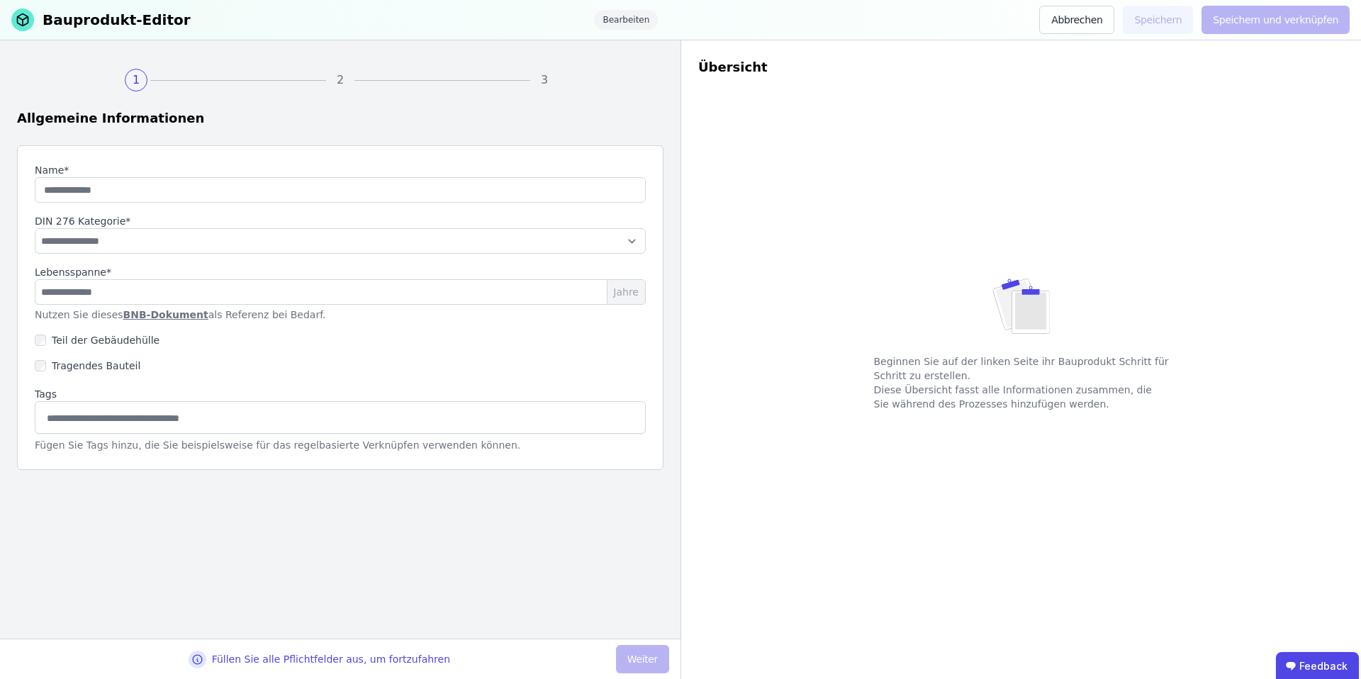
type input "**********"
select select "**********"
type input "**"
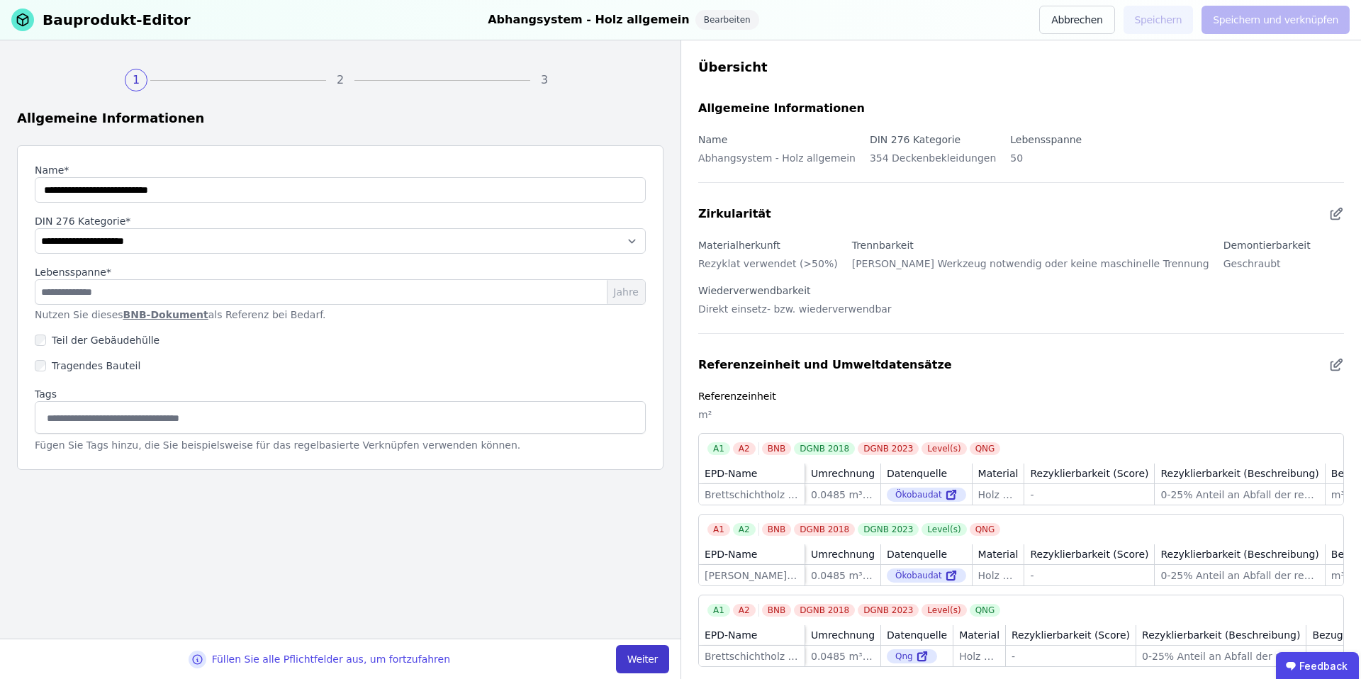
click at [634, 650] on button "Weiter" at bounding box center [642, 659] width 53 height 28
select select "**********"
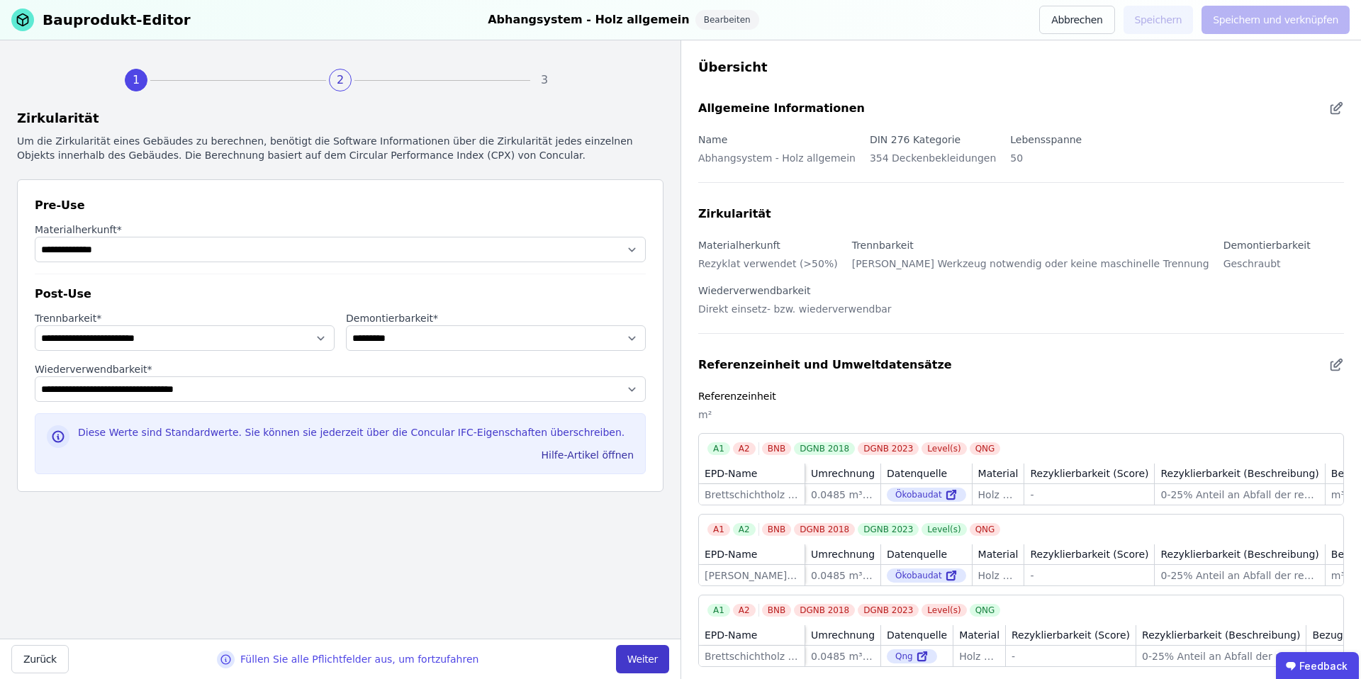
click at [635, 651] on button "Weiter" at bounding box center [642, 659] width 53 height 28
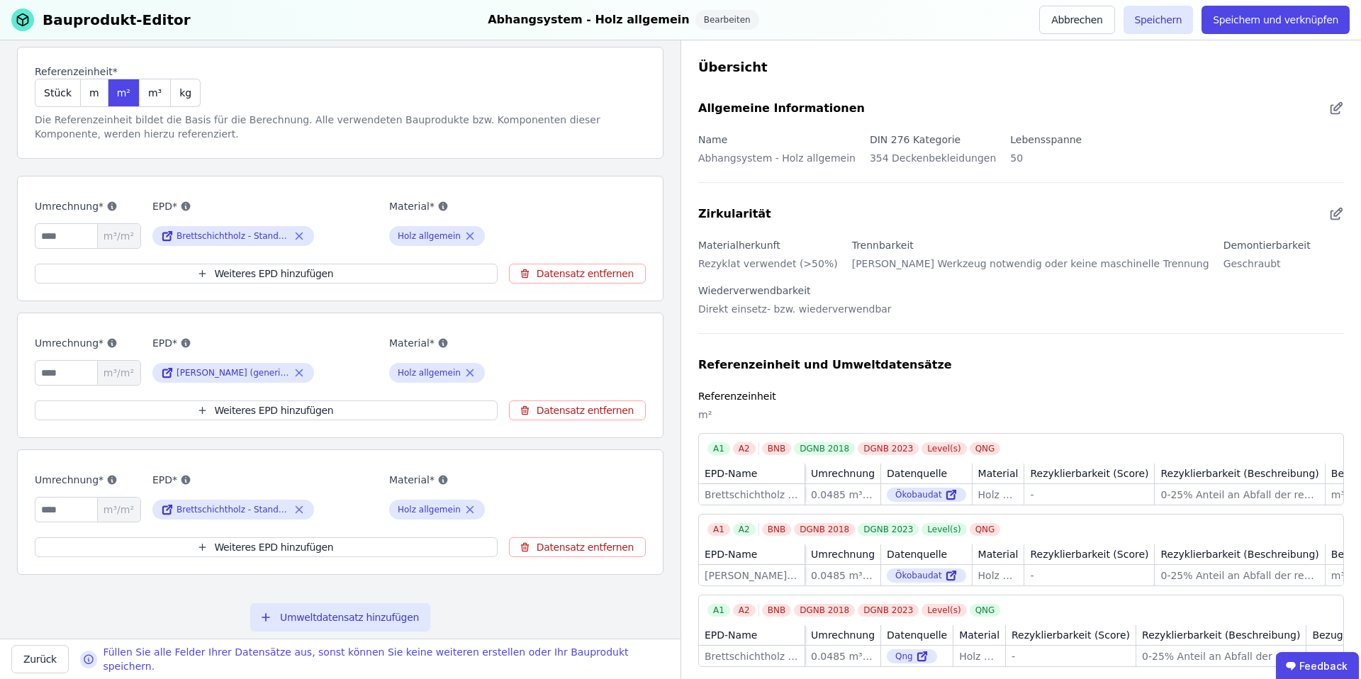
scroll to position [114, 0]
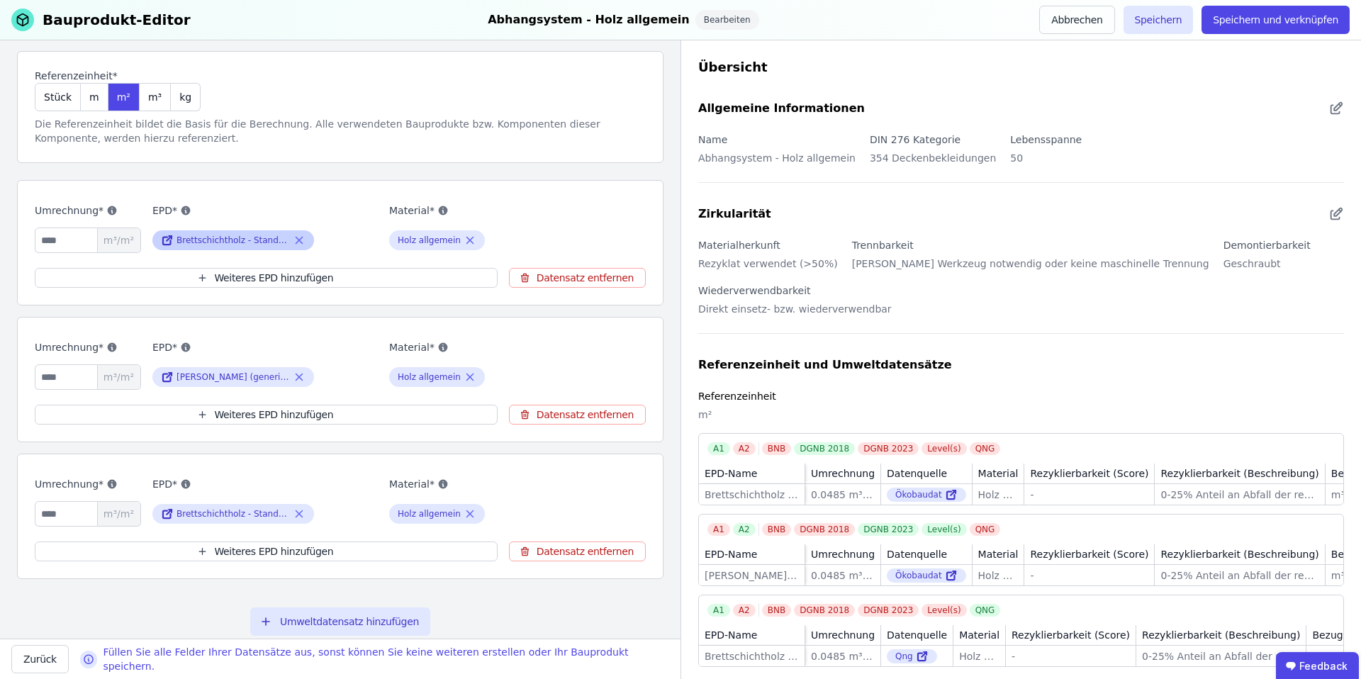
click at [299, 242] on icon at bounding box center [299, 240] width 13 height 17
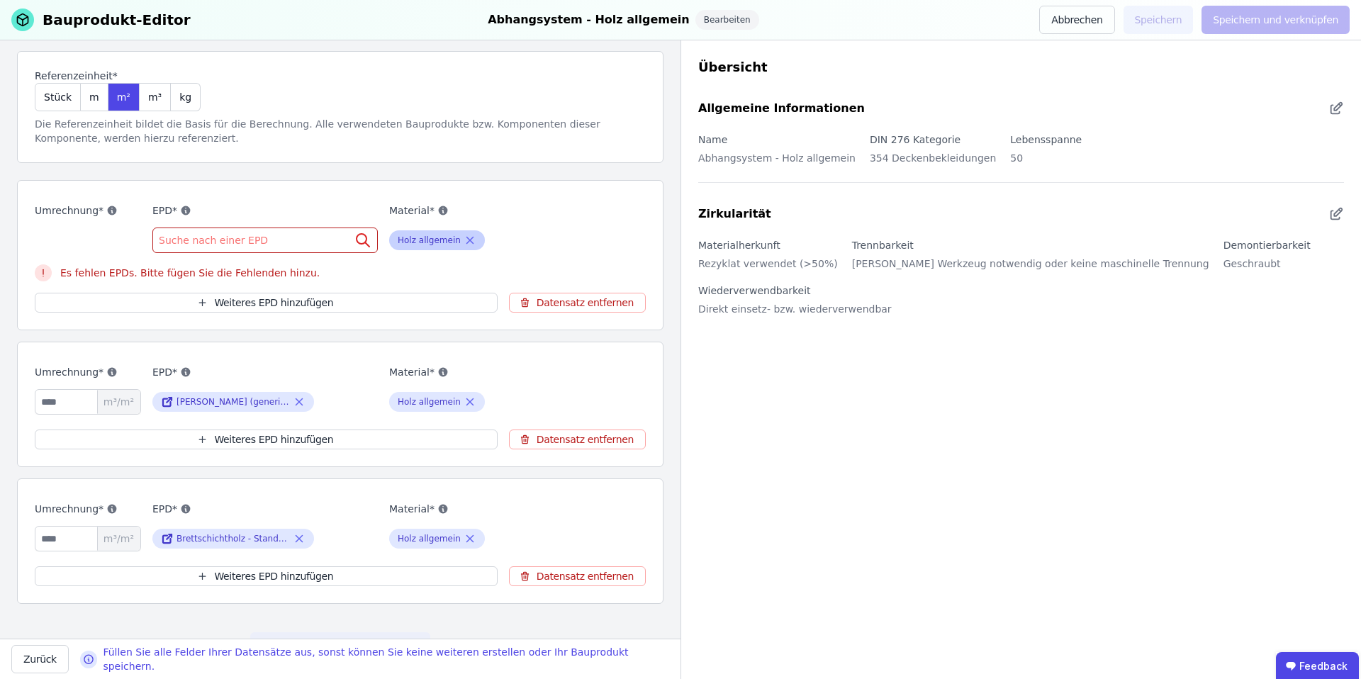
click at [464, 239] on icon at bounding box center [470, 240] width 13 height 17
click at [260, 251] on div "Suche nach einer EPD" at bounding box center [264, 241] width 225 height 26
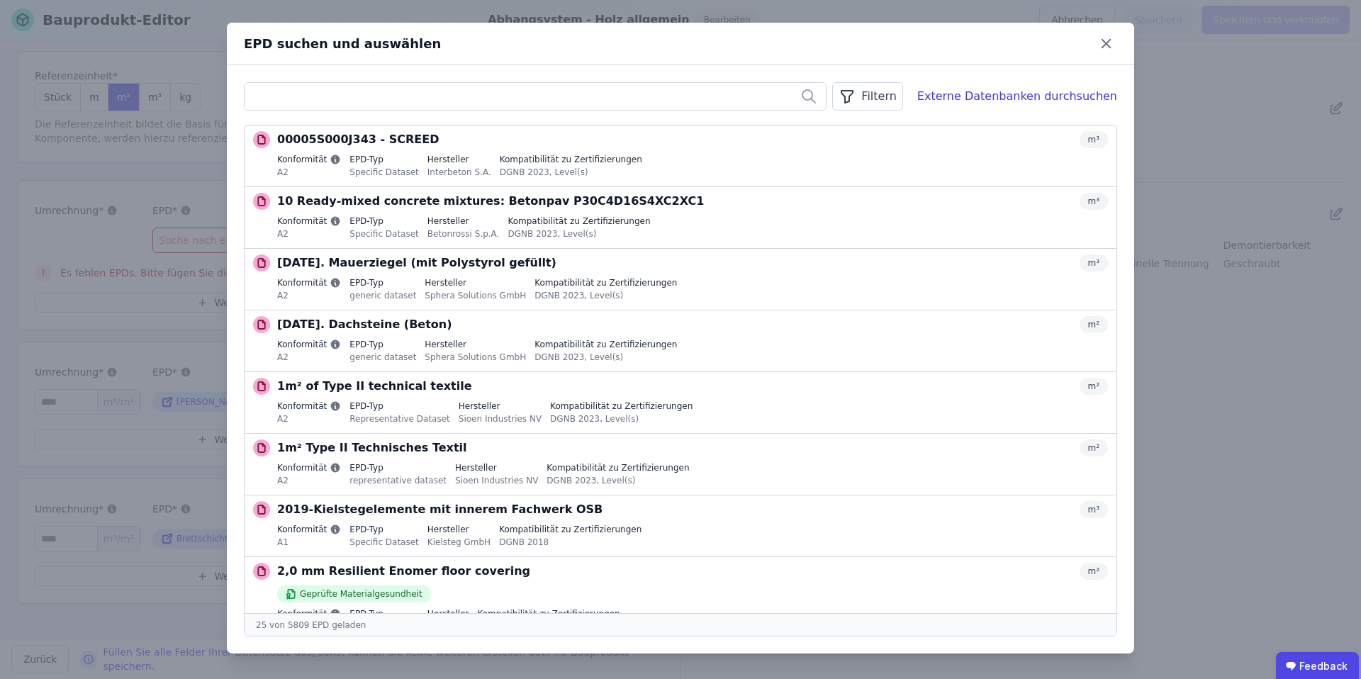
click at [766, 94] on input "text" at bounding box center [535, 97] width 581 height 26
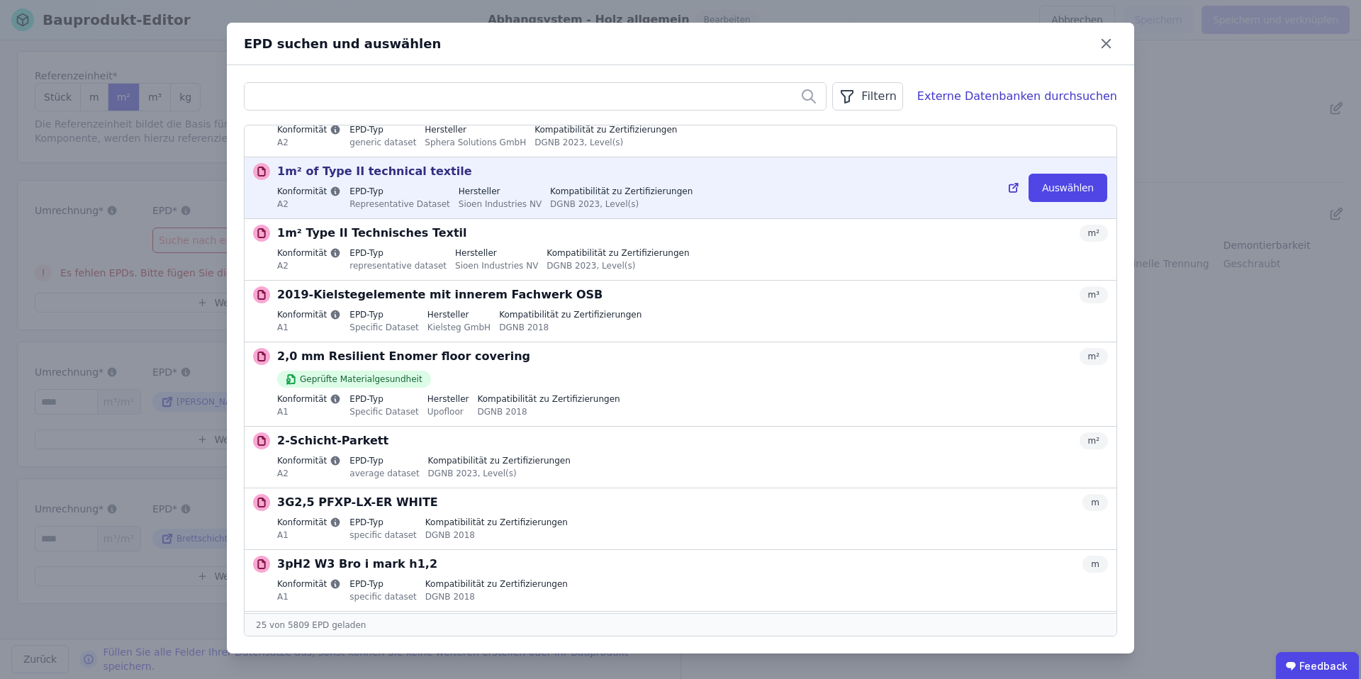
scroll to position [218, 0]
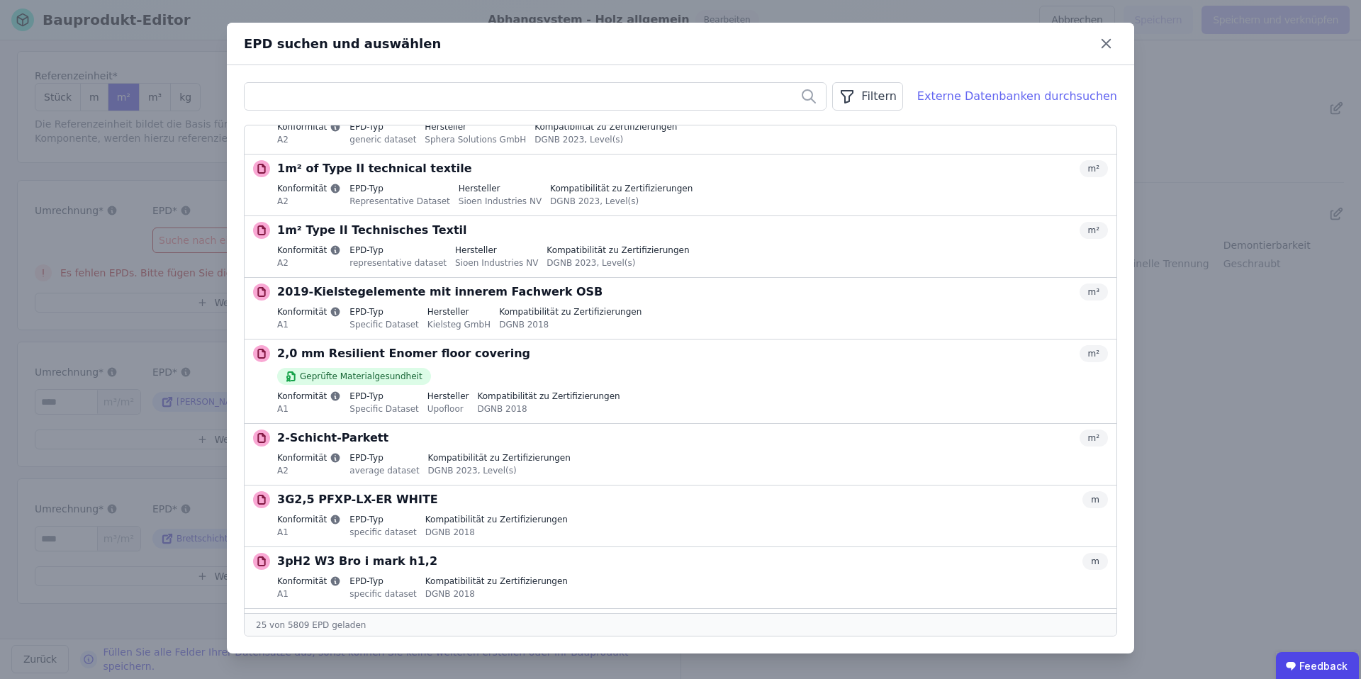
click at [985, 104] on div "Externe Datenbanken durchsuchen" at bounding box center [1017, 96] width 200 height 17
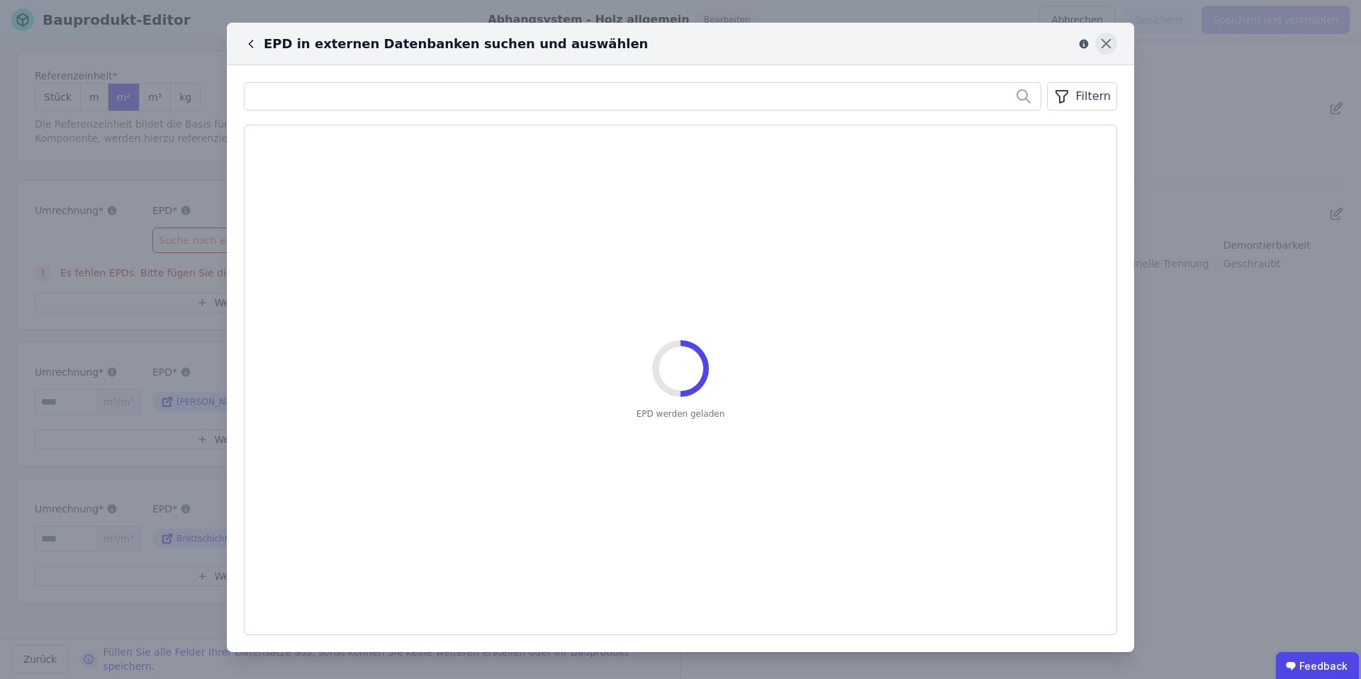
click at [1103, 43] on icon at bounding box center [1106, 44] width 22 height 22
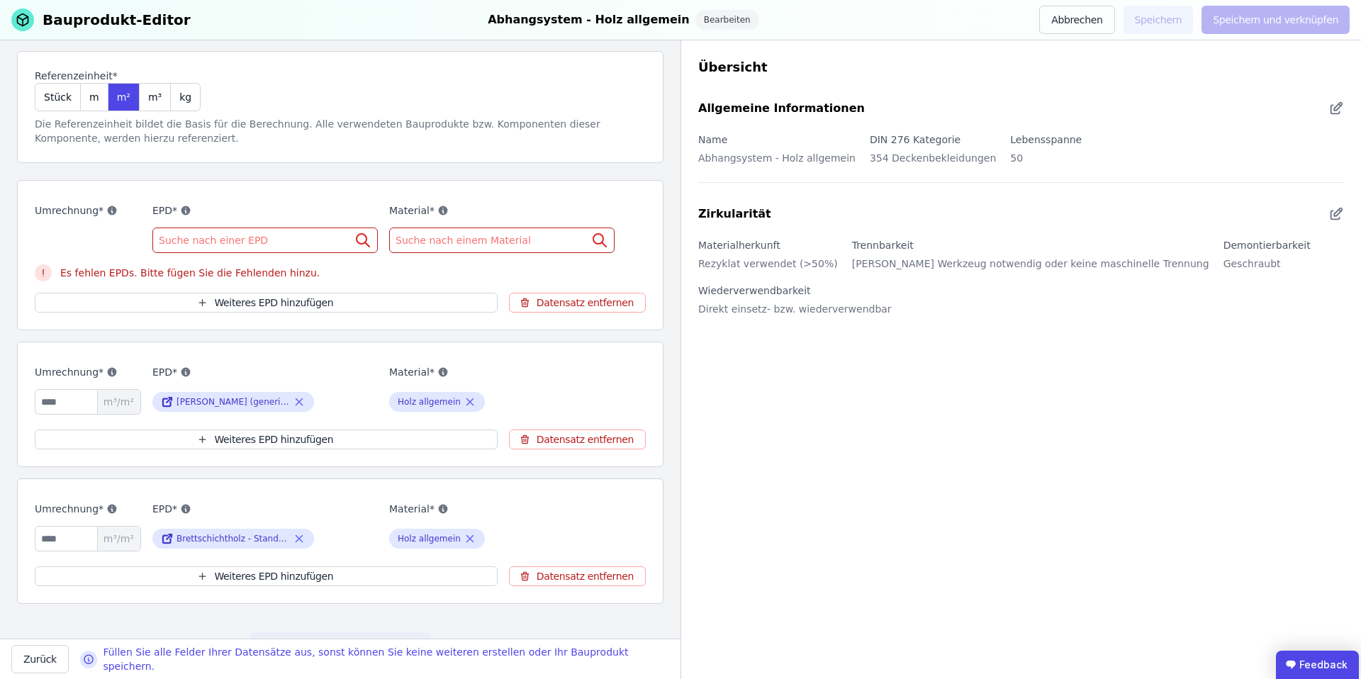
click at [1331, 663] on ubdiv "Feedback" at bounding box center [1317, 665] width 83 height 28
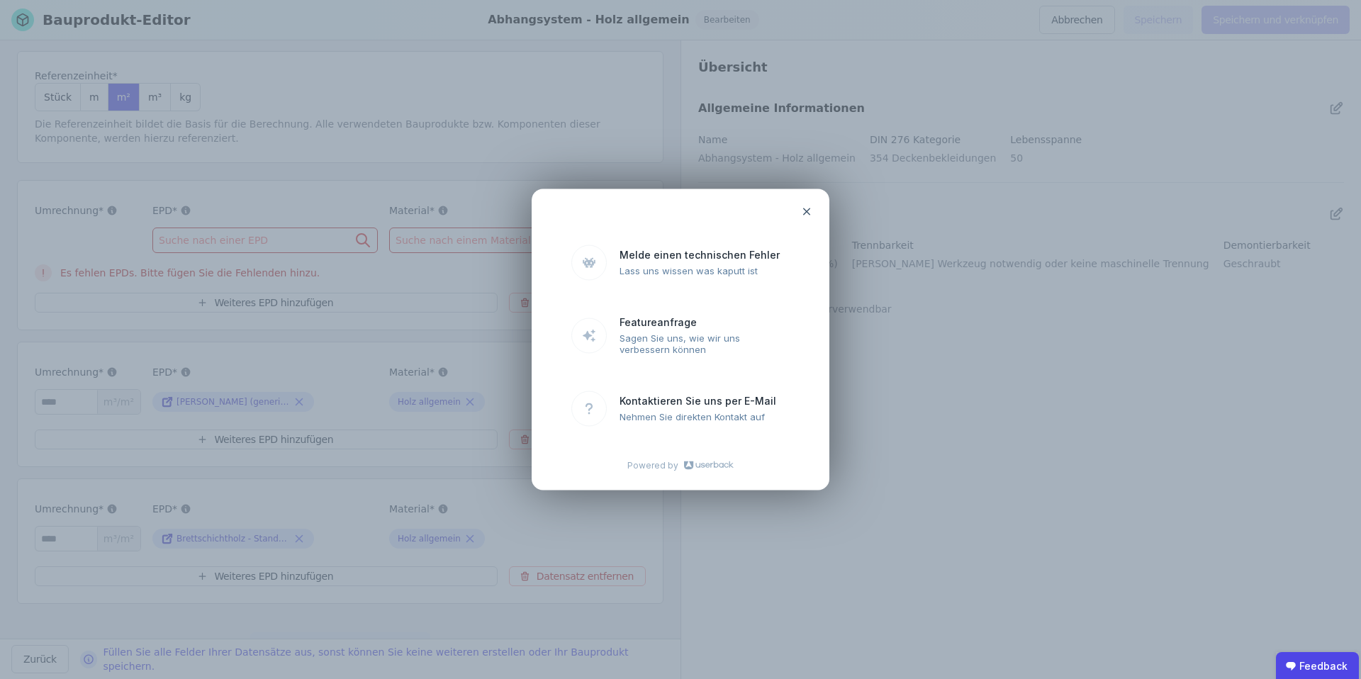
click at [804, 211] on icon at bounding box center [806, 211] width 11 height 11
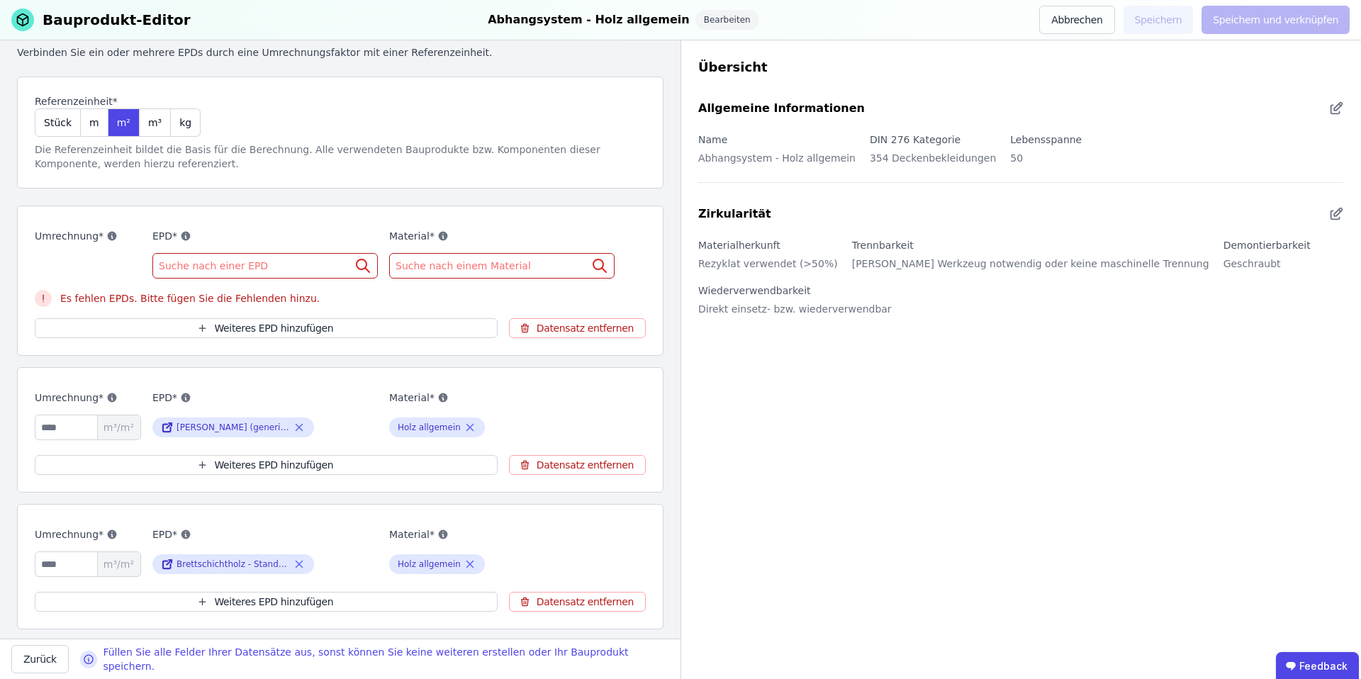
scroll to position [0, 0]
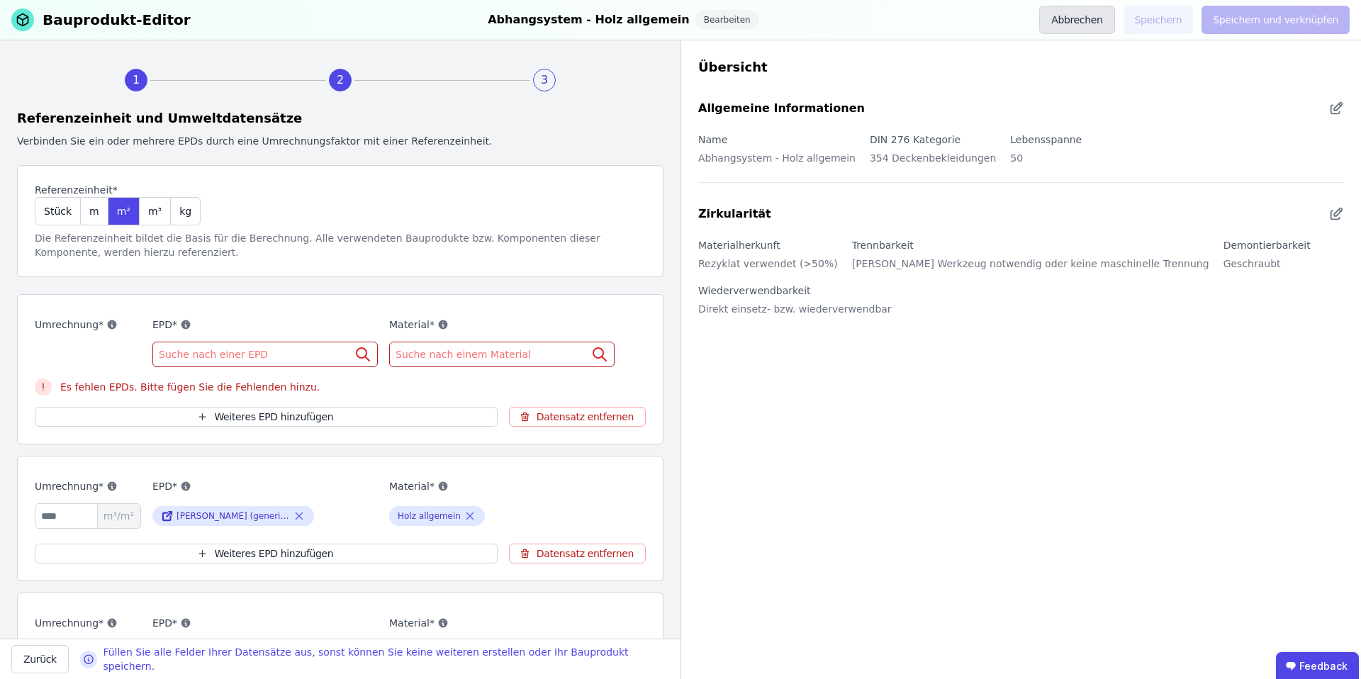
click at [1081, 21] on button "Abbrechen" at bounding box center [1076, 20] width 75 height 28
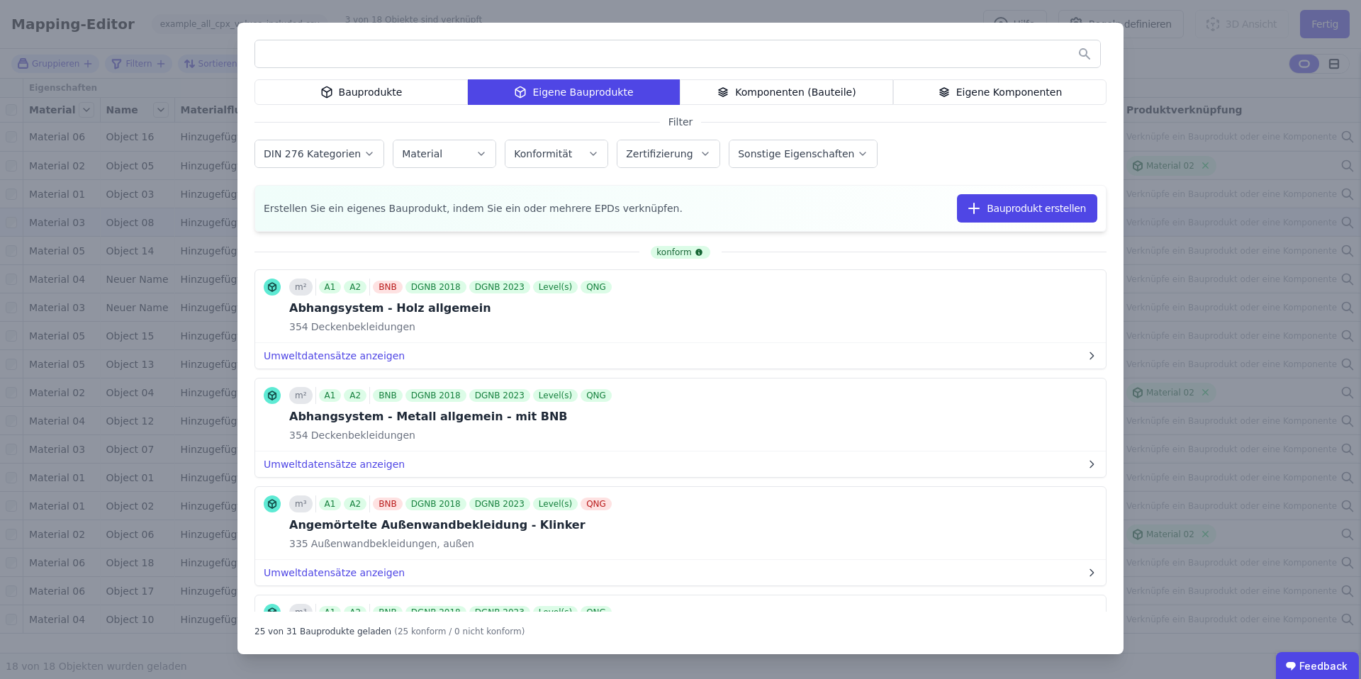
click at [365, 88] on div "Bauprodukte" at bounding box center [361, 92] width 213 height 26
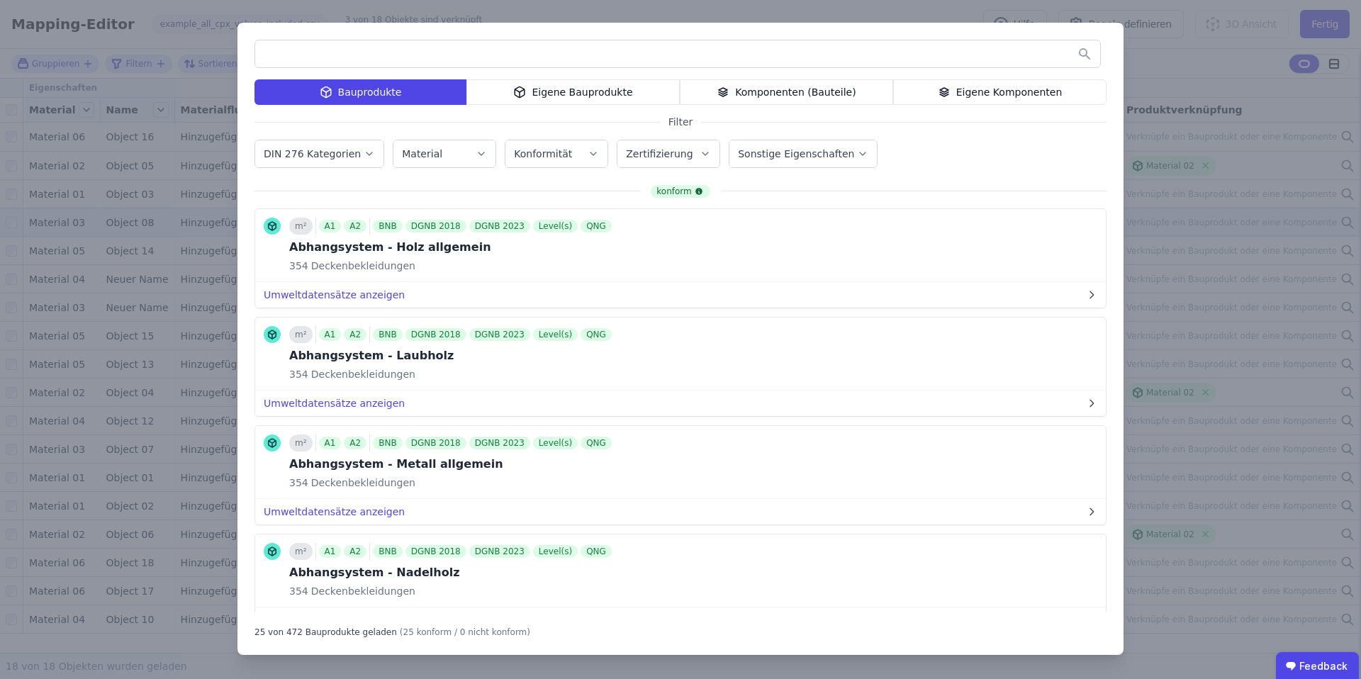
click at [1269, 183] on div "Bauprodukte Eigene Bauprodukte Komponenten (Bauteile) Eigene Komponenten Filter…" at bounding box center [680, 339] width 1361 height 679
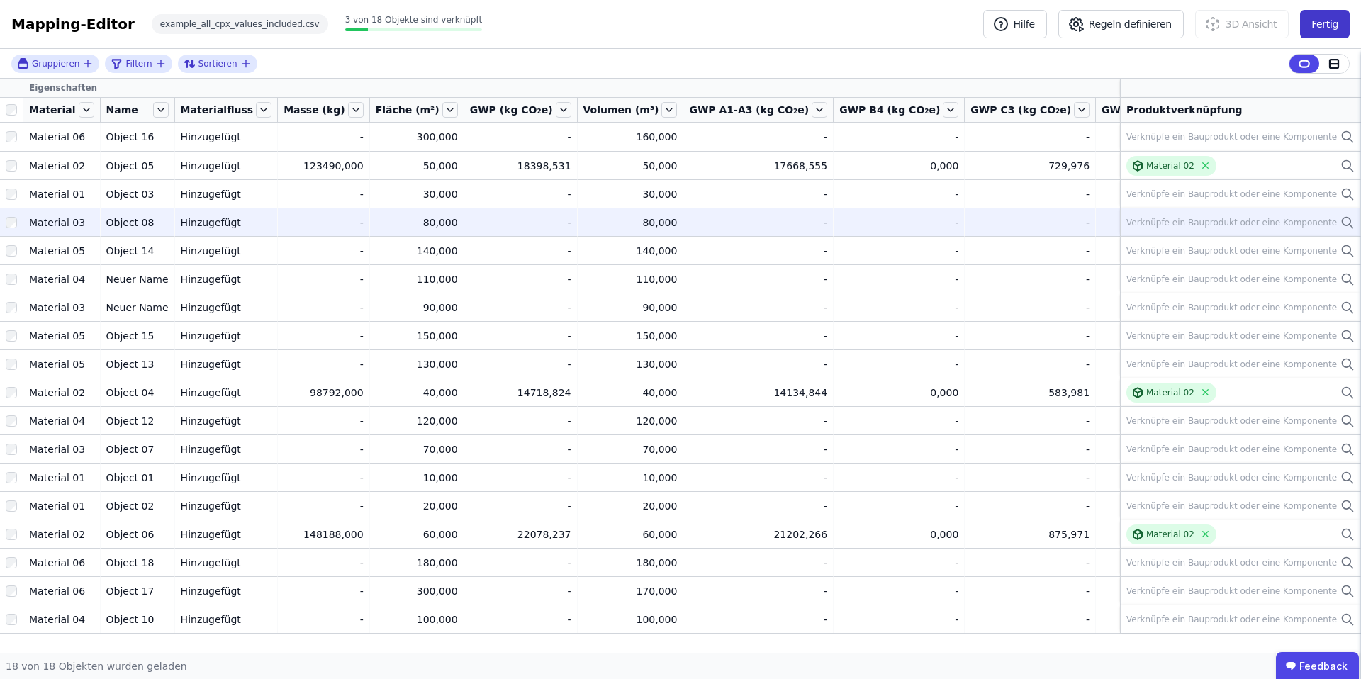
click at [1333, 18] on button "Fertig" at bounding box center [1325, 24] width 50 height 28
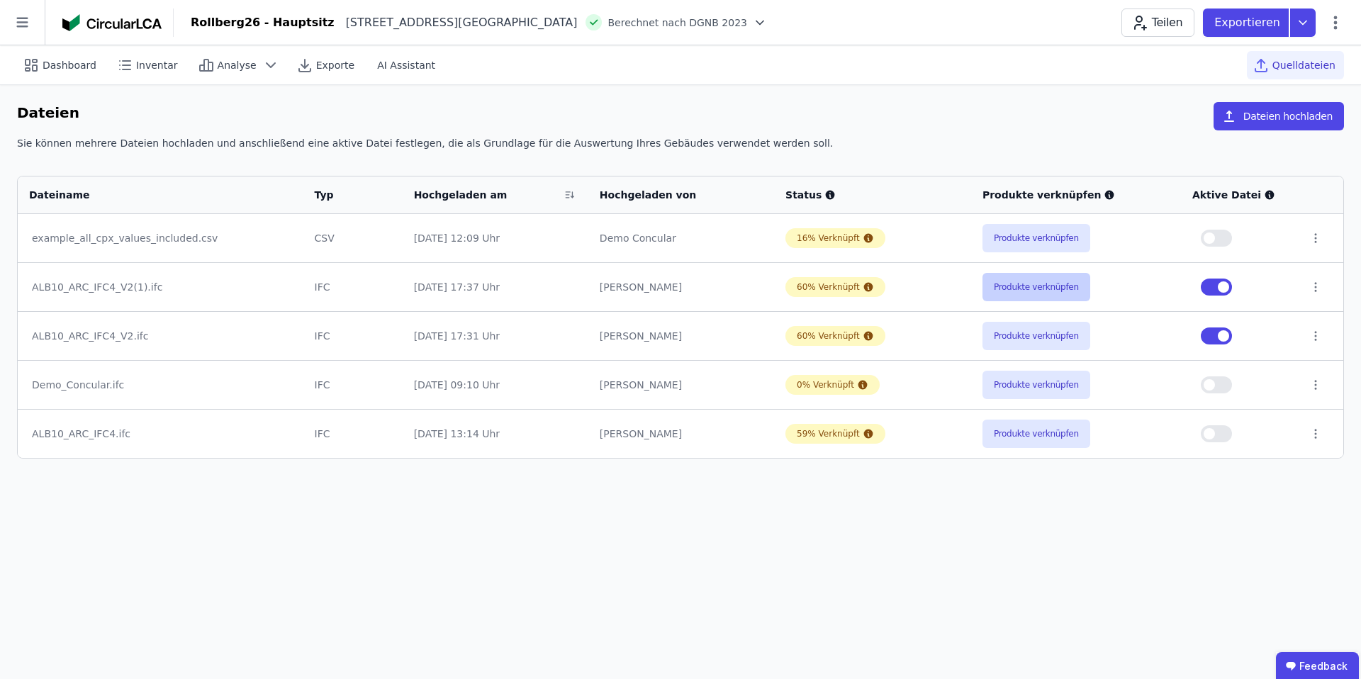
click at [1048, 281] on button "Produkte verknüpfen" at bounding box center [1037, 287] width 108 height 28
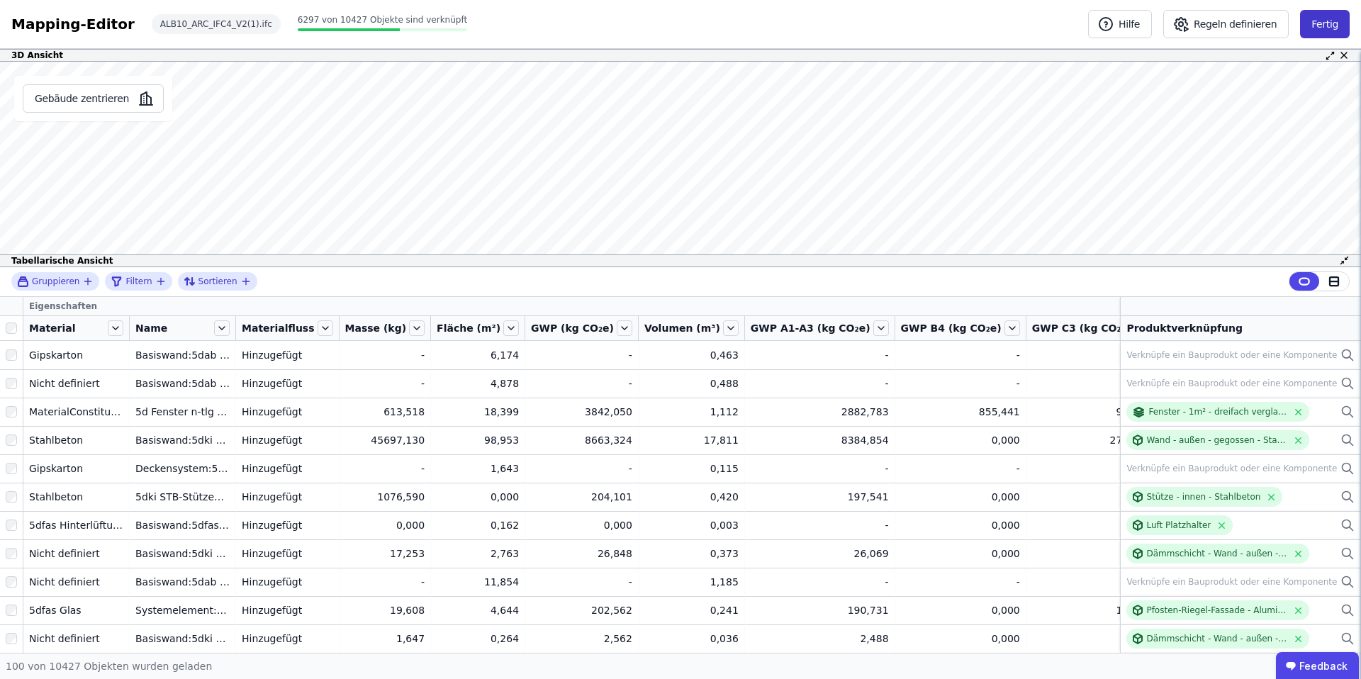
click at [1333, 30] on button "Fertig" at bounding box center [1325, 24] width 50 height 28
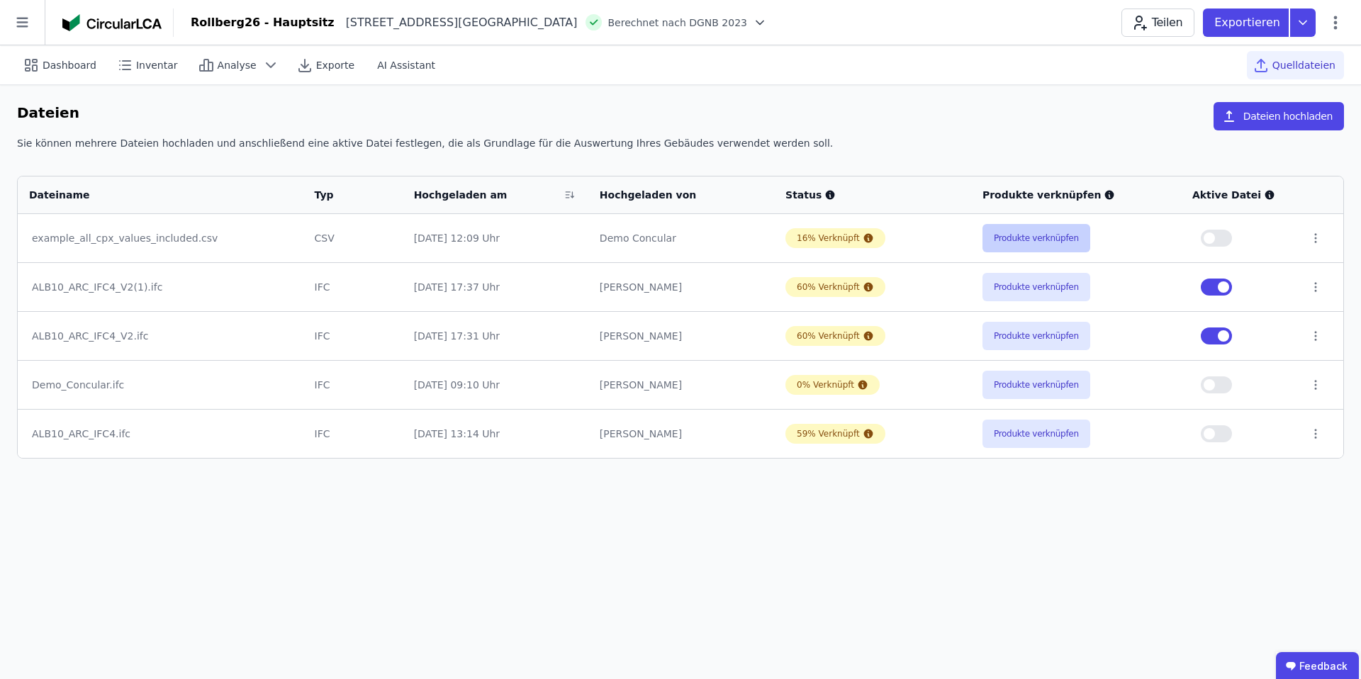
click at [1022, 231] on button "Produkte verknüpfen" at bounding box center [1037, 238] width 108 height 28
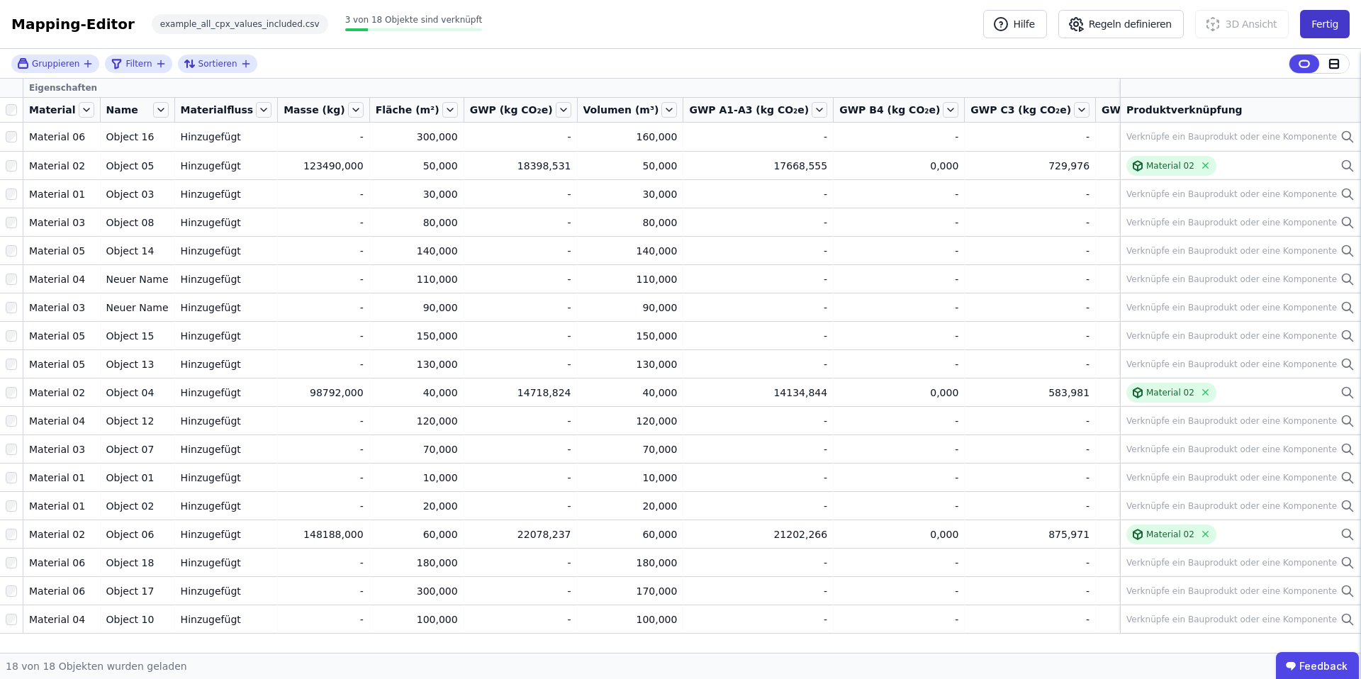
click at [1327, 24] on button "Fertig" at bounding box center [1325, 24] width 50 height 28
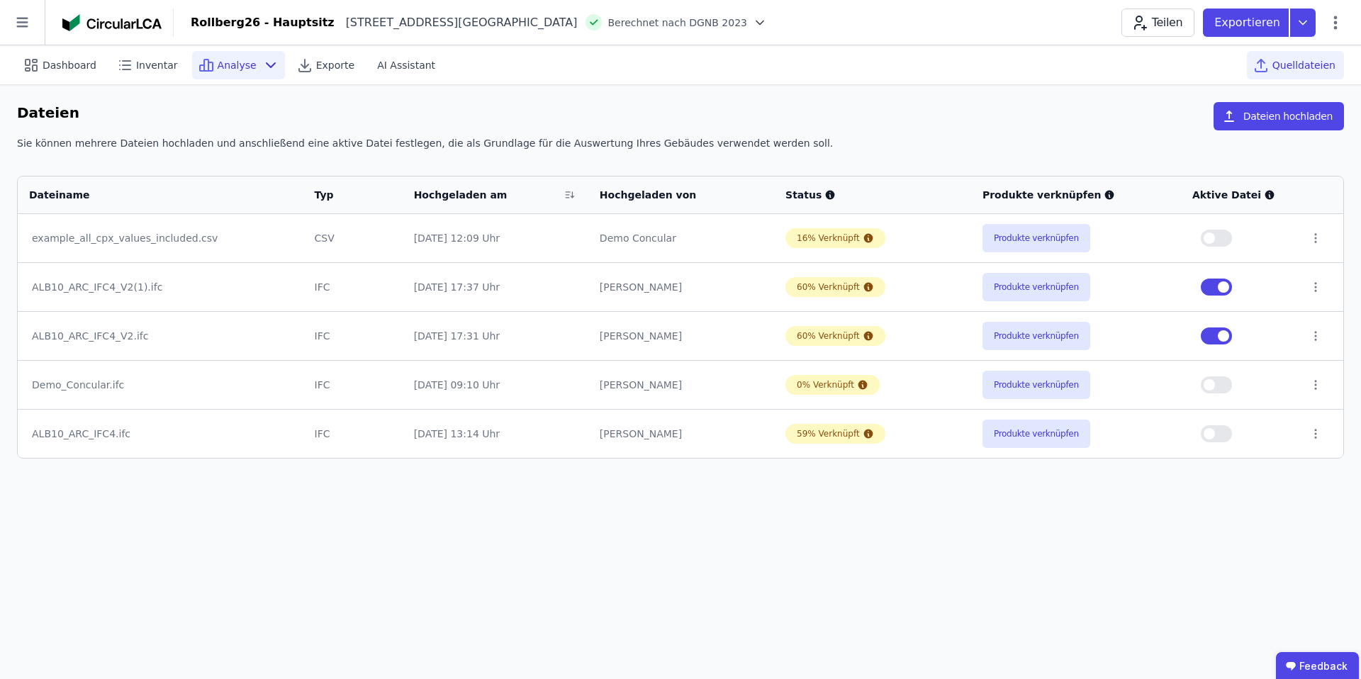
click at [262, 65] on icon at bounding box center [270, 65] width 17 height 17
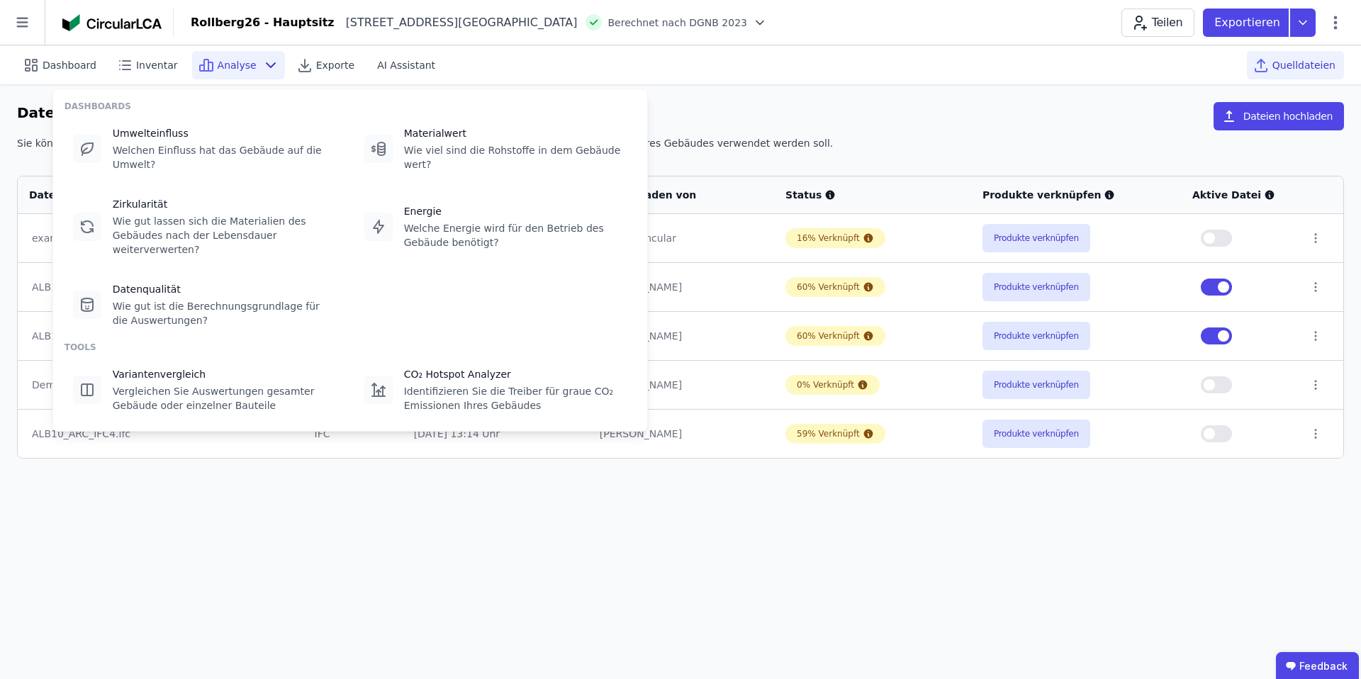
click at [247, 65] on span "Analyse" at bounding box center [237, 65] width 39 height 14
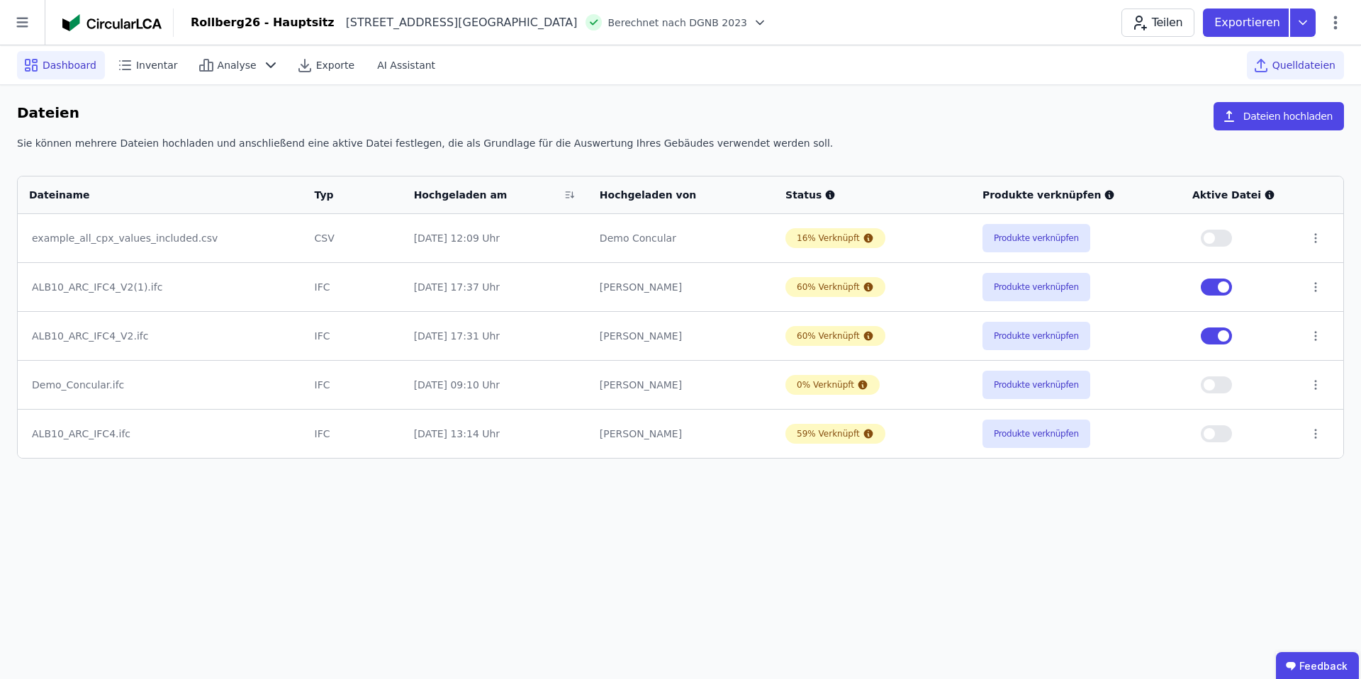
click at [79, 64] on span "Dashboard" at bounding box center [70, 65] width 54 height 14
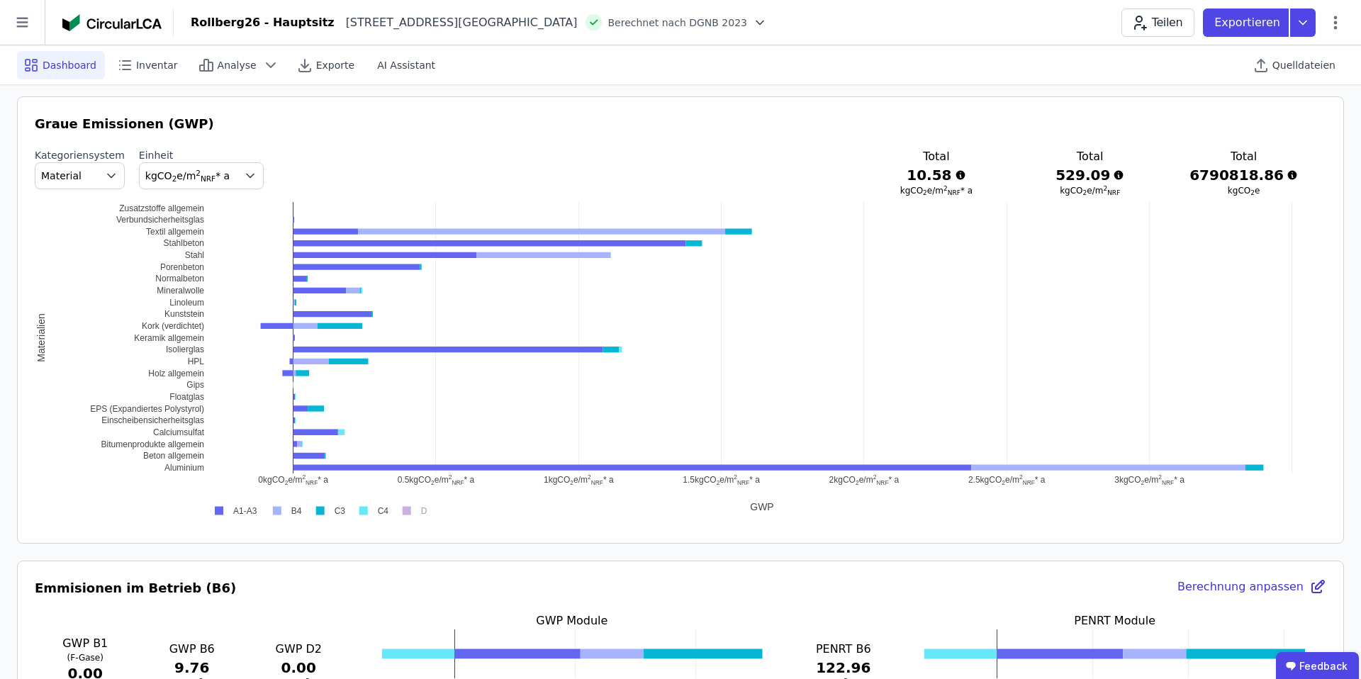
scroll to position [747, 0]
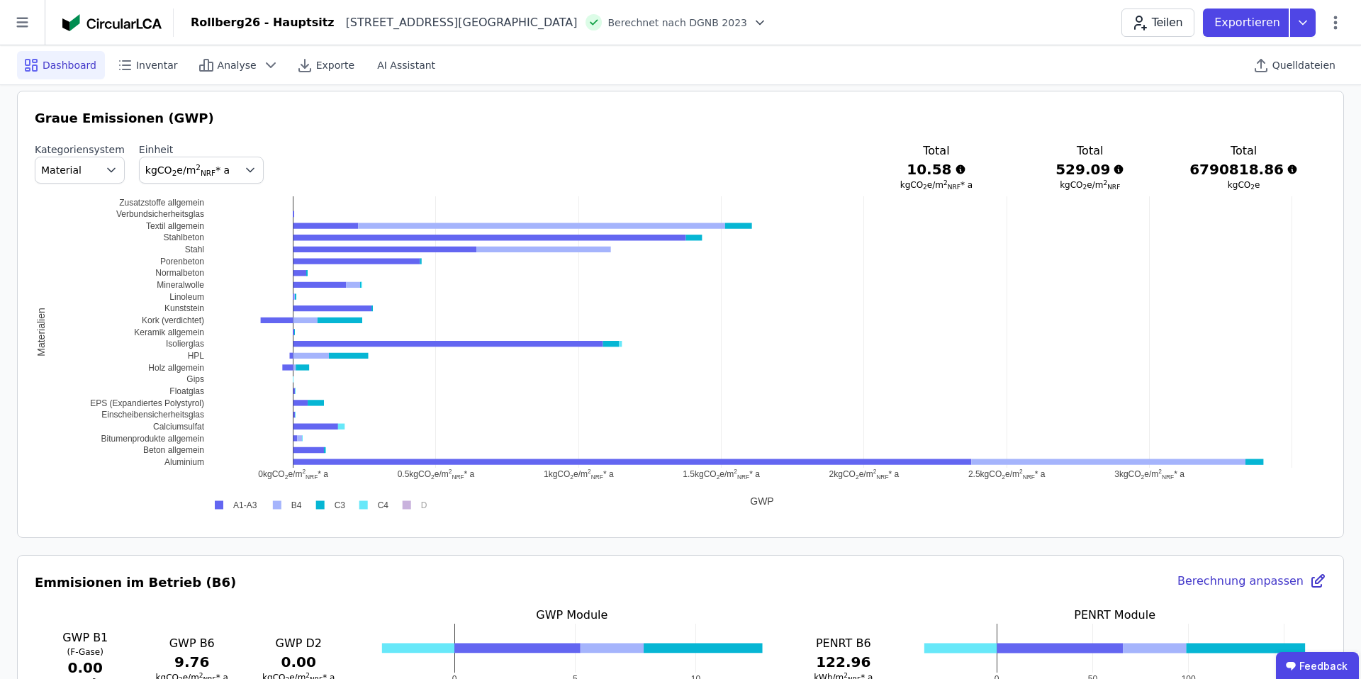
click at [93, 172] on button "Material" at bounding box center [80, 170] width 90 height 27
click at [74, 253] on span "DIN 276" at bounding box center [67, 254] width 40 height 14
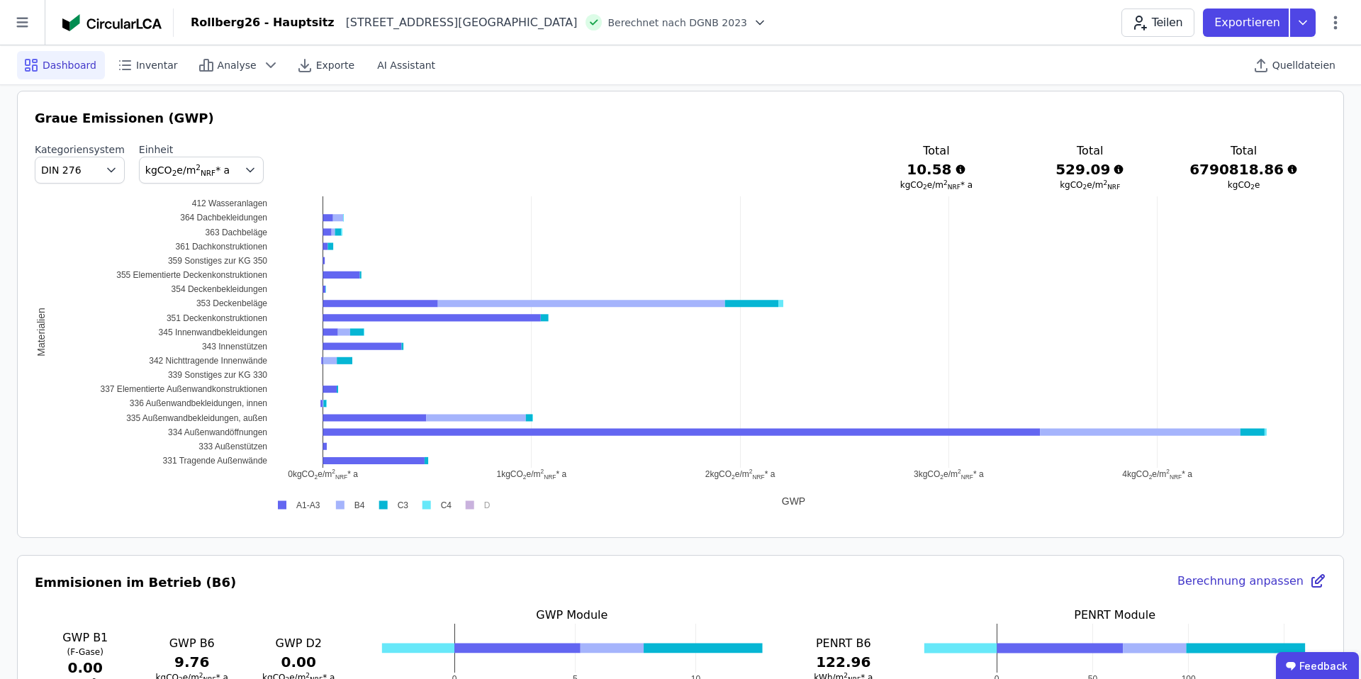
click at [245, 167] on icon "button" at bounding box center [250, 170] width 14 height 14
click at [199, 252] on div "kgCO 2 e" at bounding box center [201, 254] width 101 height 14
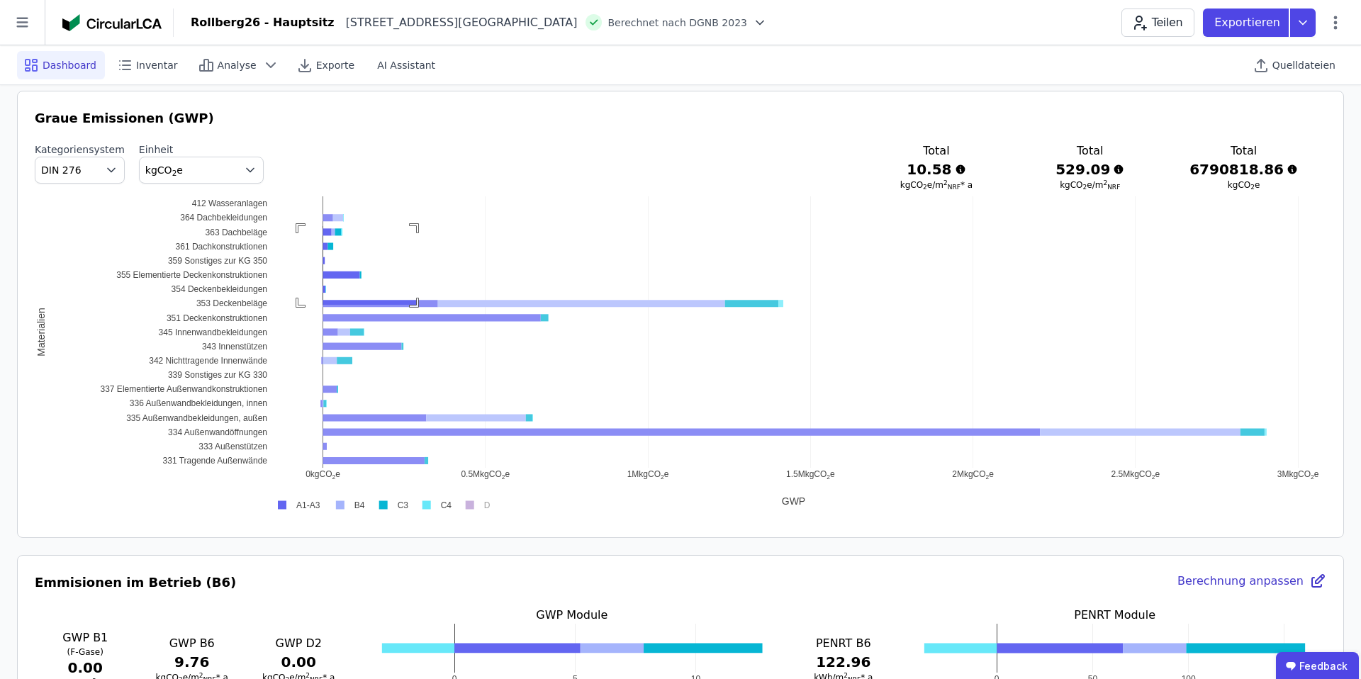
drag, startPoint x: 299, startPoint y: 226, endPoint x: 431, endPoint y: 319, distance: 161.9
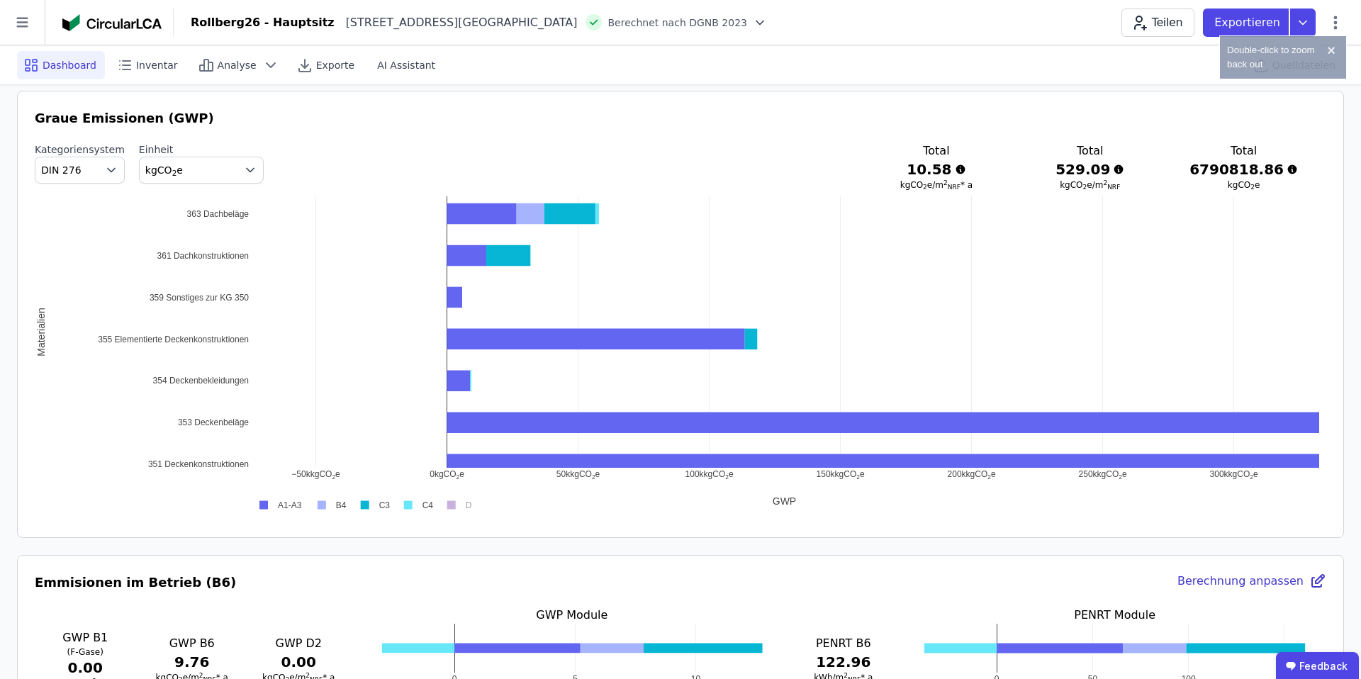
click at [501, 138] on div "Graue Emissionen (GWP) Kategoriensystem DIN 276 Einheit kgCO 2 e Total 10.58 kg…" at bounding box center [681, 314] width 1292 height 412
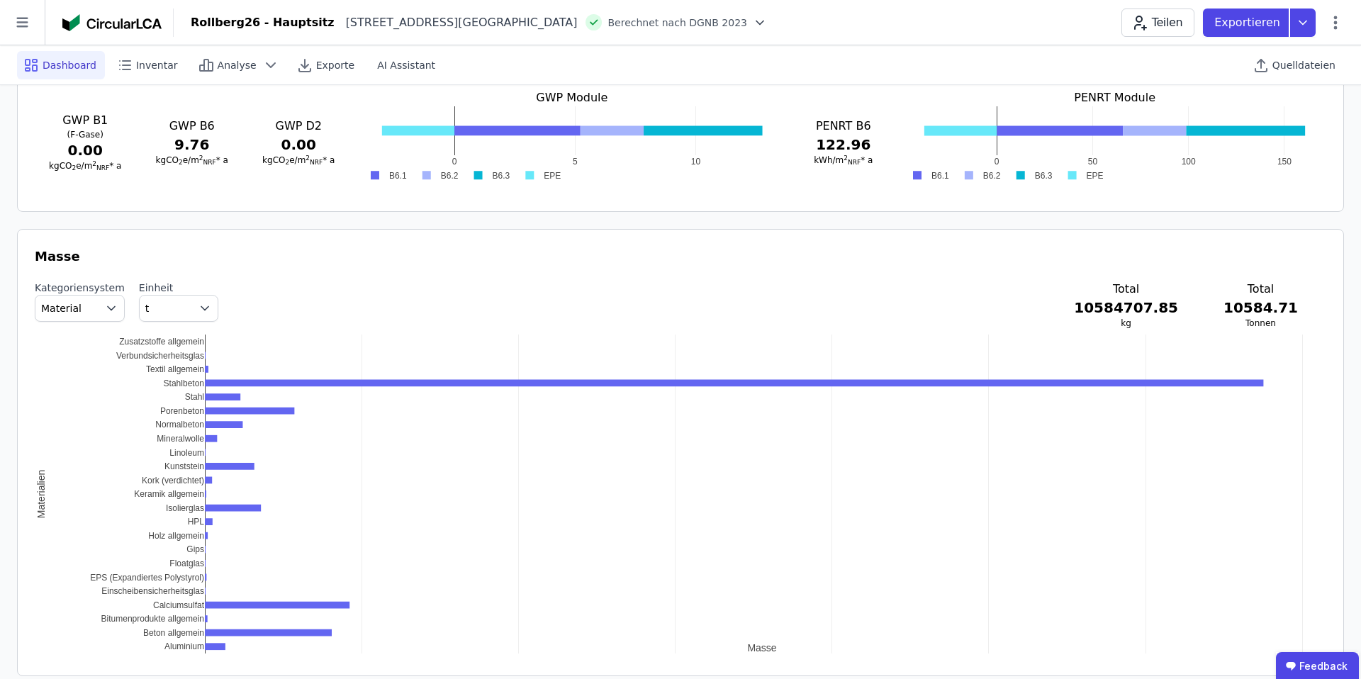
scroll to position [1367, 0]
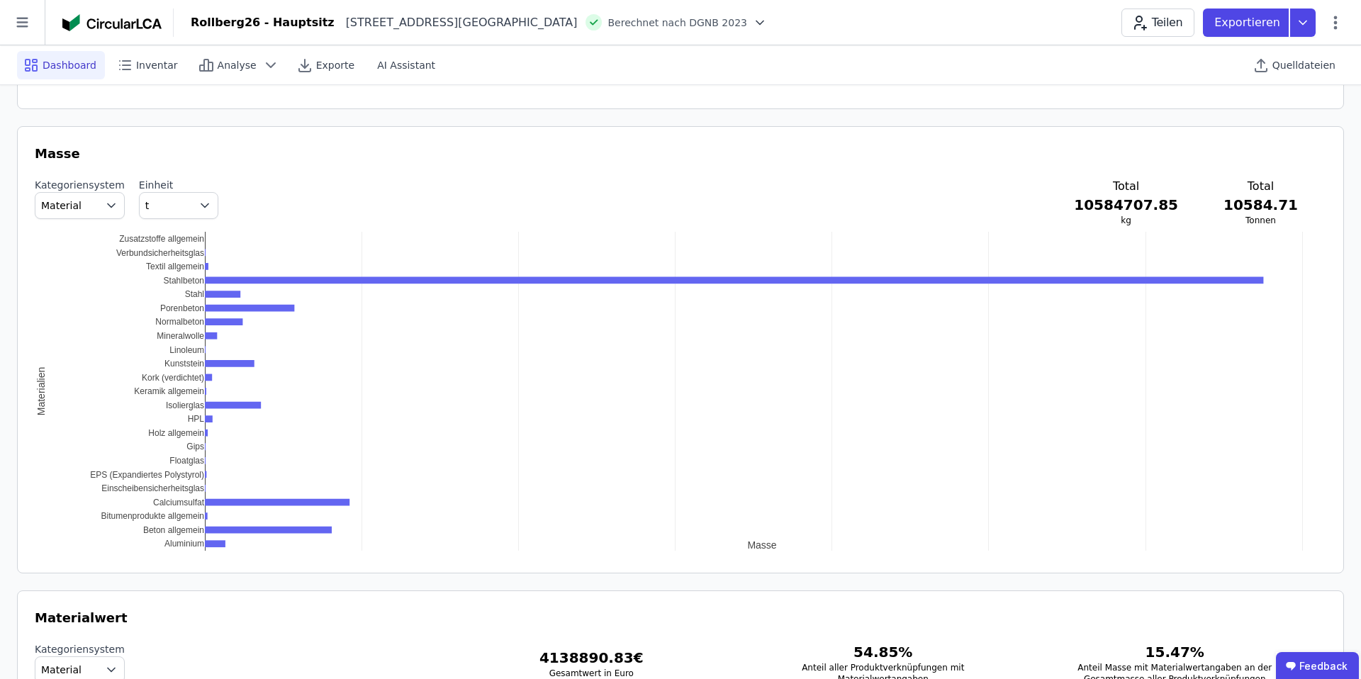
click at [91, 203] on button "Material" at bounding box center [80, 205] width 90 height 27
click at [66, 289] on span "DIN 276" at bounding box center [67, 289] width 40 height 14
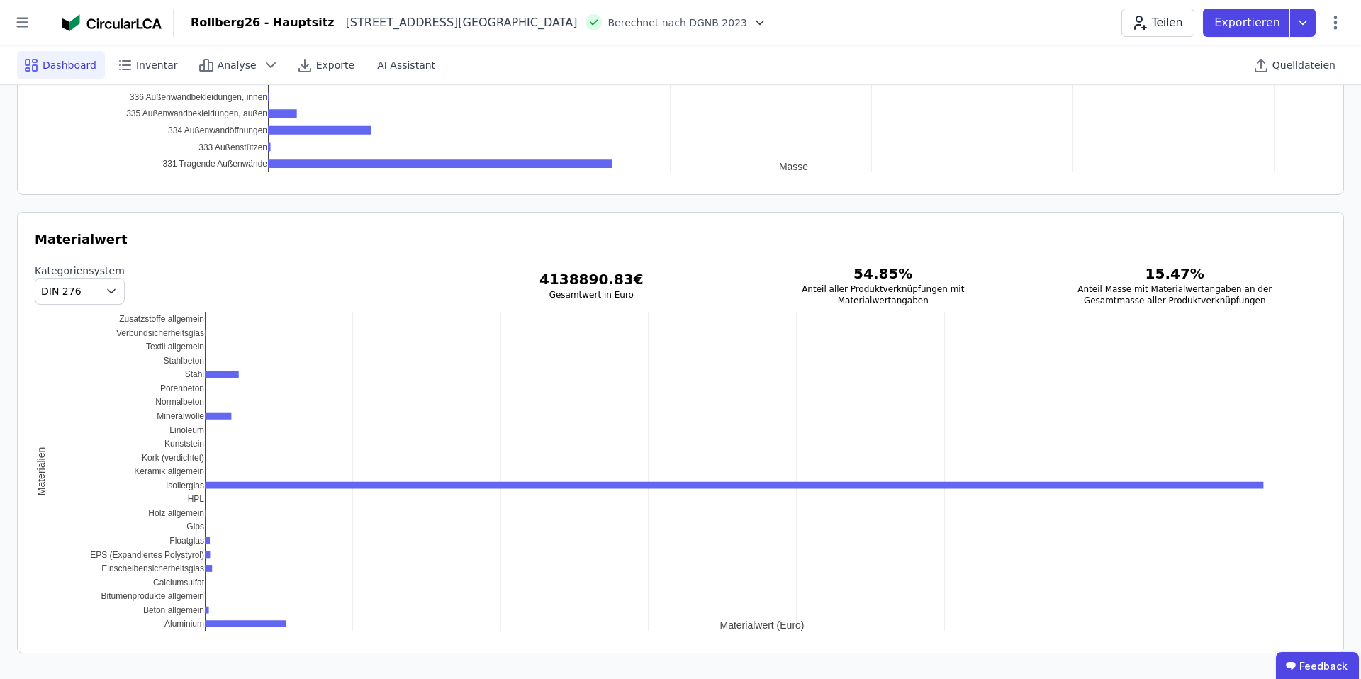
scroll to position [1752, 0]
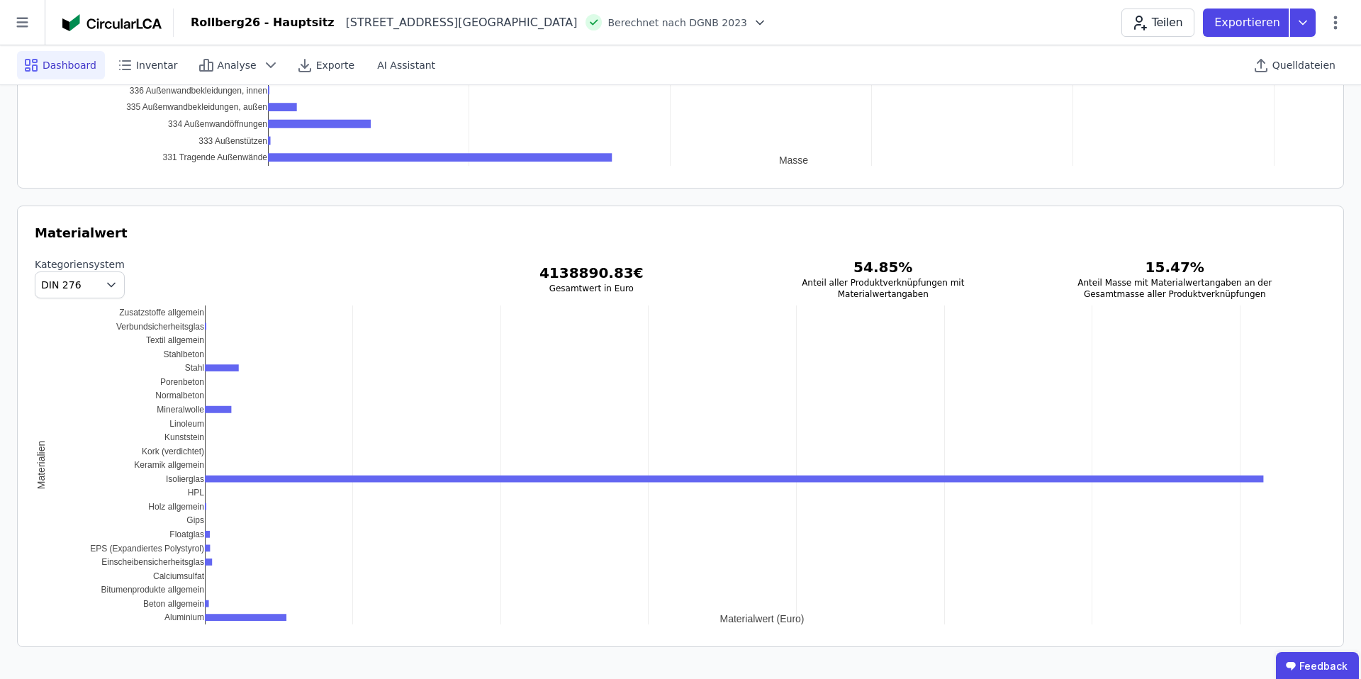
click at [104, 284] on icon "button" at bounding box center [111, 285] width 14 height 14
click at [81, 315] on span "Material" at bounding box center [67, 318] width 40 height 14
drag, startPoint x: 881, startPoint y: 264, endPoint x: 946, endPoint y: 265, distance: 65.2
click at [946, 265] on h3 "54.85 %" at bounding box center [883, 267] width 246 height 20
click at [788, 275] on div "4138890.83 € Gesamtwert in Euro 54.85 % Anteil aller Produktverknüpfungen mit M…" at bounding box center [884, 278] width 830 height 43
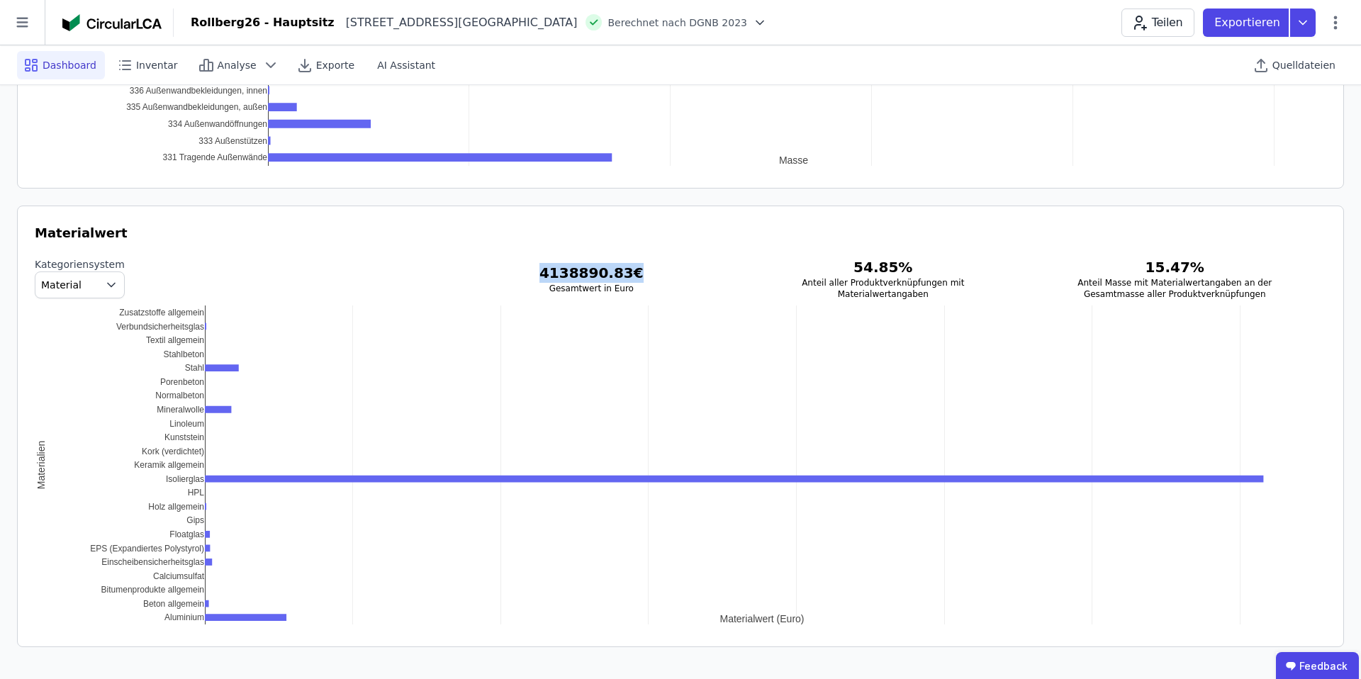
drag, startPoint x: 584, startPoint y: 271, endPoint x: 769, endPoint y: 271, distance: 185.1
click at [770, 271] on div "4138890.83 € Gesamtwert in Euro 54.85 % Anteil aller Produktverknüpfungen mit M…" at bounding box center [884, 278] width 830 height 43
click at [769, 271] on div "4138890.83 € Gesamtwert in Euro 54.85 % Anteil aller Produktverknüpfungen mit M…" at bounding box center [884, 278] width 830 height 43
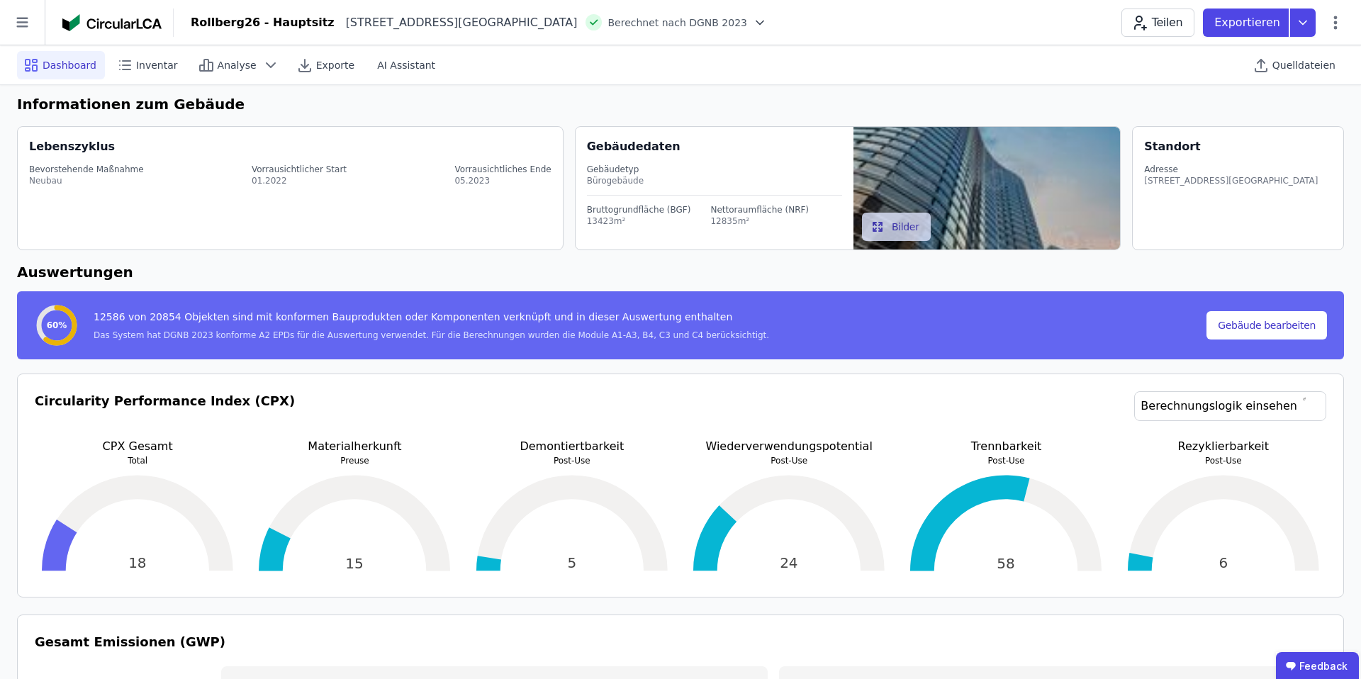
scroll to position [0, 0]
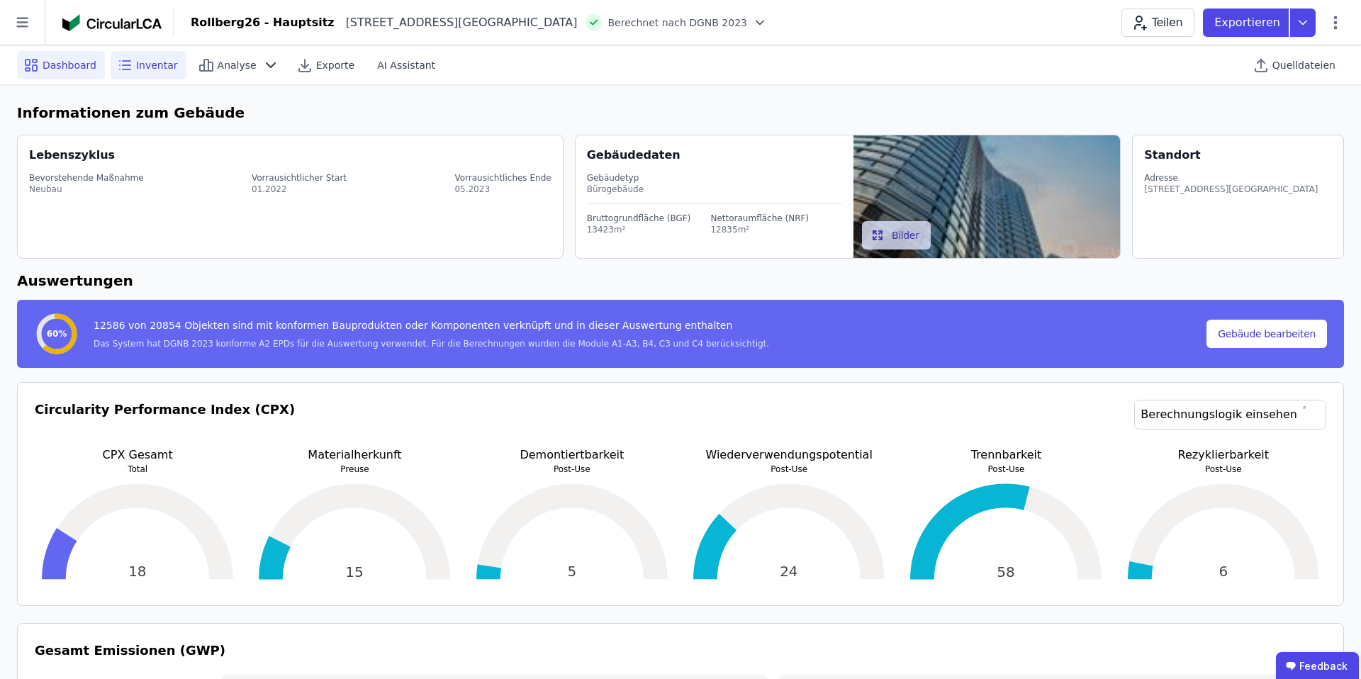
click at [157, 62] on span "Inventar" at bounding box center [157, 65] width 42 height 14
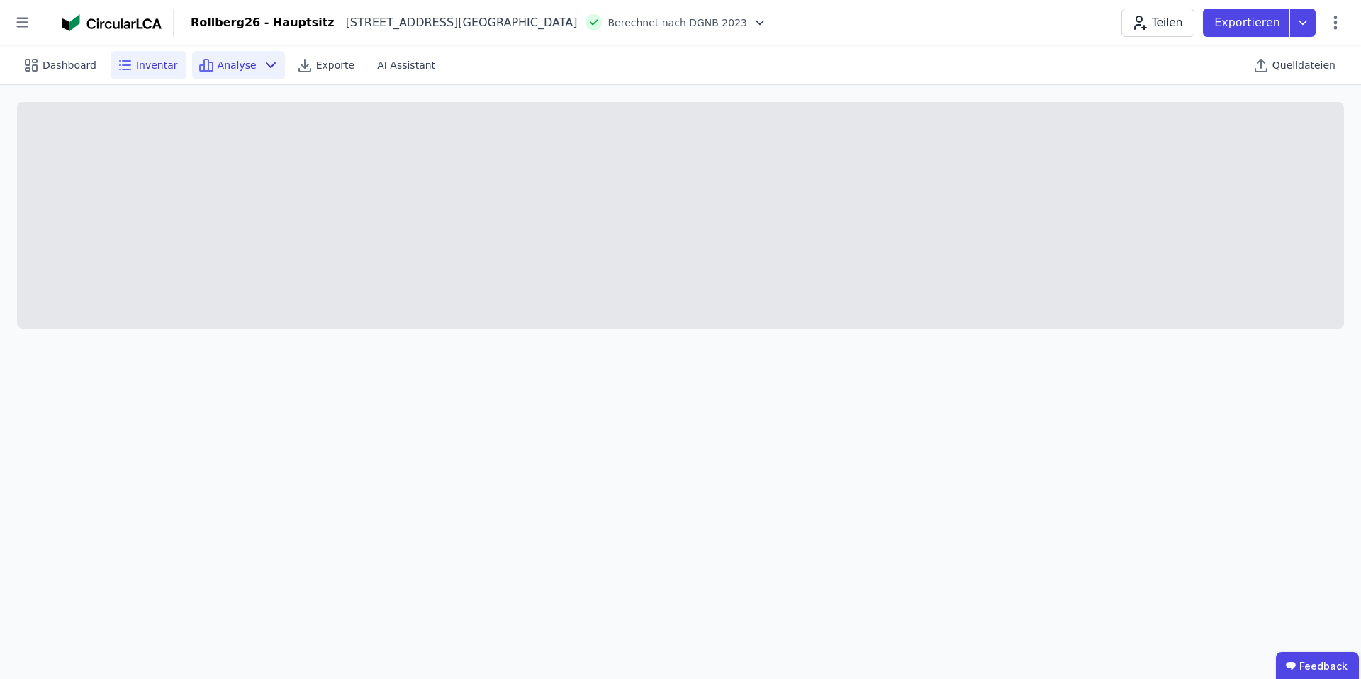
click at [249, 60] on div "Analyse" at bounding box center [238, 65] width 93 height 28
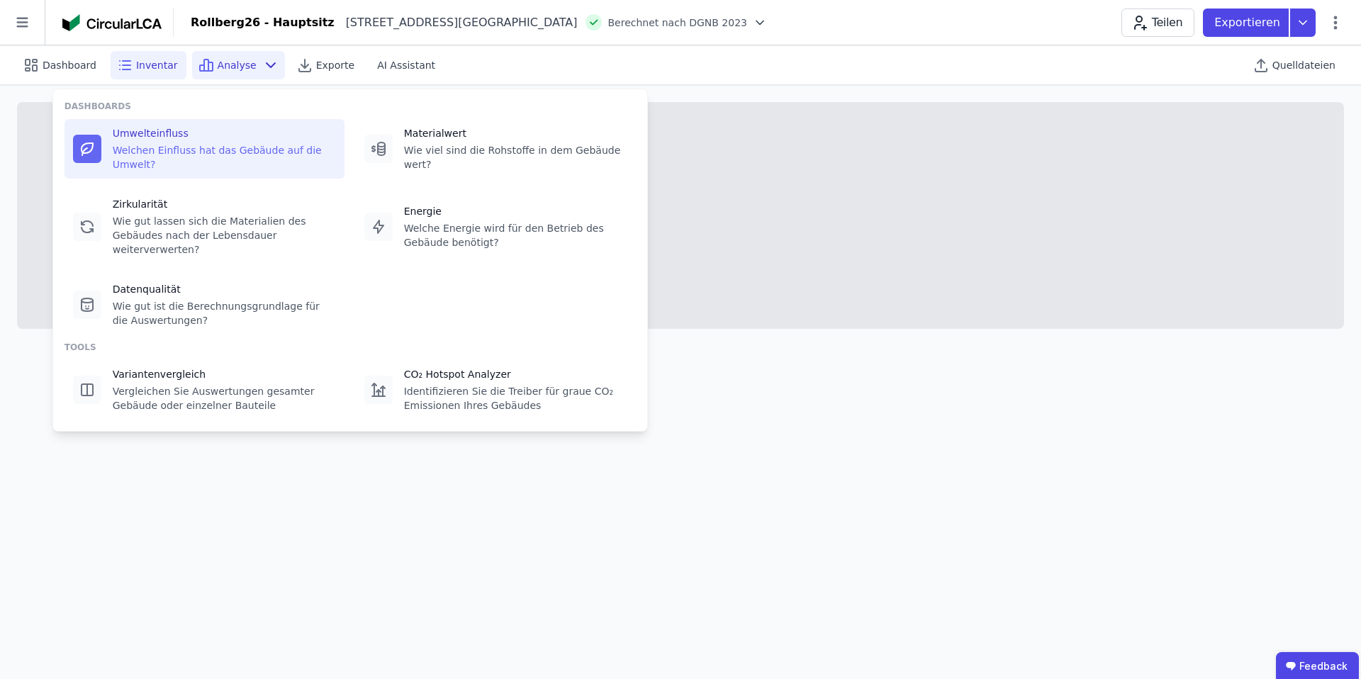
click at [214, 151] on div "Welchen Einfluss hat das Gebäude auf die Umwelt?" at bounding box center [224, 157] width 223 height 28
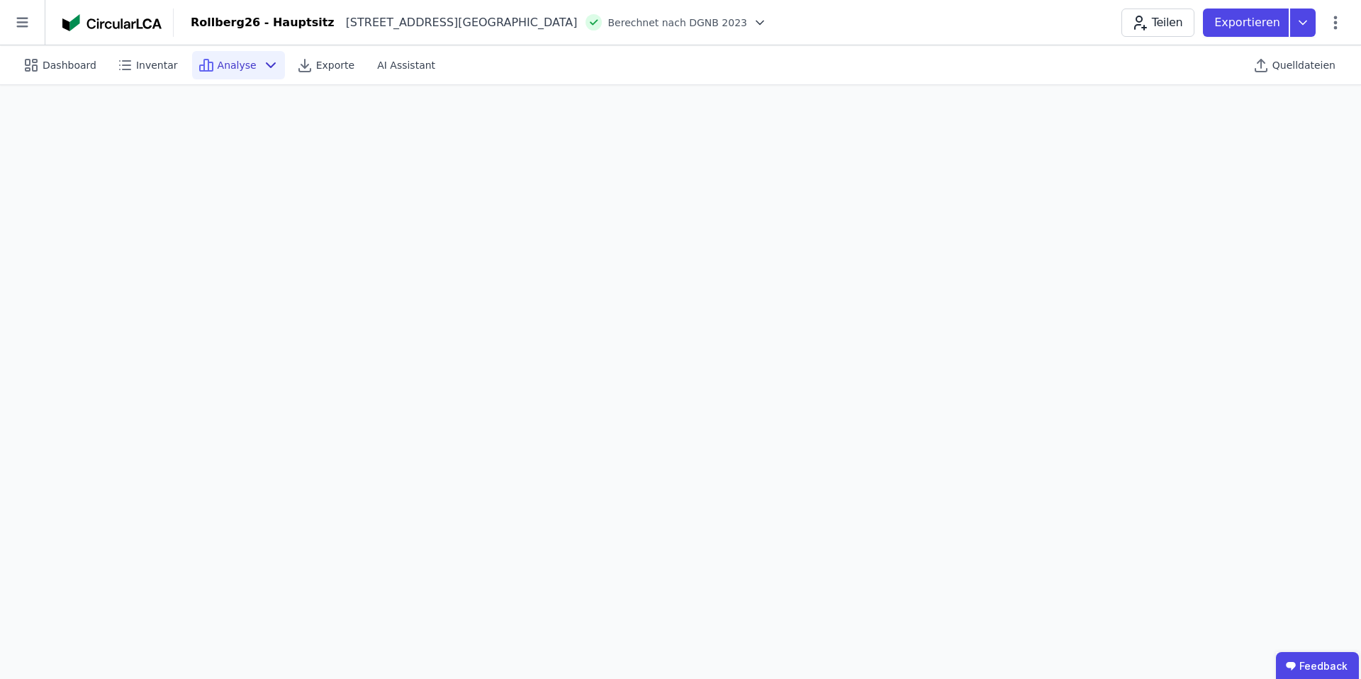
click at [252, 69] on div "Analyse" at bounding box center [238, 65] width 93 height 28
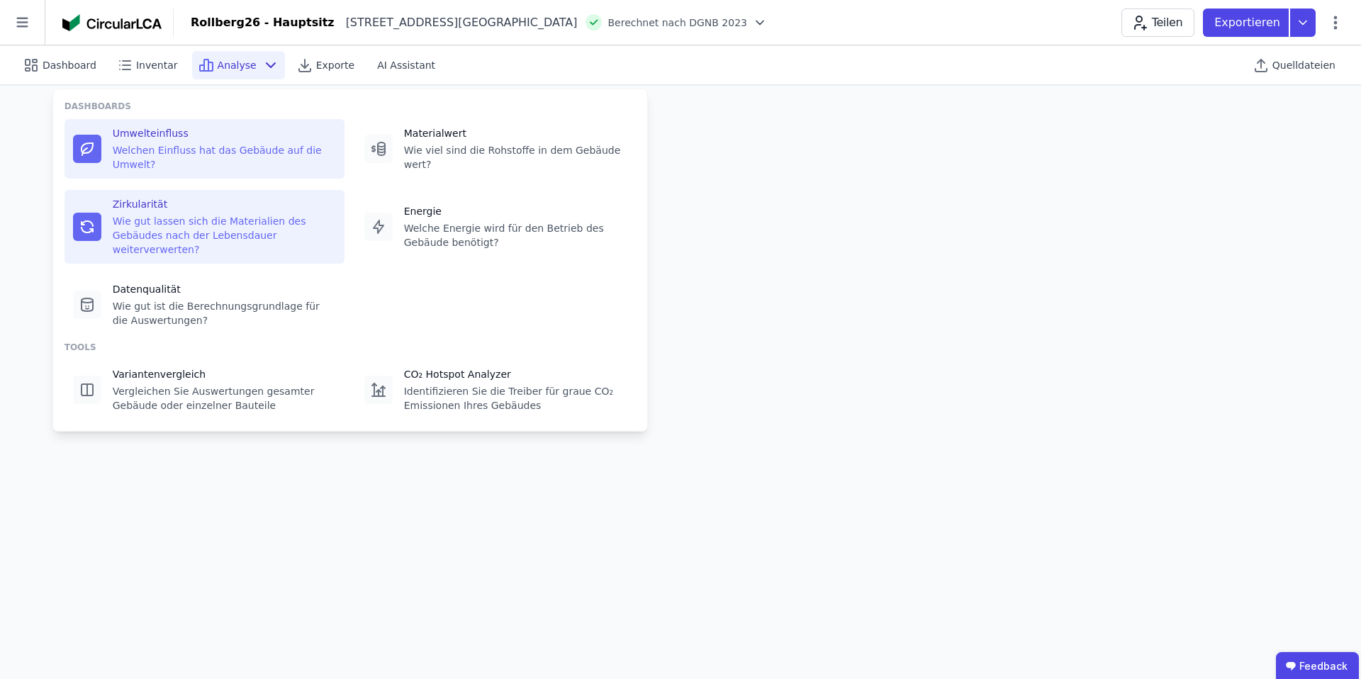
click at [196, 221] on div "Wie gut lassen sich die Materialien des Gebäudes nach der Lebensdauer weiterver…" at bounding box center [224, 235] width 223 height 43
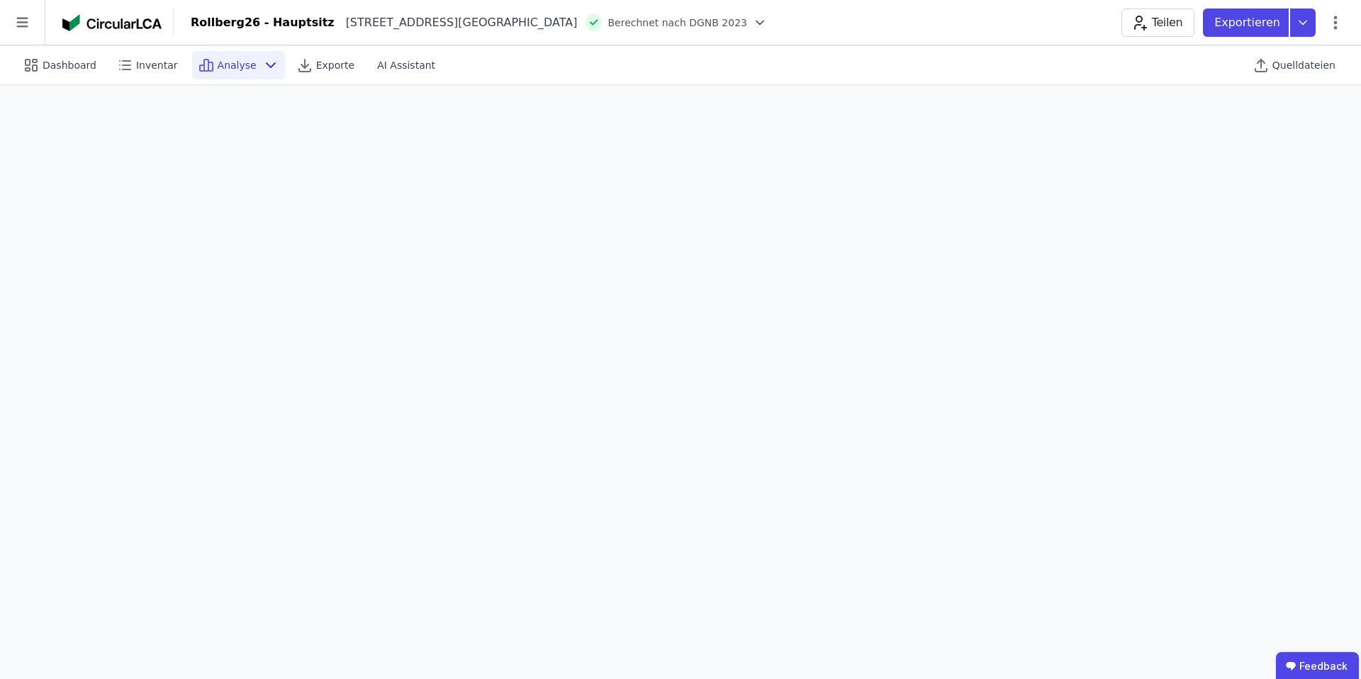
click at [262, 65] on icon at bounding box center [270, 65] width 17 height 17
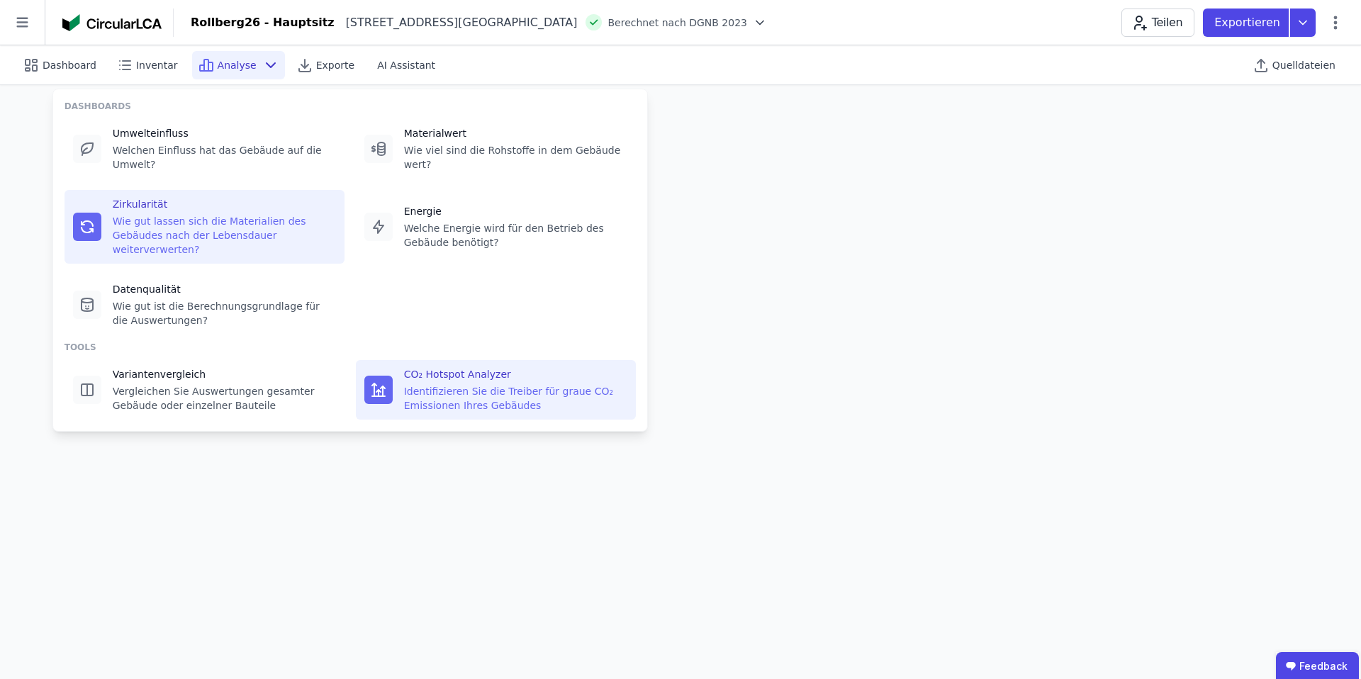
click at [440, 398] on div "Identifizieren Sie die Treiber für graue CO₂ Emissionen Ihres Gebäudes" at bounding box center [515, 398] width 223 height 28
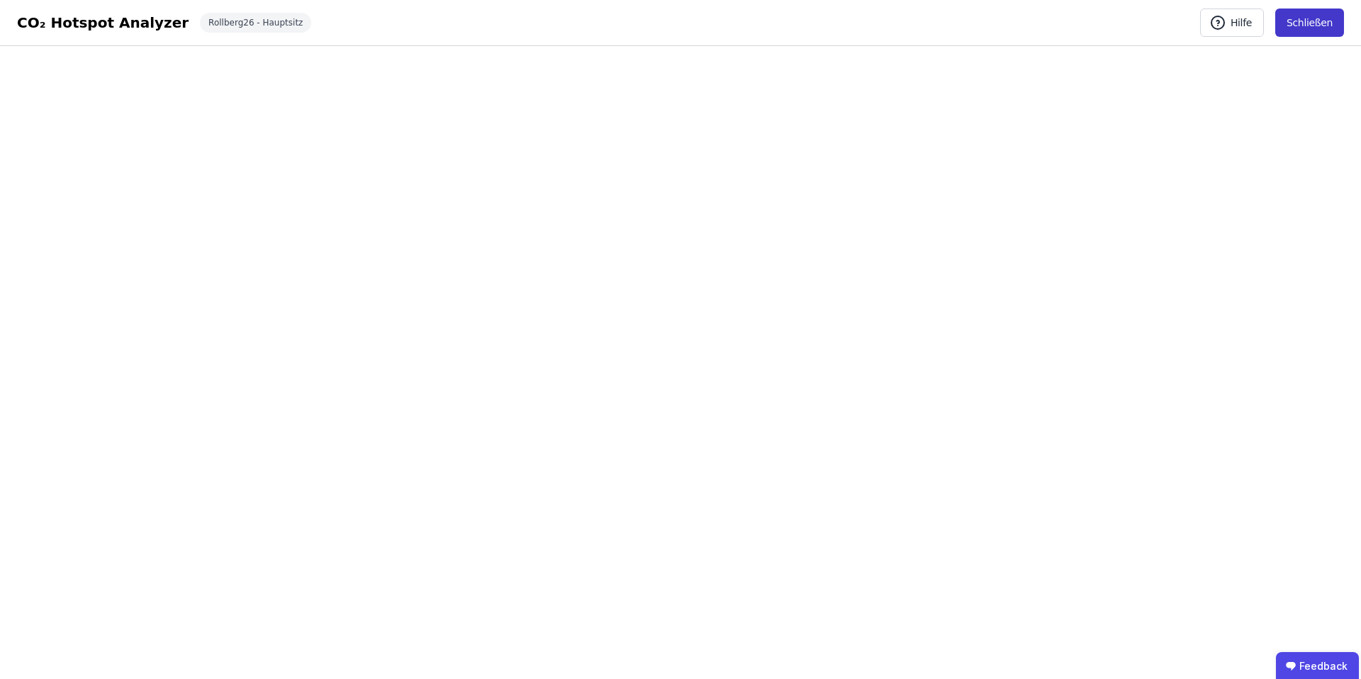
click at [1310, 24] on button "Schließen" at bounding box center [1310, 23] width 69 height 28
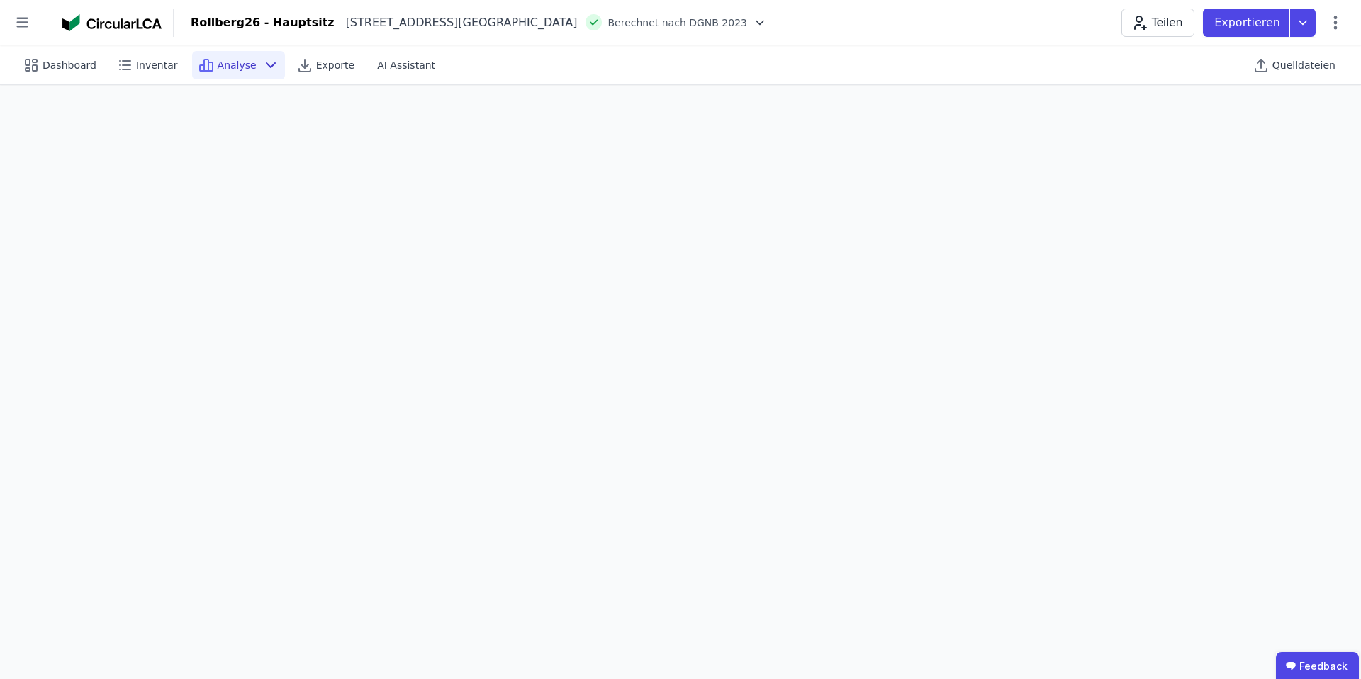
click at [248, 67] on div "Analyse" at bounding box center [238, 65] width 93 height 28
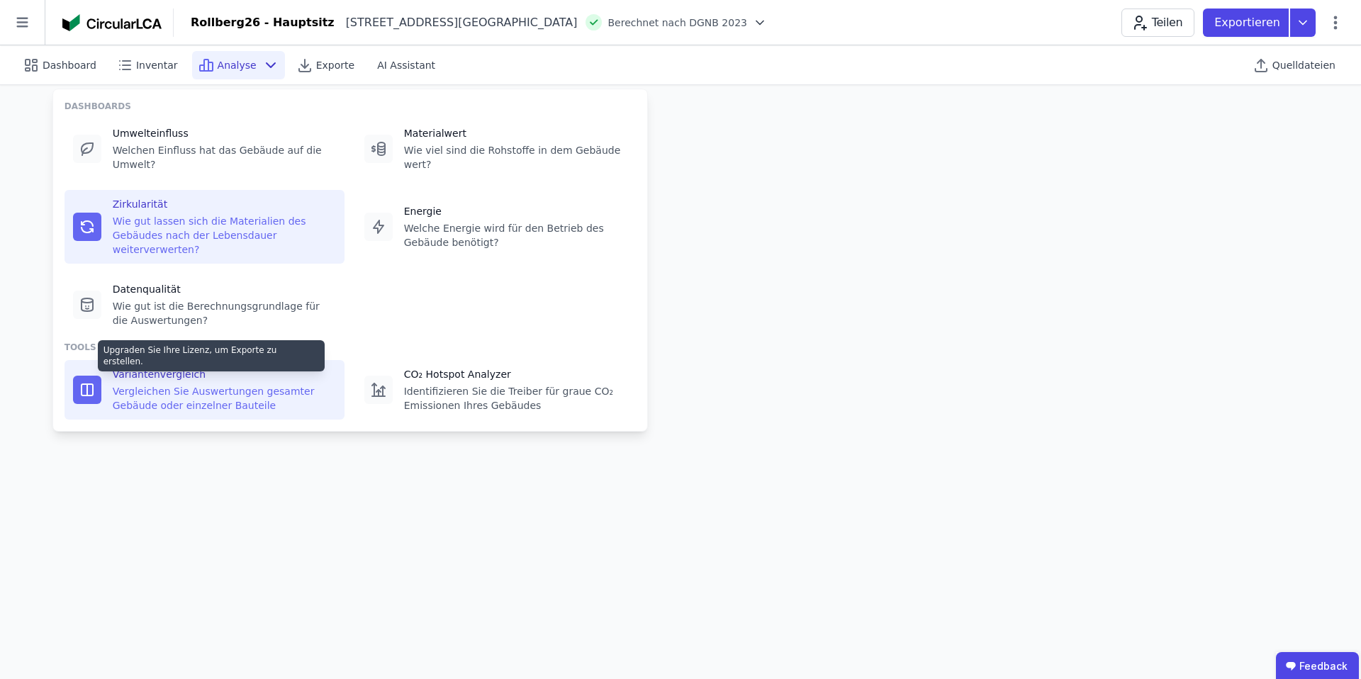
click at [186, 393] on div "Vergleichen Sie Auswertungen gesamter Gebäude oder einzelner Bauteile" at bounding box center [224, 398] width 223 height 28
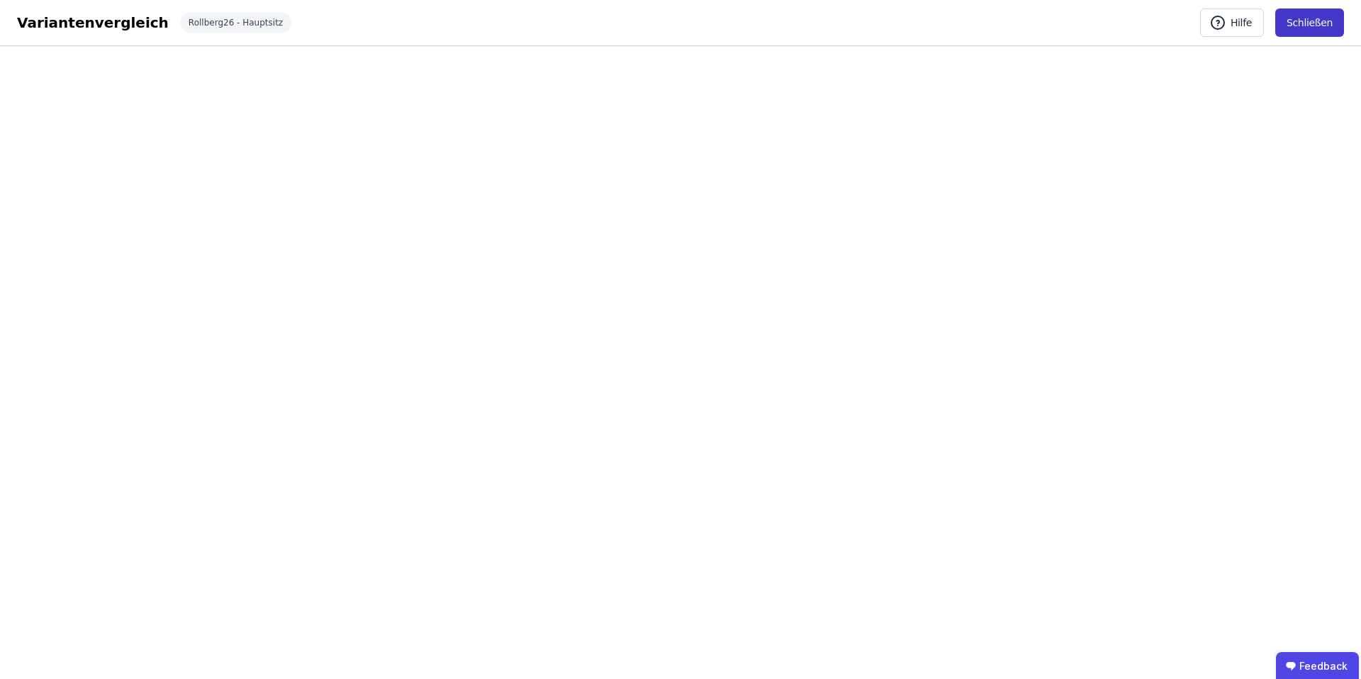
click at [1314, 23] on button "Schließen" at bounding box center [1310, 23] width 69 height 28
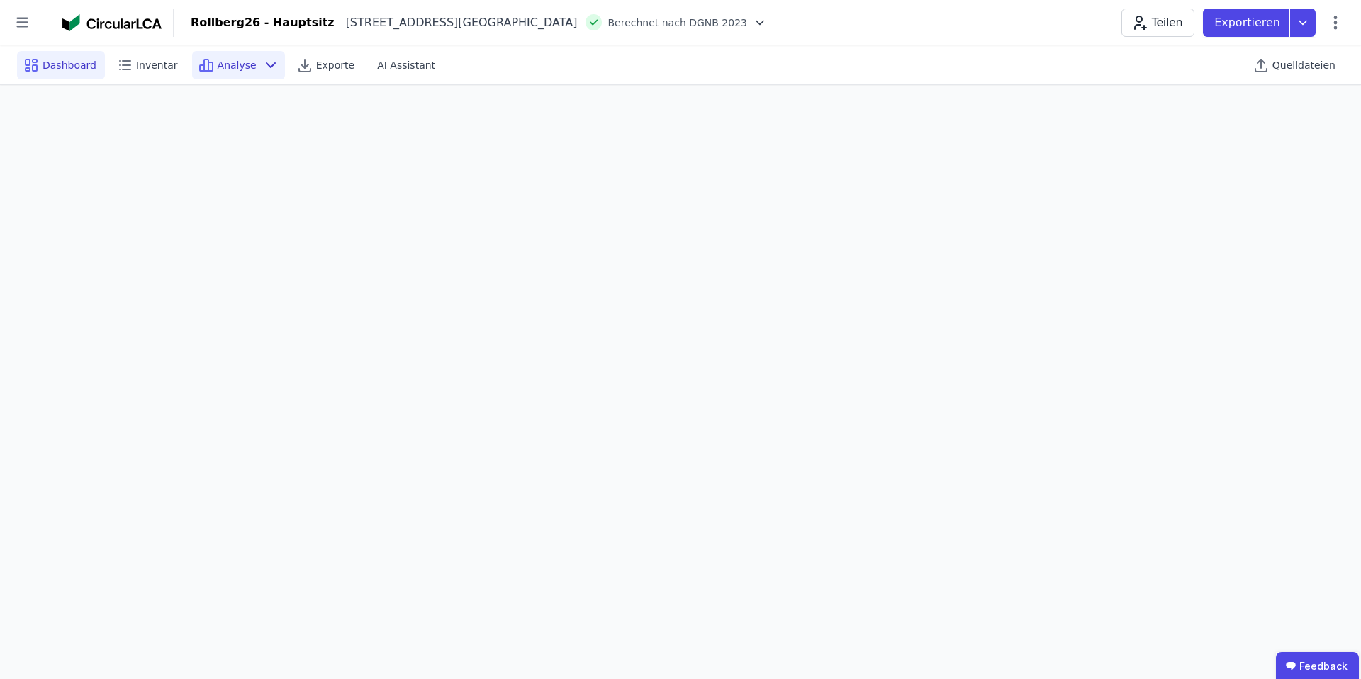
click at [72, 69] on span "Dashboard" at bounding box center [70, 65] width 54 height 14
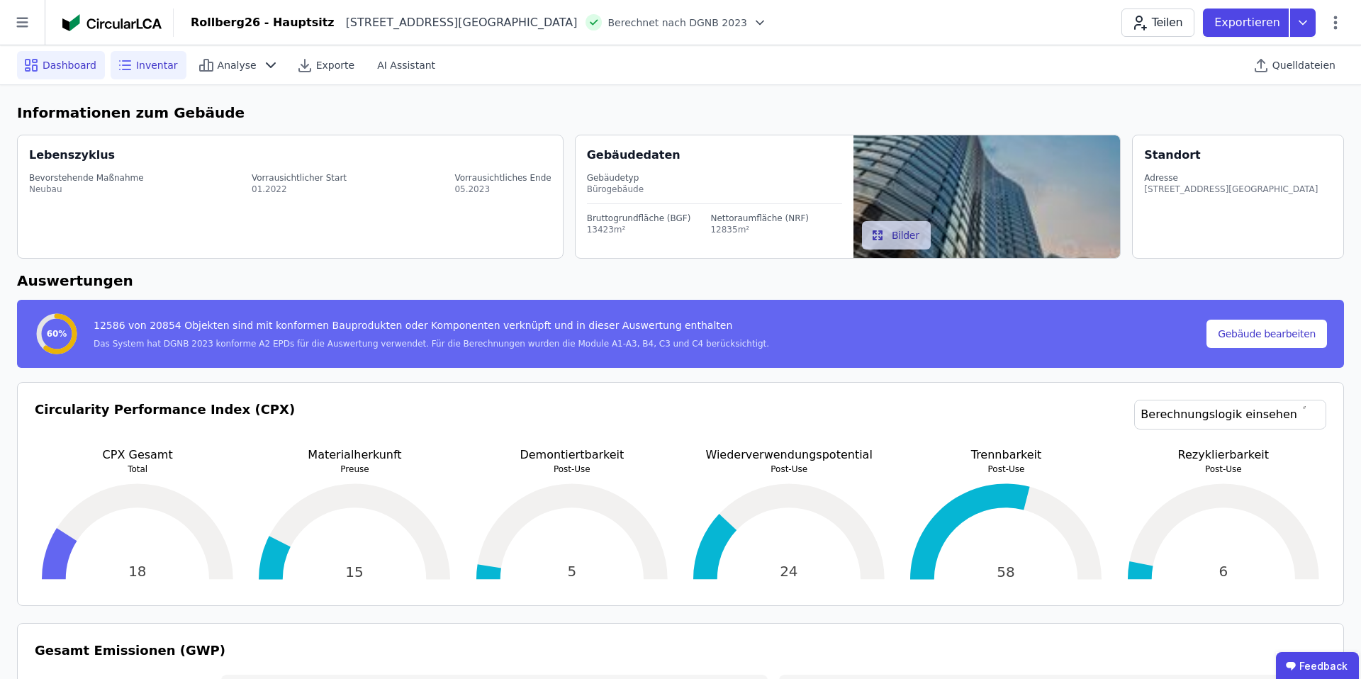
click at [165, 64] on span "Inventar" at bounding box center [157, 65] width 42 height 14
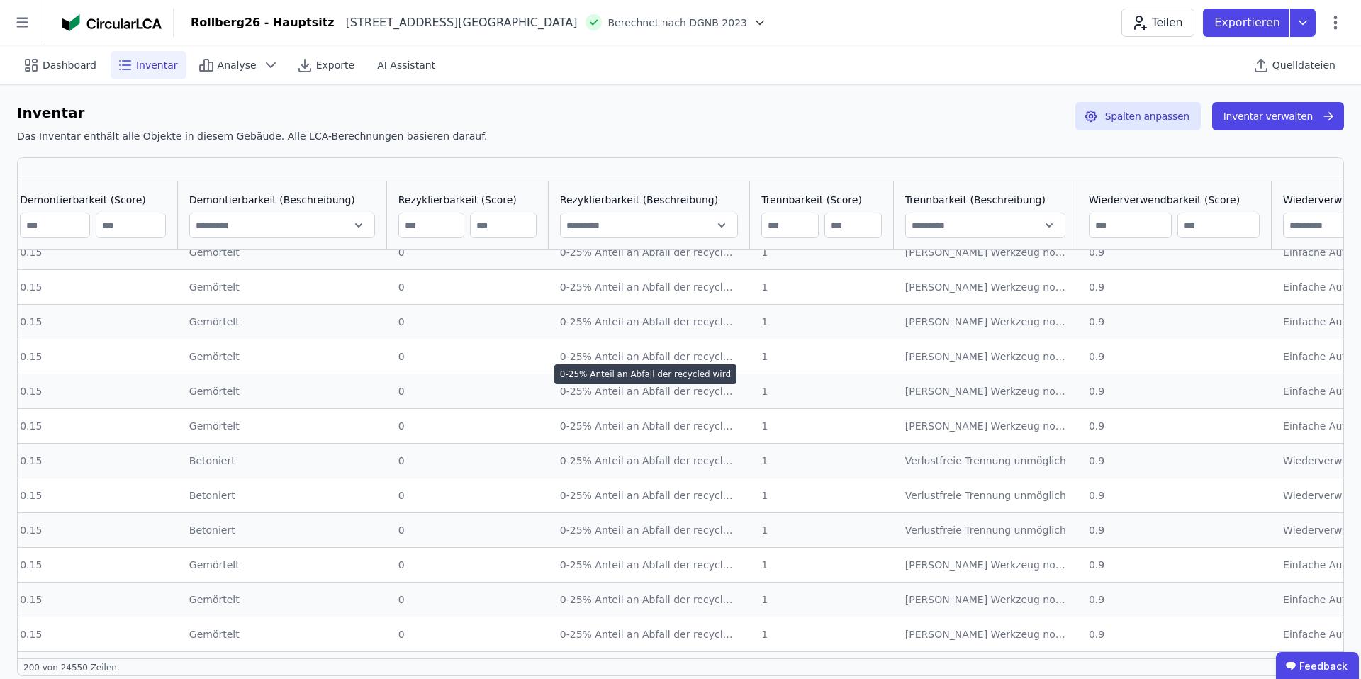
scroll to position [2760, 2319]
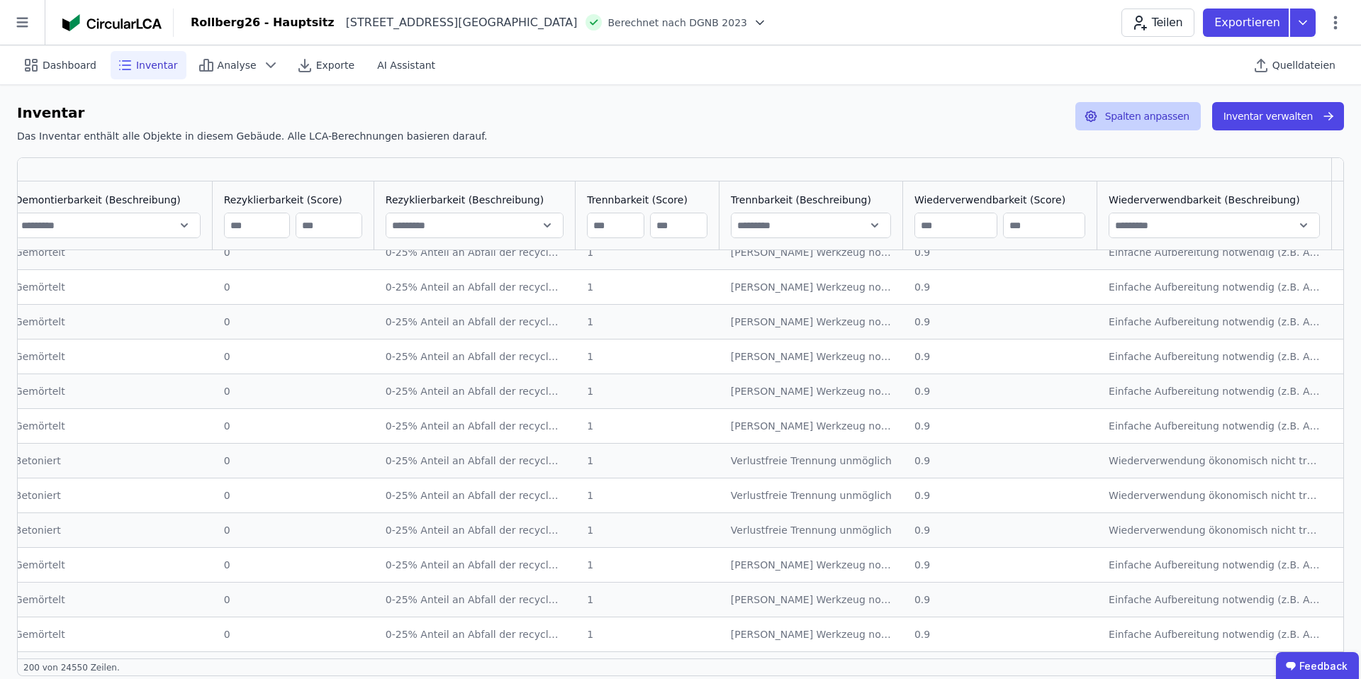
click at [1161, 108] on button "Spalten anpassen" at bounding box center [1138, 116] width 125 height 28
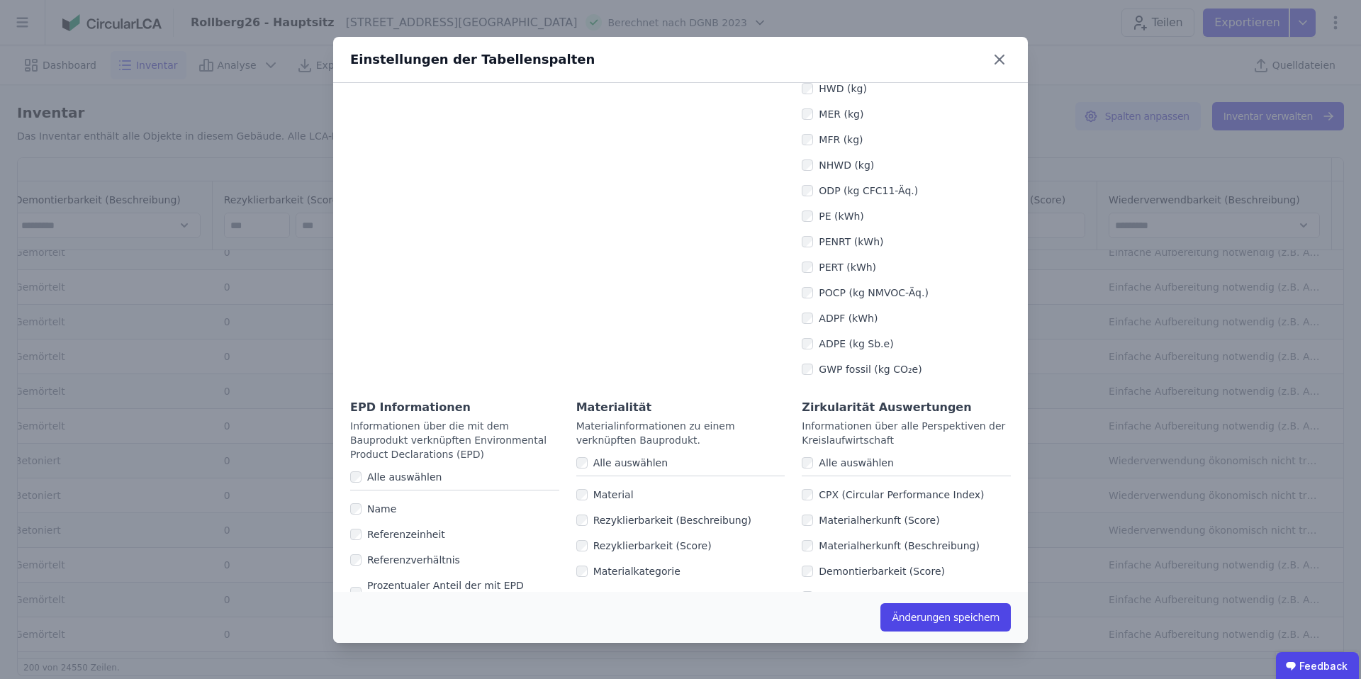
scroll to position [0, 0]
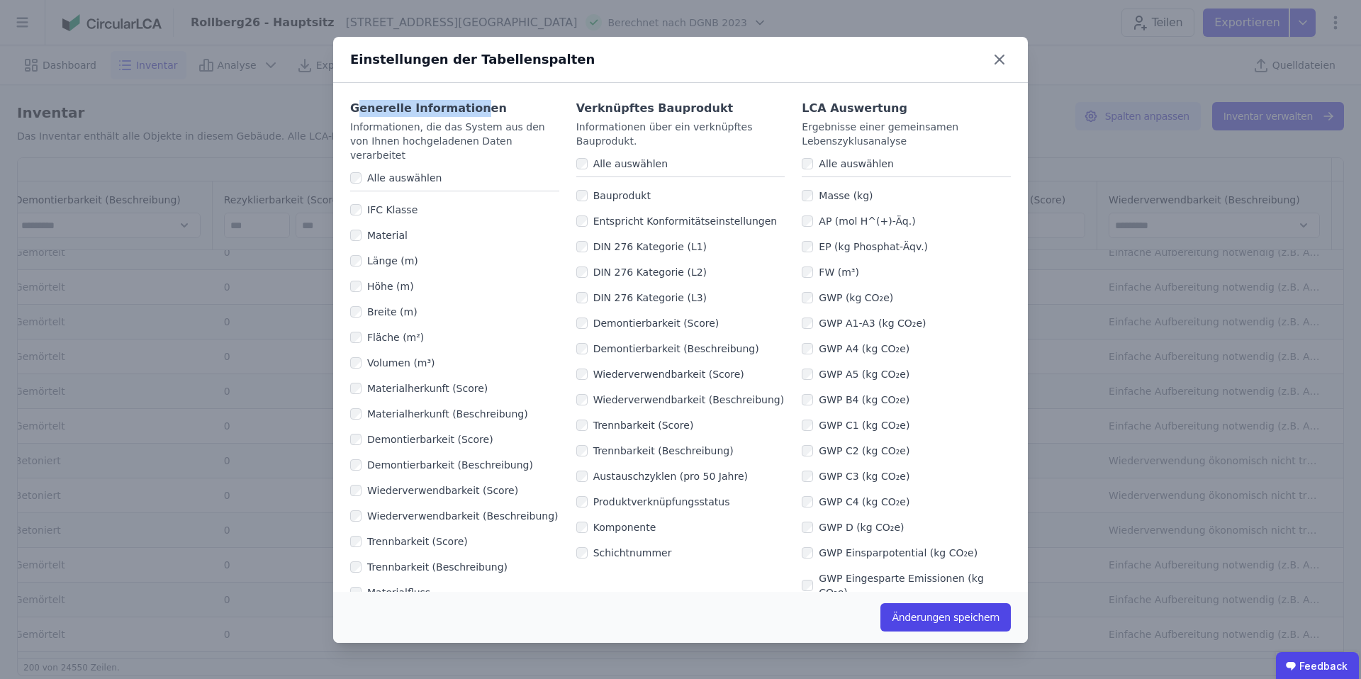
drag, startPoint x: 357, startPoint y: 108, endPoint x: 468, endPoint y: 108, distance: 111.3
click at [469, 108] on div "Generelle Informationen" at bounding box center [454, 108] width 209 height 17
click at [468, 108] on div "Generelle Informationen" at bounding box center [454, 108] width 209 height 17
drag, startPoint x: 796, startPoint y: 110, endPoint x: 903, endPoint y: 109, distance: 107.1
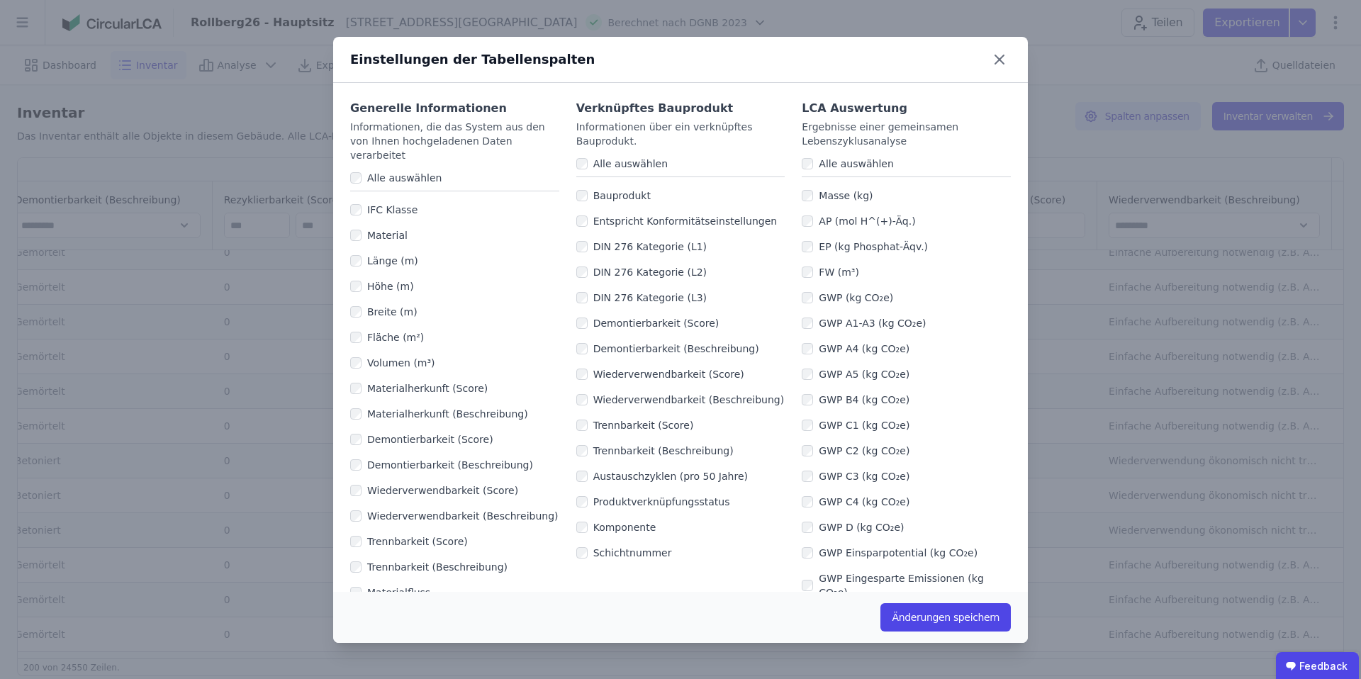
click at [901, 140] on div "Ergebnisse einer gemeinsamen Lebenszyklusanalyse" at bounding box center [906, 134] width 209 height 28
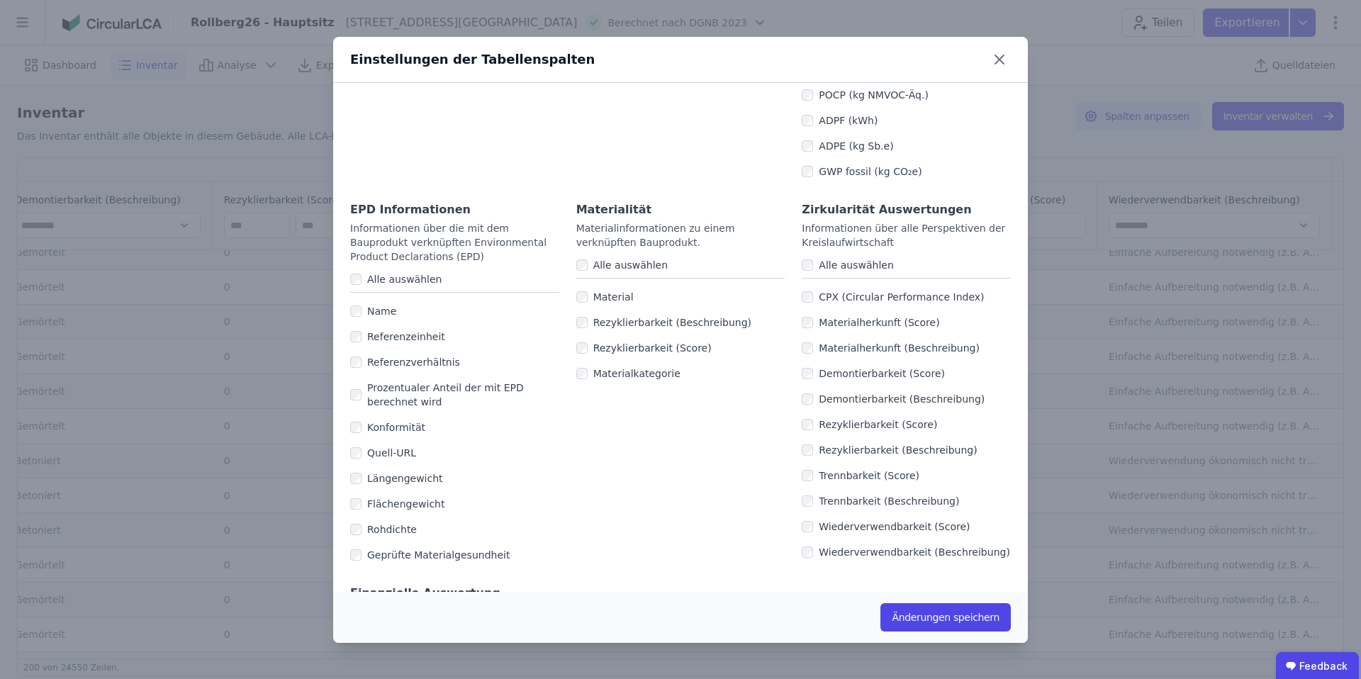
scroll to position [762, 0]
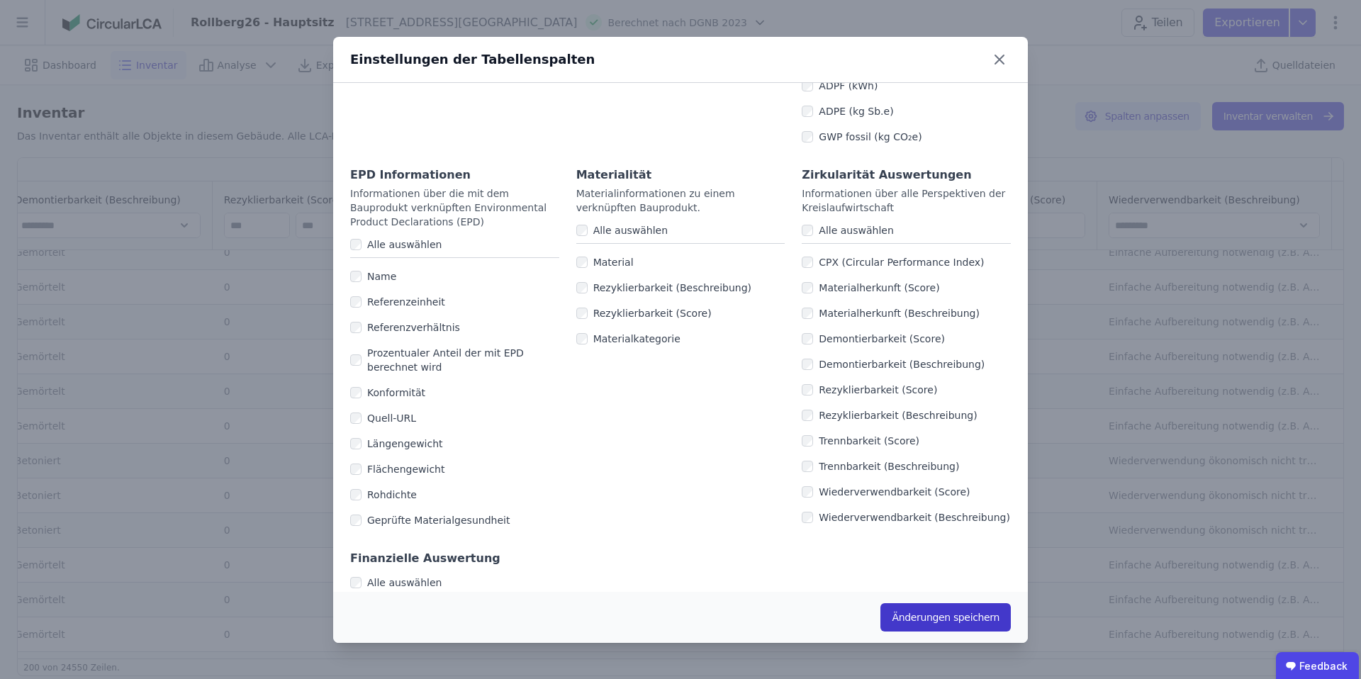
click at [951, 615] on button "Änderungen speichern" at bounding box center [946, 617] width 130 height 28
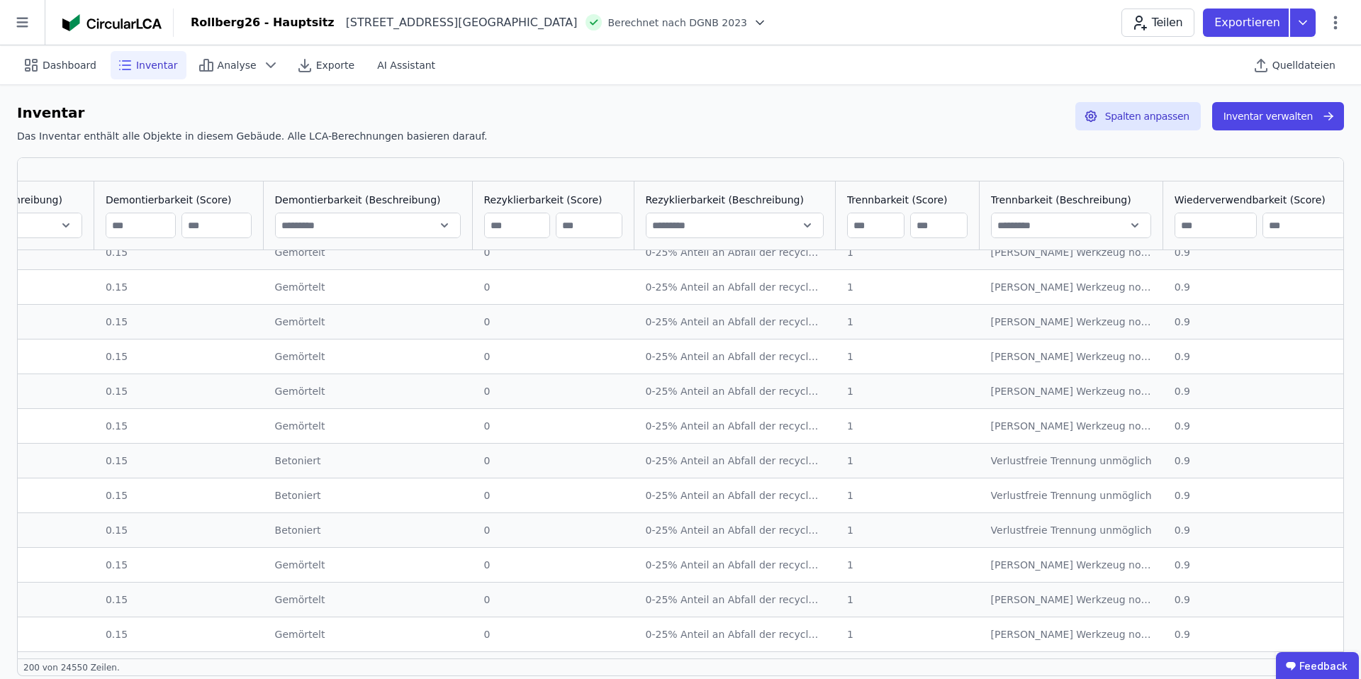
scroll to position [2760, 3047]
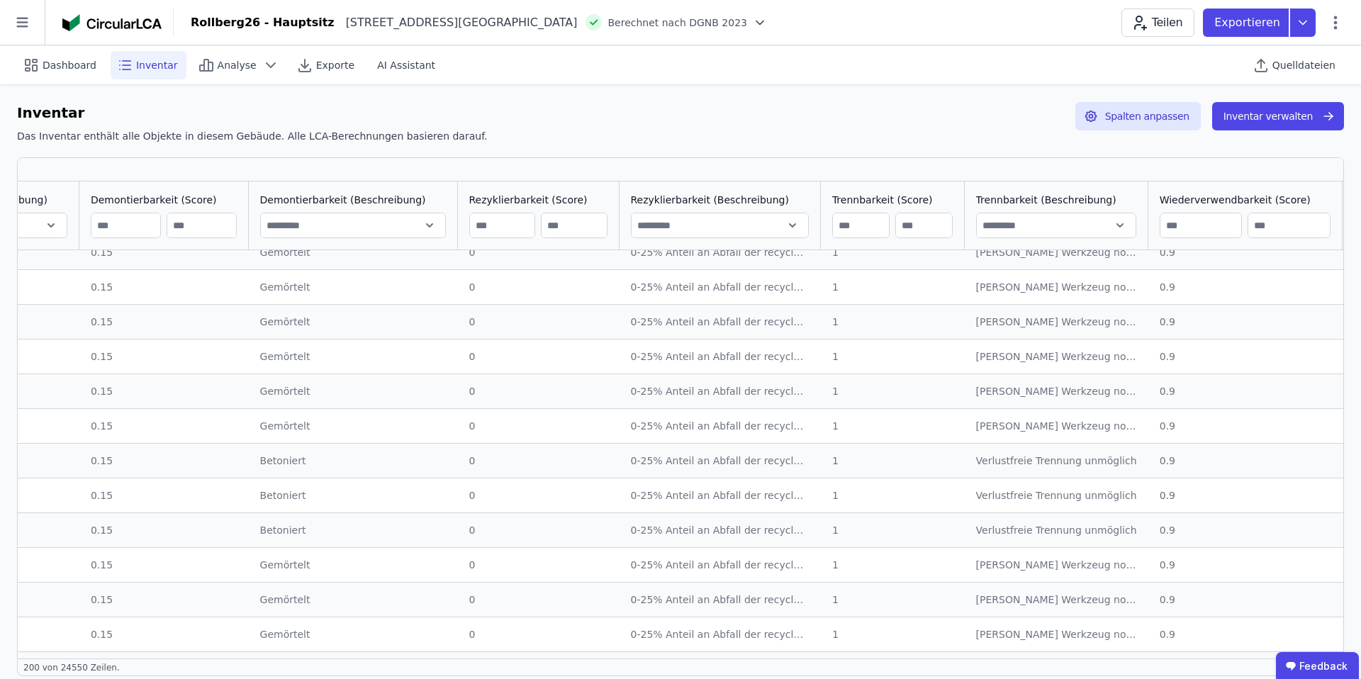
click at [701, 228] on input "text" at bounding box center [720, 226] width 177 height 26
click at [833, 213] on input "number" at bounding box center [861, 226] width 56 height 26
click at [1303, 24] on icon at bounding box center [1303, 23] width 7 height 4
click at [74, 64] on span "Dashboard" at bounding box center [70, 65] width 54 height 14
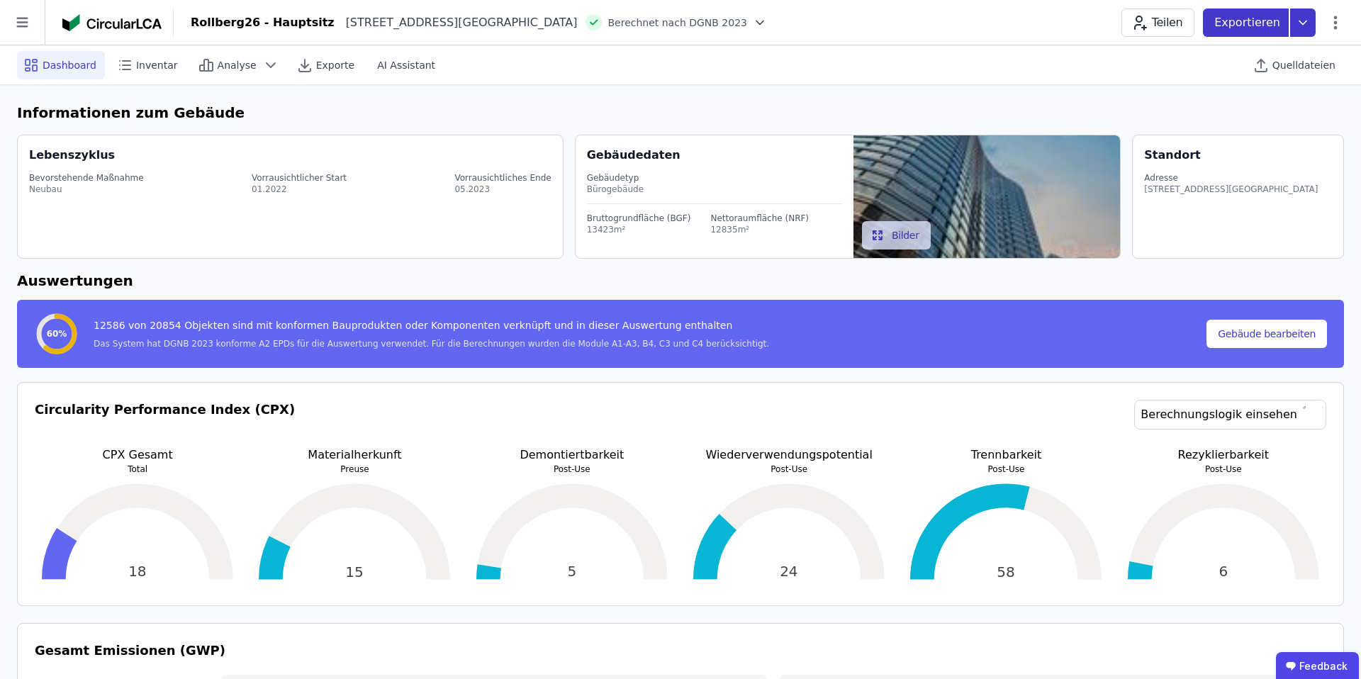
click at [1307, 28] on icon at bounding box center [1303, 23] width 26 height 28
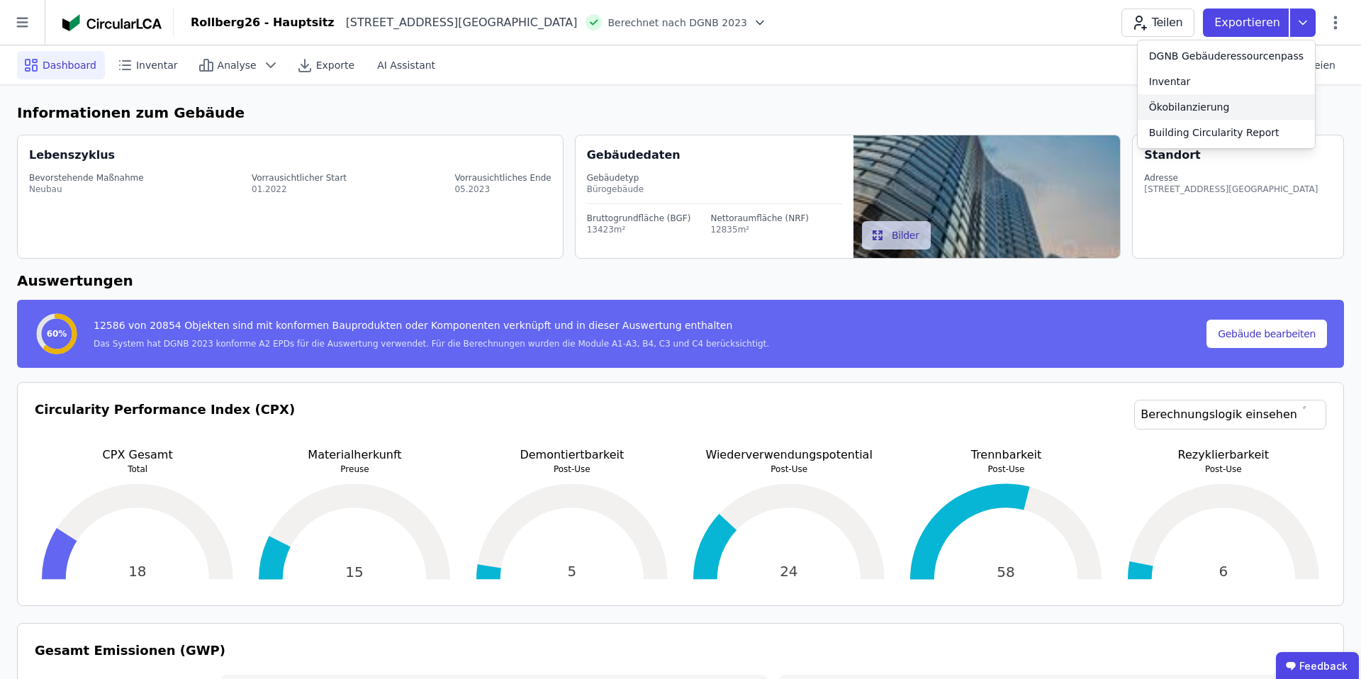
click at [1224, 104] on div "Ökobilanzierung" at bounding box center [1189, 107] width 81 height 14
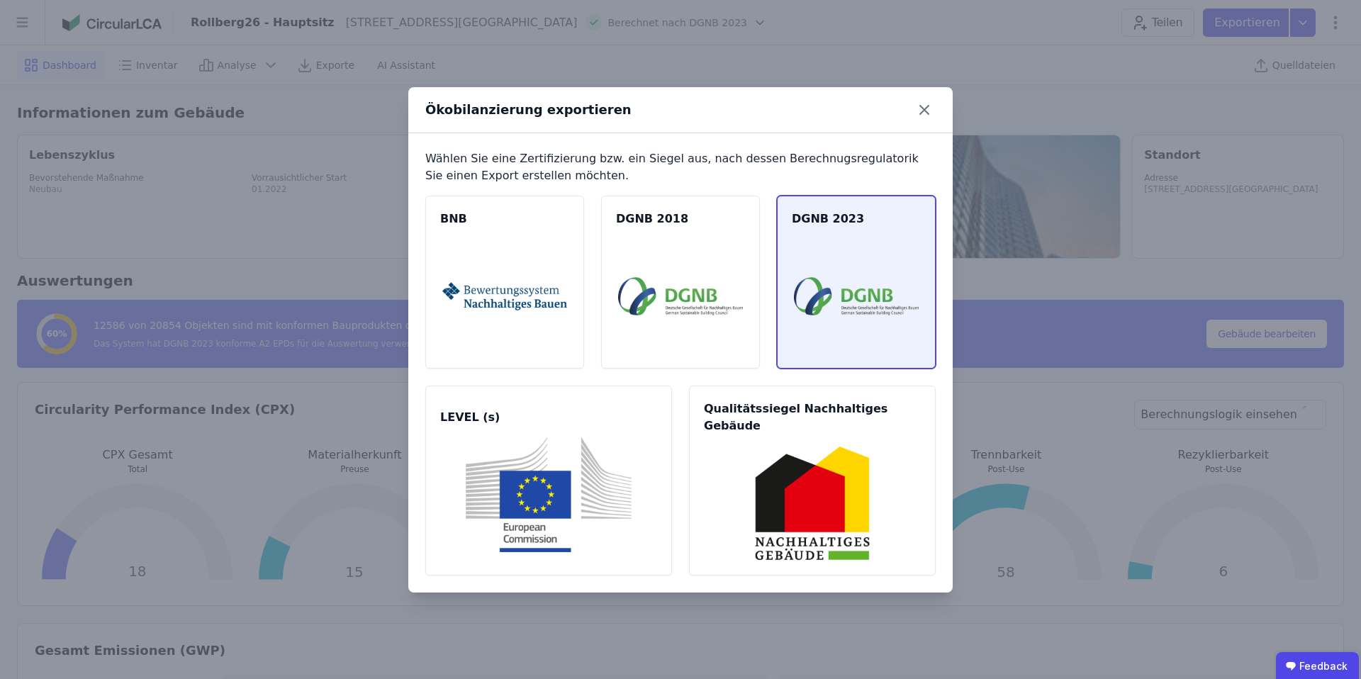
click at [820, 281] on img at bounding box center [856, 296] width 125 height 115
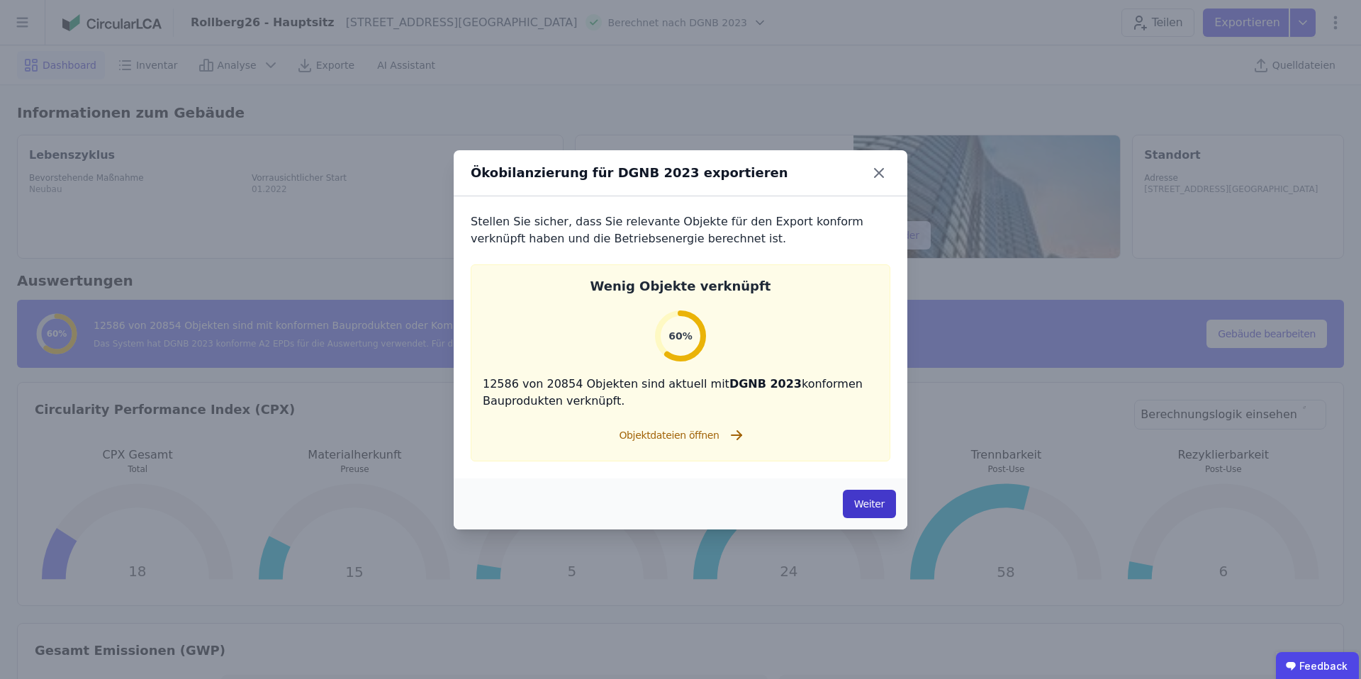
click at [874, 509] on button "Weiter" at bounding box center [869, 504] width 53 height 28
select select "*"
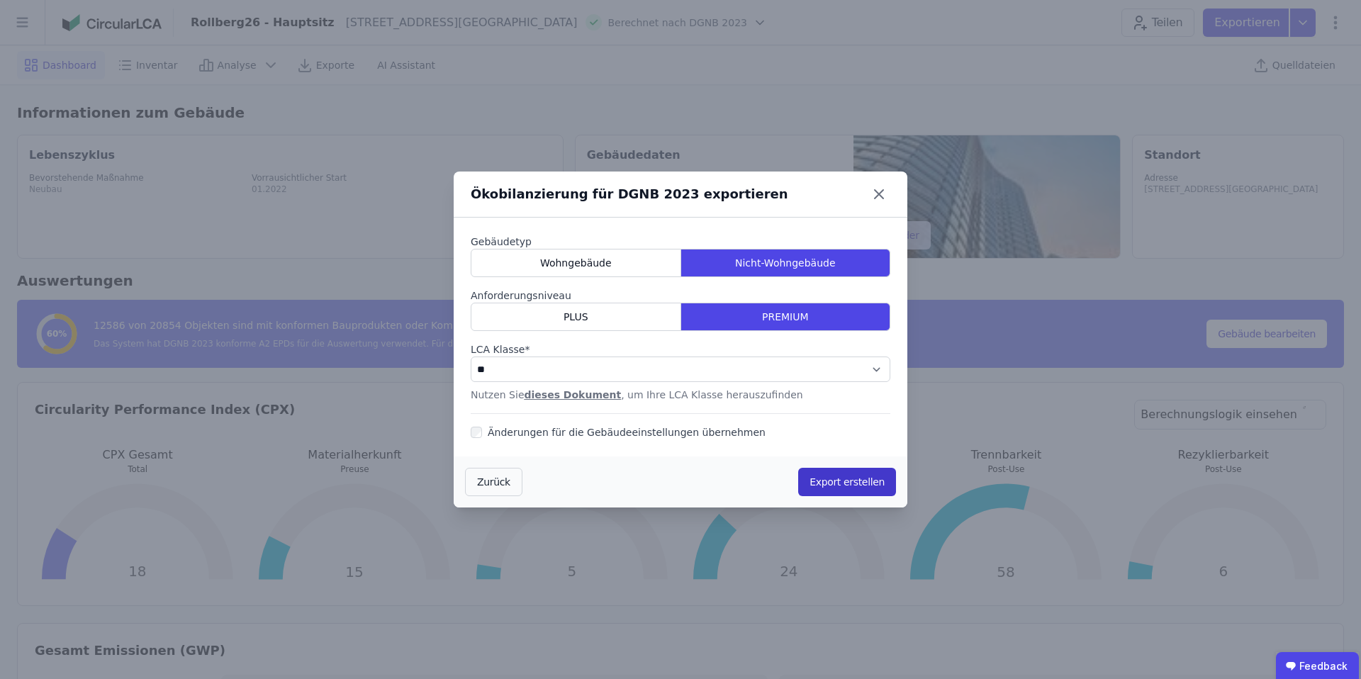
click at [854, 483] on button "Export erstellen" at bounding box center [847, 482] width 98 height 28
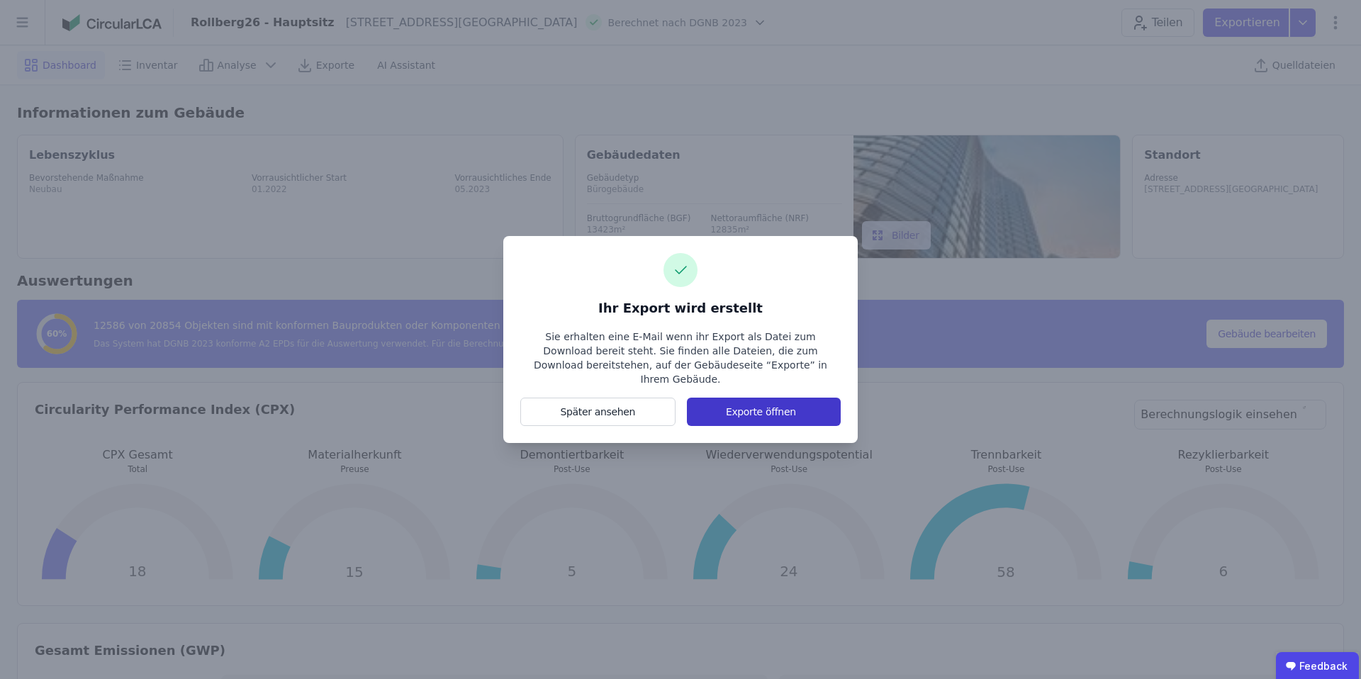
click at [801, 403] on button "Exporte öffnen" at bounding box center [764, 412] width 154 height 28
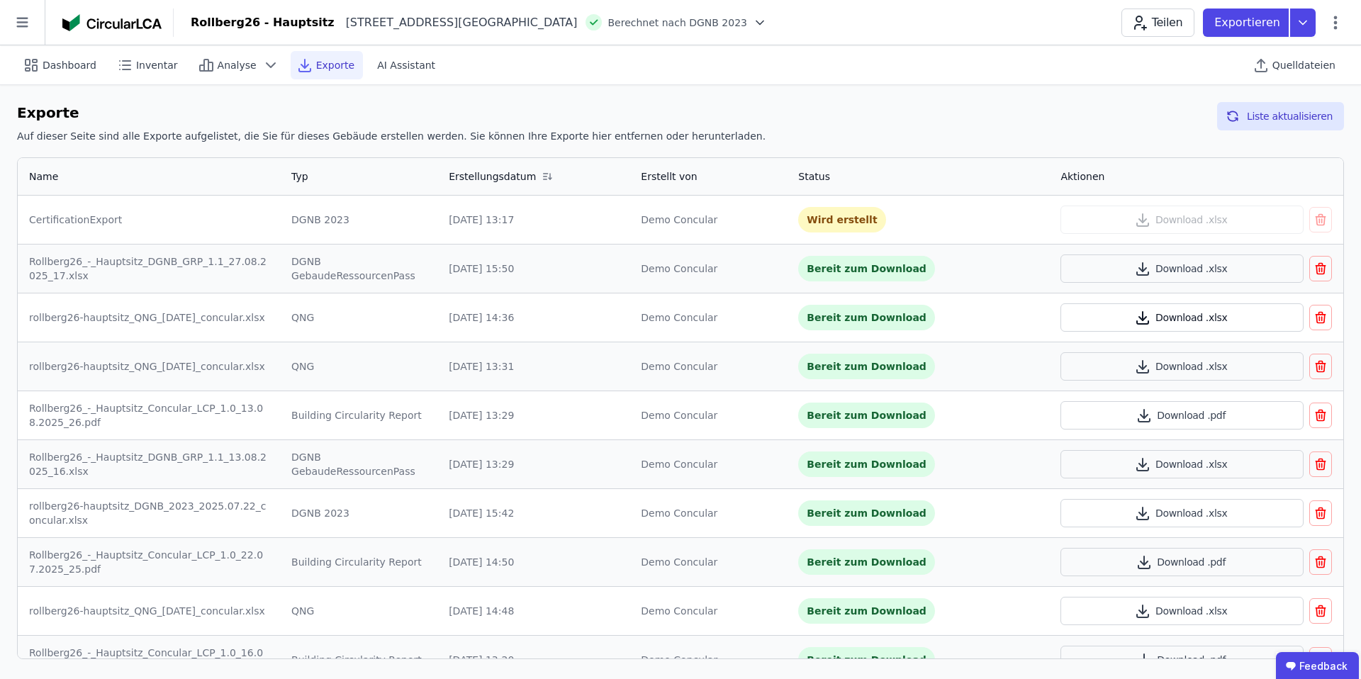
click at [1182, 313] on button "Download .xlsx" at bounding box center [1182, 317] width 242 height 28
click at [1307, 28] on icon at bounding box center [1303, 23] width 26 height 28
click at [1195, 134] on div "Building Circularity Report" at bounding box center [1214, 132] width 130 height 14
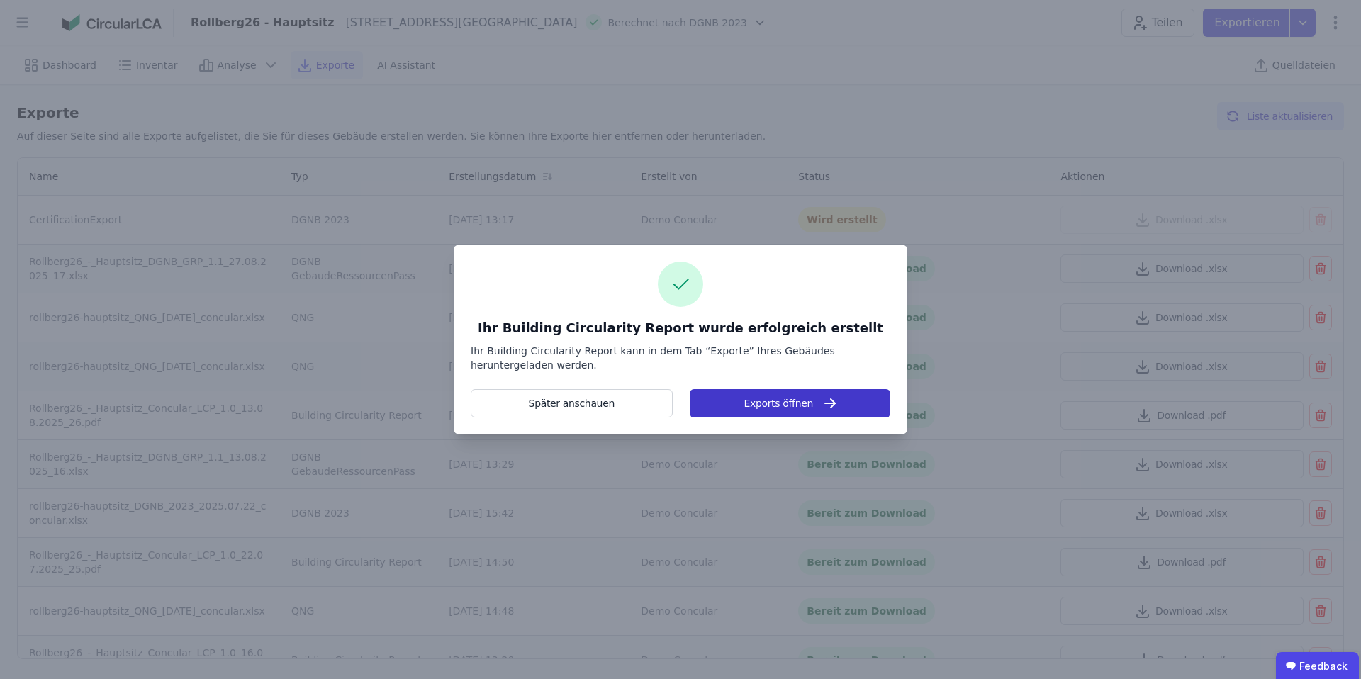
click at [757, 403] on button "Exports öffnen" at bounding box center [790, 403] width 201 height 28
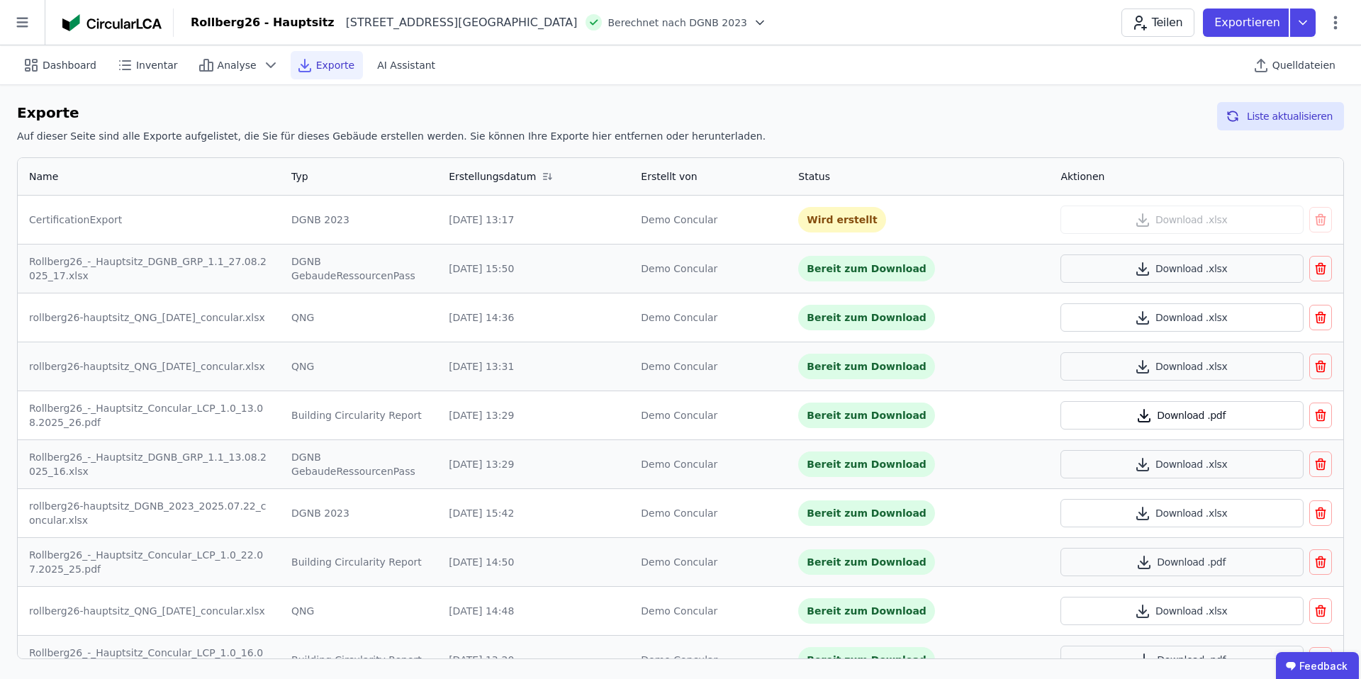
click at [1107, 417] on button "Download .pdf" at bounding box center [1182, 415] width 242 height 28
click at [1303, 21] on icon at bounding box center [1303, 23] width 26 height 28
click at [1200, 57] on div "DGNB Gebäuderessourcenpass" at bounding box center [1226, 56] width 155 height 14
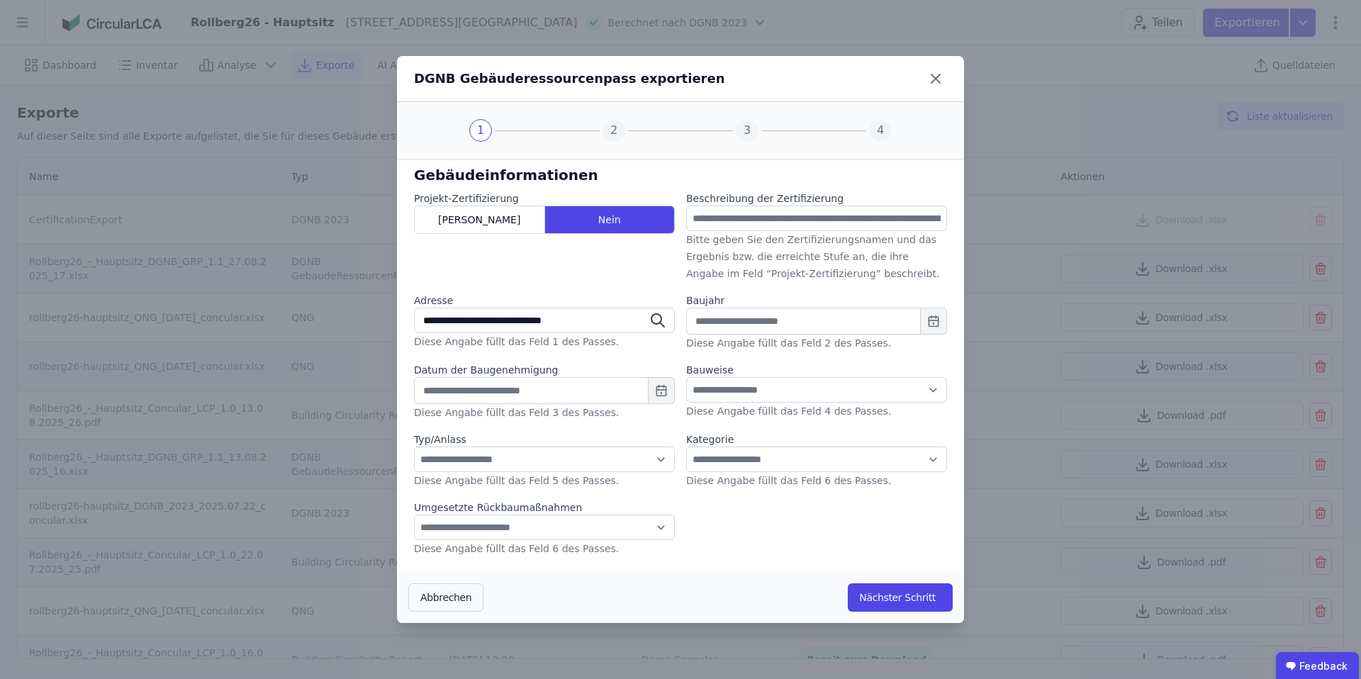
type input "**********"
type input "****"
type input "**********"
select select "**"
select select "*"
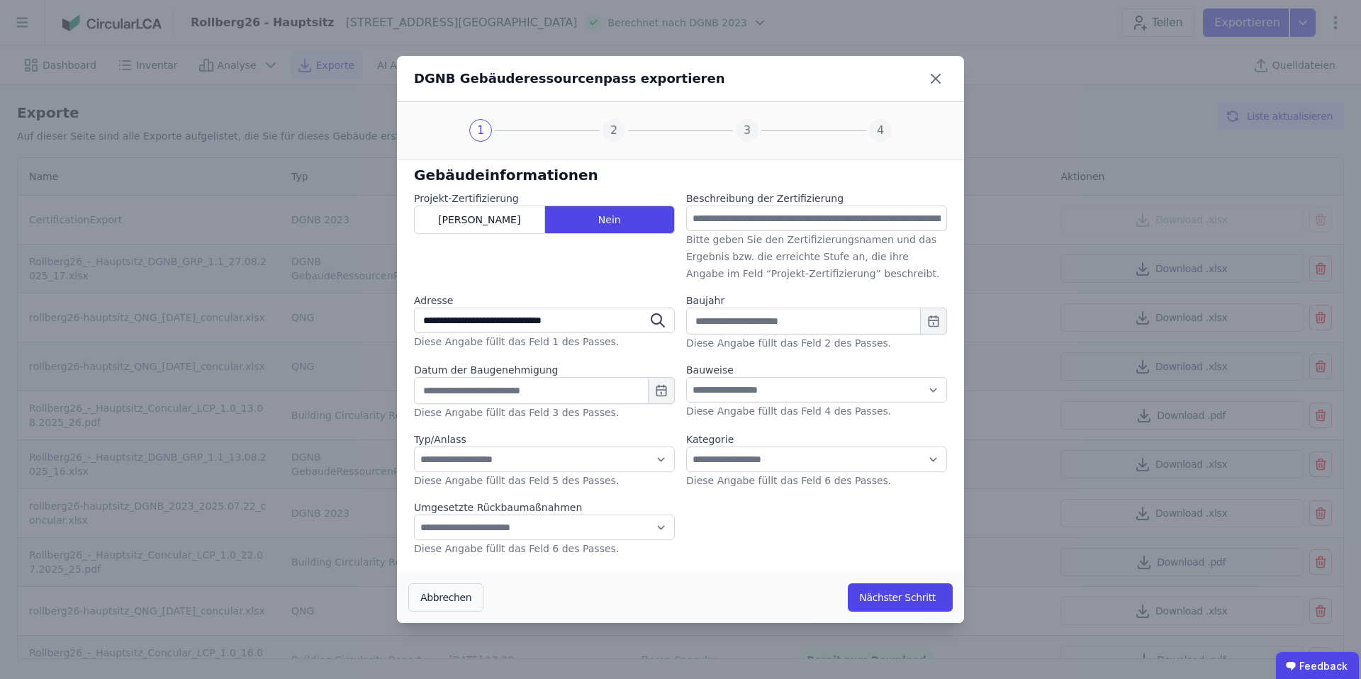
select select "*"
type input "*****"
select select "*"
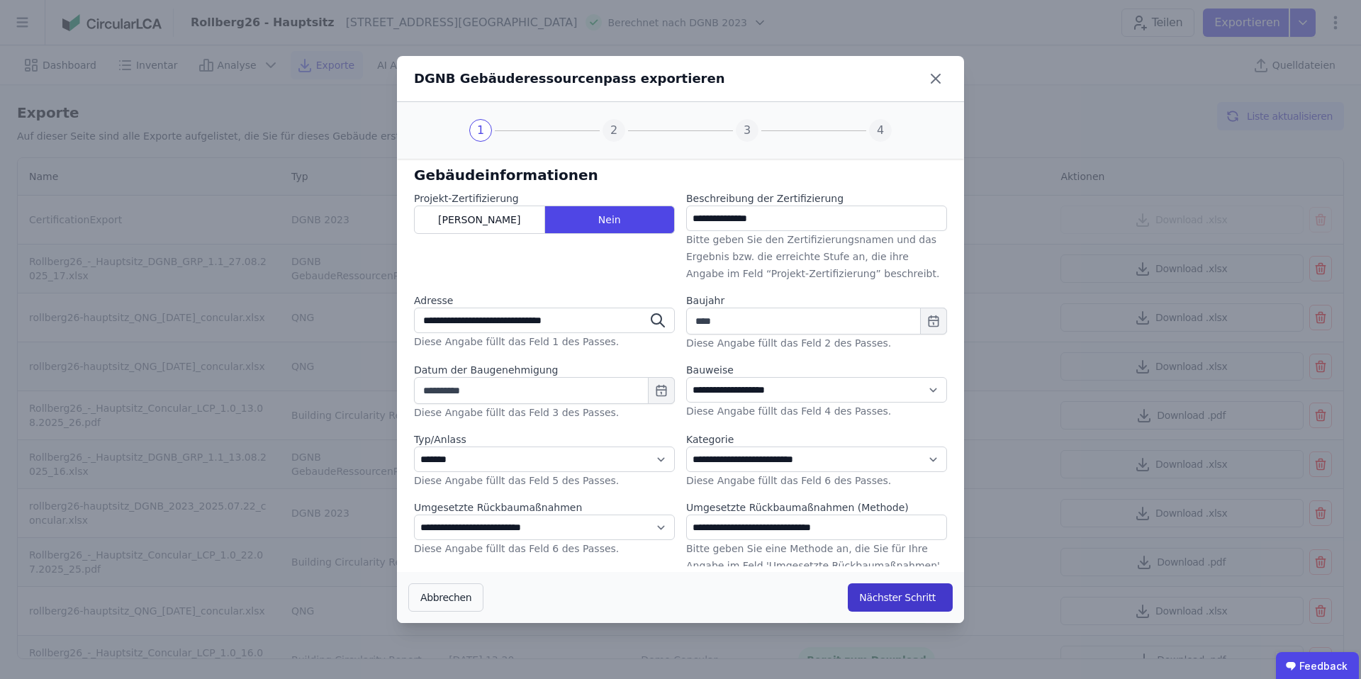
click at [908, 593] on button "Nächster Schritt" at bounding box center [900, 598] width 105 height 28
select select "*"
select select "**"
select select "*"
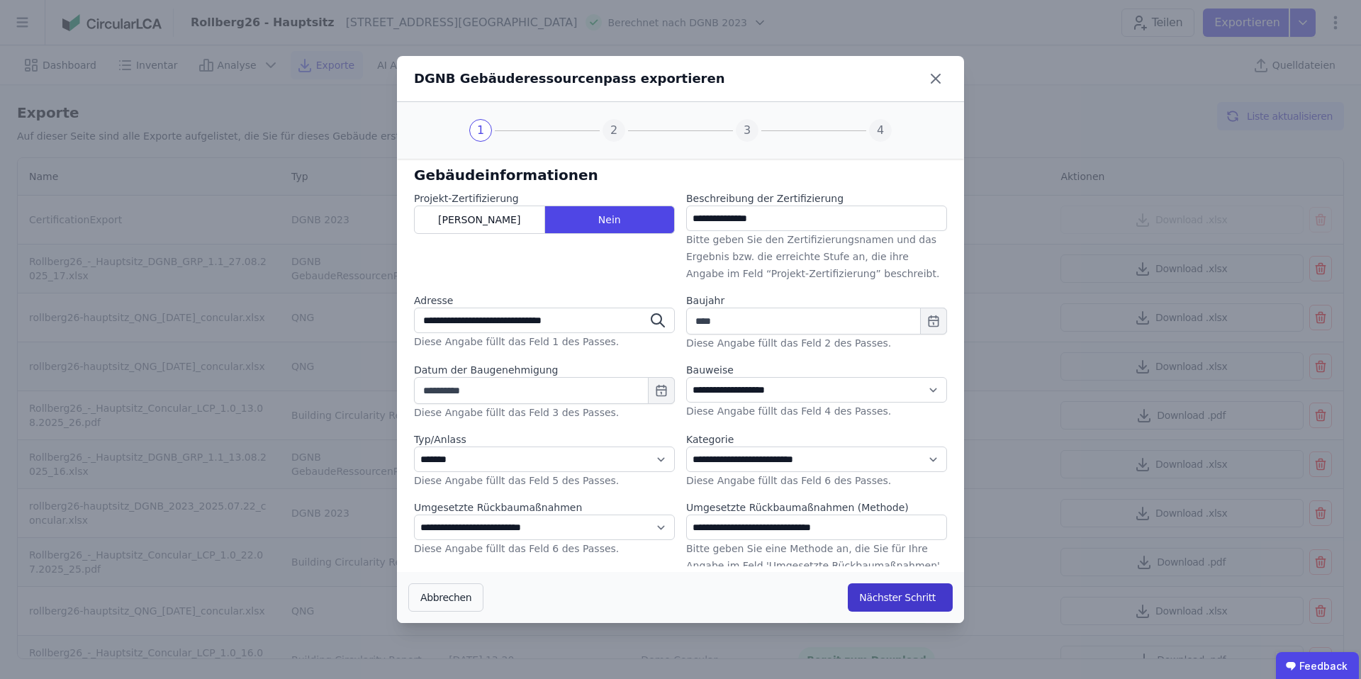
select select "*"
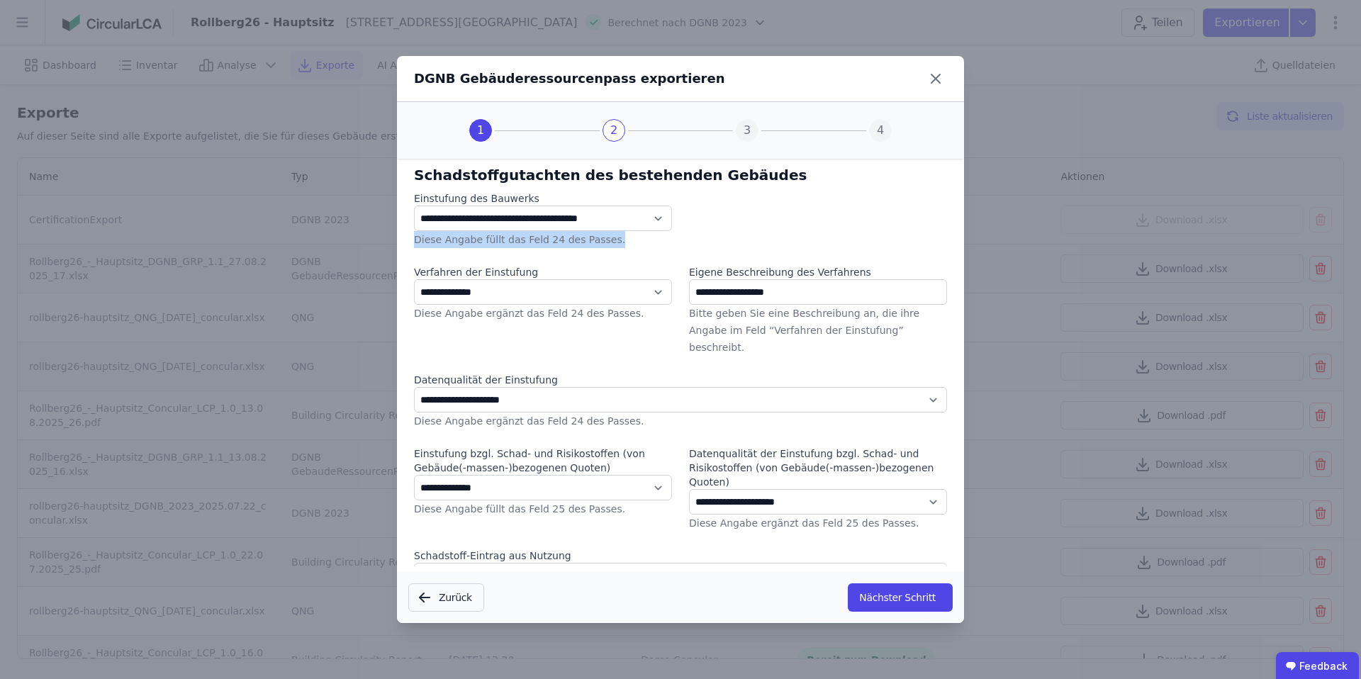
drag, startPoint x: 410, startPoint y: 243, endPoint x: 614, endPoint y: 242, distance: 204.2
click at [615, 242] on div "**********" at bounding box center [680, 457] width 567 height 596
click at [895, 592] on button "Nächster Schritt" at bounding box center [900, 598] width 105 height 28
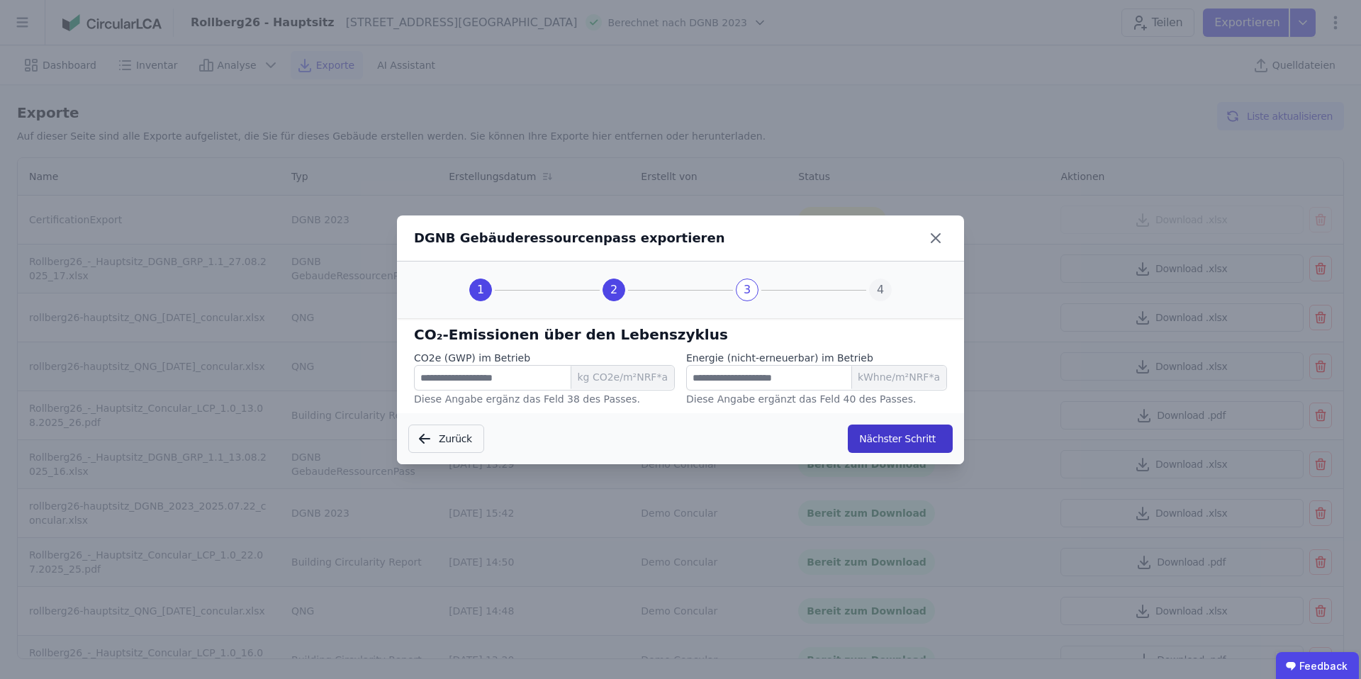
click at [903, 434] on button "Nächster Schritt" at bounding box center [900, 439] width 105 height 28
select select "*"
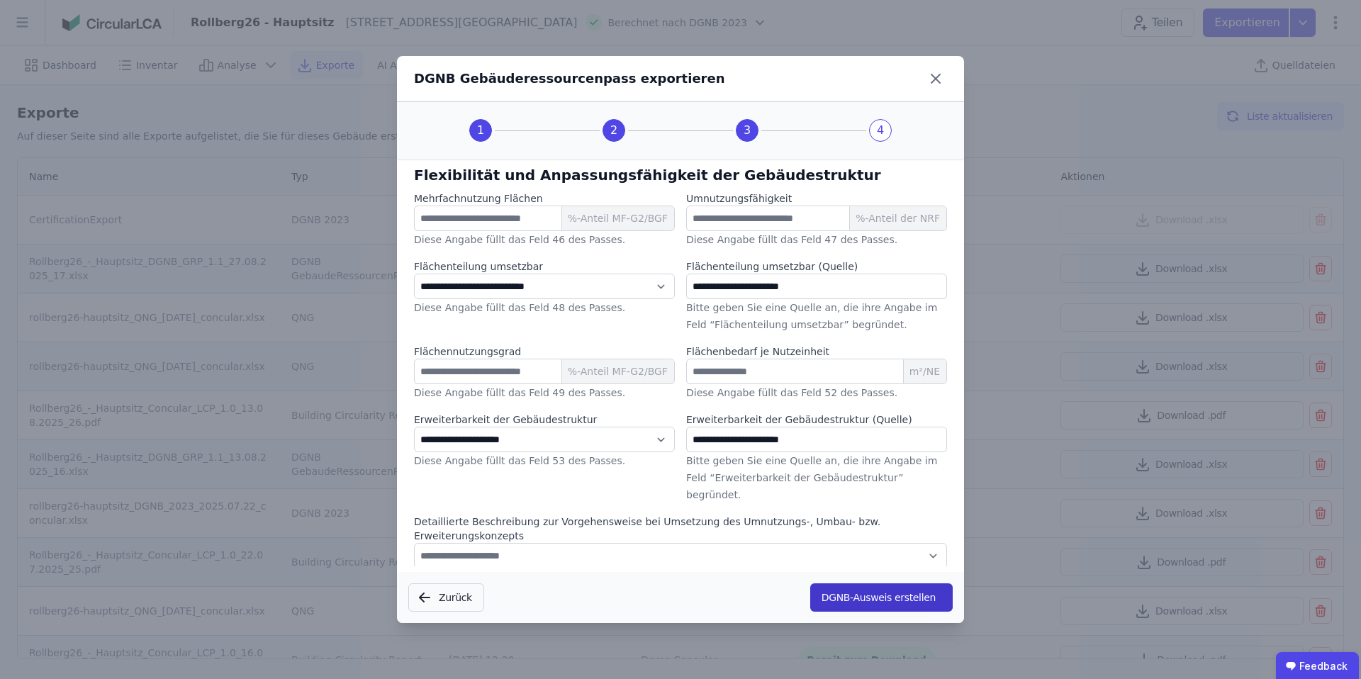
click at [881, 592] on button "DGNB-Ausweis erstellen" at bounding box center [881, 598] width 143 height 28
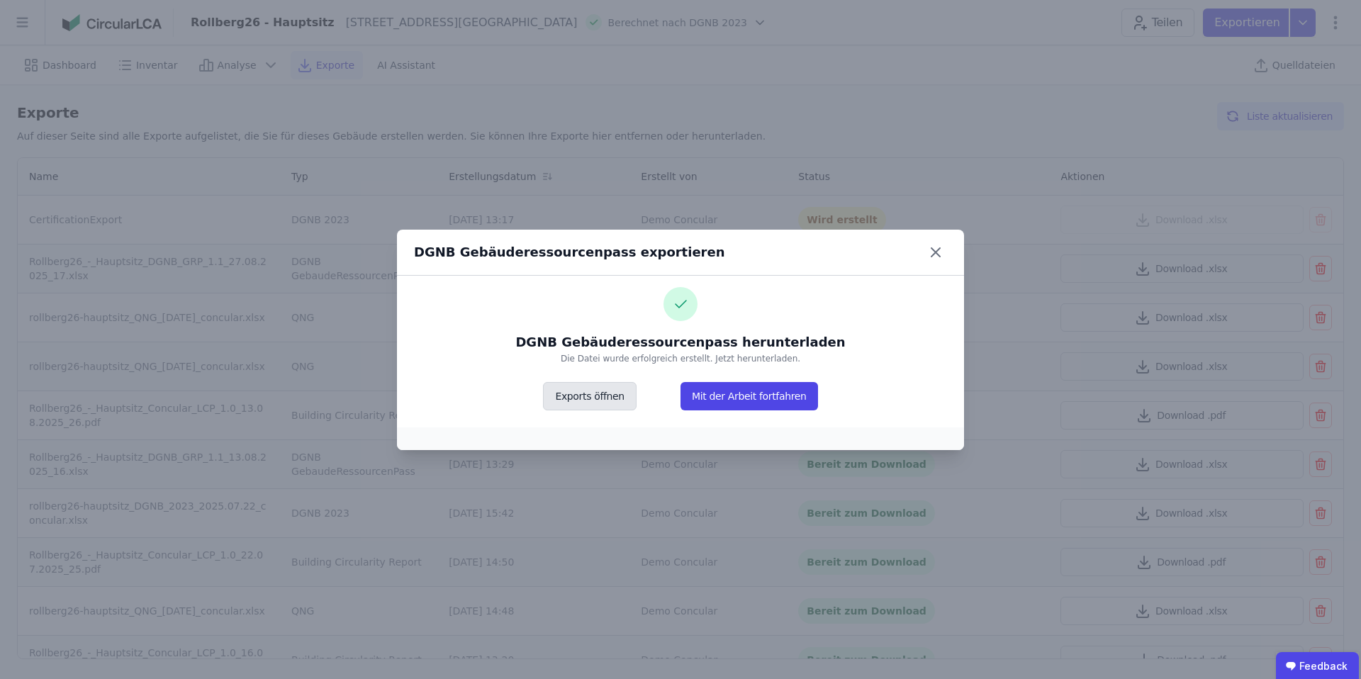
click at [595, 394] on button "Exports öffnen" at bounding box center [589, 396] width 93 height 28
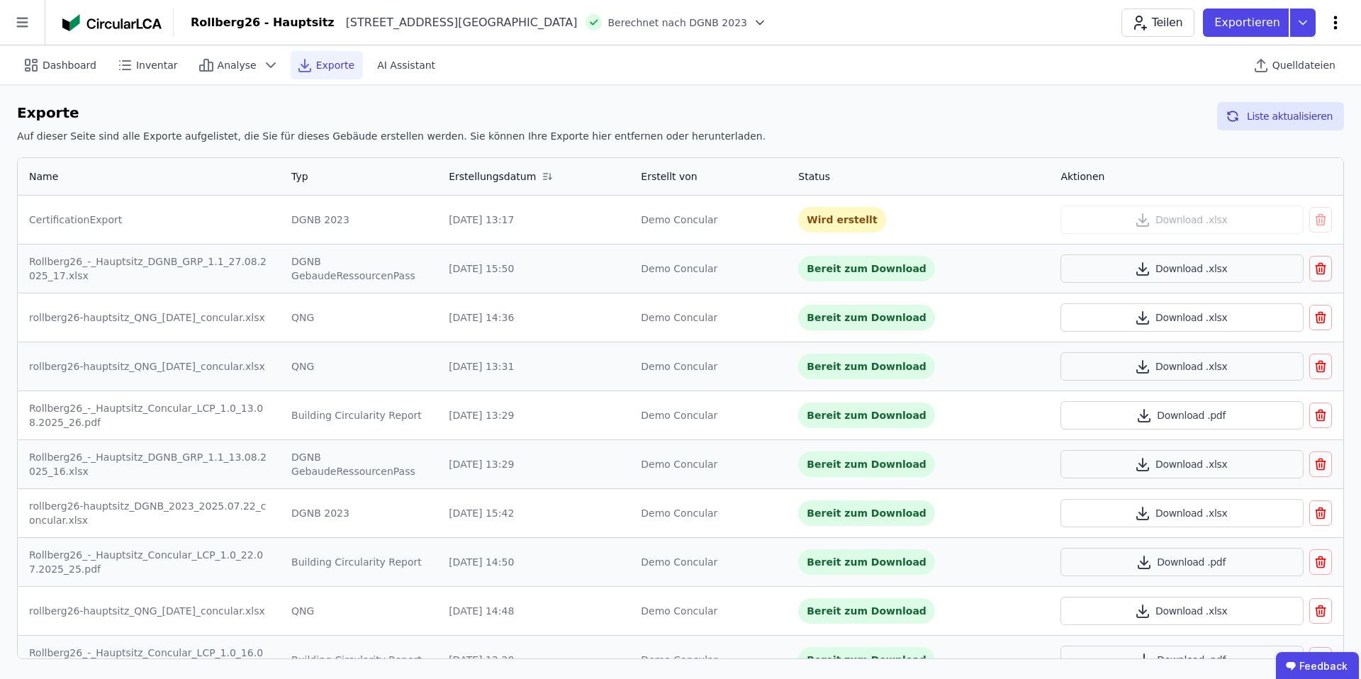
click at [1339, 21] on icon at bounding box center [1335, 22] width 17 height 17
click at [1267, 105] on span "Energie im Betrieb (B6)" at bounding box center [1275, 114] width 114 height 28
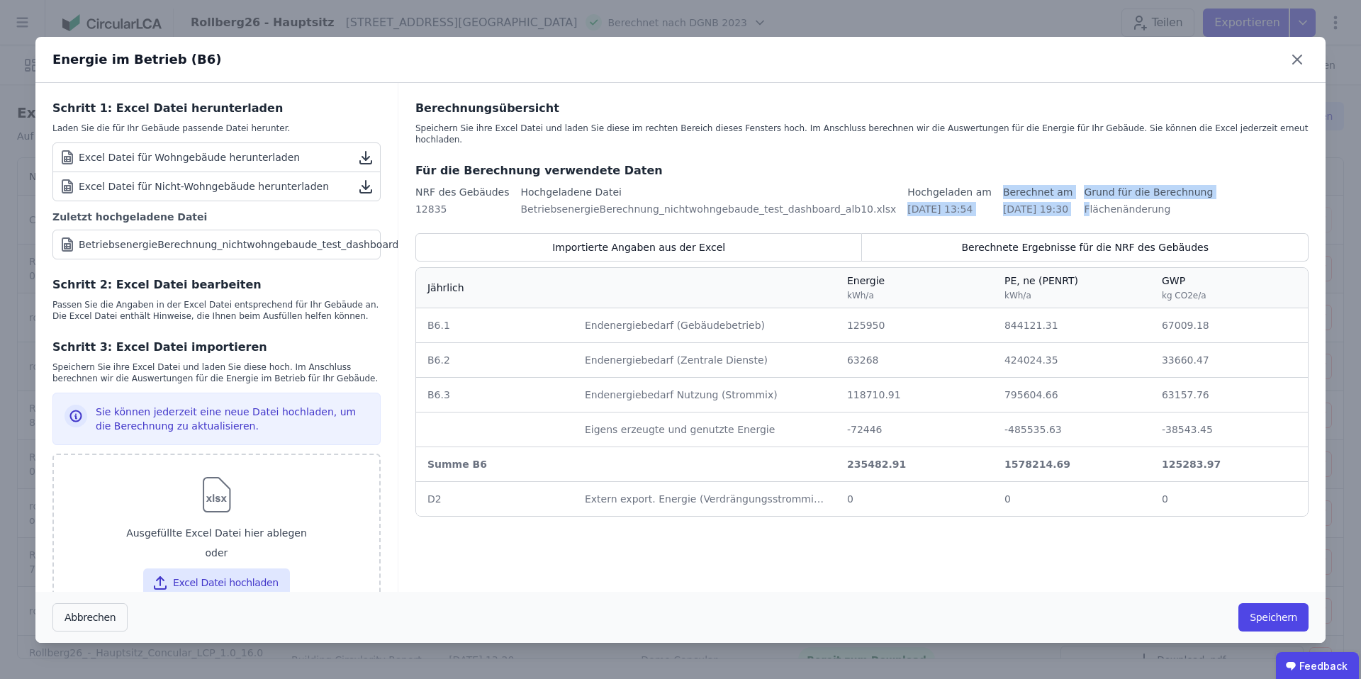
drag, startPoint x: 874, startPoint y: 192, endPoint x: 1071, endPoint y: 194, distance: 197.1
click at [1071, 194] on div "NRF des Gebäudes 12835 Hochgeladene Datei BetriebsenergieBerechnung_nichtwohnge…" at bounding box center [861, 203] width 893 height 37
click at [1088, 202] on div "Flächenänderung" at bounding box center [1148, 209] width 129 height 14
click at [1270, 615] on button "Speichern" at bounding box center [1274, 617] width 70 height 28
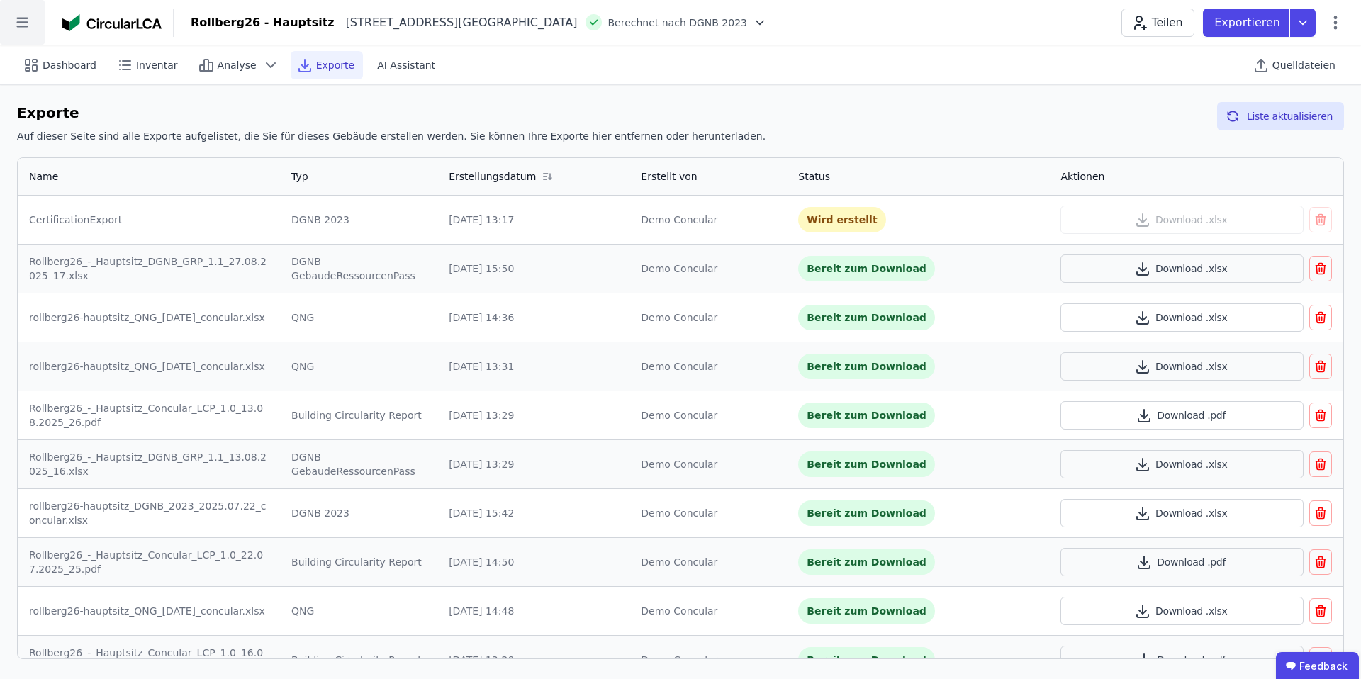
click at [27, 24] on icon at bounding box center [22, 22] width 45 height 45
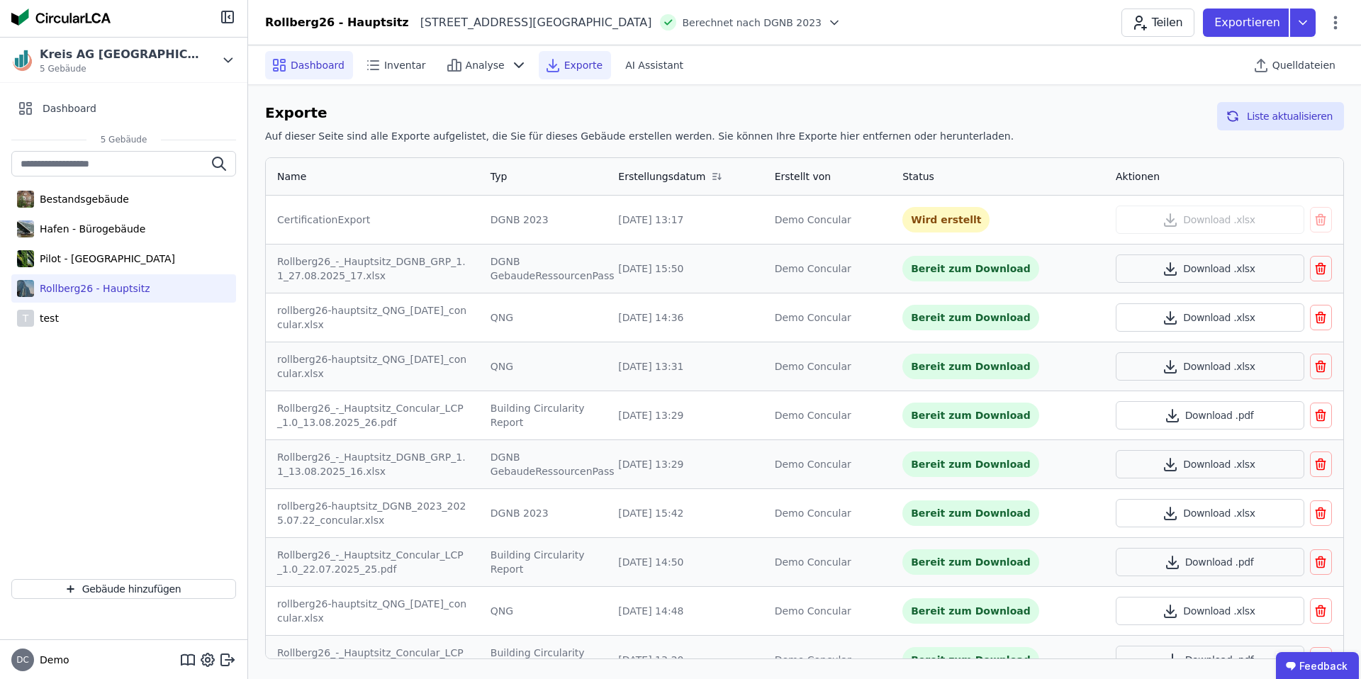
click at [299, 73] on div "Dashboard" at bounding box center [309, 65] width 88 height 28
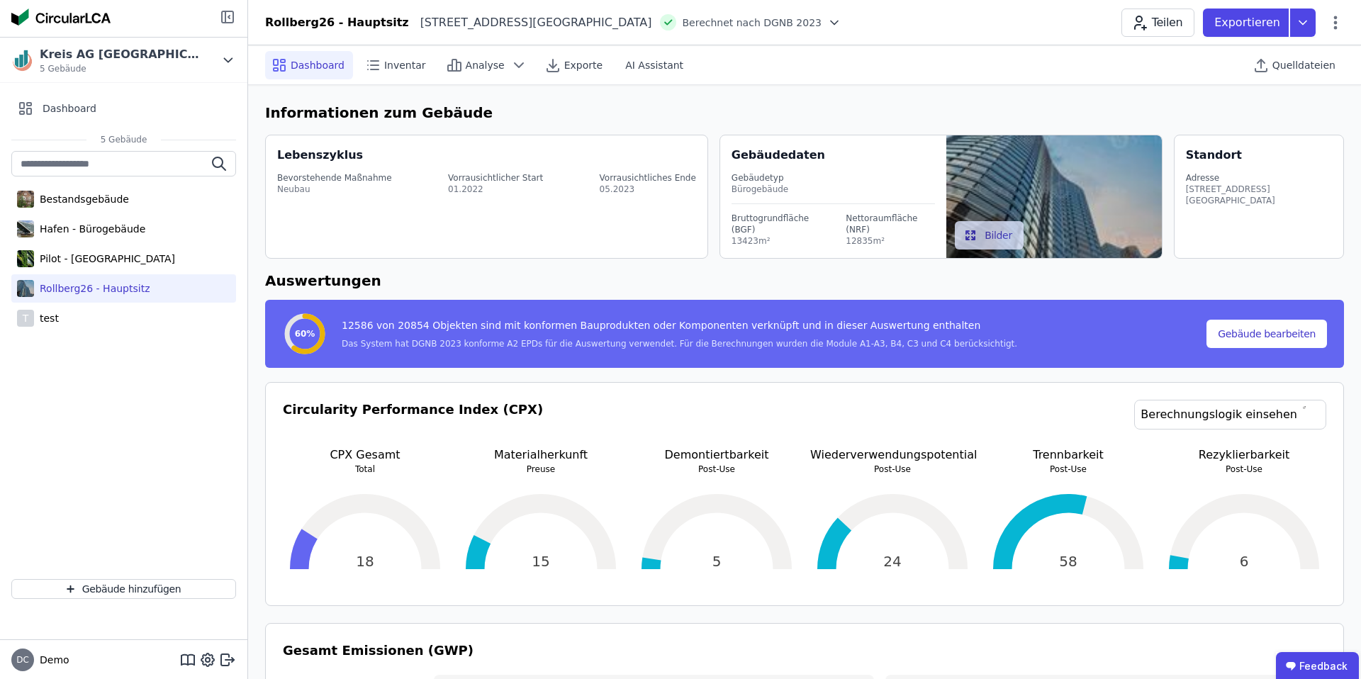
click at [233, 14] on icon at bounding box center [227, 16] width 11 height 11
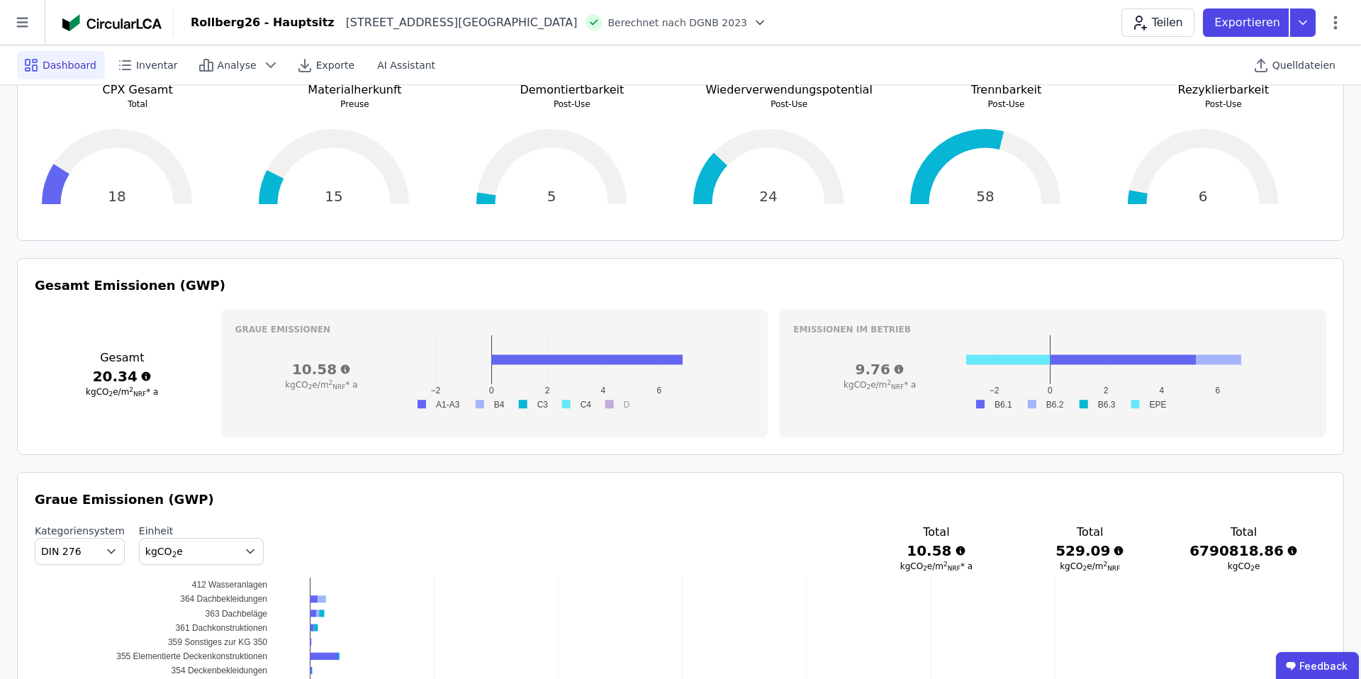
scroll to position [363, 0]
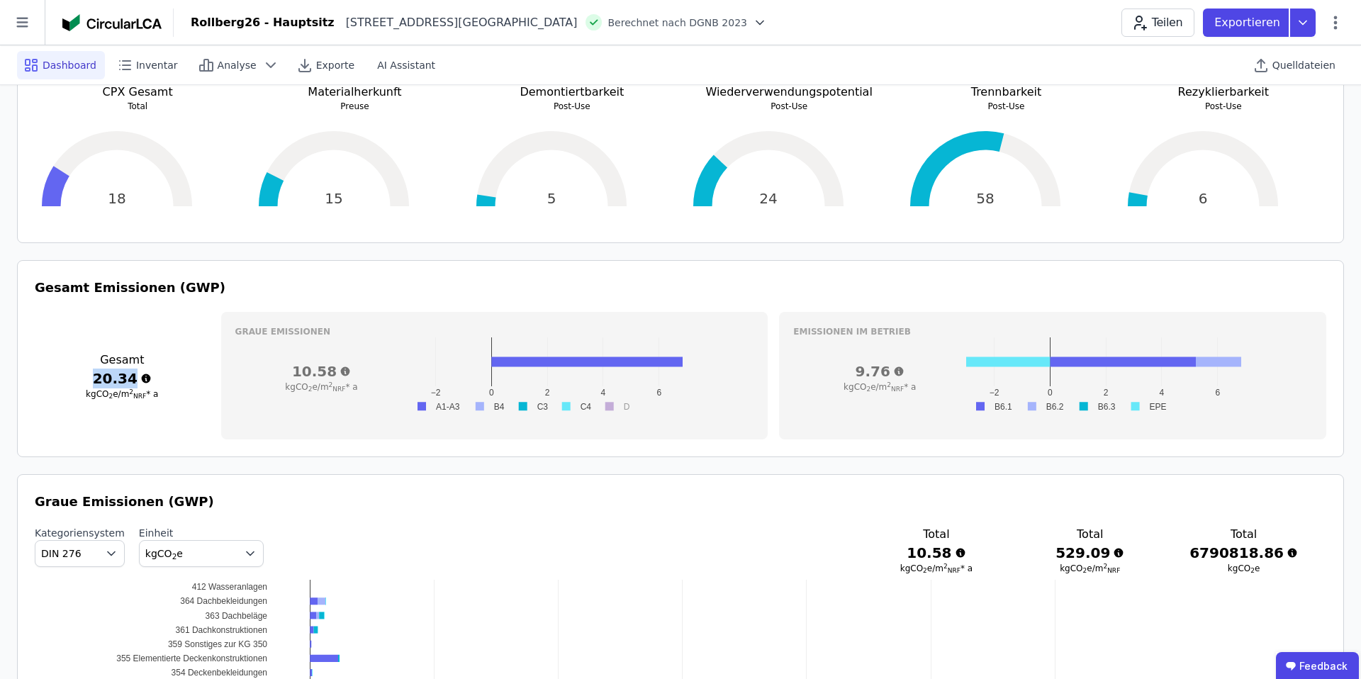
drag, startPoint x: 78, startPoint y: 381, endPoint x: 188, endPoint y: 380, distance: 109.9
click at [188, 380] on h3 "20.34" at bounding box center [122, 379] width 175 height 20
click at [180, 385] on h3 "20.34" at bounding box center [122, 379] width 175 height 20
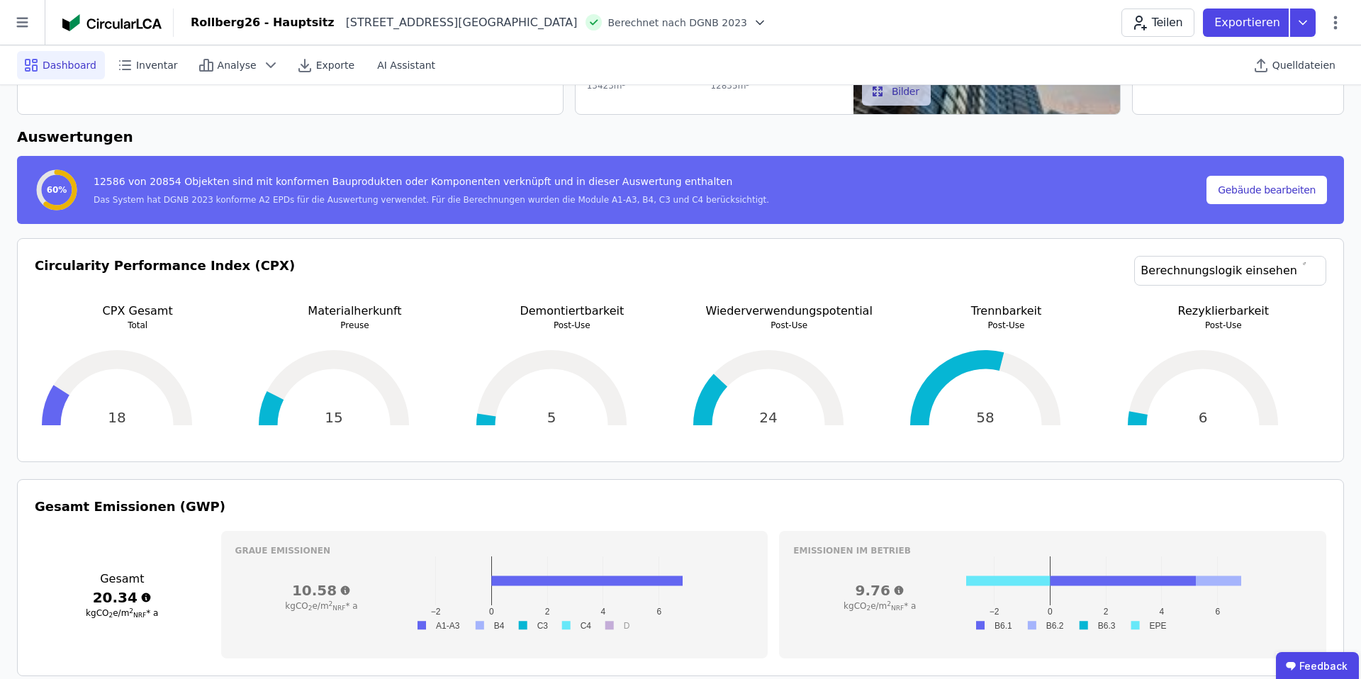
scroll to position [0, 0]
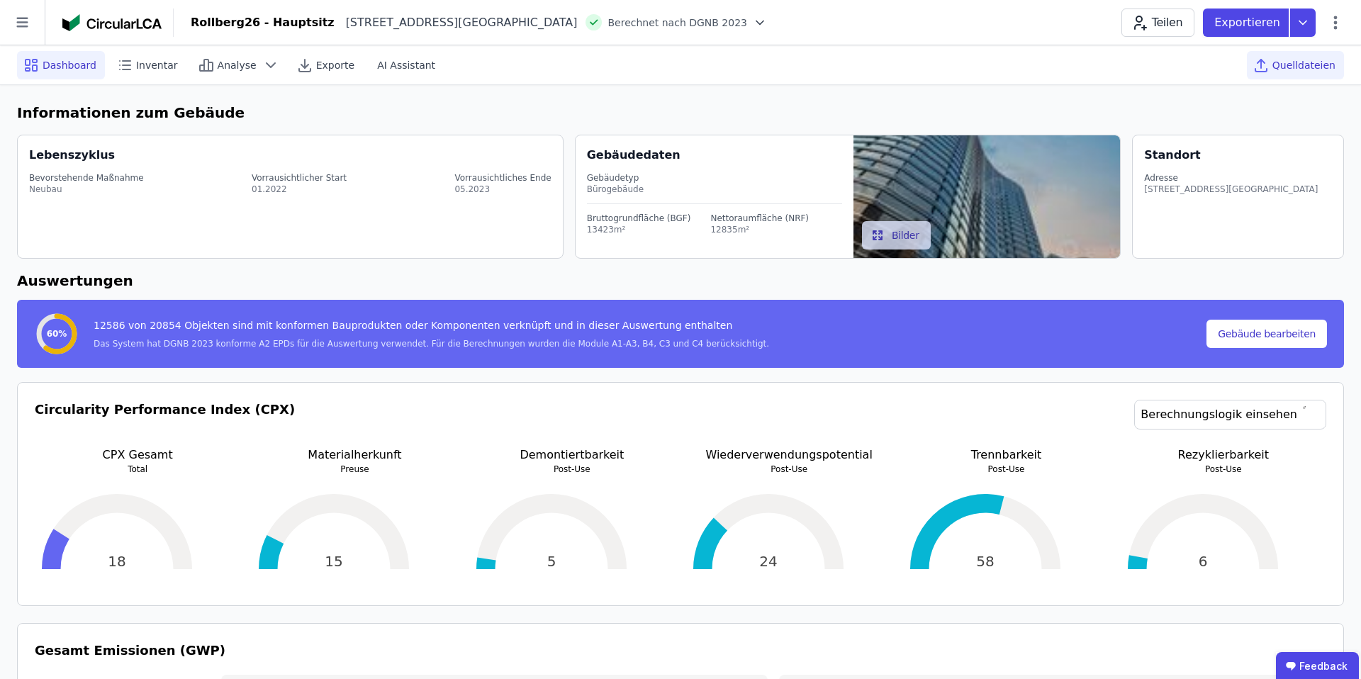
click at [1298, 65] on span "Quelldateien" at bounding box center [1304, 65] width 63 height 14
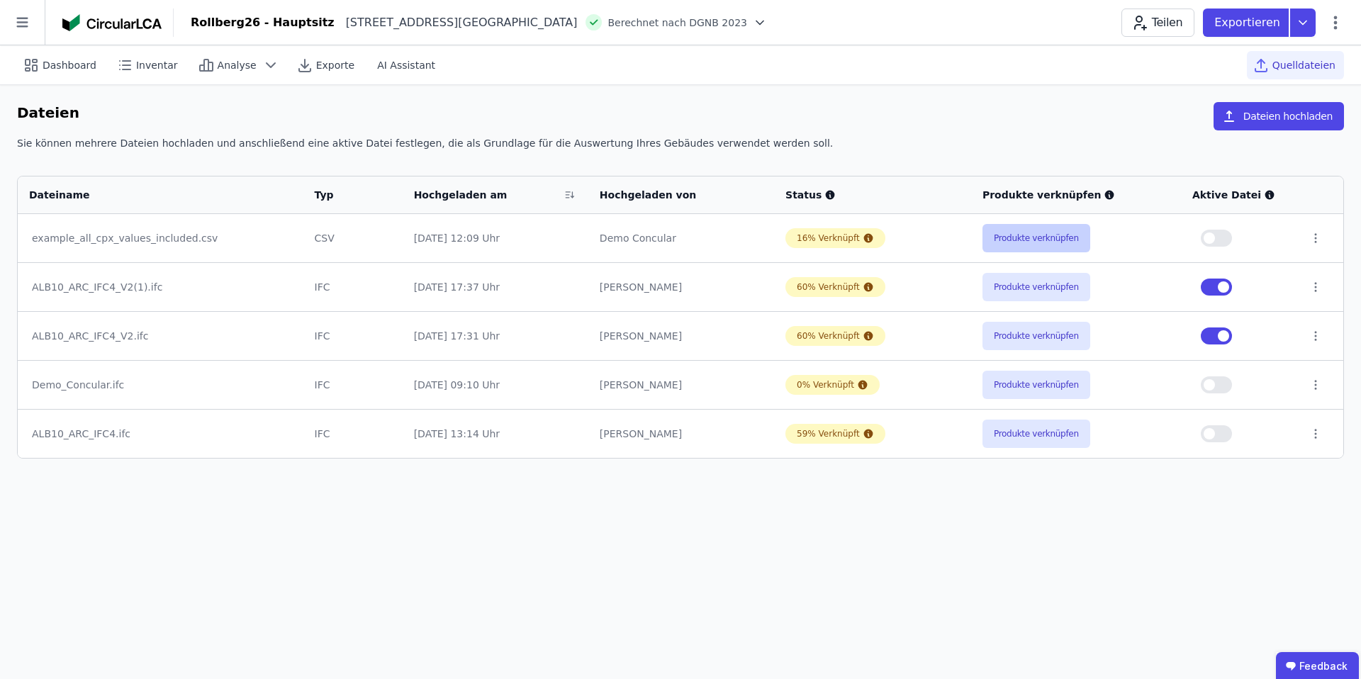
click at [1055, 228] on button "Produkte verknüpfen" at bounding box center [1037, 238] width 108 height 28
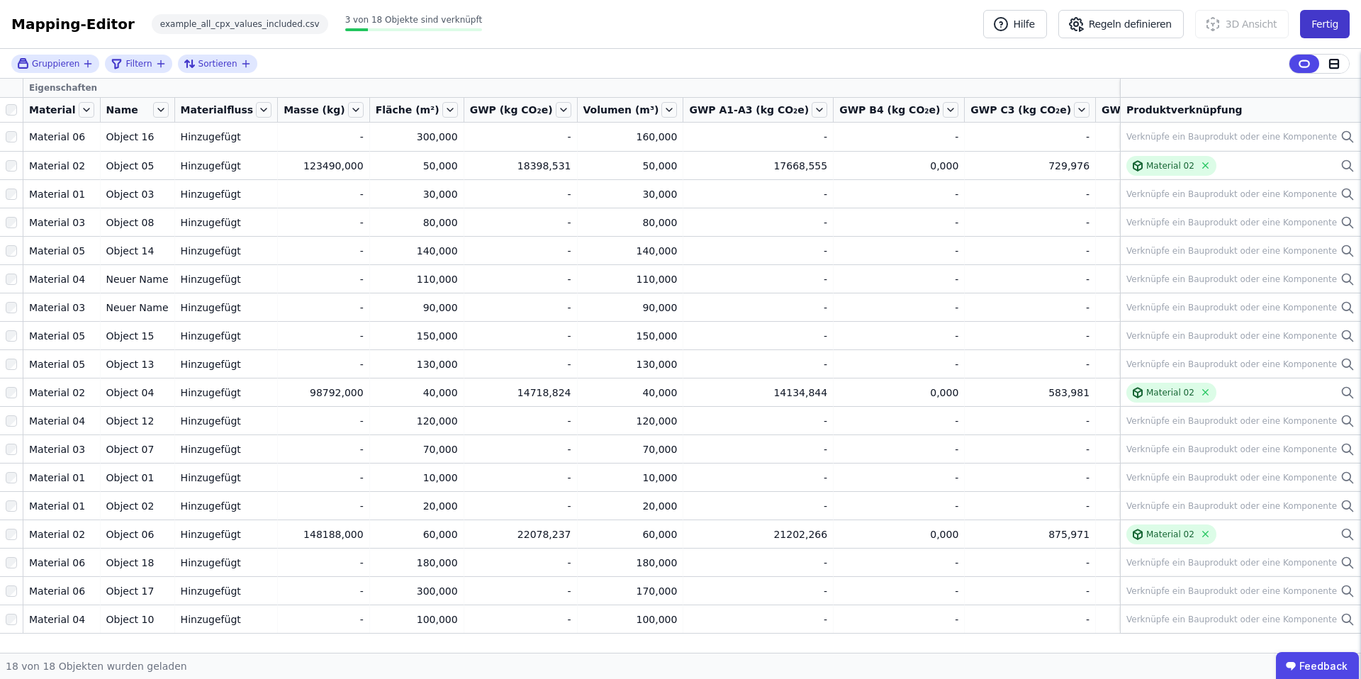
click at [1324, 25] on button "Fertig" at bounding box center [1325, 24] width 50 height 28
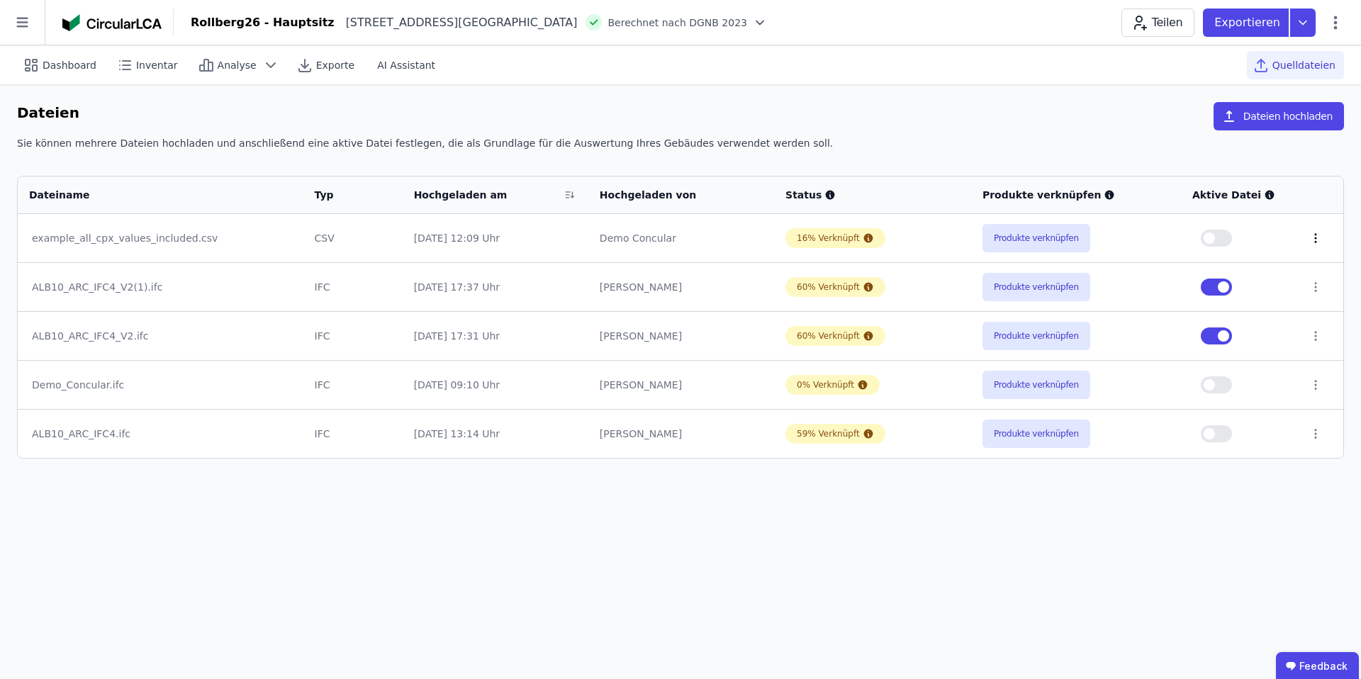
click at [1312, 239] on icon at bounding box center [1316, 238] width 13 height 13
click at [1285, 286] on td at bounding box center [1239, 286] width 117 height 49
click at [1315, 286] on icon at bounding box center [1316, 287] width 13 height 13
click at [1128, 299] on div "Produkte verknüpfen" at bounding box center [1076, 287] width 187 height 28
click at [1314, 240] on icon at bounding box center [1316, 238] width 13 height 13
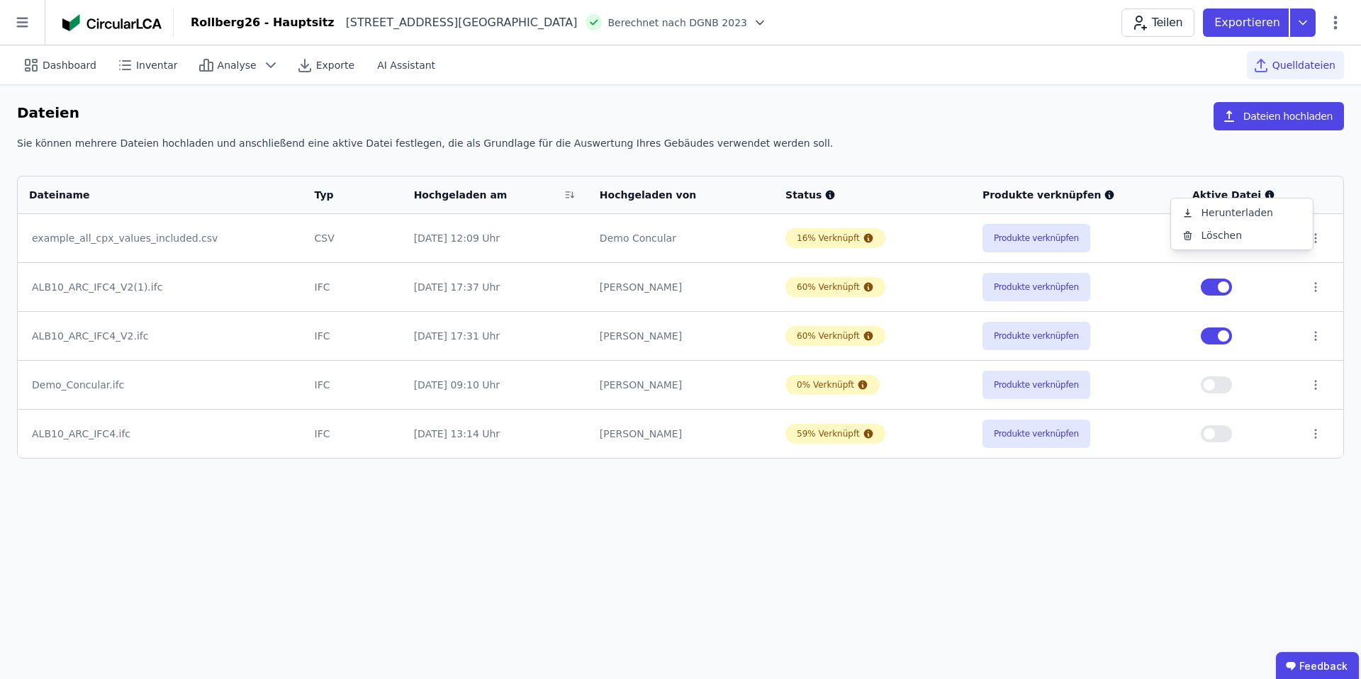
click at [1127, 145] on div "Sie können mehrere Dateien hochladen und anschließend eine aktive Datei festleg…" at bounding box center [680, 149] width 1327 height 26
click at [1220, 529] on div "Dashboard Inventar Analyse Exporte AI Assistant Quelldateien Dateien Dateien ho…" at bounding box center [680, 362] width 1361 height 634
click at [1320, 662] on ubdiv "Feedback" at bounding box center [1317, 665] width 83 height 28
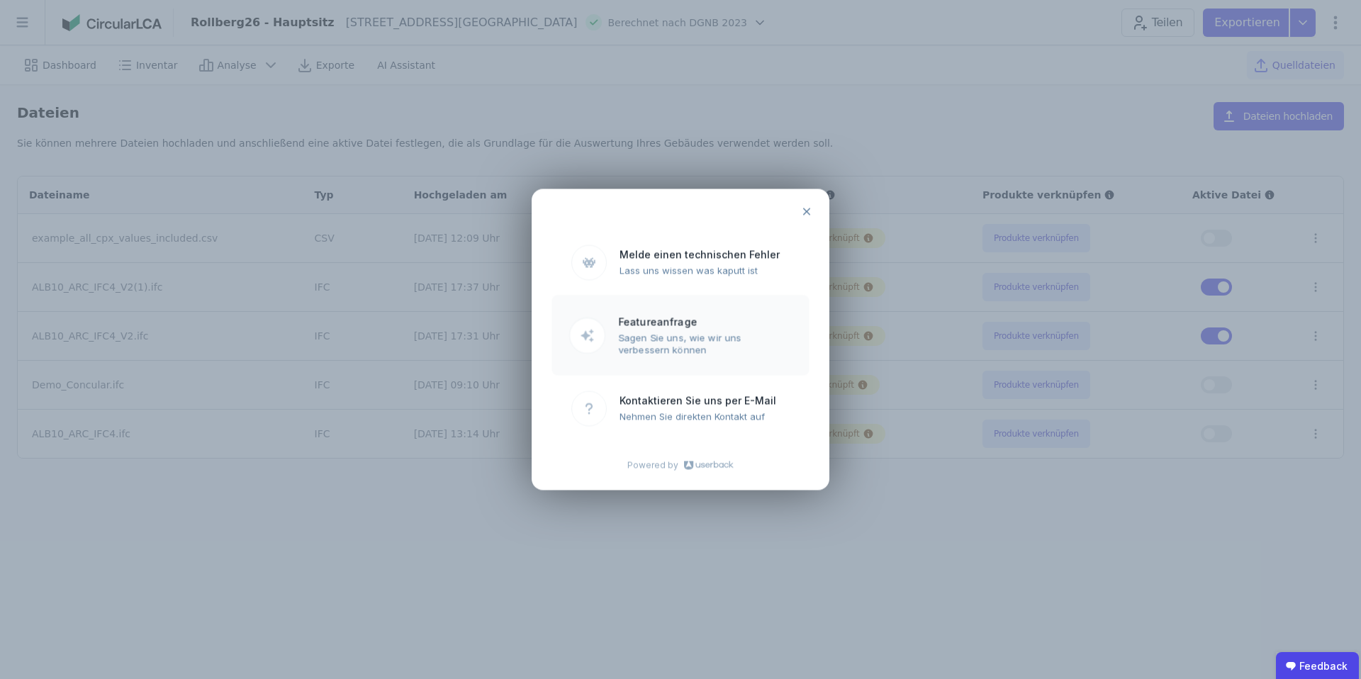
click at [660, 343] on ubdiv "Sagen Sie uns, wie wir uns verbessern können" at bounding box center [705, 343] width 174 height 23
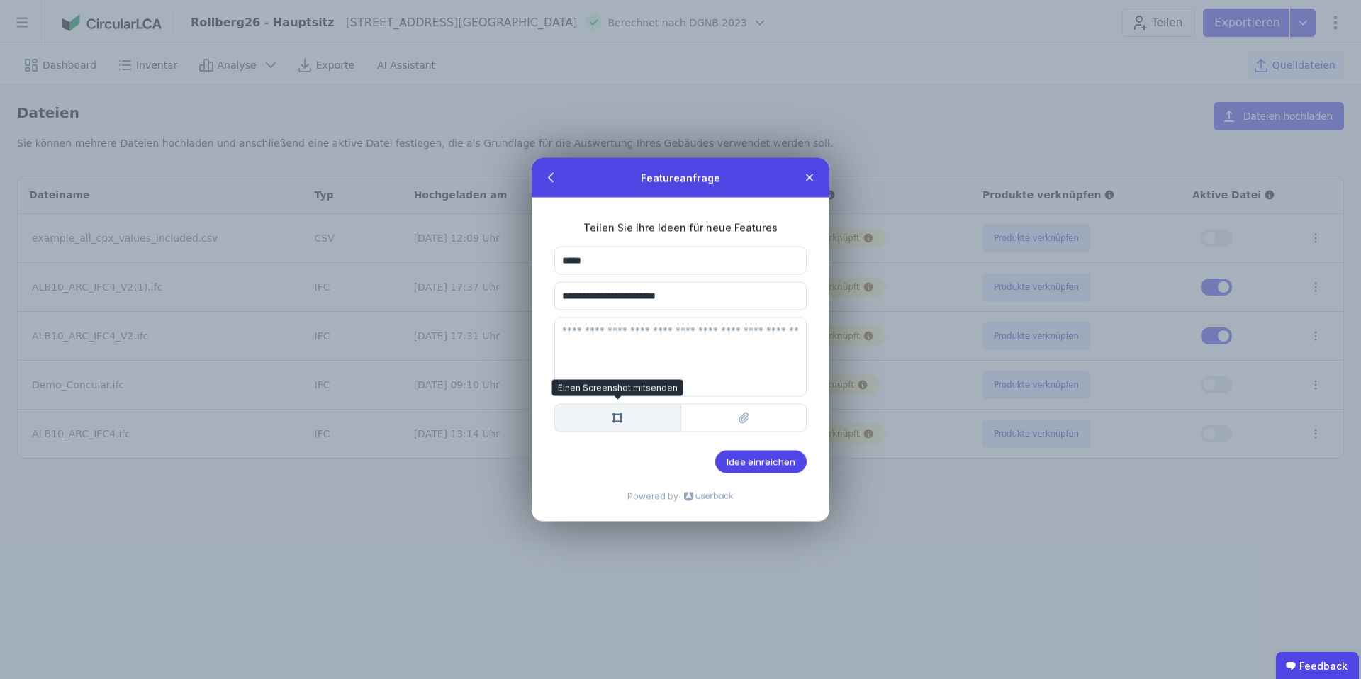
click at [620, 419] on icon at bounding box center [617, 418] width 11 height 11
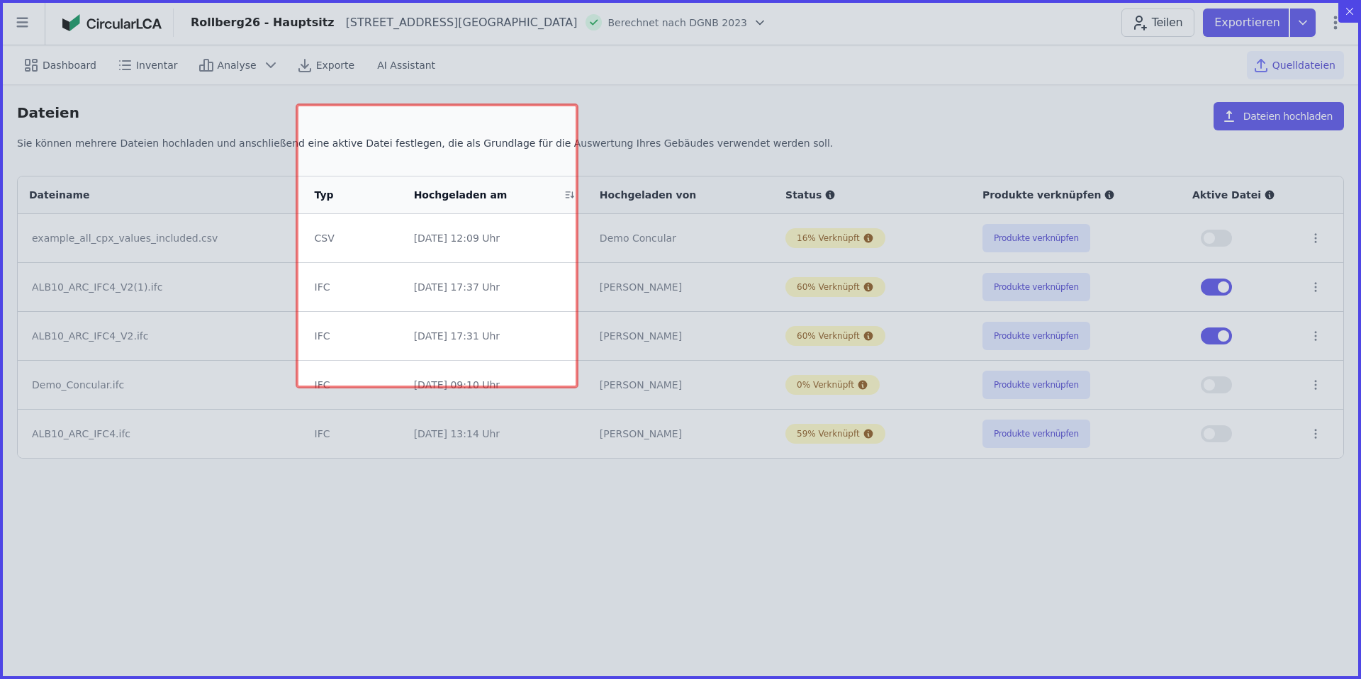
drag, startPoint x: 297, startPoint y: 105, endPoint x: 654, endPoint y: 447, distance: 494.4
click at [654, 447] on icon at bounding box center [680, 339] width 1361 height 679
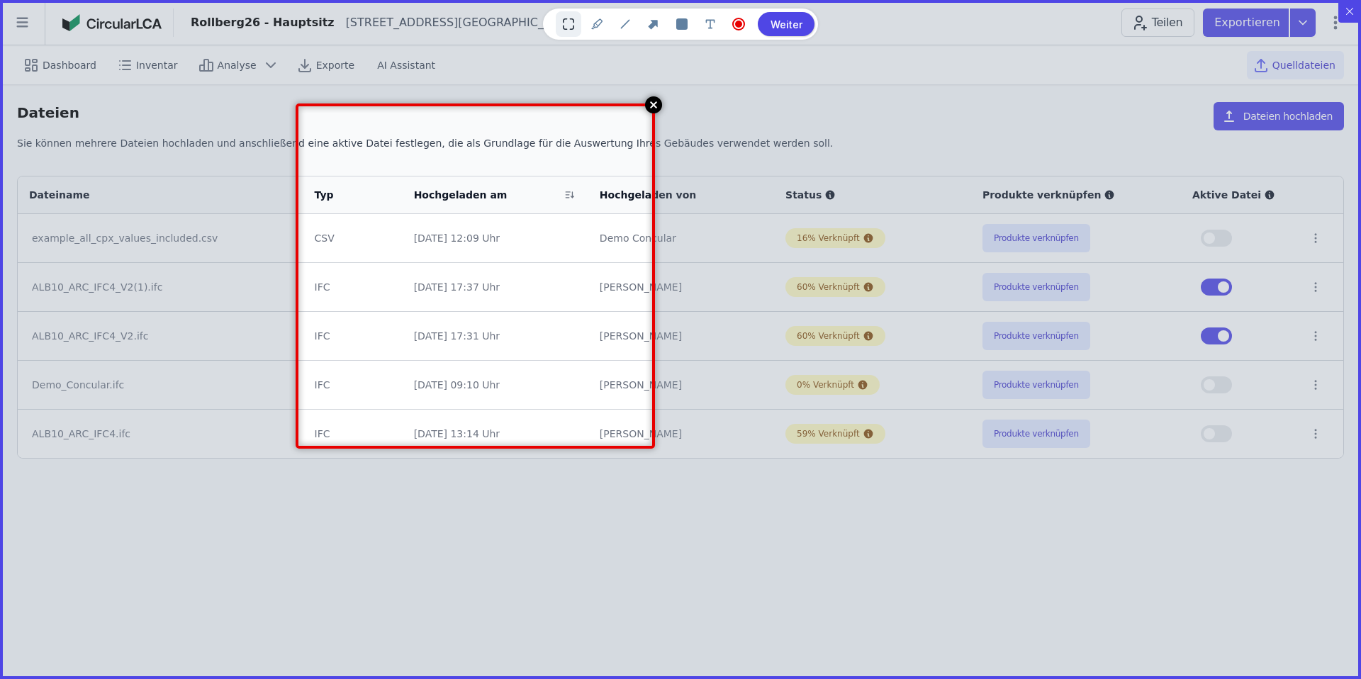
click at [656, 106] on image at bounding box center [653, 104] width 17 height 17
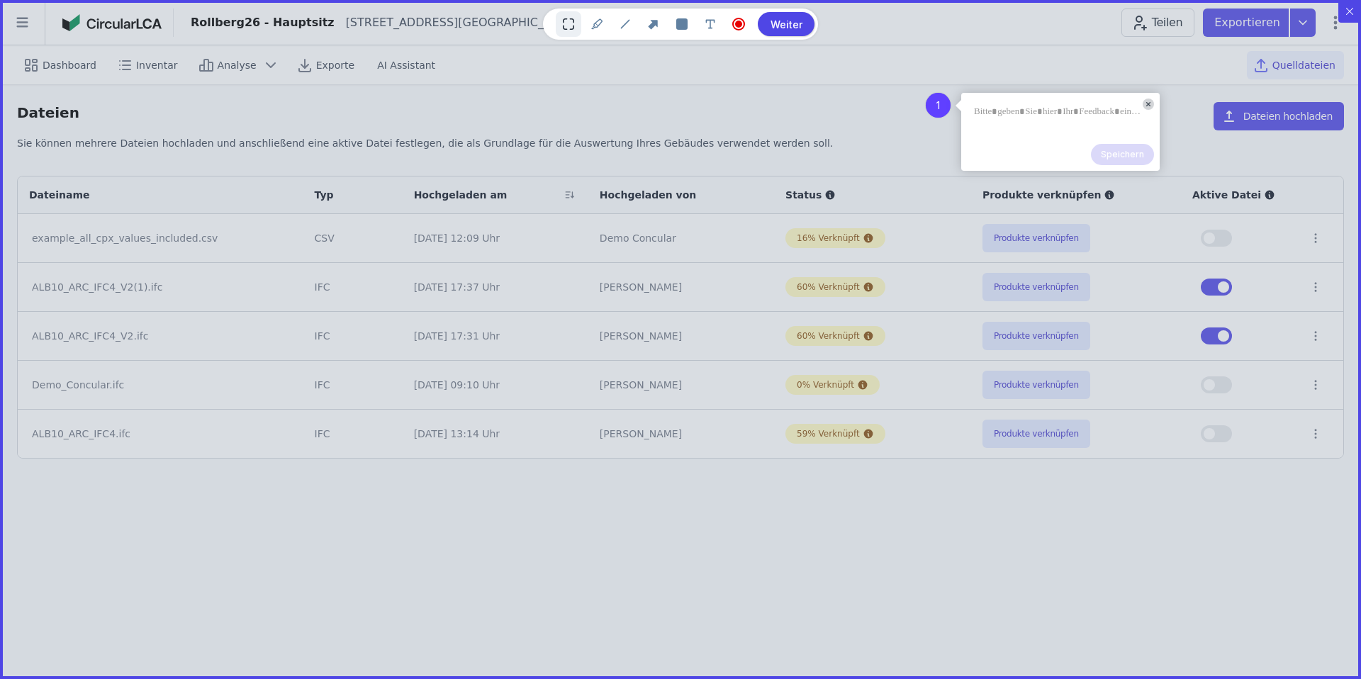
click at [1147, 106] on icon at bounding box center [1149, 104] width 4 height 4
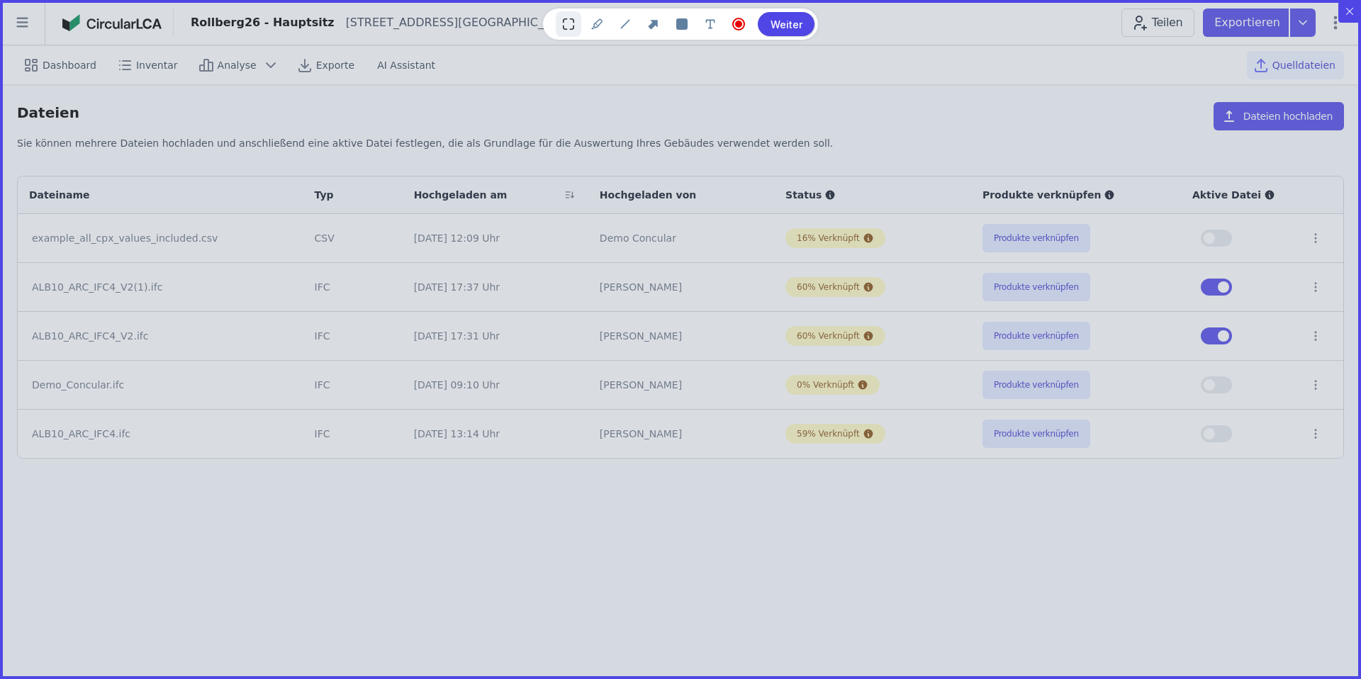
click at [788, 27] on btn "Weiter" at bounding box center [786, 24] width 57 height 24
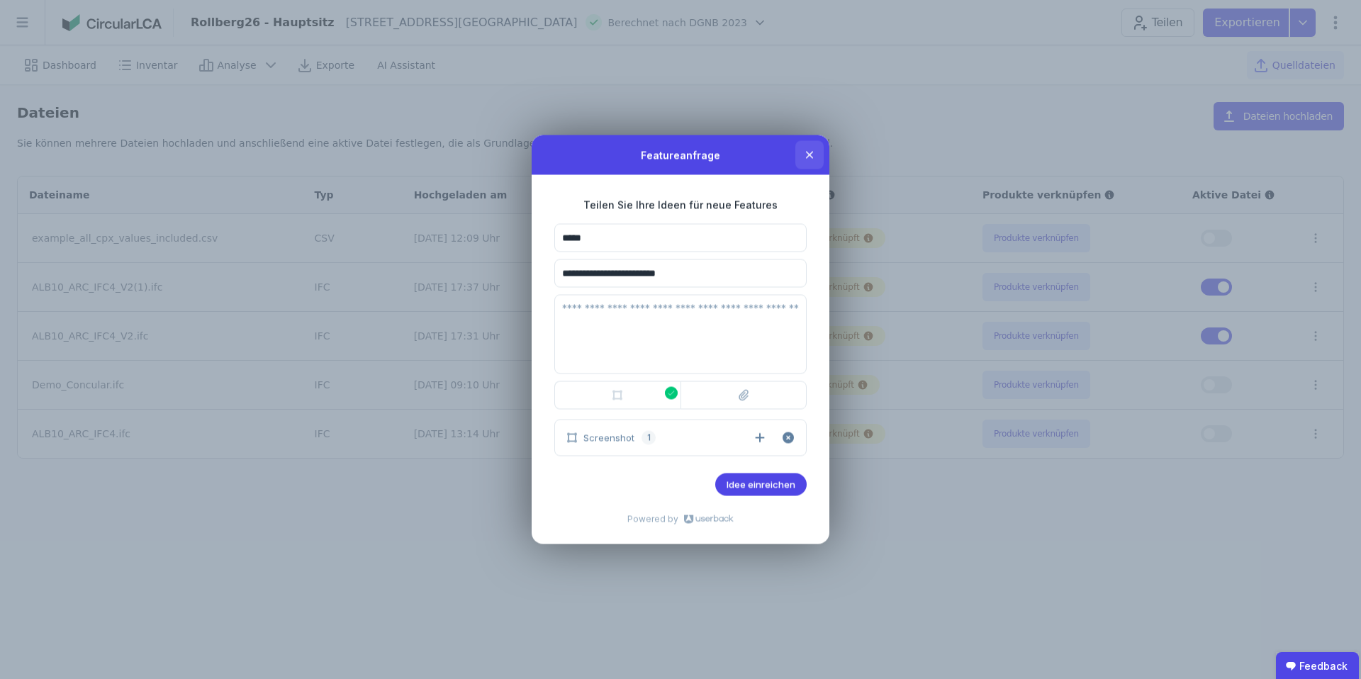
click at [810, 155] on icon at bounding box center [809, 155] width 11 height 11
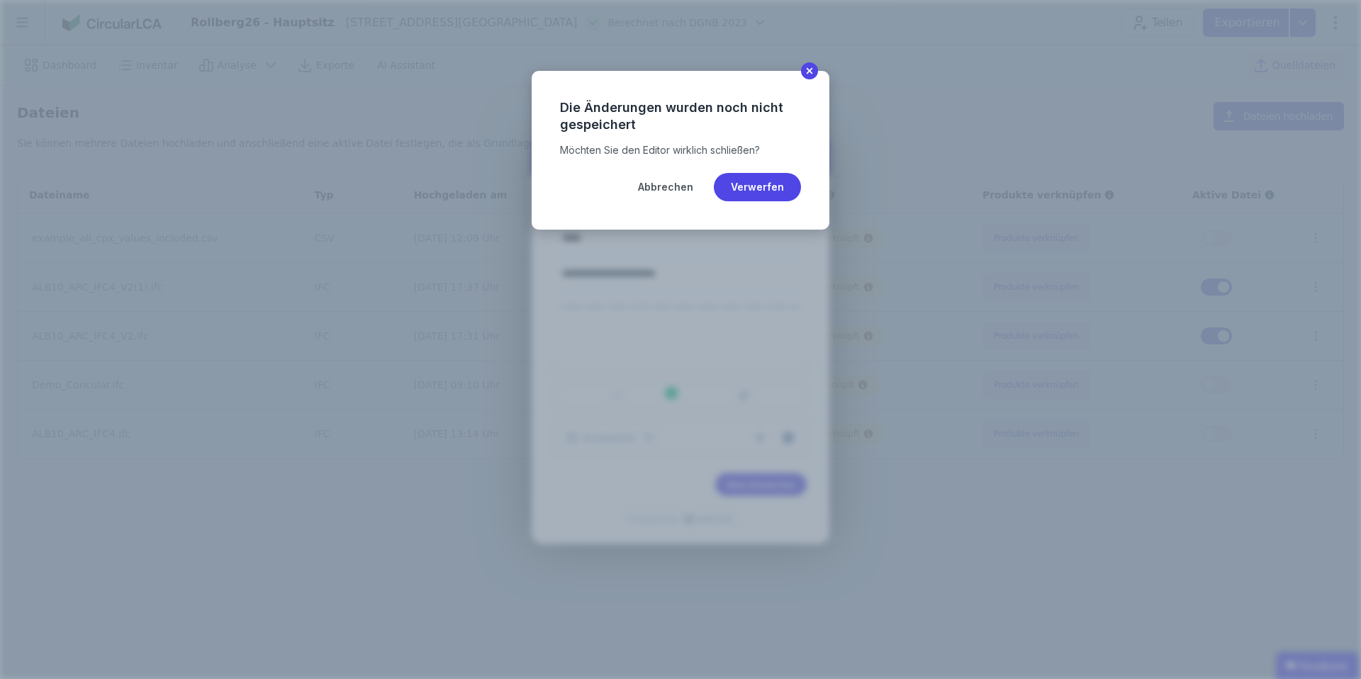
click at [810, 66] on icon at bounding box center [810, 71] width 10 height 10
